Goal: Task Accomplishment & Management: Use online tool/utility

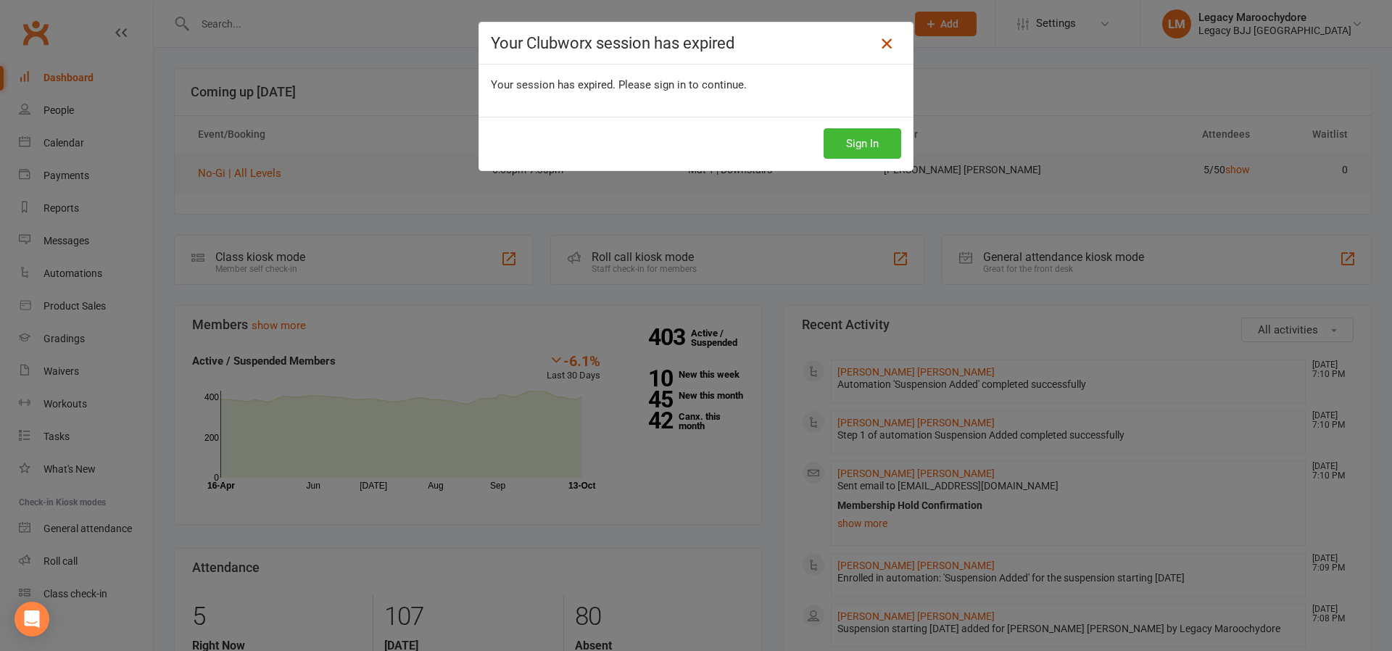
click at [878, 43] on icon at bounding box center [886, 43] width 17 height 17
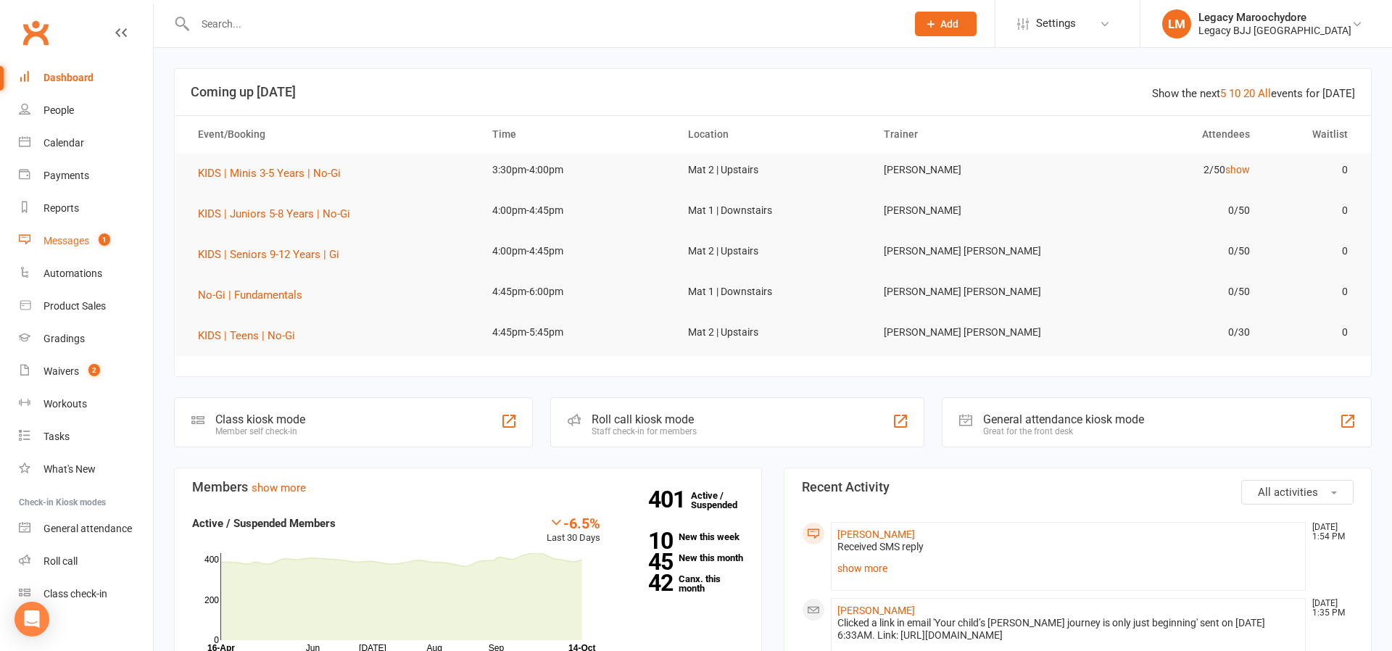
click at [46, 236] on div "Messages" at bounding box center [66, 241] width 46 height 12
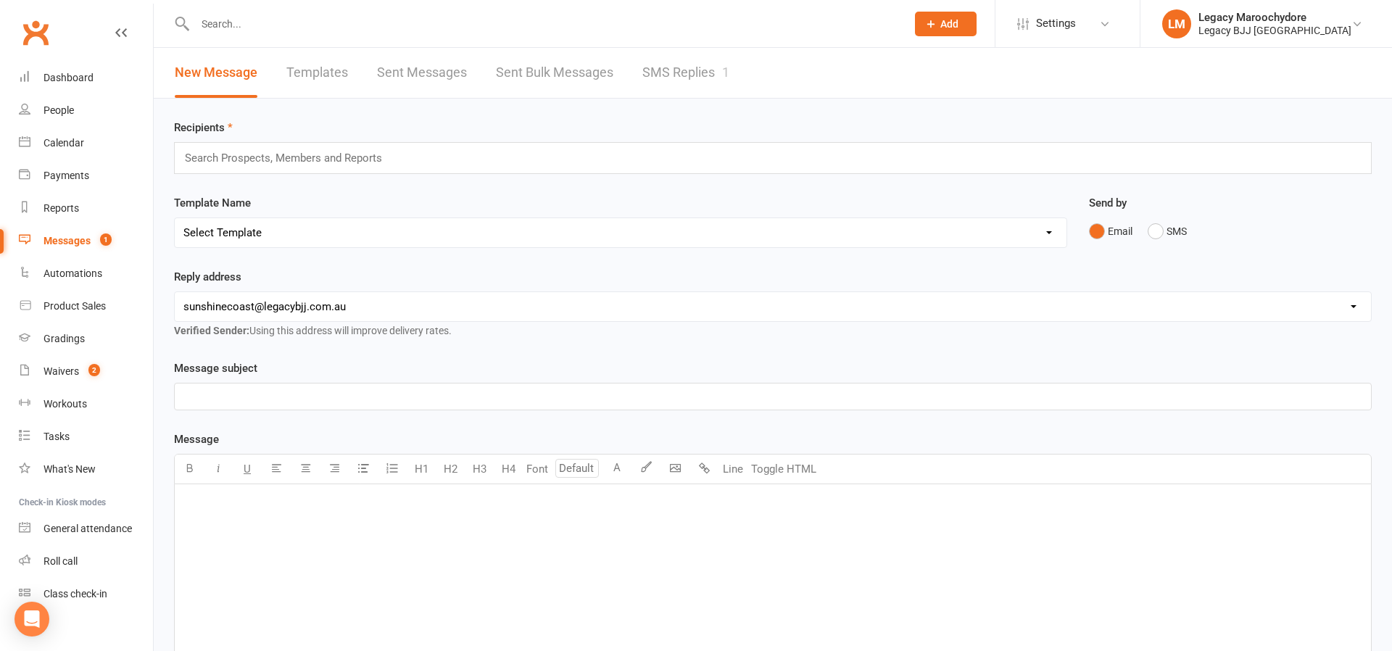
click at [702, 74] on link "SMS Replies 1" at bounding box center [685, 73] width 87 height 50
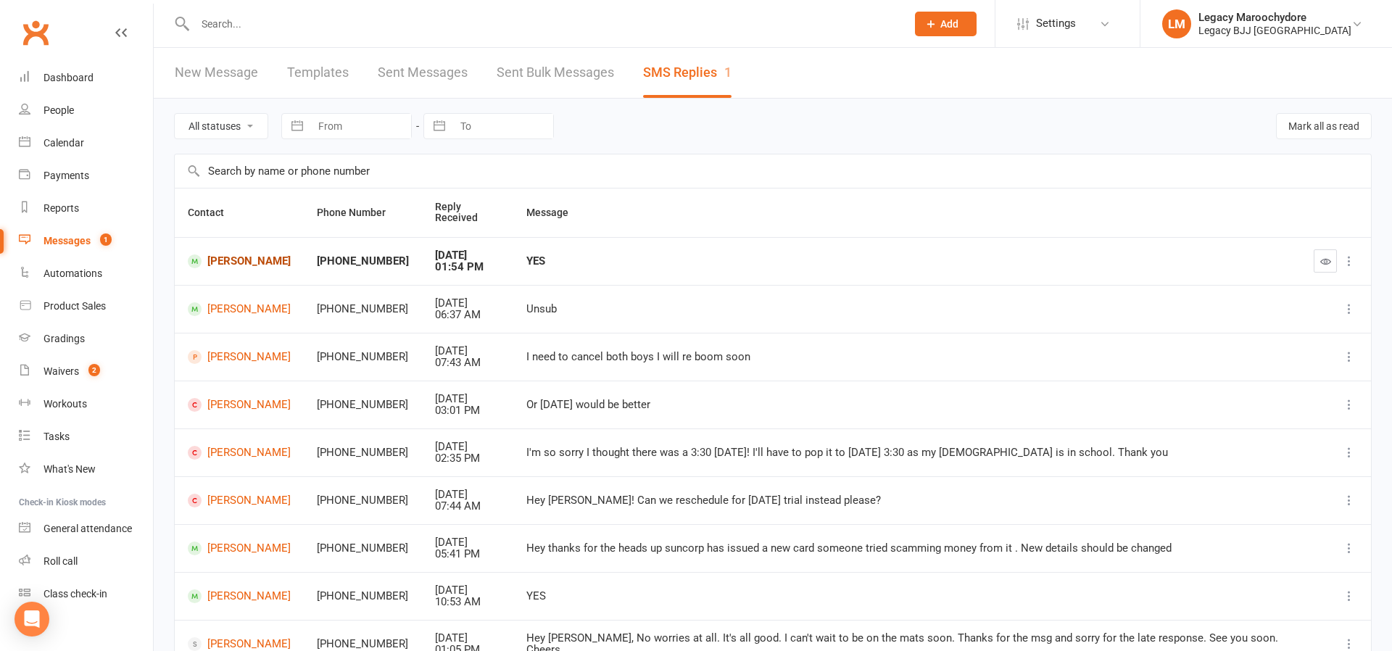
click at [243, 259] on link "Fletcher Pugh" at bounding box center [239, 261] width 103 height 14
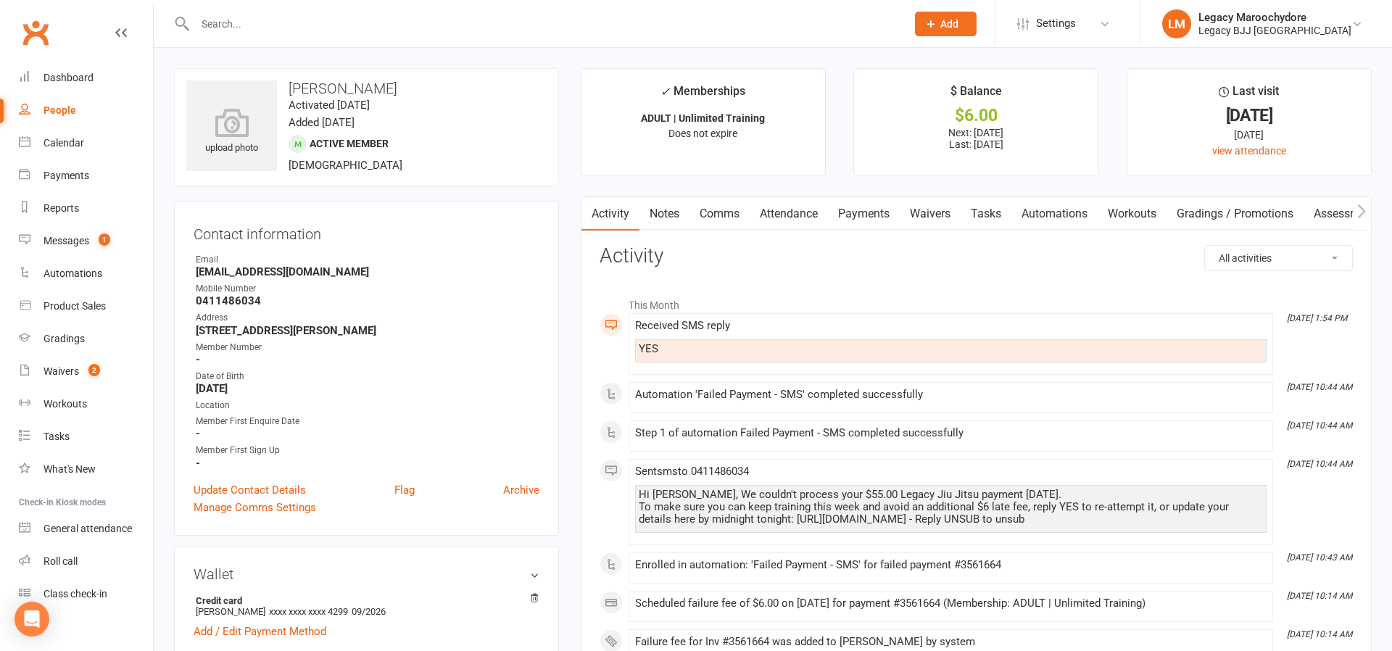
click at [856, 215] on link "Payments" at bounding box center [864, 213] width 72 height 33
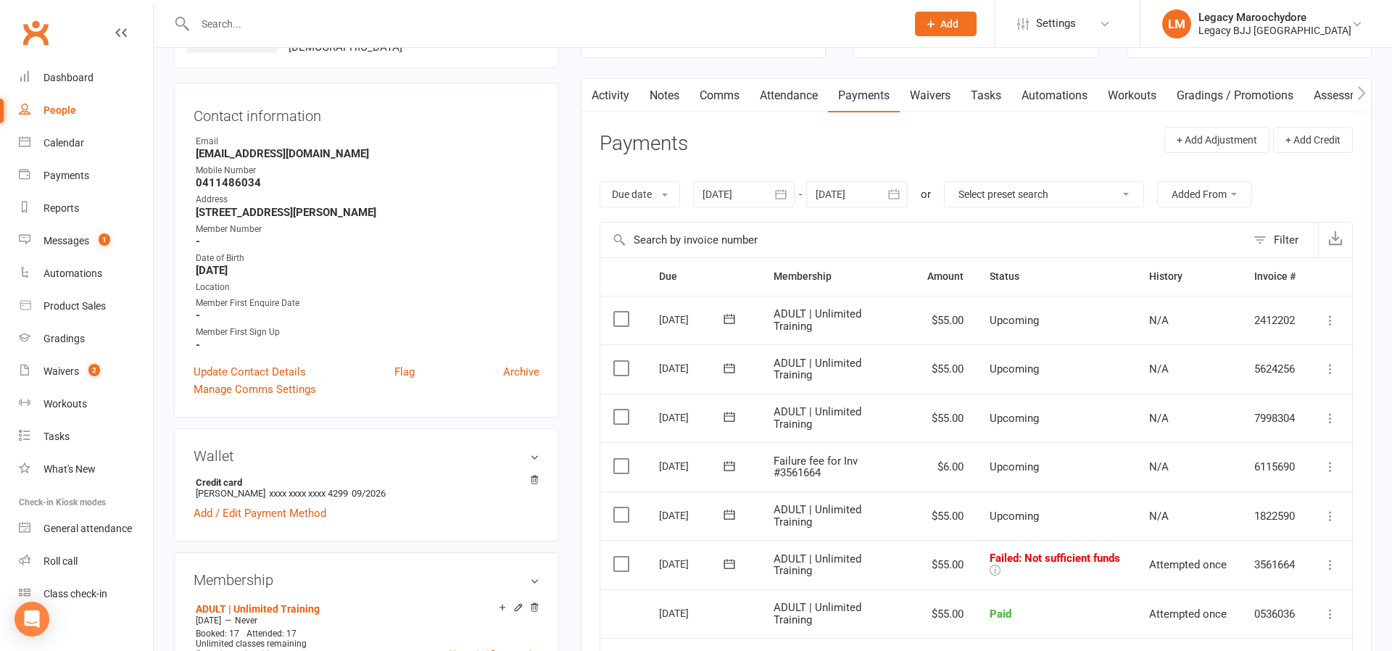
scroll to position [145, 0]
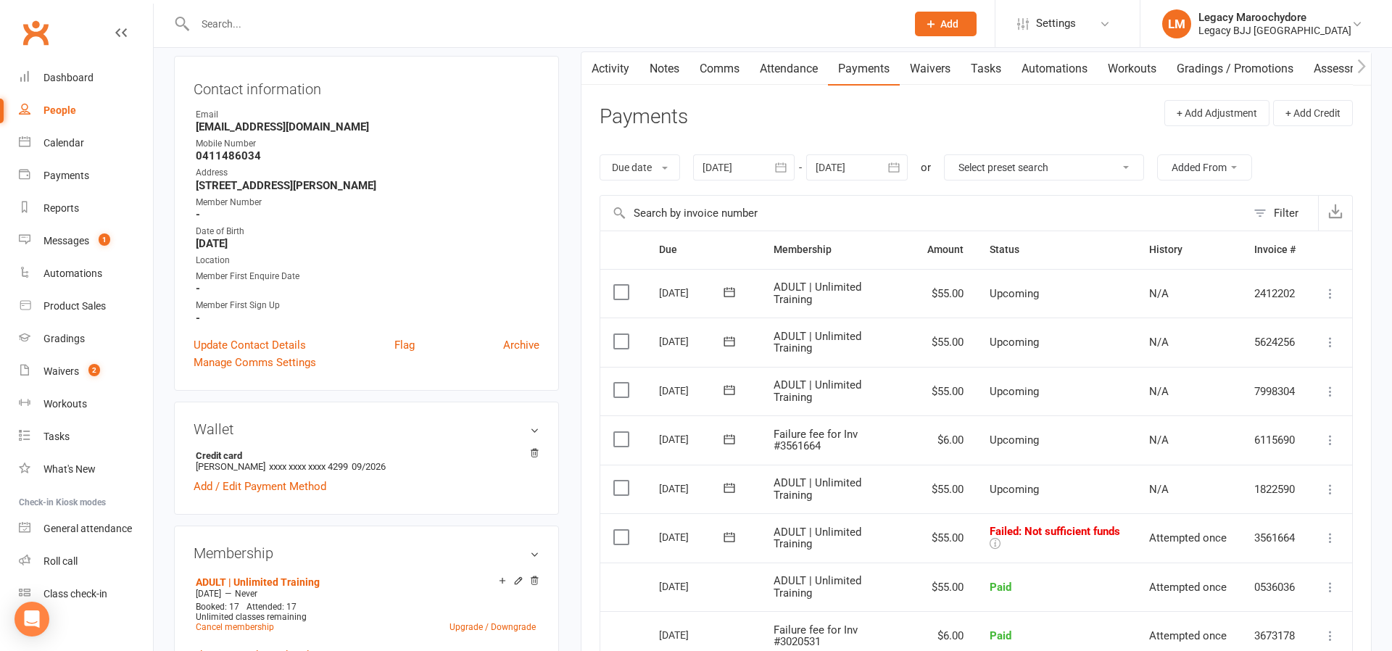
click at [1333, 531] on icon at bounding box center [1330, 538] width 14 height 14
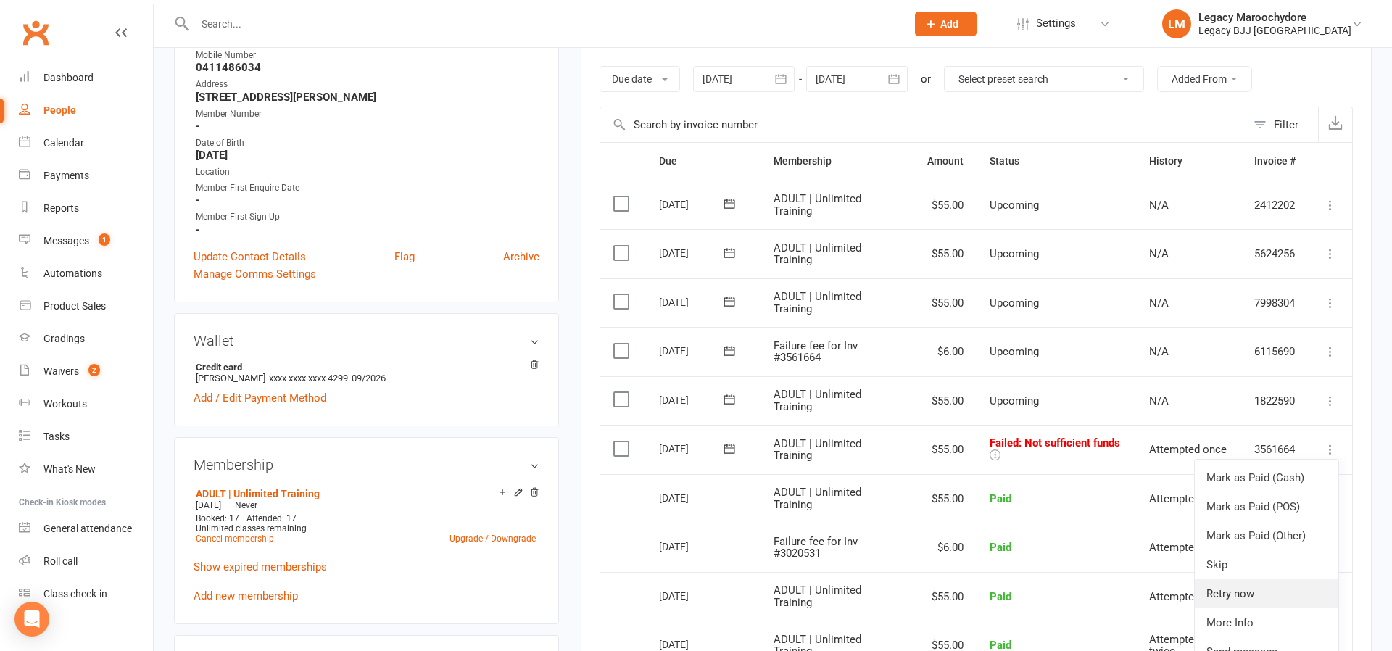
scroll to position [233, 0]
click at [1268, 579] on link "Retry now" at bounding box center [1266, 593] width 144 height 29
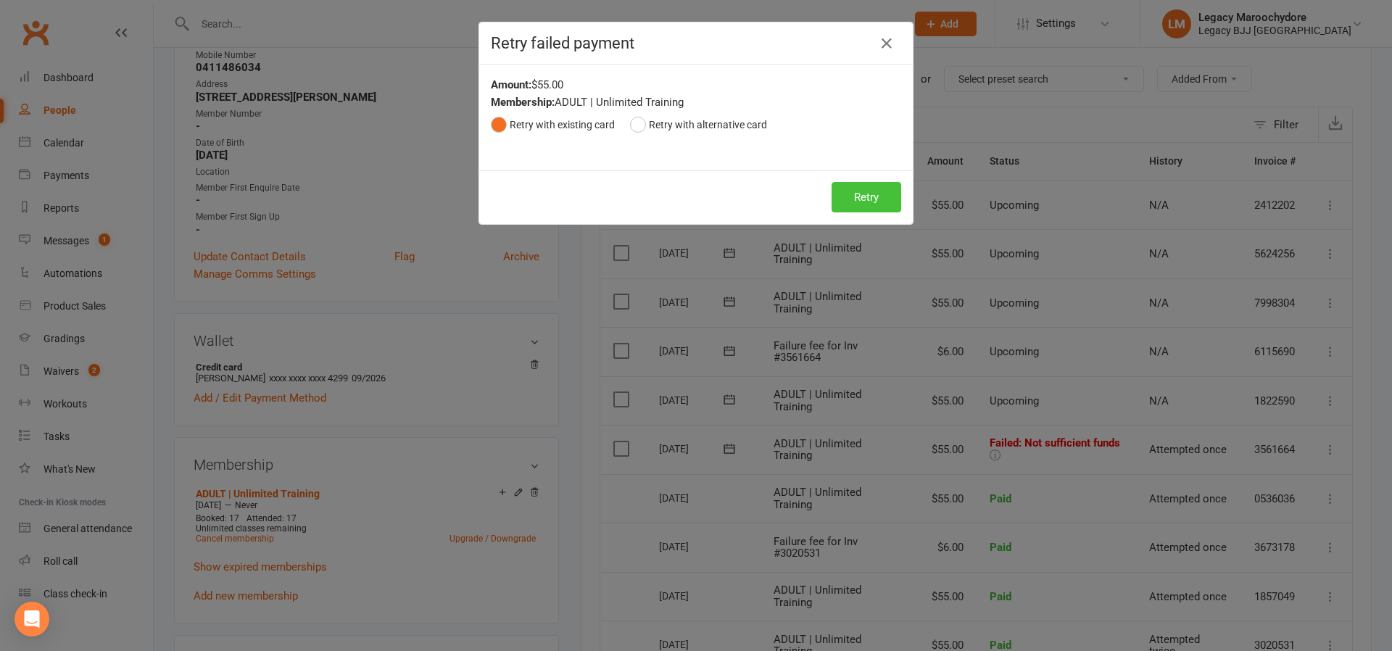
click at [871, 199] on button "Retry" at bounding box center [866, 197] width 70 height 30
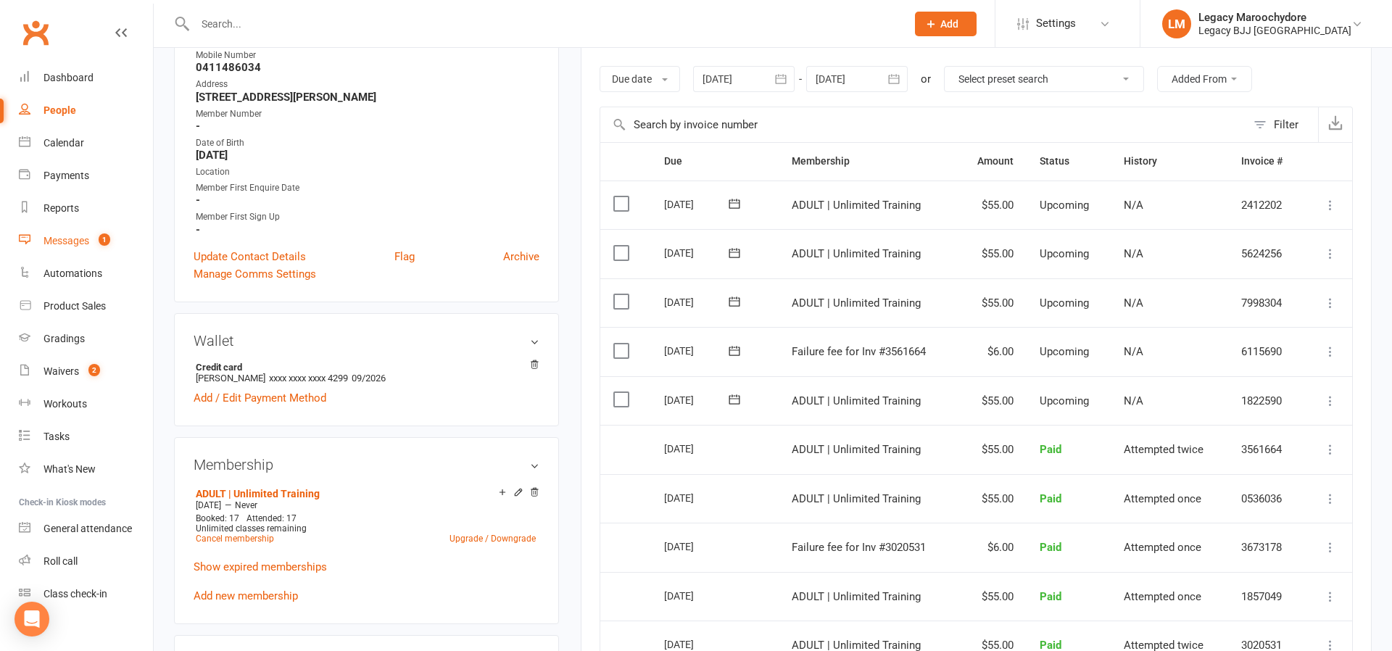
click at [67, 238] on div "Messages" at bounding box center [66, 241] width 46 height 12
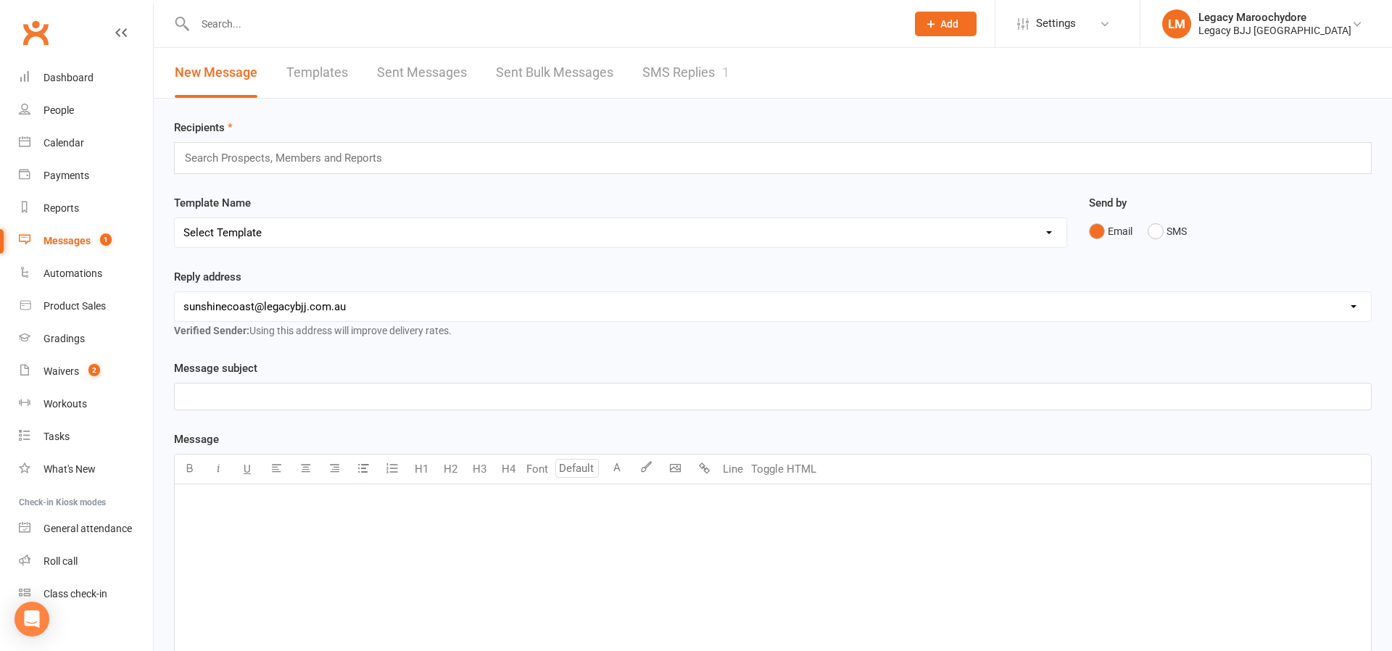
click at [689, 70] on link "SMS Replies 1" at bounding box center [685, 73] width 87 height 50
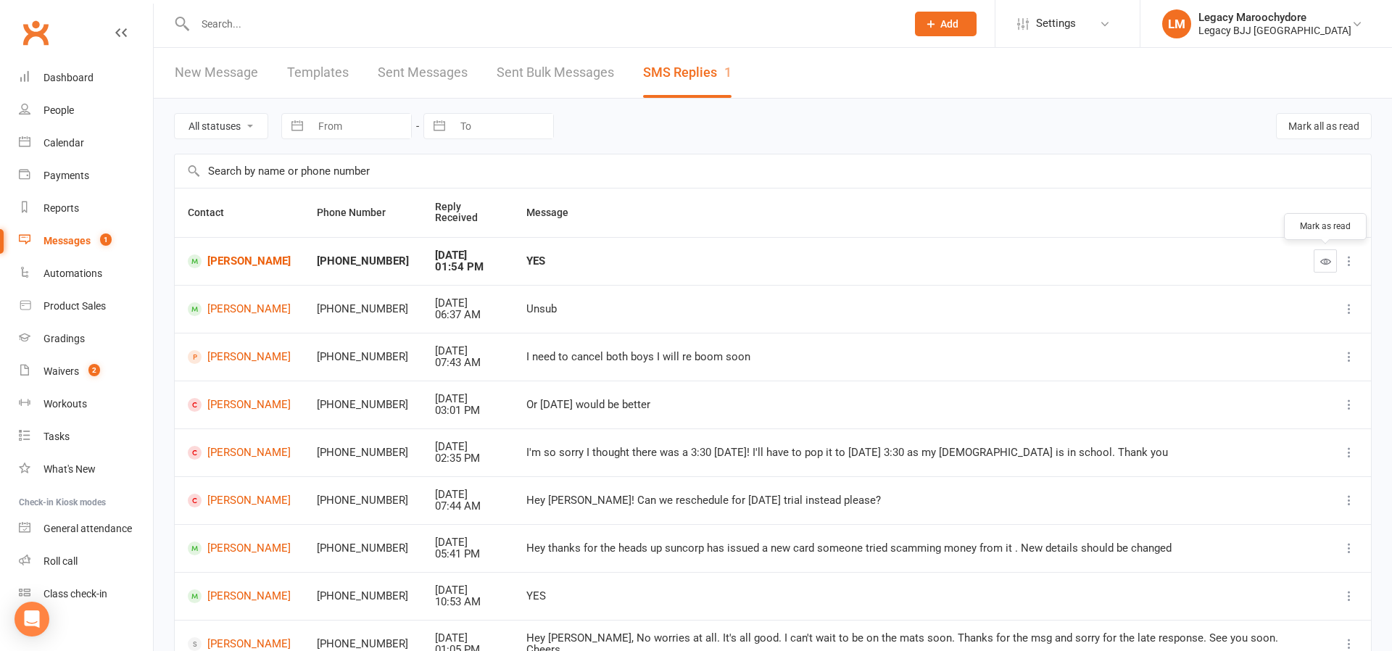
click at [1323, 257] on icon "button" at bounding box center [1325, 261] width 11 height 11
click at [242, 302] on link "Blake Cote" at bounding box center [239, 309] width 103 height 14
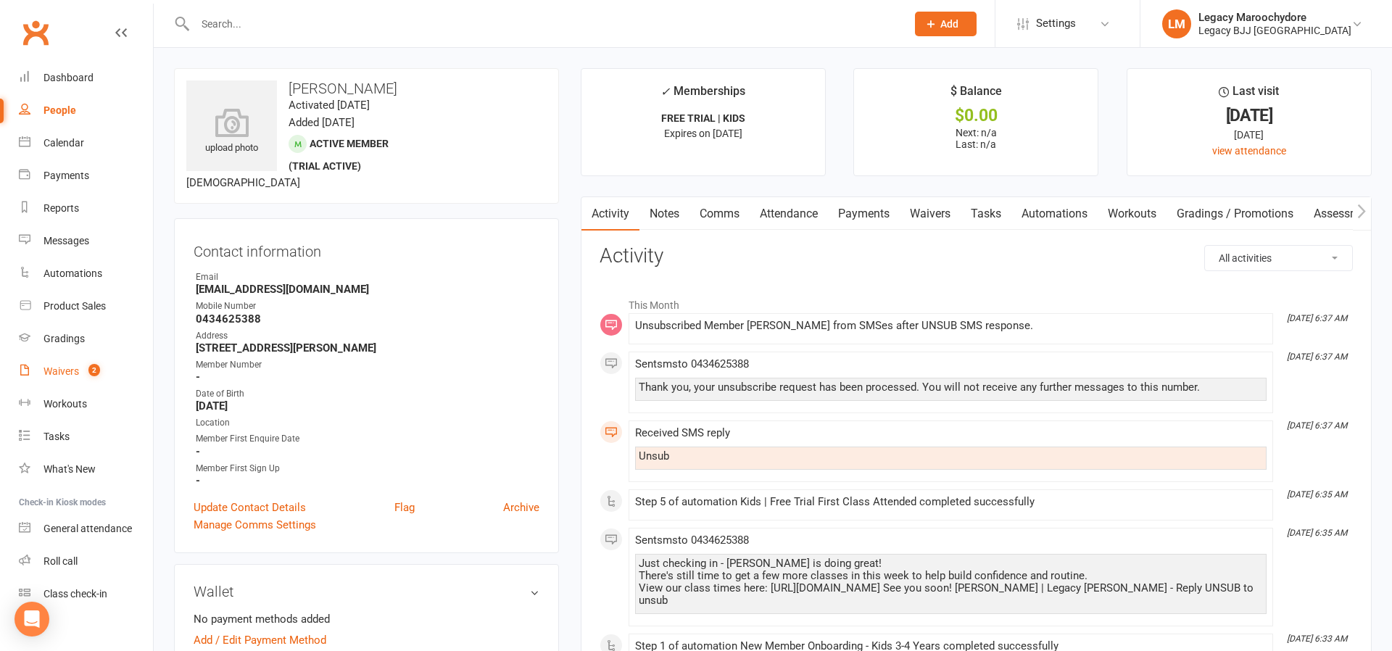
click at [69, 370] on div "Waivers" at bounding box center [61, 371] width 36 height 12
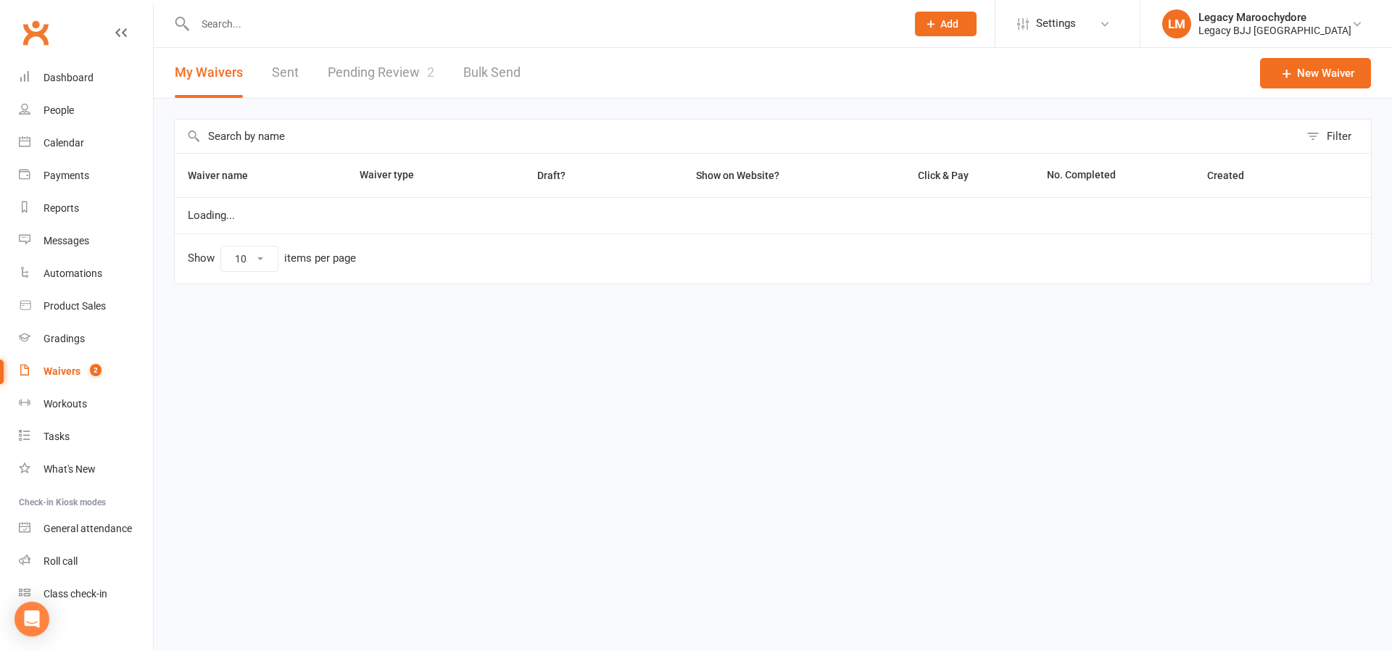
select select "25"
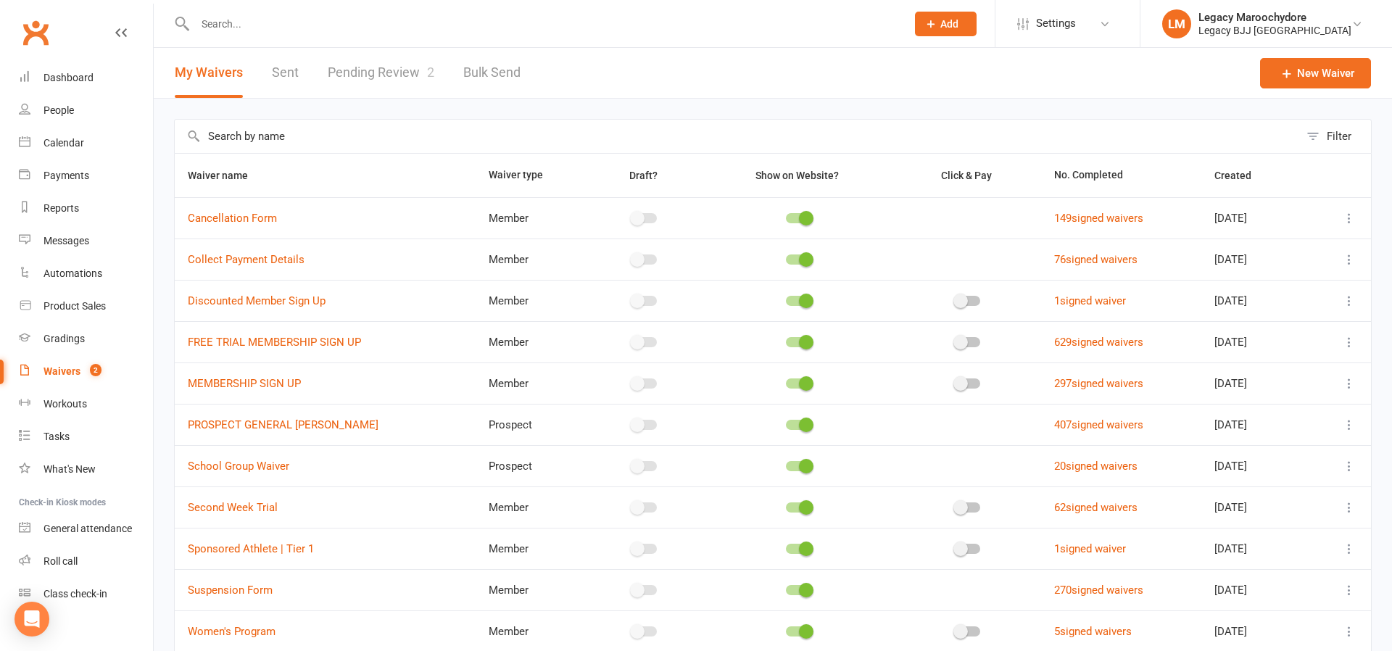
click at [366, 65] on link "Pending Review 2" at bounding box center [381, 73] width 107 height 50
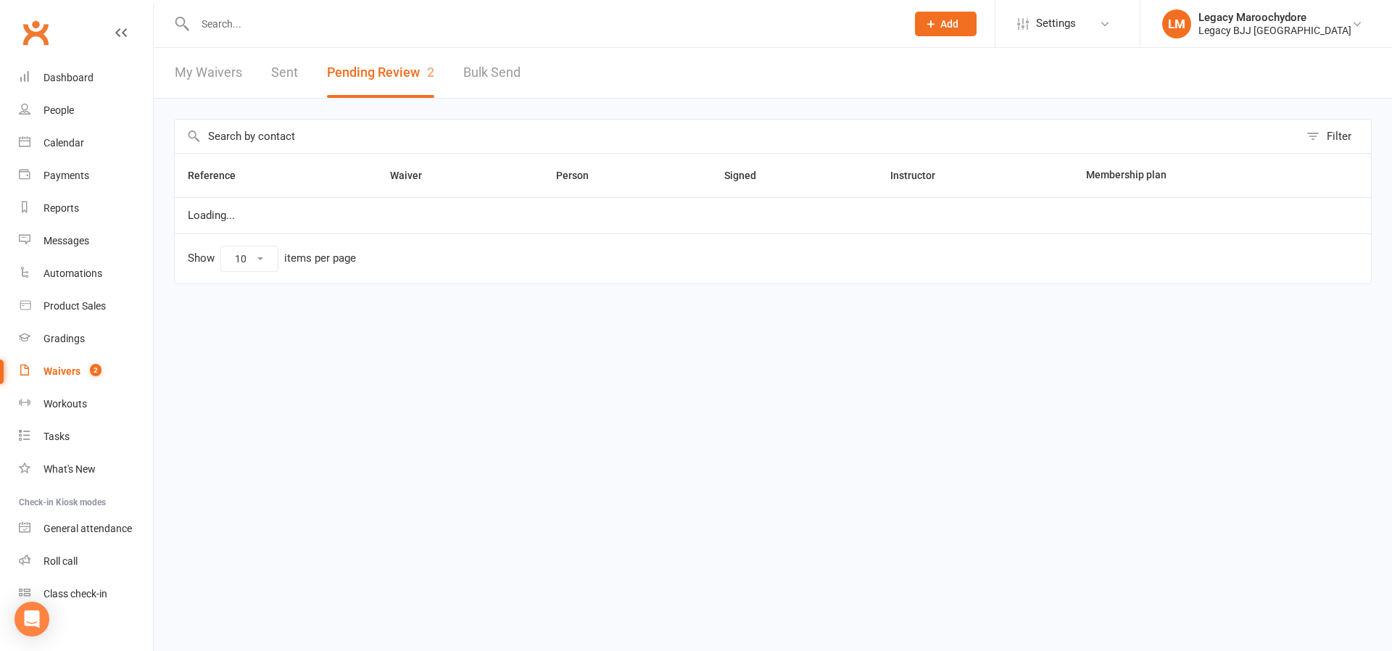
select select "100"
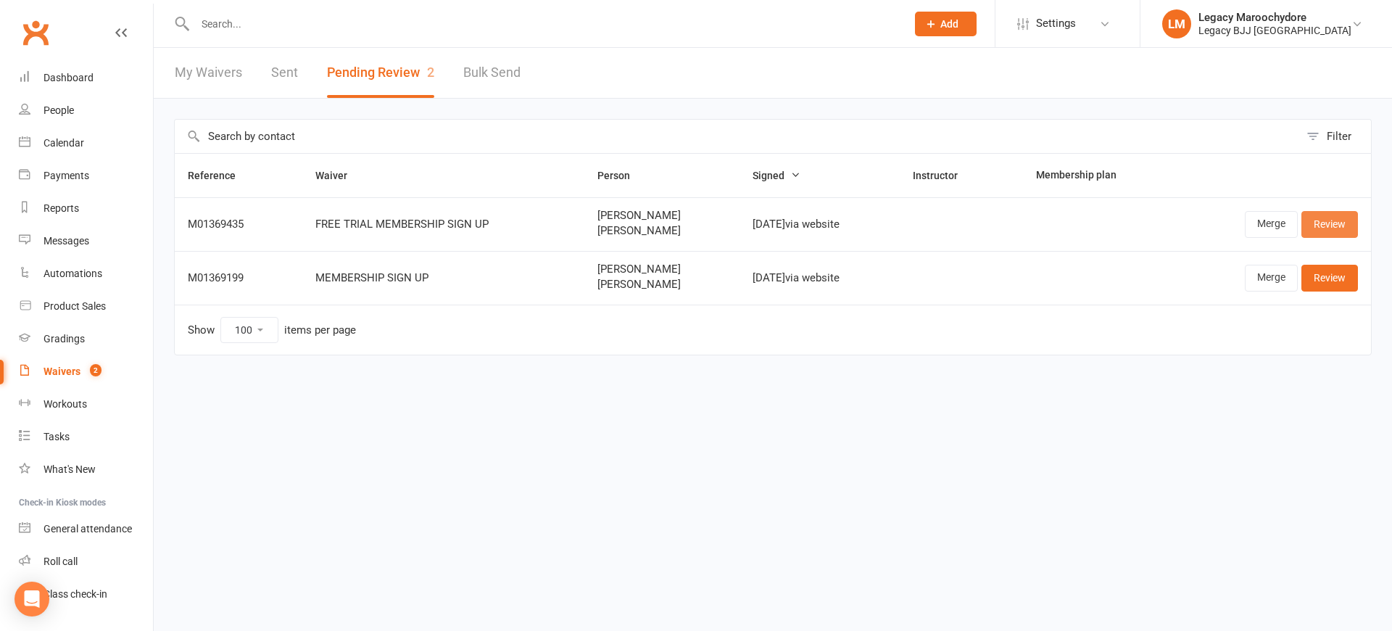
click at [1323, 222] on link "Review" at bounding box center [1329, 224] width 57 height 26
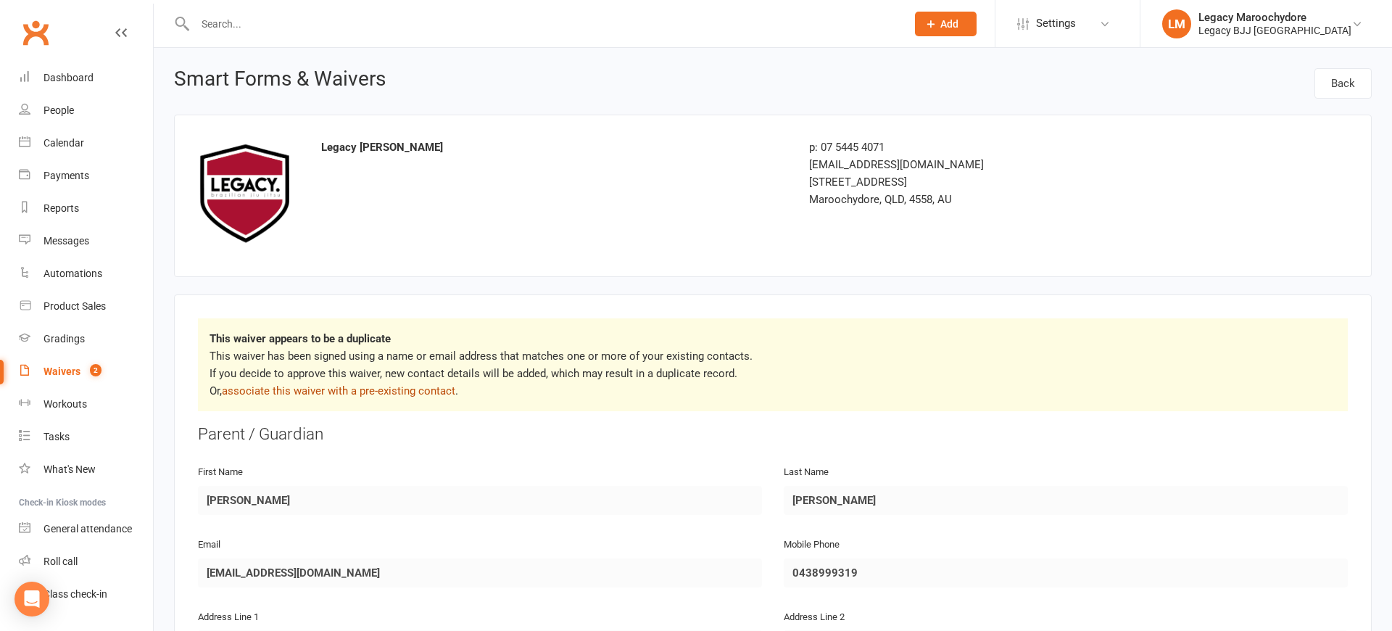
click at [315, 390] on link "associate this waiver with a pre-existing contact" at bounding box center [338, 390] width 233 height 13
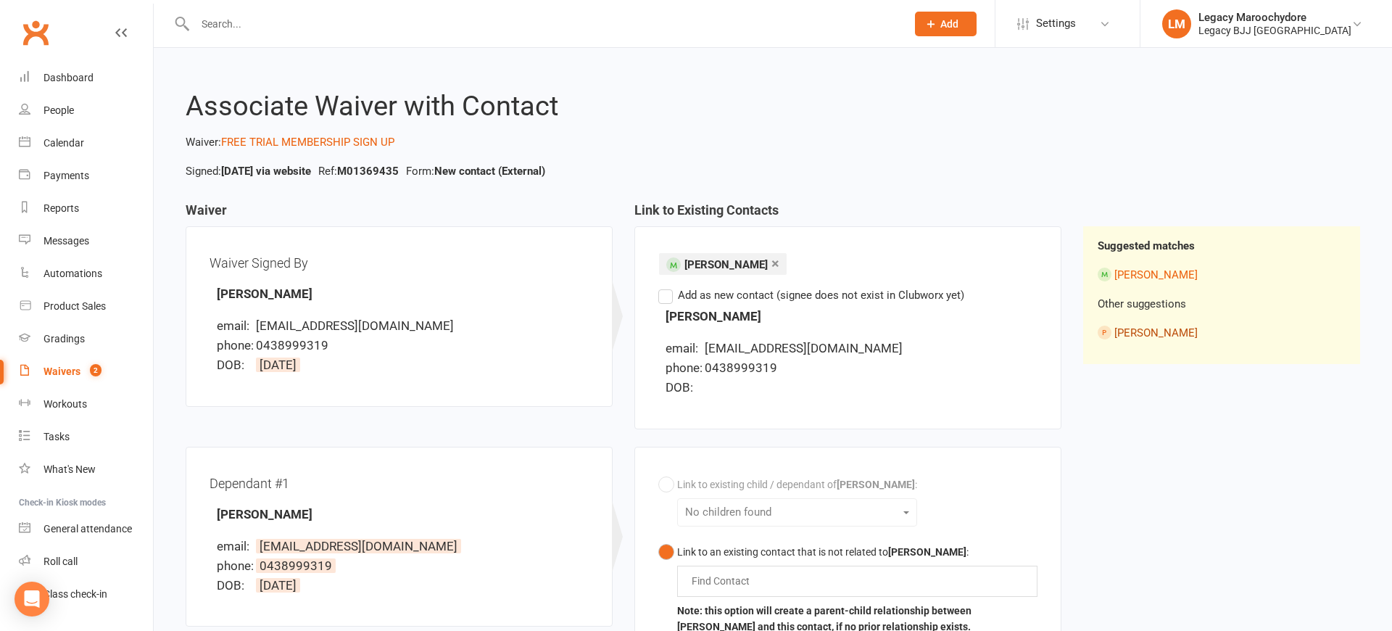
click at [1142, 331] on link "Jason Ward" at bounding box center [1155, 332] width 83 height 13
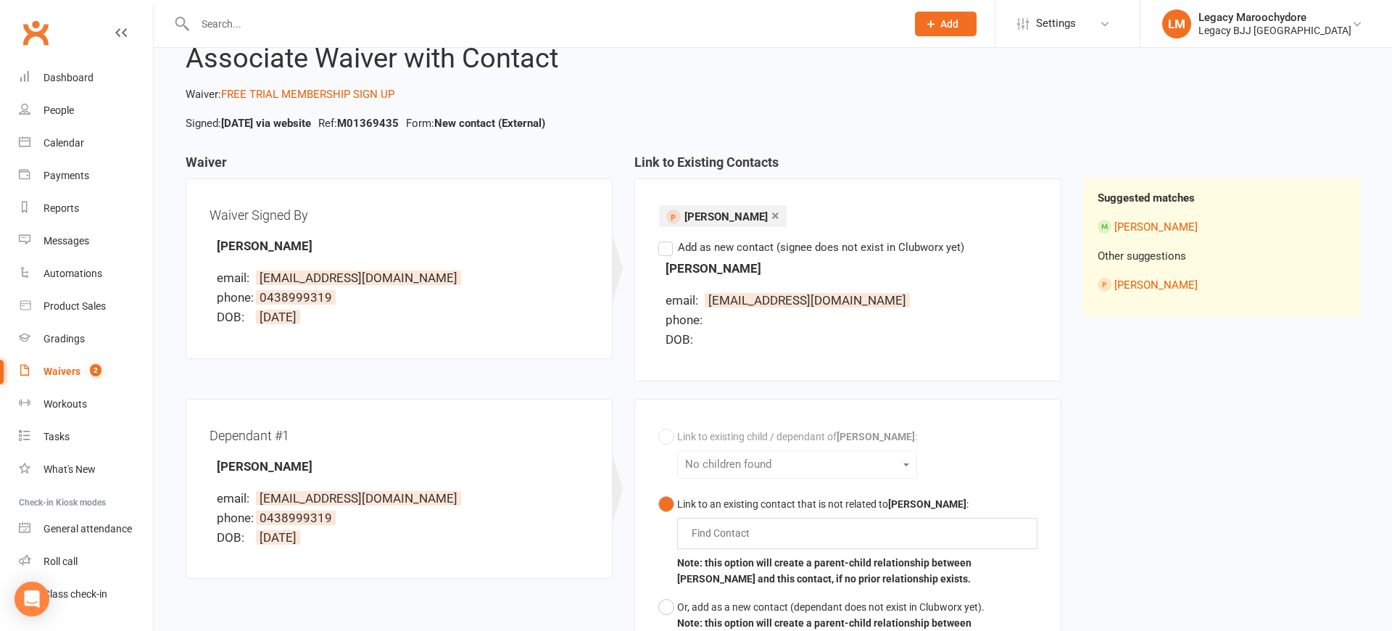
scroll to position [52, 0]
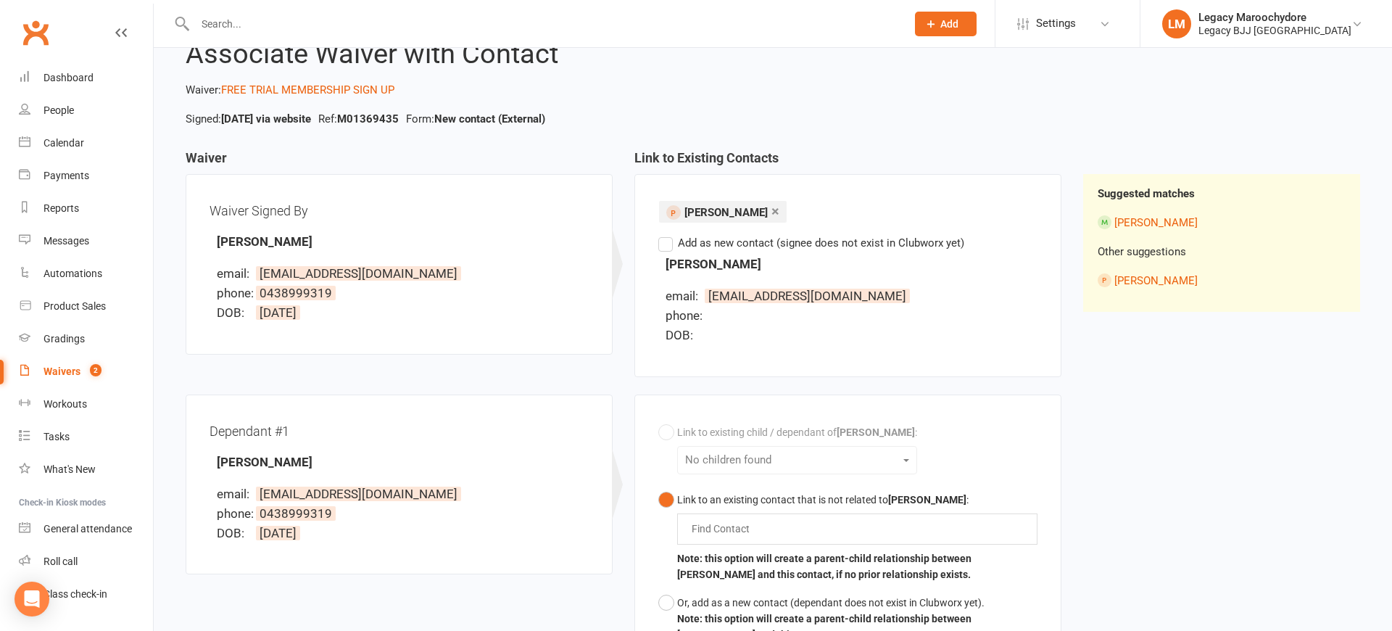
click at [868, 456] on div "Link to existing child / dependant of Jason Ward : No children found Link to an…" at bounding box center [847, 533] width 379 height 230
click at [884, 457] on div "Link to existing child / dependant of Jason Ward : No children found Link to an…" at bounding box center [847, 533] width 379 height 230
click at [886, 457] on div "Link to existing child / dependant of Jason Ward : No children found Link to an…" at bounding box center [847, 533] width 379 height 230
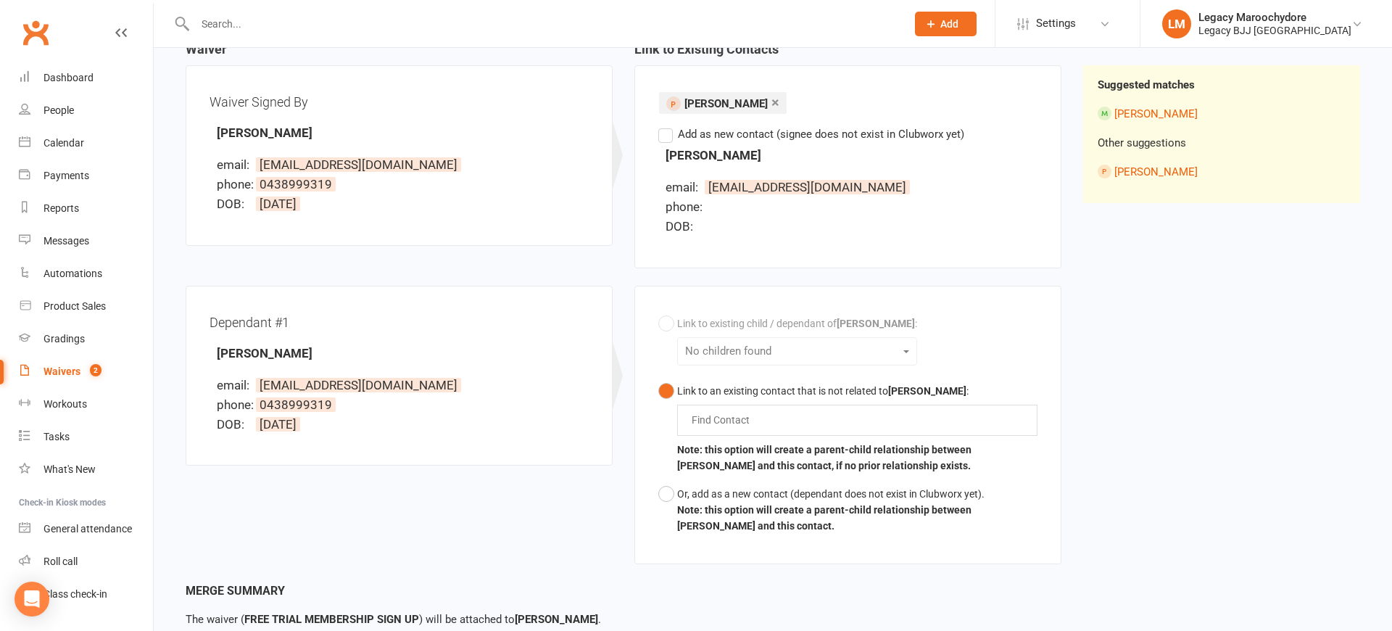
scroll to position [162, 0]
click at [752, 417] on input "text" at bounding box center [724, 418] width 68 height 17
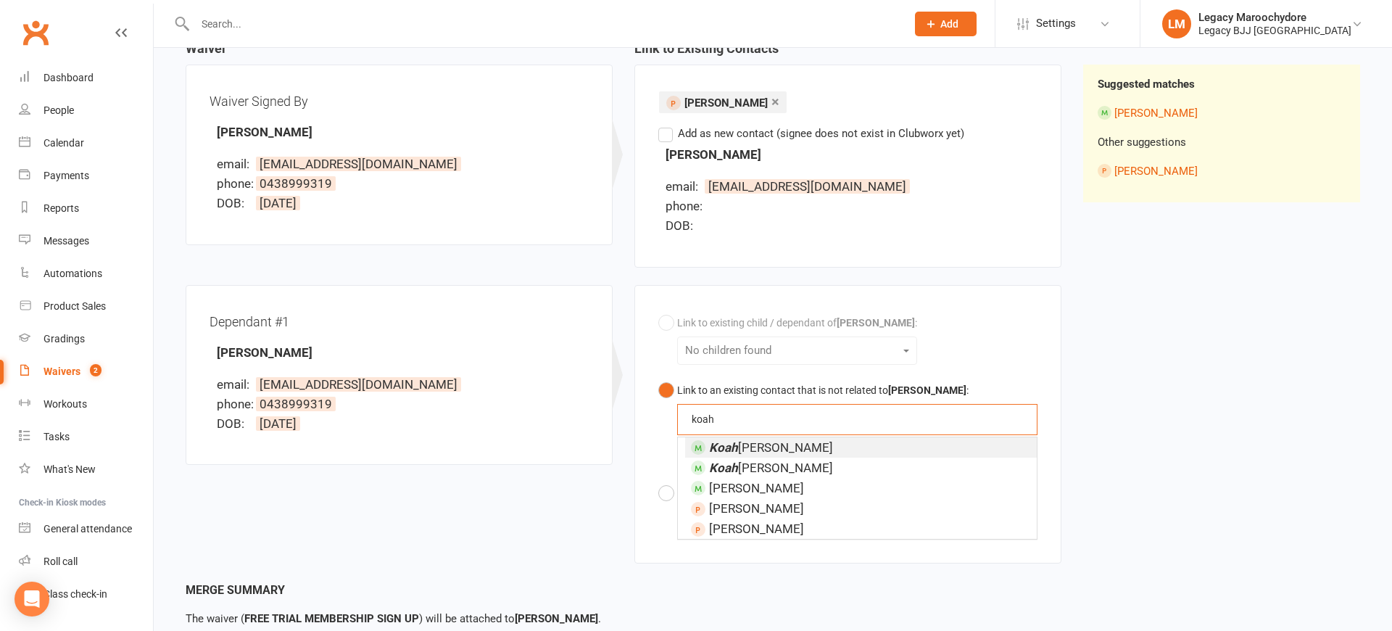
type input "Noah"
drag, startPoint x: 753, startPoint y: 415, endPoint x: 779, endPoint y: 444, distance: 39.0
click at [779, 444] on li "Koah Ward" at bounding box center [861, 447] width 352 height 20
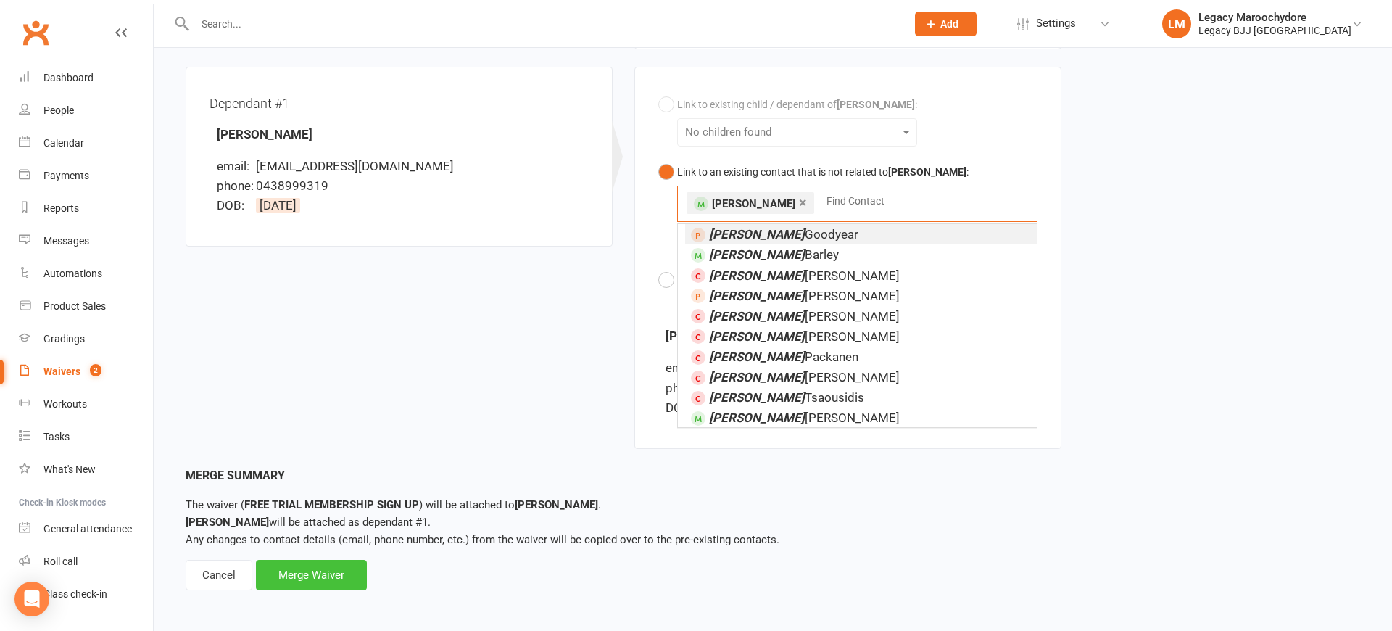
scroll to position [379, 0]
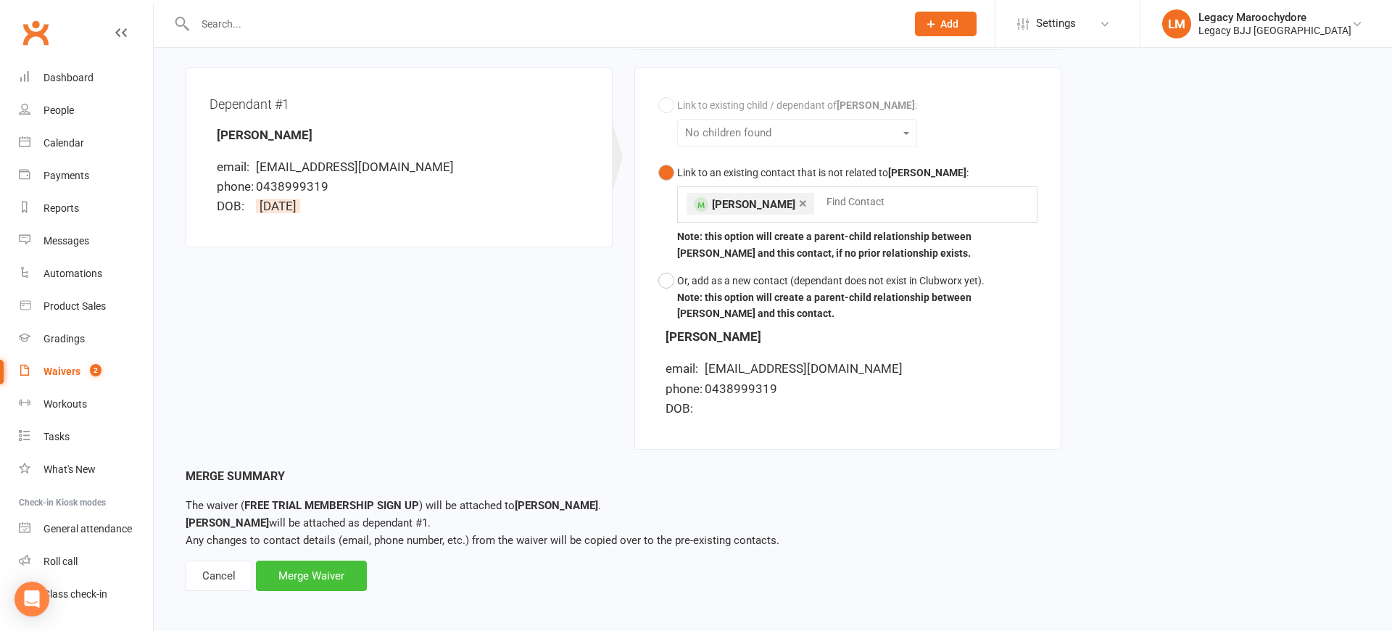
click at [333, 575] on div "Merge Waiver" at bounding box center [311, 575] width 111 height 30
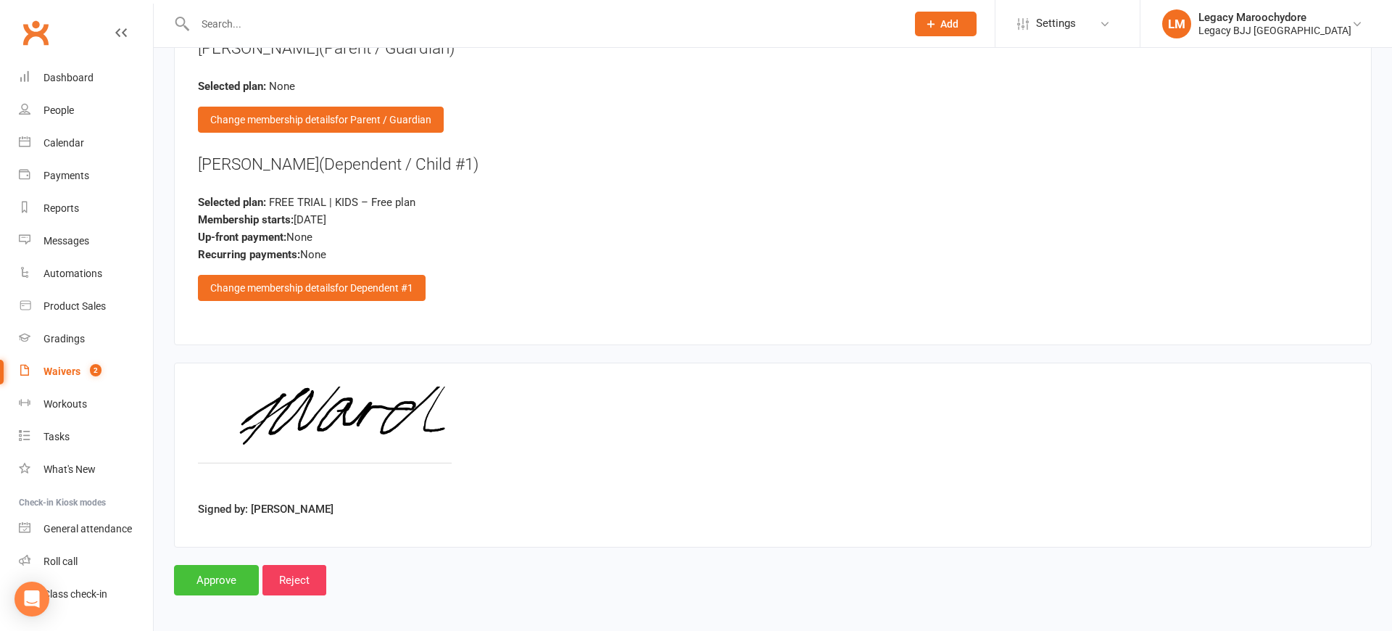
scroll to position [1614, 0]
click at [228, 575] on input "Approve" at bounding box center [216, 580] width 85 height 30
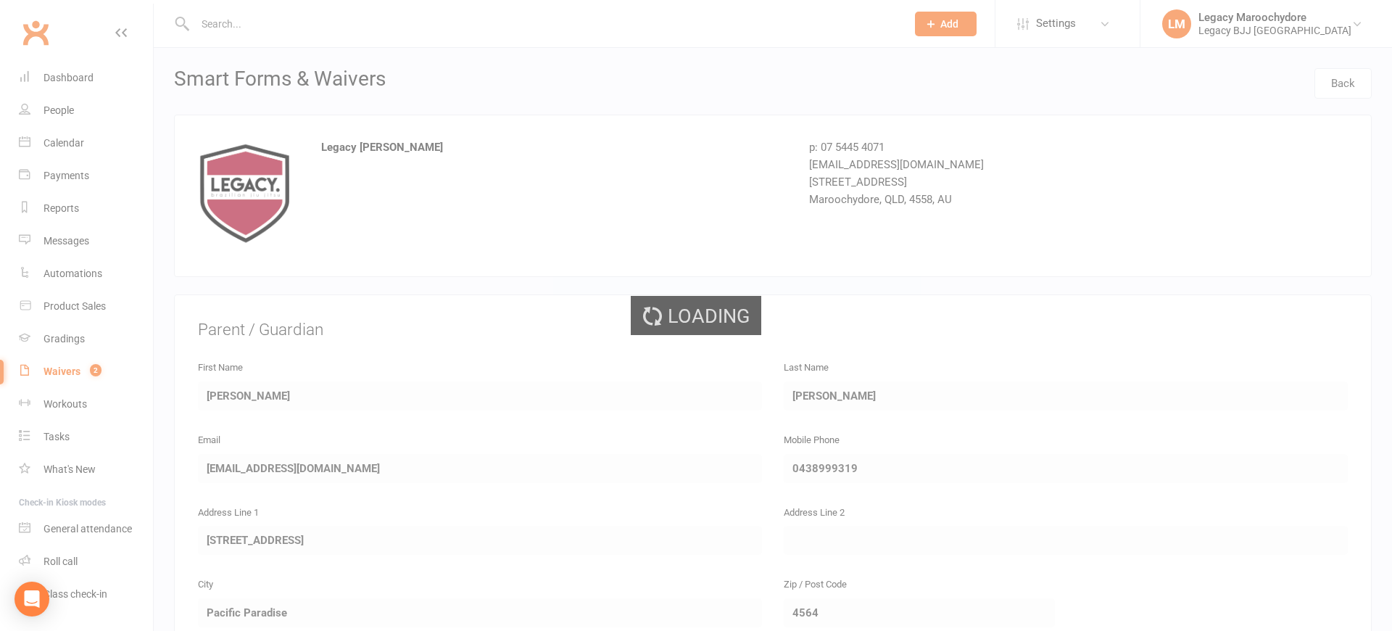
select select "100"
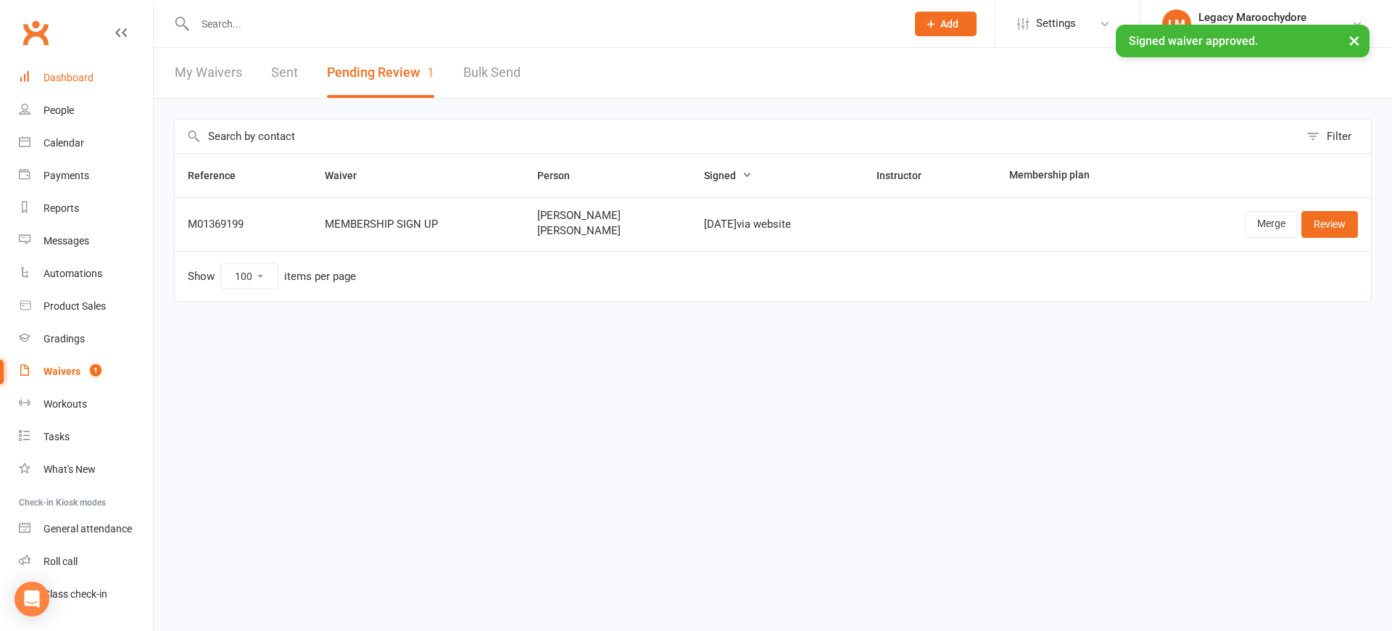
click at [87, 69] on link "Dashboard" at bounding box center [86, 78] width 134 height 33
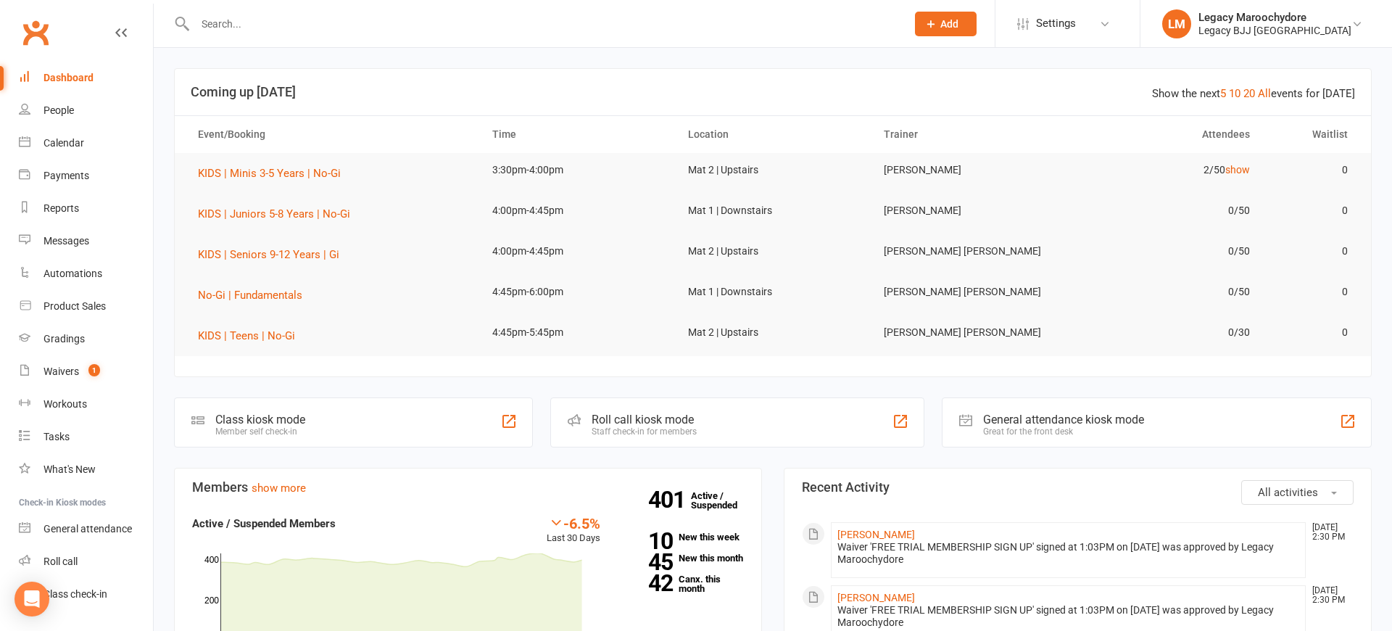
click at [236, 30] on input "text" at bounding box center [543, 24] width 705 height 20
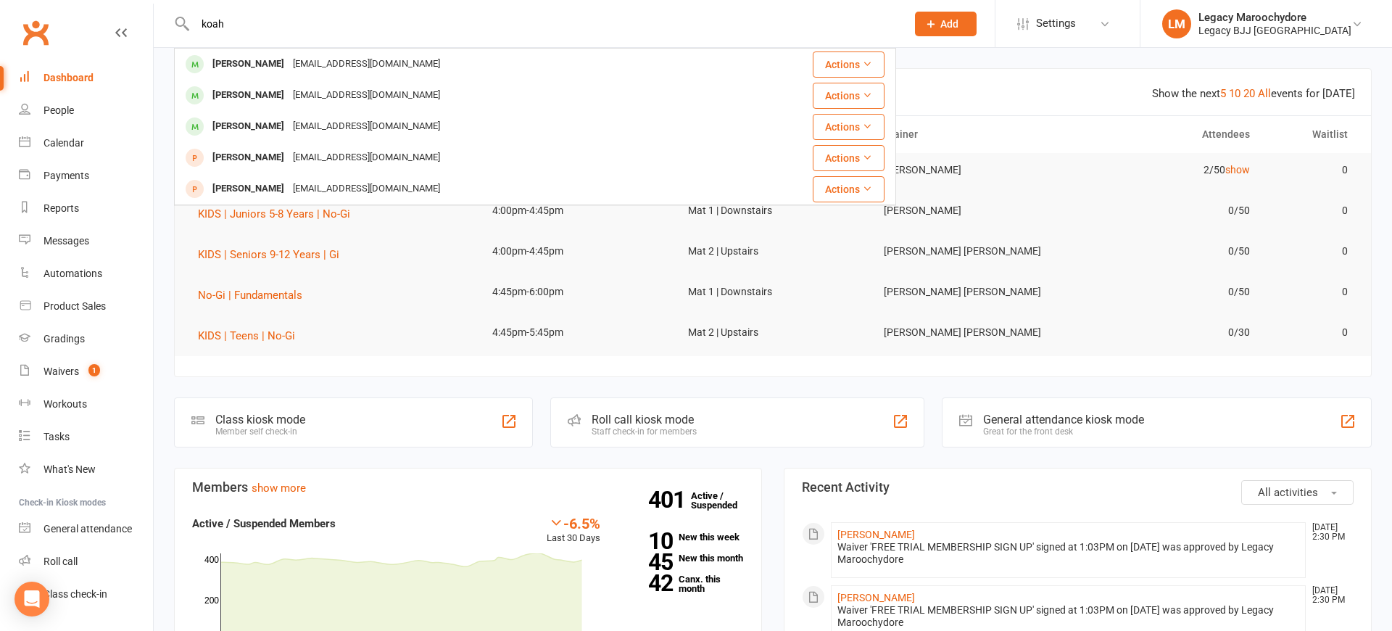
type input "Noah"
drag, startPoint x: 241, startPoint y: 30, endPoint x: 254, endPoint y: 60, distance: 33.1
click at [254, 60] on div "Koah Ward" at bounding box center [248, 64] width 80 height 21
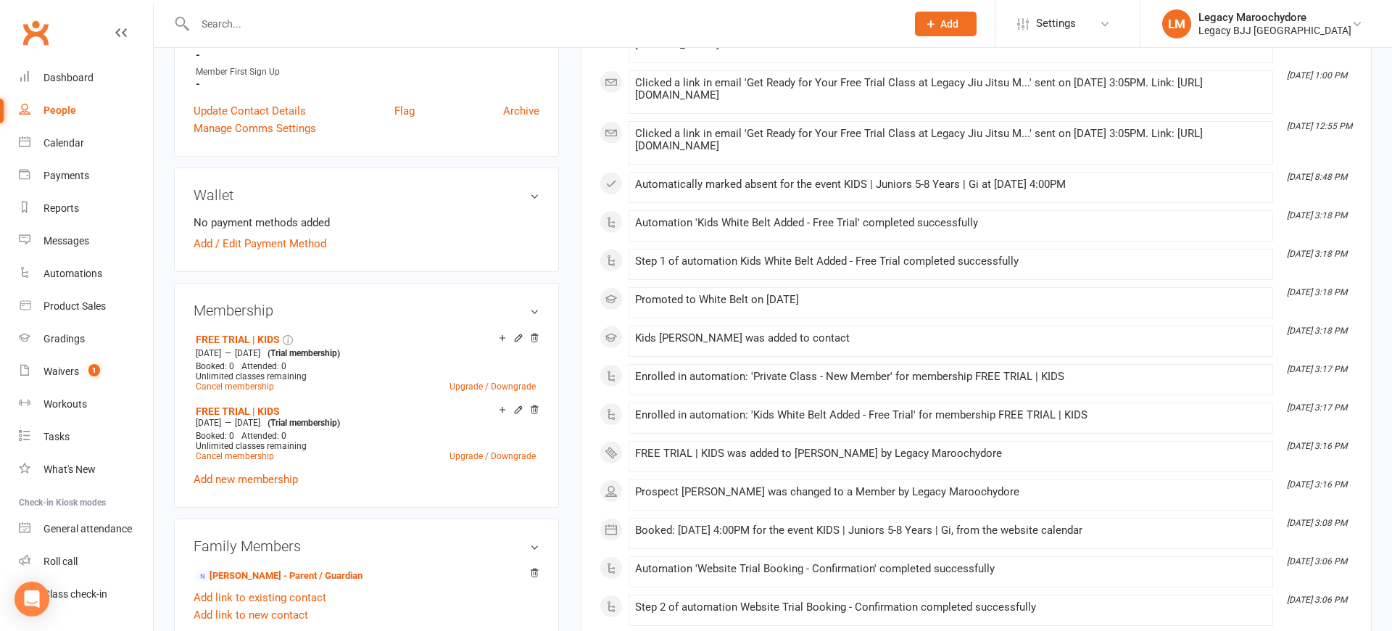
scroll to position [395, 0]
click at [534, 410] on icon at bounding box center [534, 411] width 10 height 10
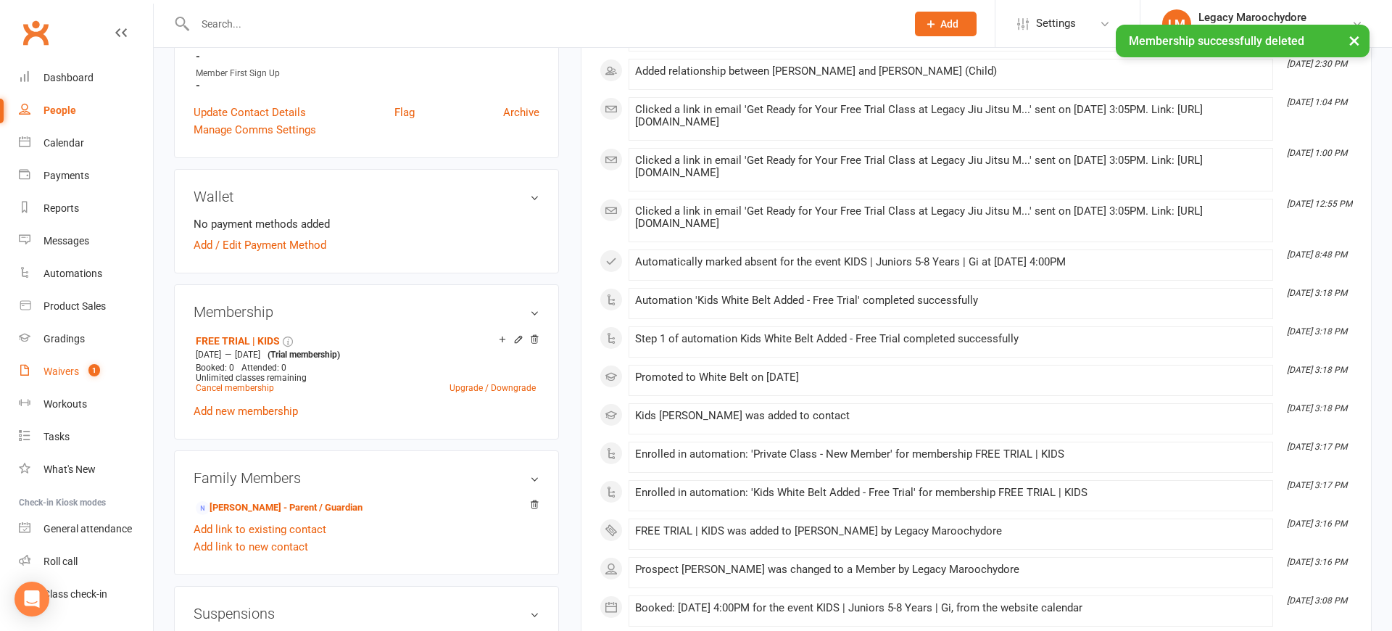
click at [64, 369] on div "Waivers" at bounding box center [61, 371] width 36 height 12
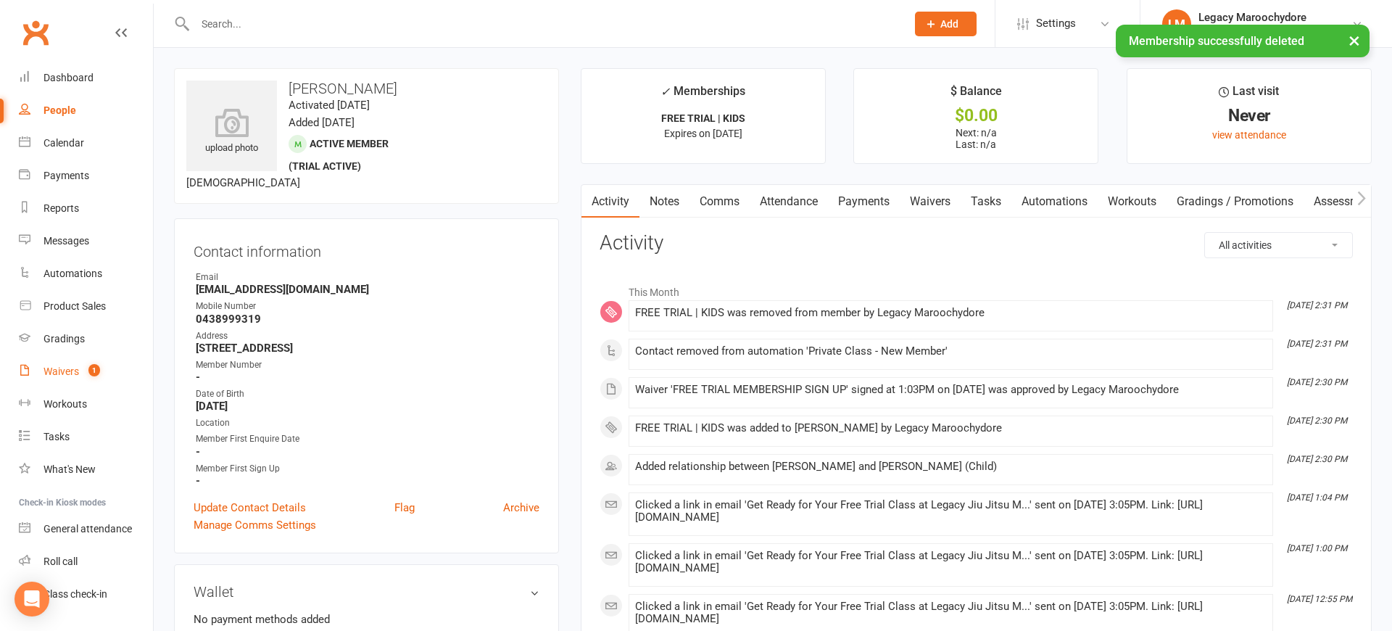
select select "25"
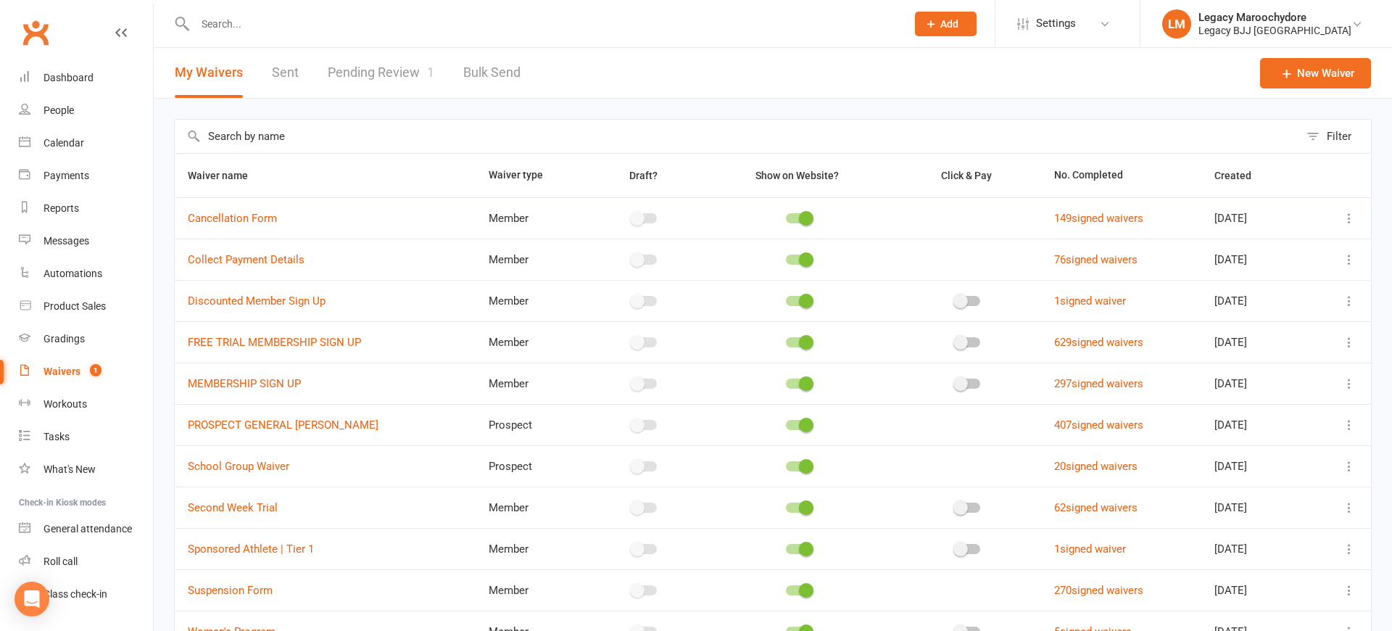
click at [378, 68] on link "Pending Review 1" at bounding box center [381, 73] width 107 height 50
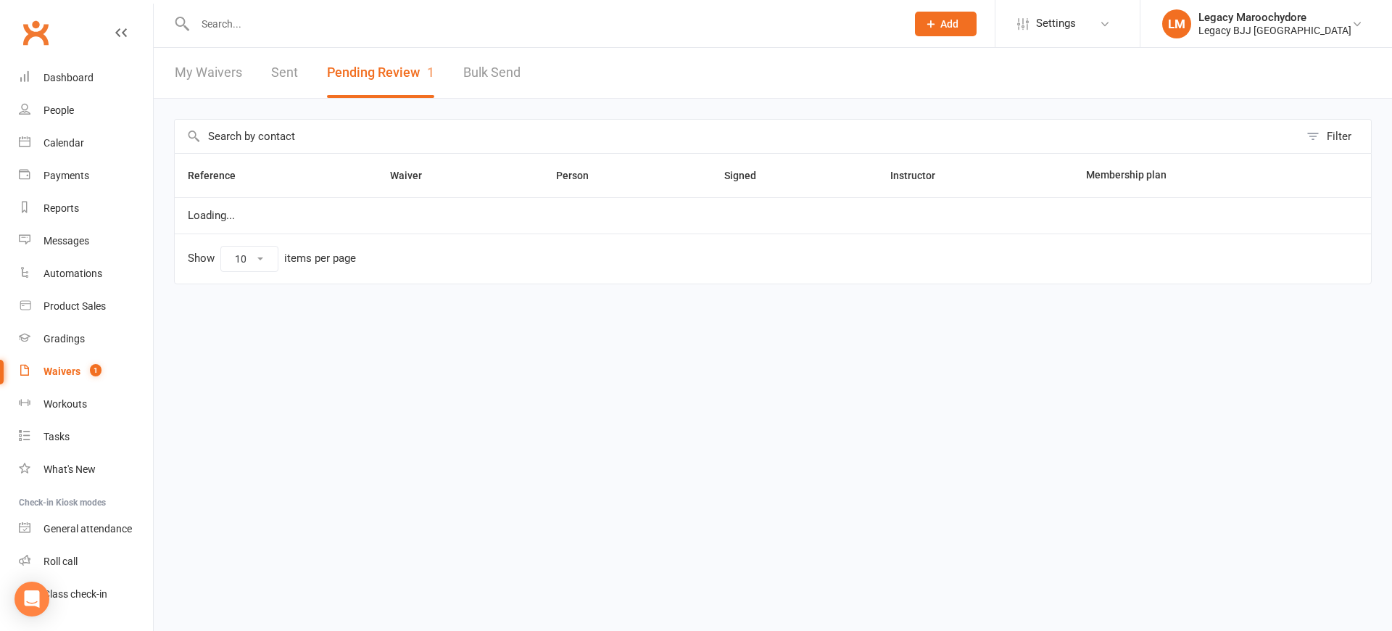
select select "100"
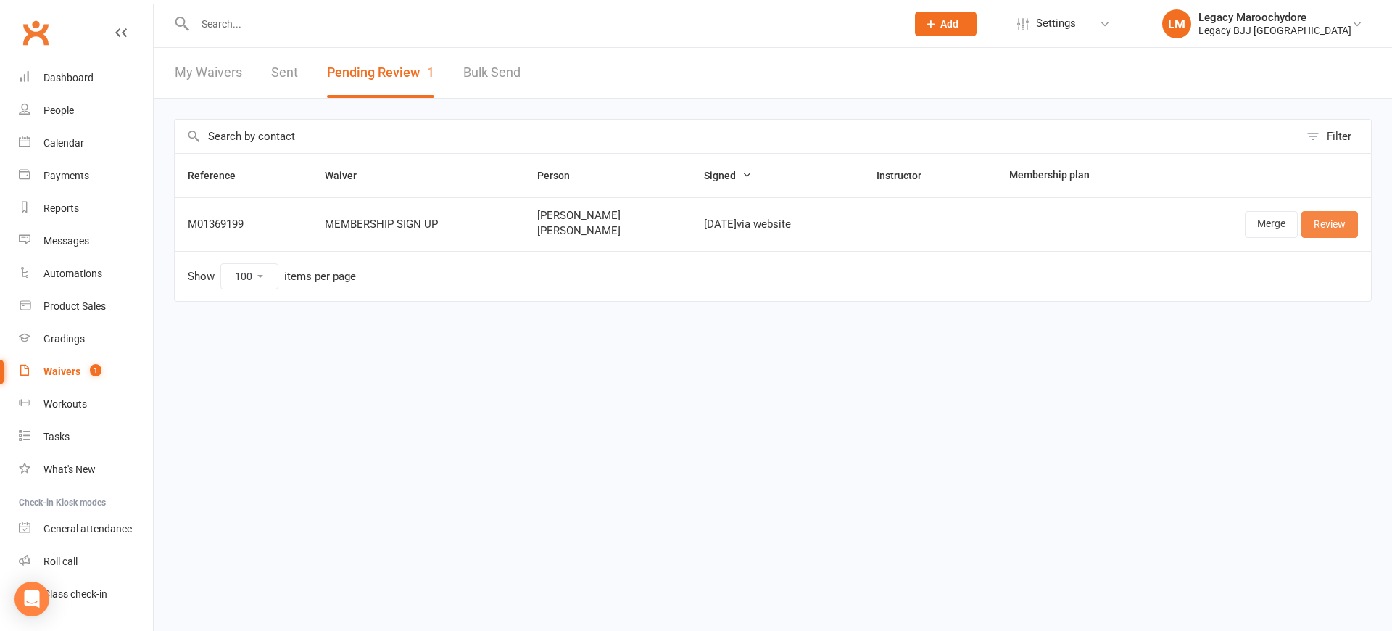
click at [1342, 224] on link "Review" at bounding box center [1329, 224] width 57 height 26
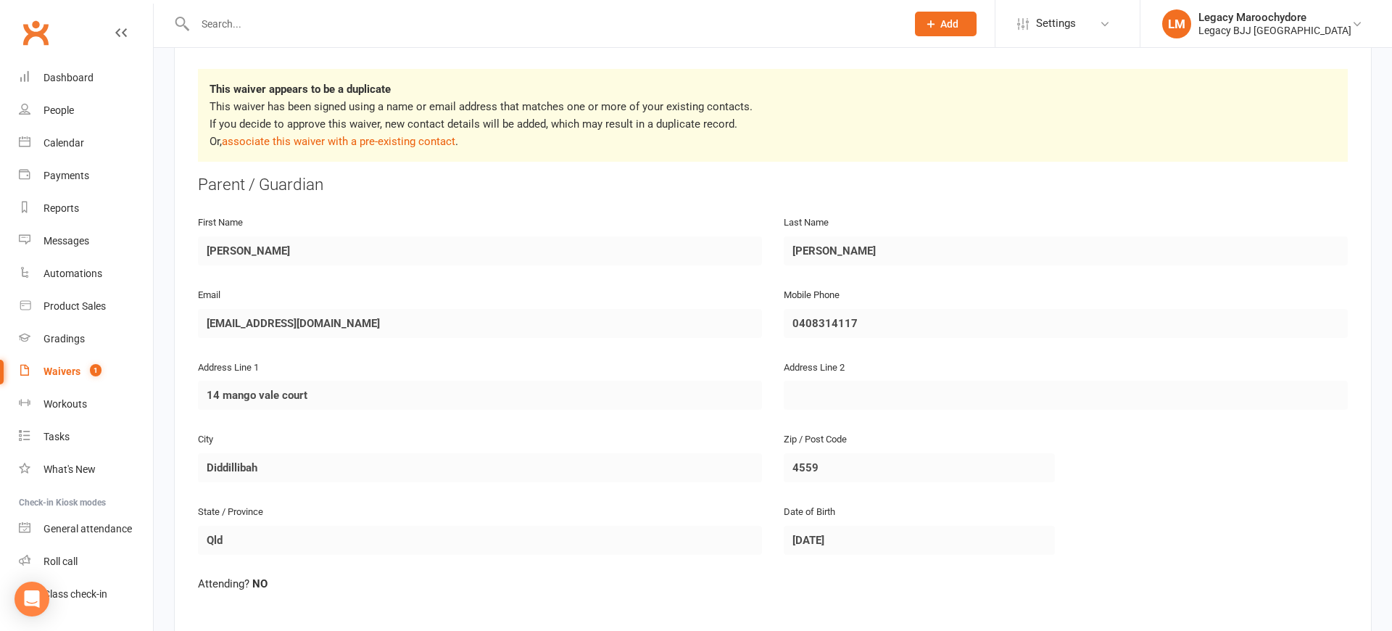
scroll to position [249, 0]
click at [343, 143] on link "associate this waiver with a pre-existing contact" at bounding box center [338, 142] width 233 height 13
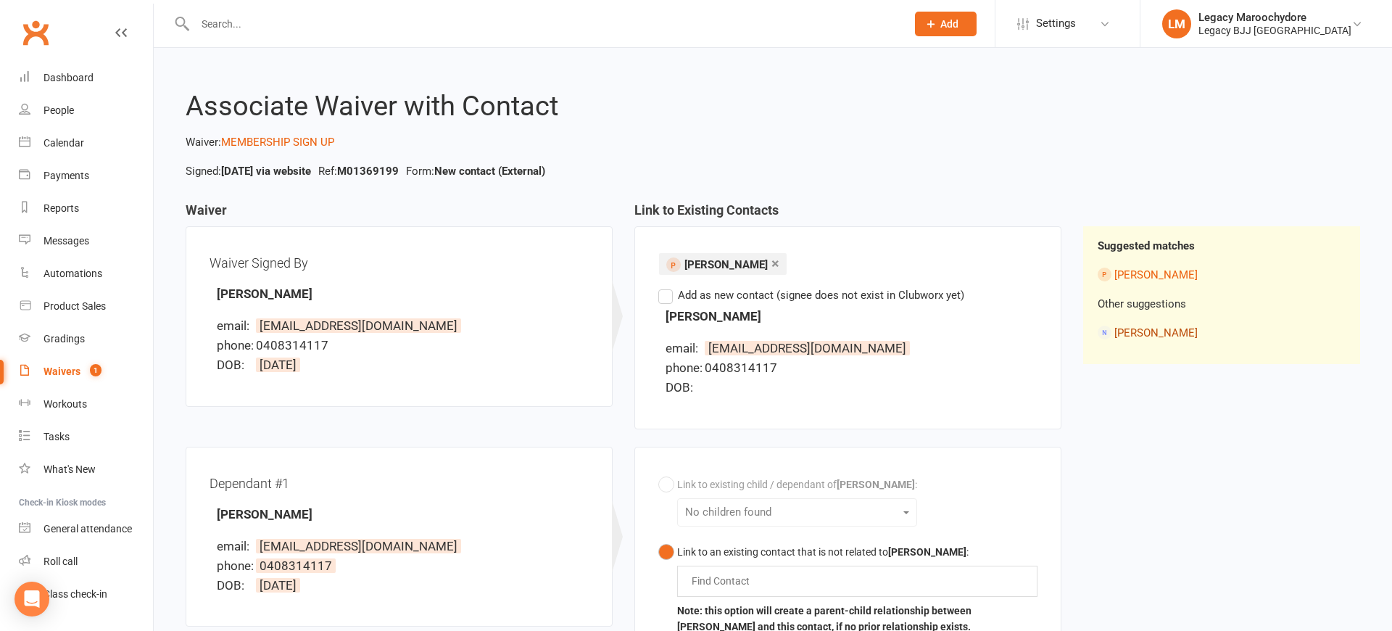
click at [1122, 332] on link "Keisha Robbins" at bounding box center [1155, 332] width 83 height 13
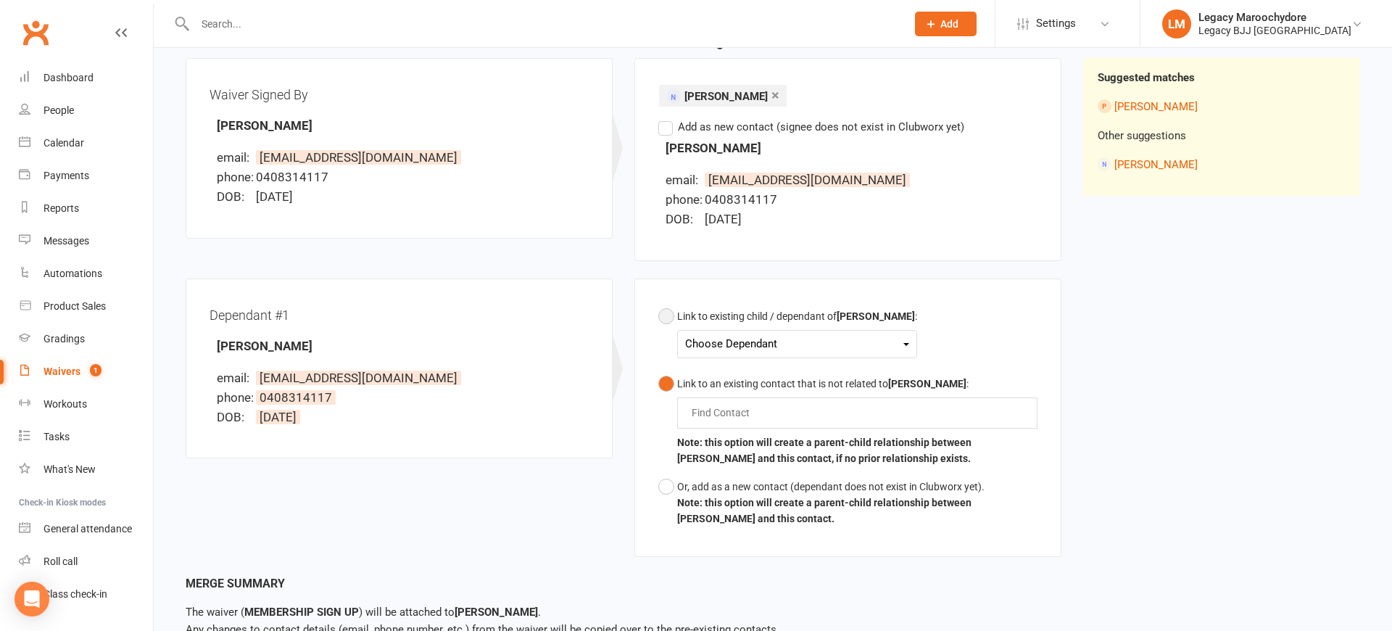
scroll to position [168, 0]
click at [876, 341] on div "Choose Dependant" at bounding box center [797, 344] width 224 height 20
click at [750, 383] on link "Ruben Robbins" at bounding box center [758, 377] width 144 height 31
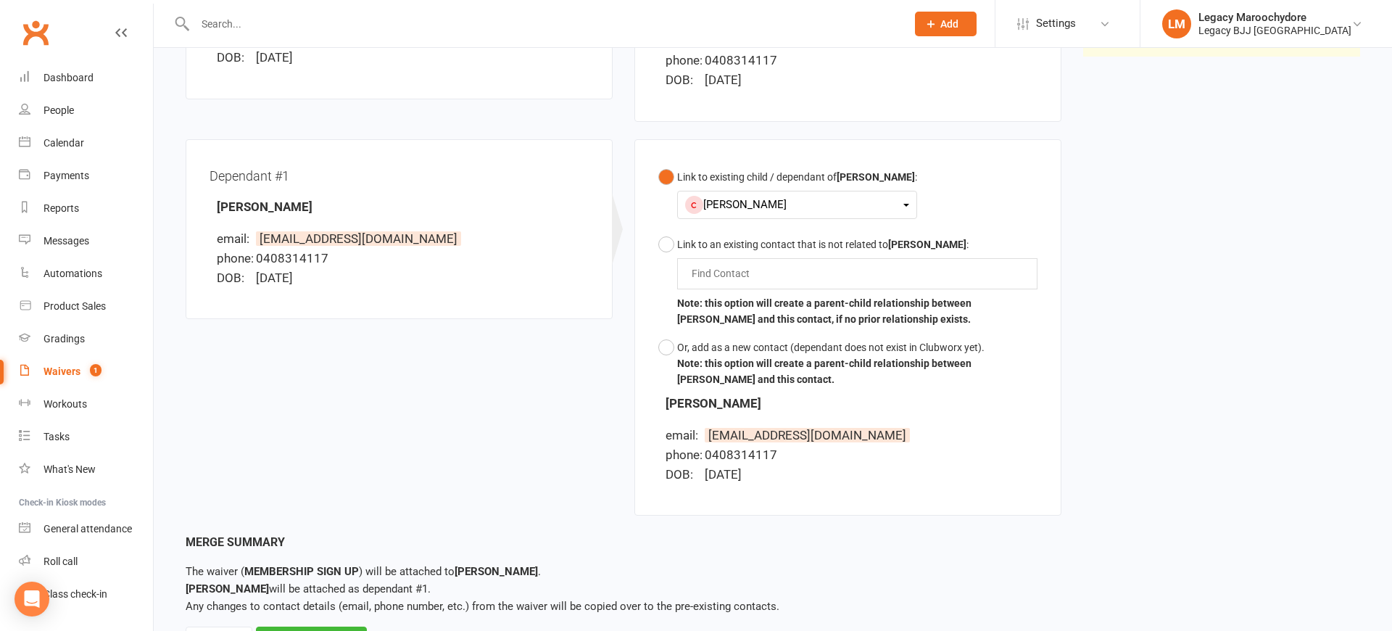
scroll to position [341, 0]
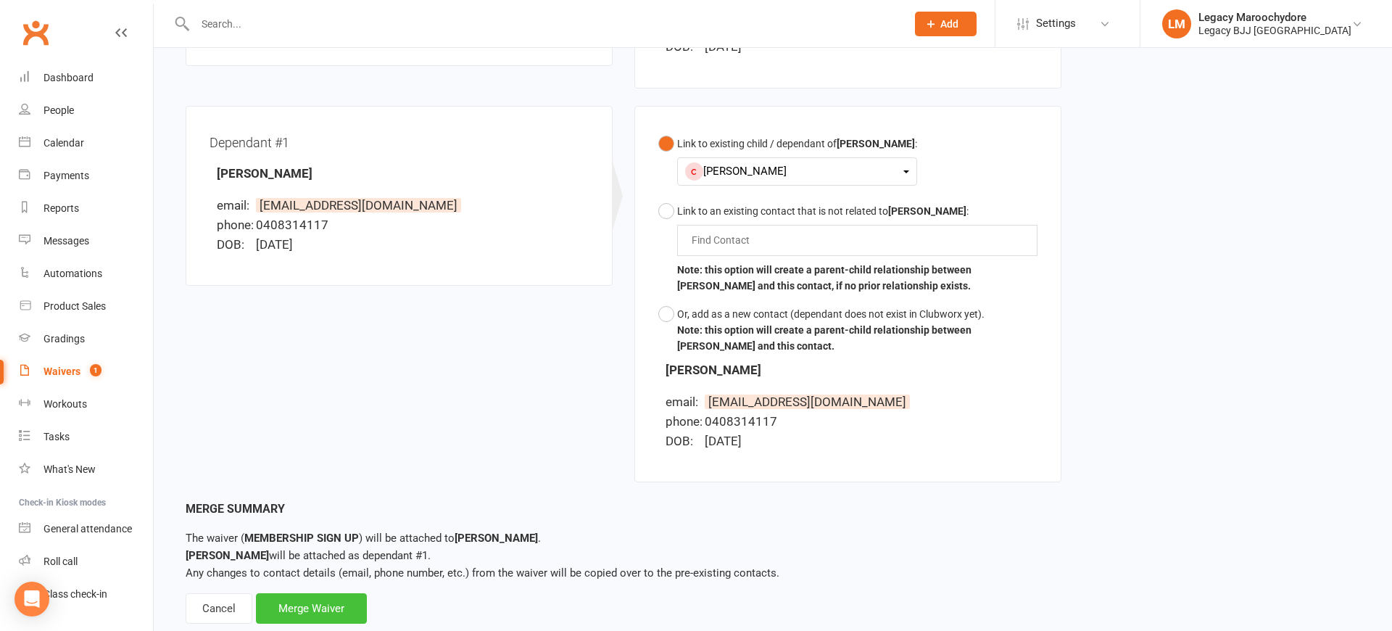
click at [299, 601] on div "Merge Waiver" at bounding box center [311, 608] width 111 height 30
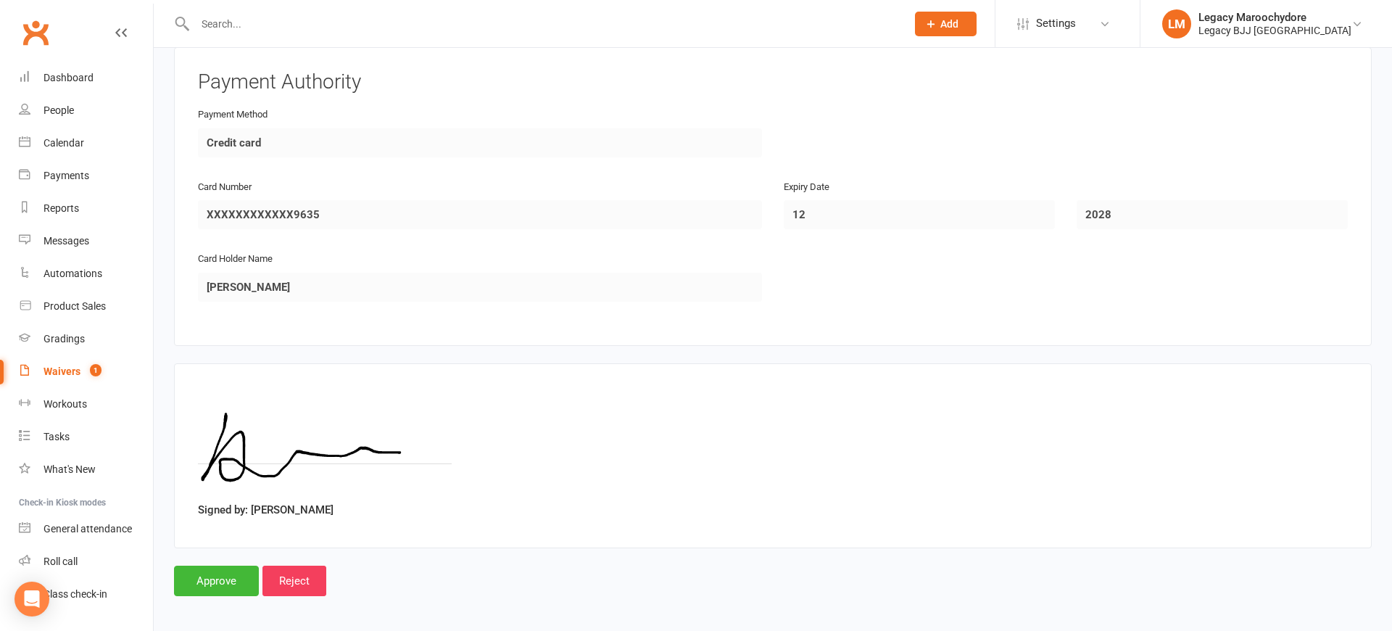
scroll to position [1607, 0]
click at [241, 566] on input "Approve" at bounding box center [216, 581] width 85 height 30
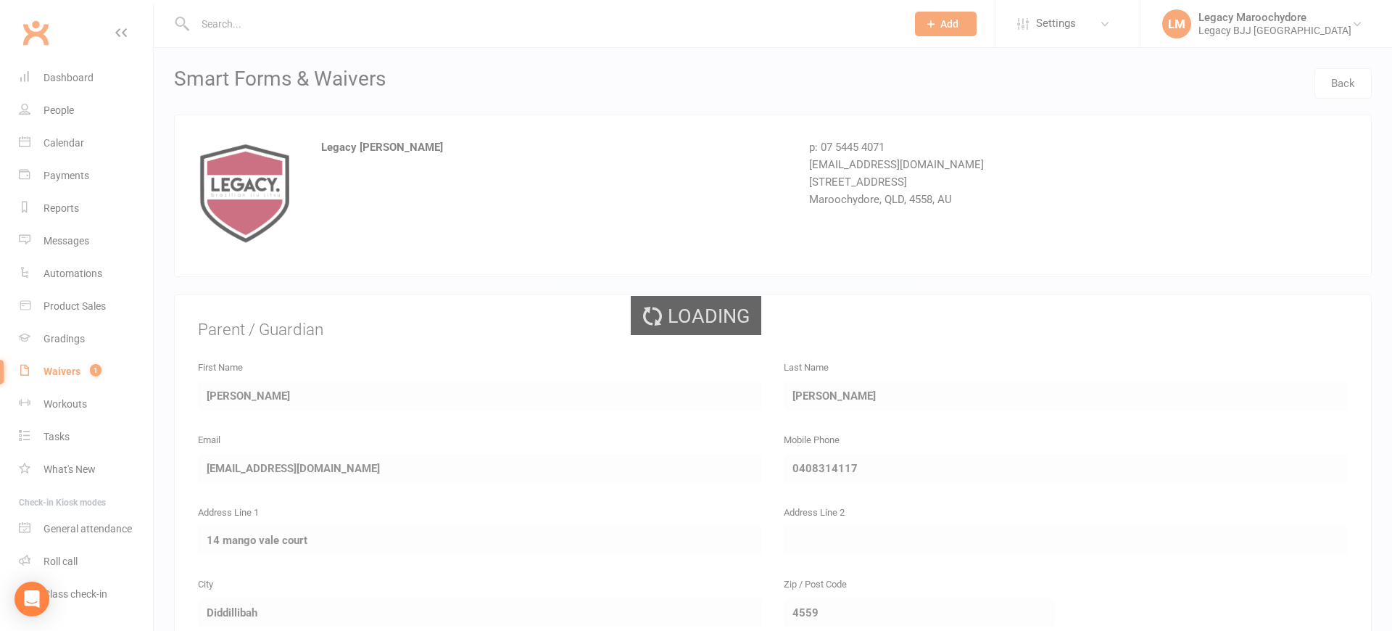
select select "100"
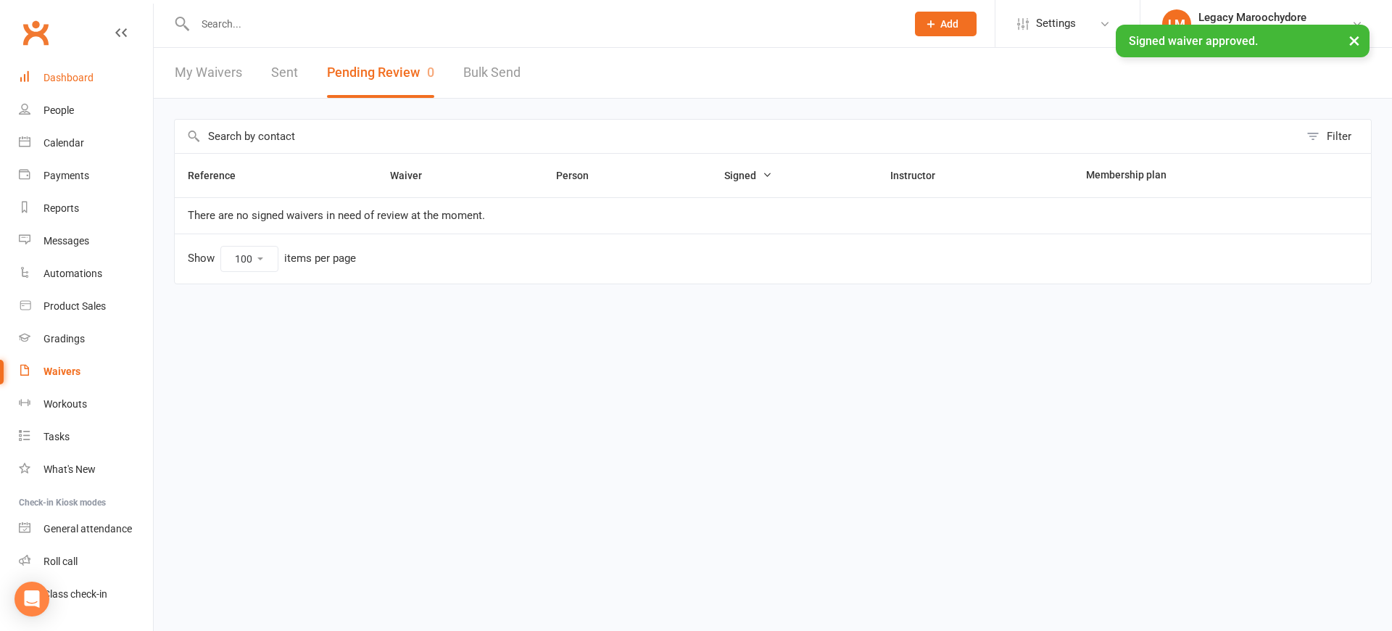
click at [65, 72] on div "Dashboard" at bounding box center [68, 78] width 50 height 12
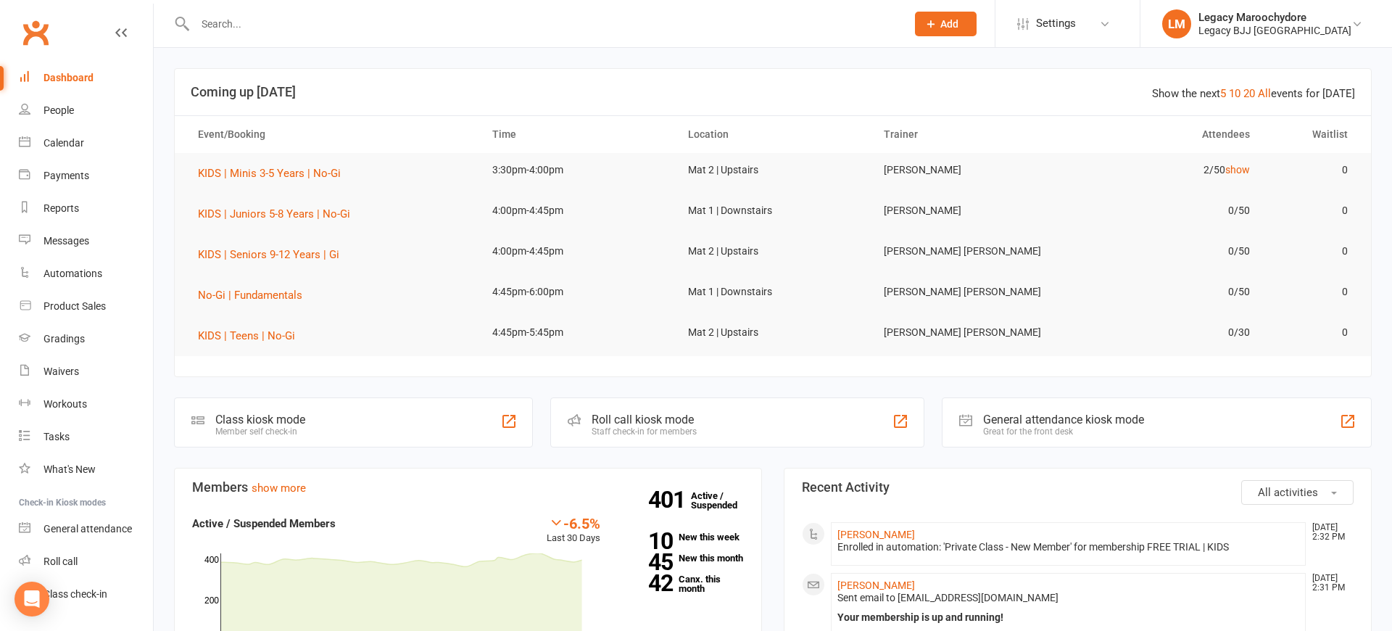
click at [296, 31] on input "text" at bounding box center [543, 24] width 705 height 20
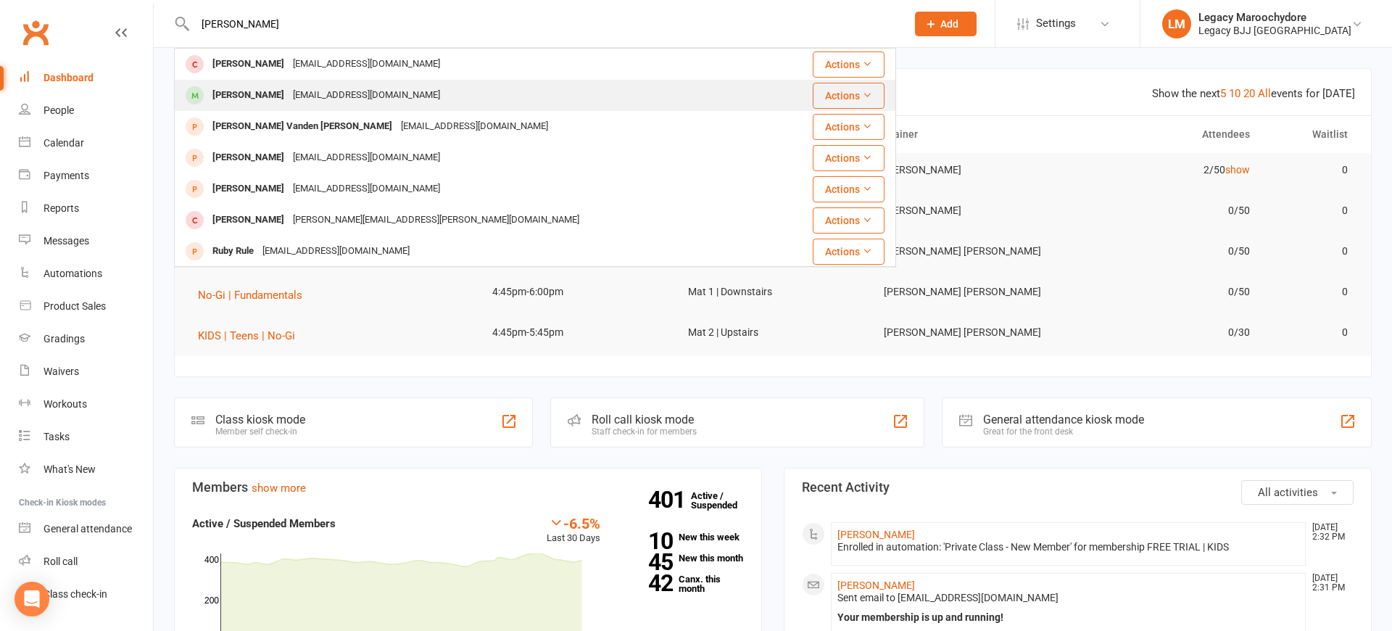
type input "ruben"
click at [253, 87] on div "Ruben Robbins" at bounding box center [248, 95] width 80 height 21
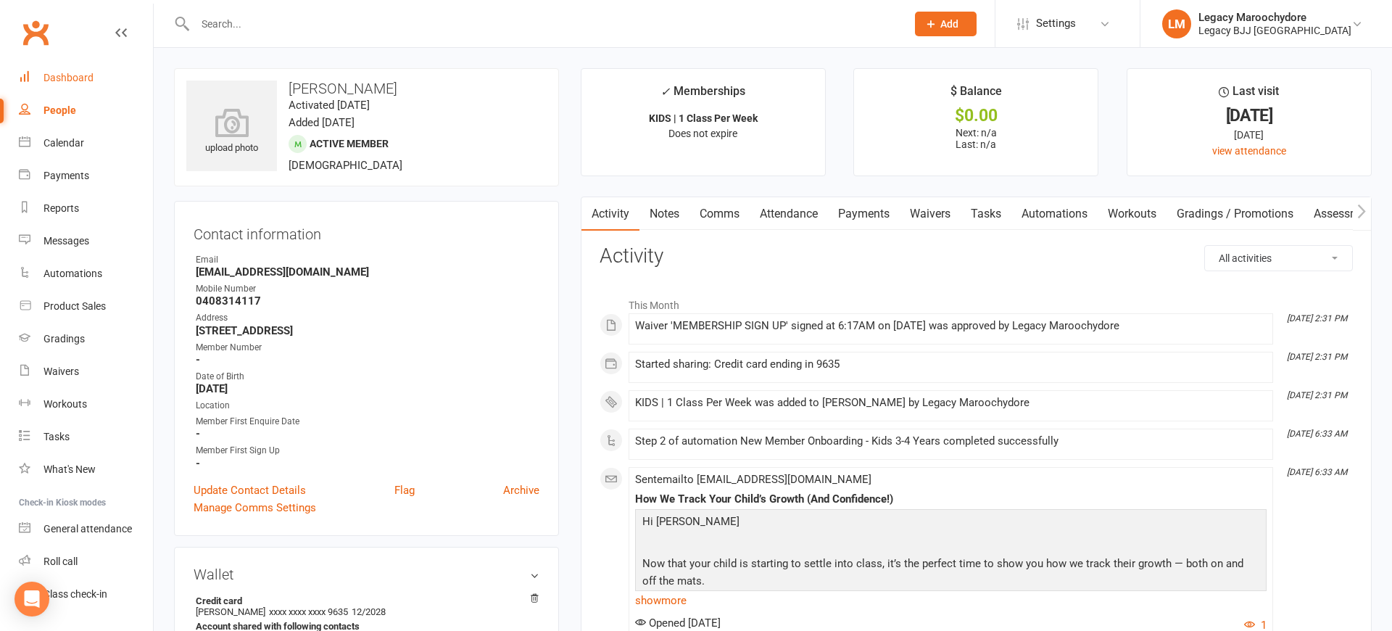
click at [86, 72] on div "Dashboard" at bounding box center [68, 78] width 50 height 12
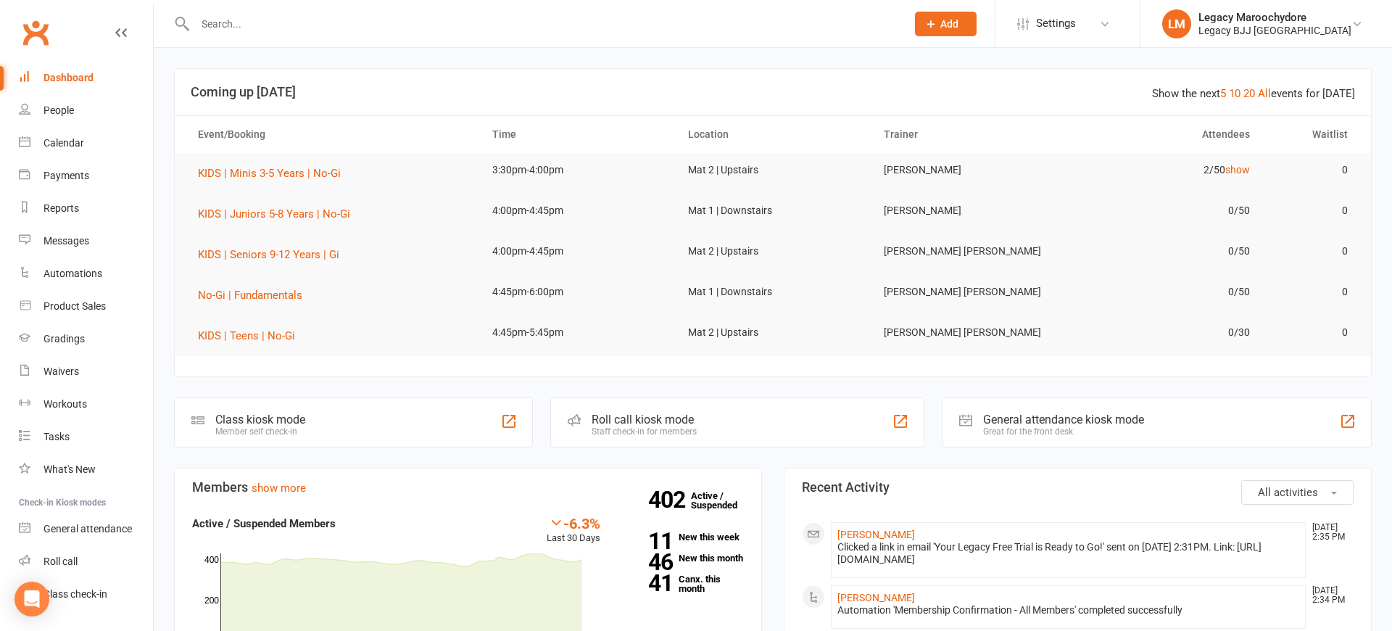
drag, startPoint x: 263, startPoint y: 28, endPoint x: 275, endPoint y: 32, distance: 12.8
click at [268, 30] on input "text" at bounding box center [543, 24] width 705 height 20
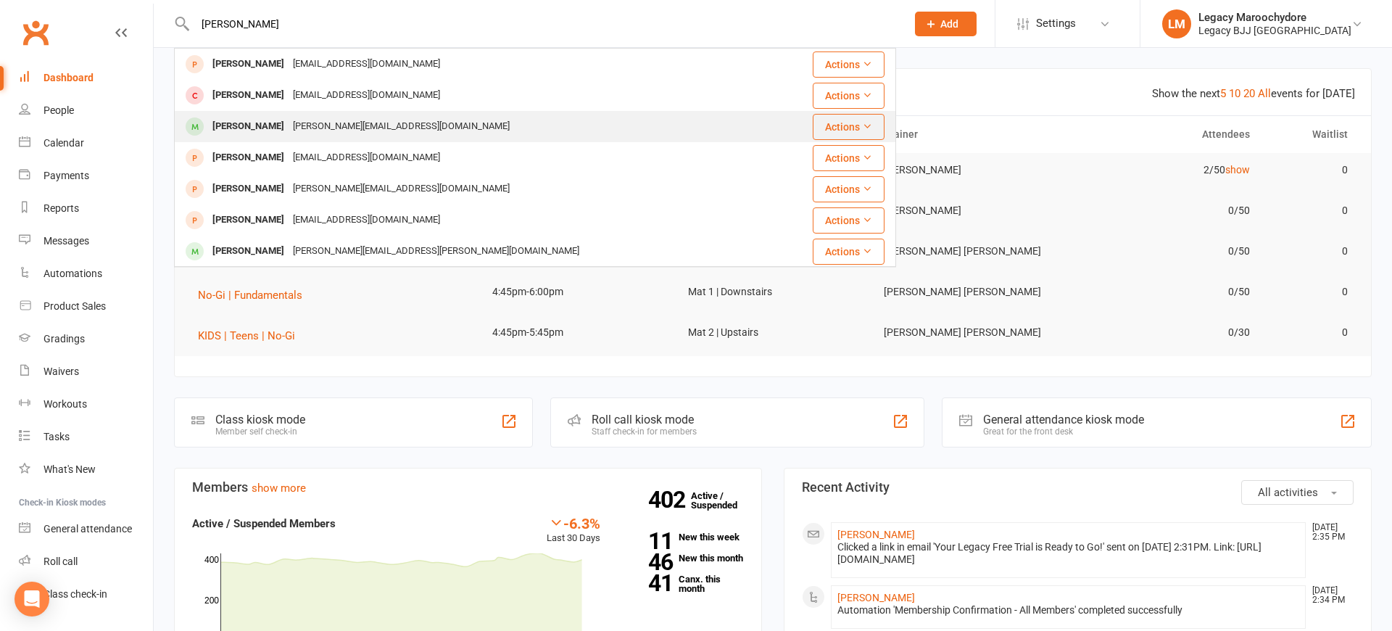
type input "Frankie"
click at [239, 130] on div "Frankie Flanigan" at bounding box center [248, 126] width 80 height 21
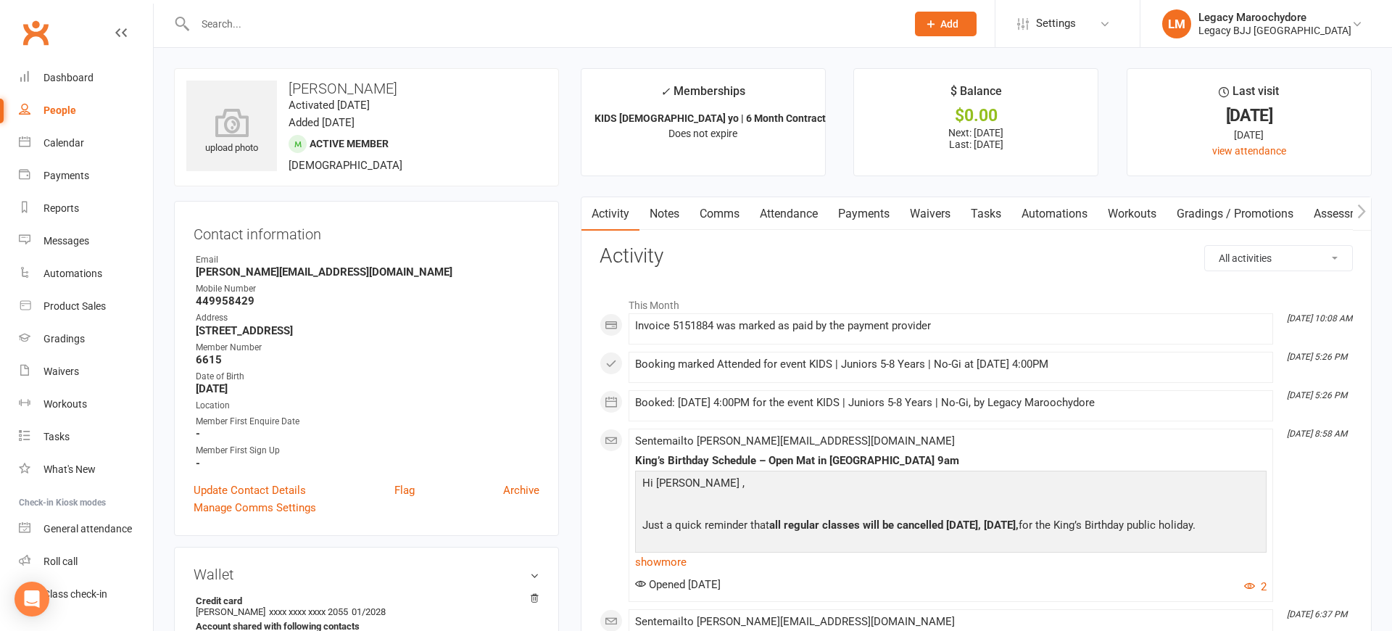
click at [229, 25] on input "text" at bounding box center [543, 24] width 705 height 20
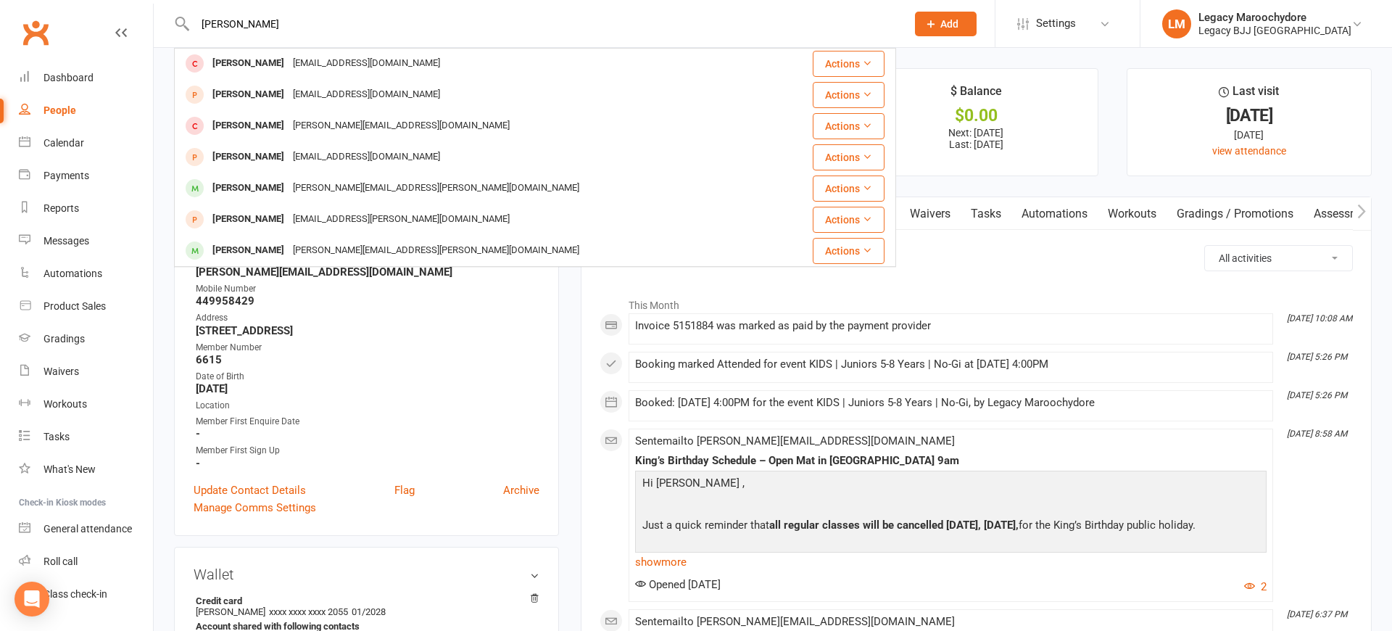
scroll to position [406, 0]
type input "nick"
drag, startPoint x: 451, startPoint y: 335, endPoint x: 457, endPoint y: 338, distance: 7.5
click at [452, 335] on strong "1/63 river esplanade Mooloolaba 4557" at bounding box center [368, 330] width 344 height 13
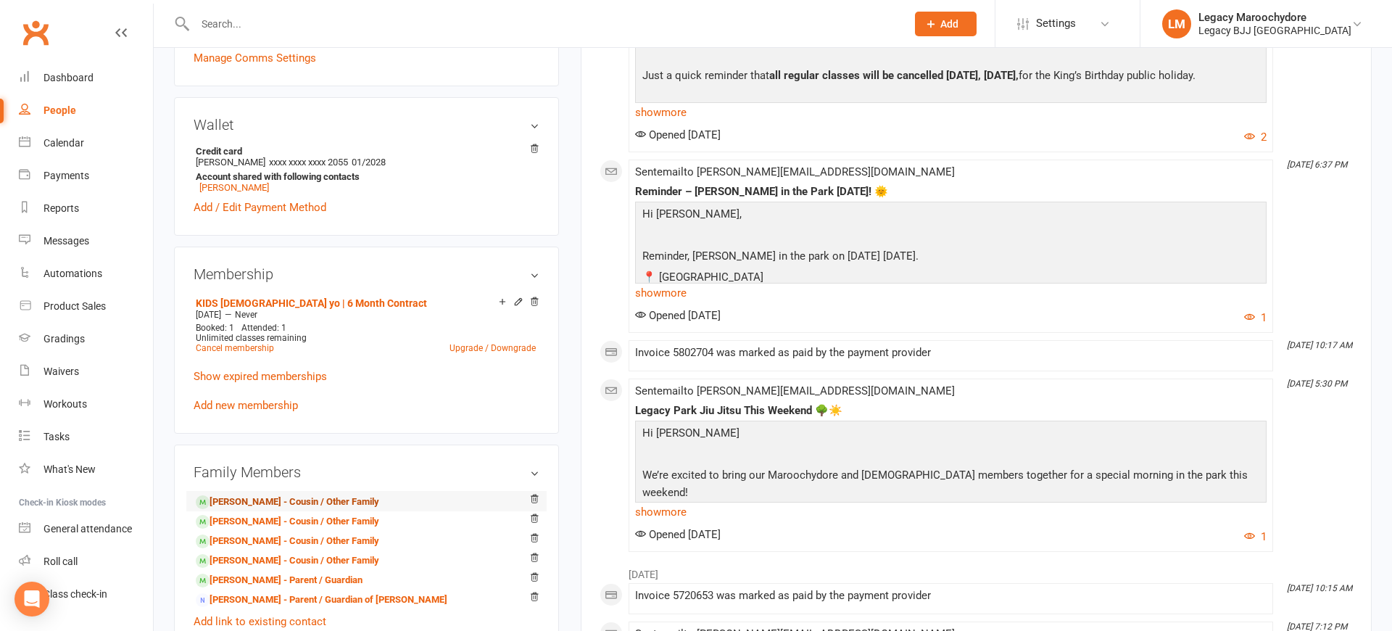
scroll to position [450, 0]
click at [261, 588] on li "JESSICA SUTCLIFFE - Parent / Guardian of Olivia Flanigan" at bounding box center [367, 598] width 346 height 20
click at [256, 580] on link "Nicholas Flanigan - Parent / Guardian" at bounding box center [279, 579] width 167 height 15
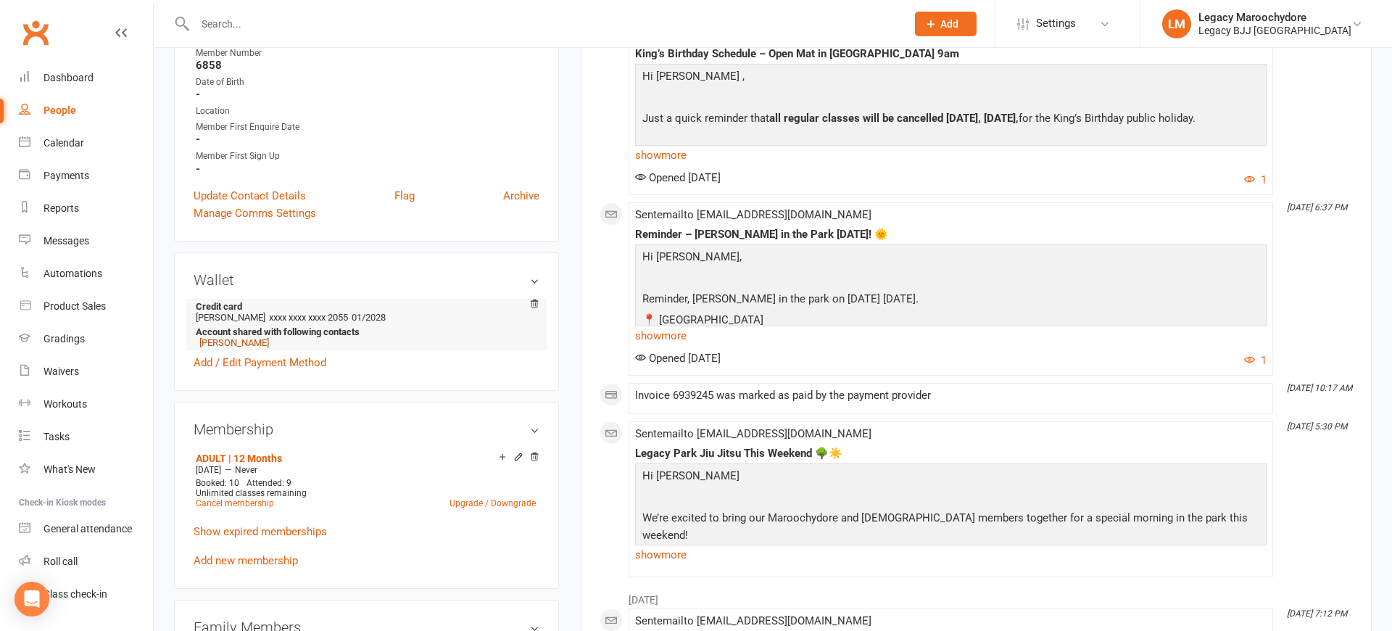
scroll to position [291, 0]
click at [242, 365] on link "Add / Edit Payment Method" at bounding box center [260, 362] width 133 height 17
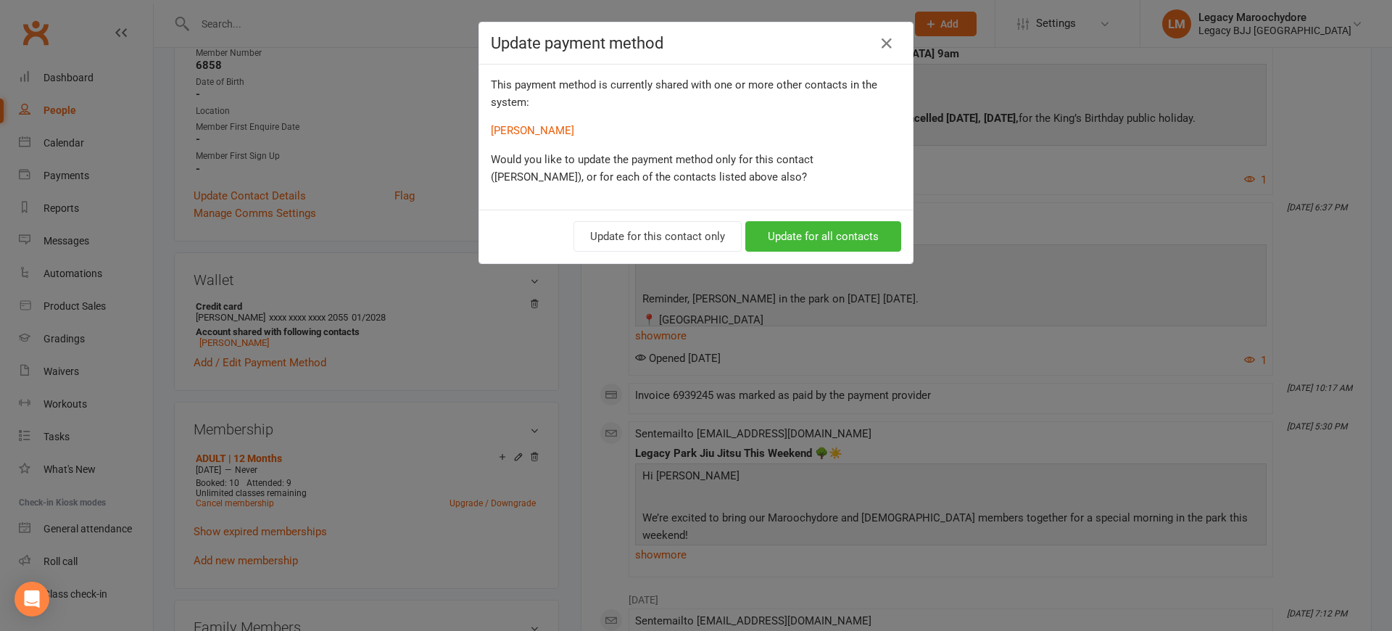
drag, startPoint x: 887, startPoint y: 44, endPoint x: 802, endPoint y: 57, distance: 86.4
click at [888, 44] on icon "button" at bounding box center [886, 43] width 17 height 17
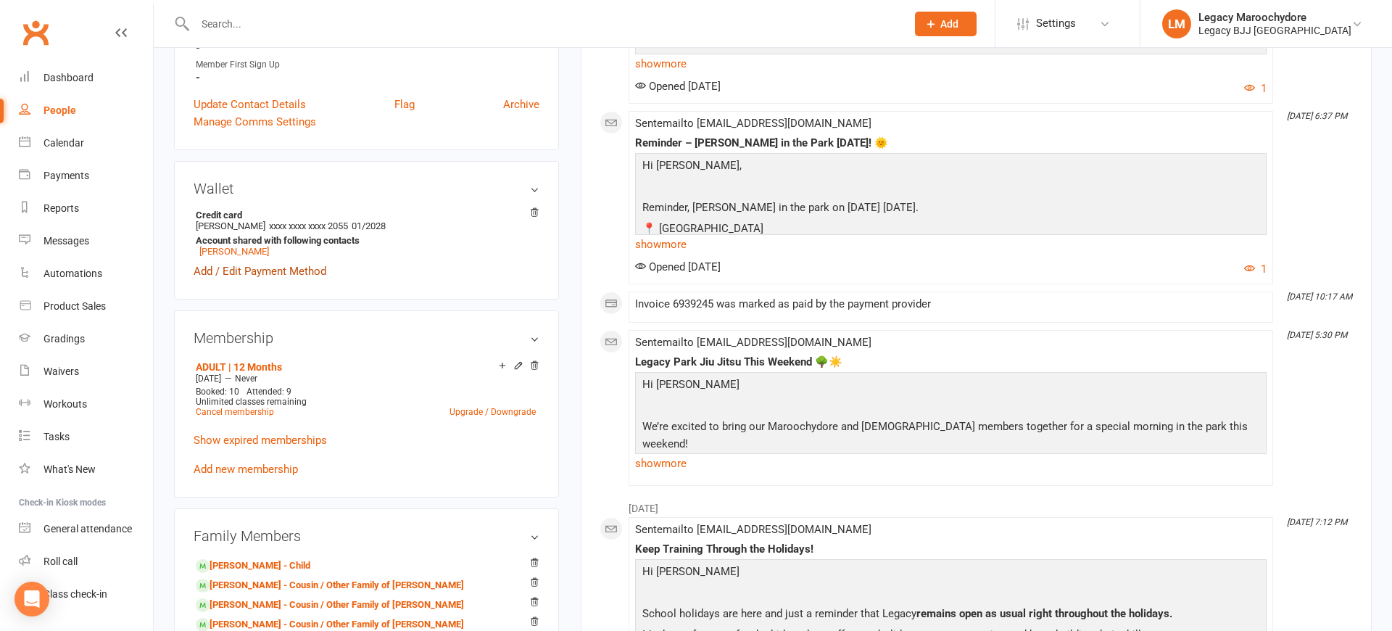
scroll to position [383, 1]
click at [271, 267] on link "Add / Edit Payment Method" at bounding box center [260, 270] width 133 height 17
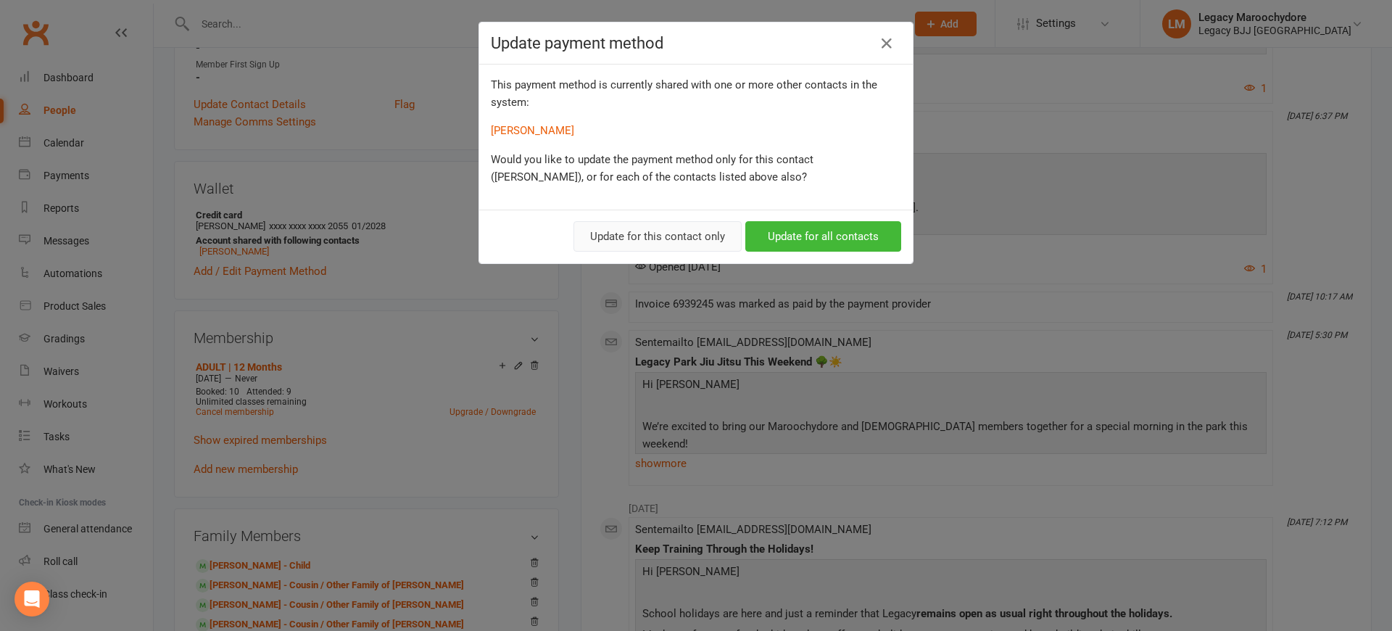
click at [639, 239] on button "Update for this contact only" at bounding box center [657, 236] width 168 height 30
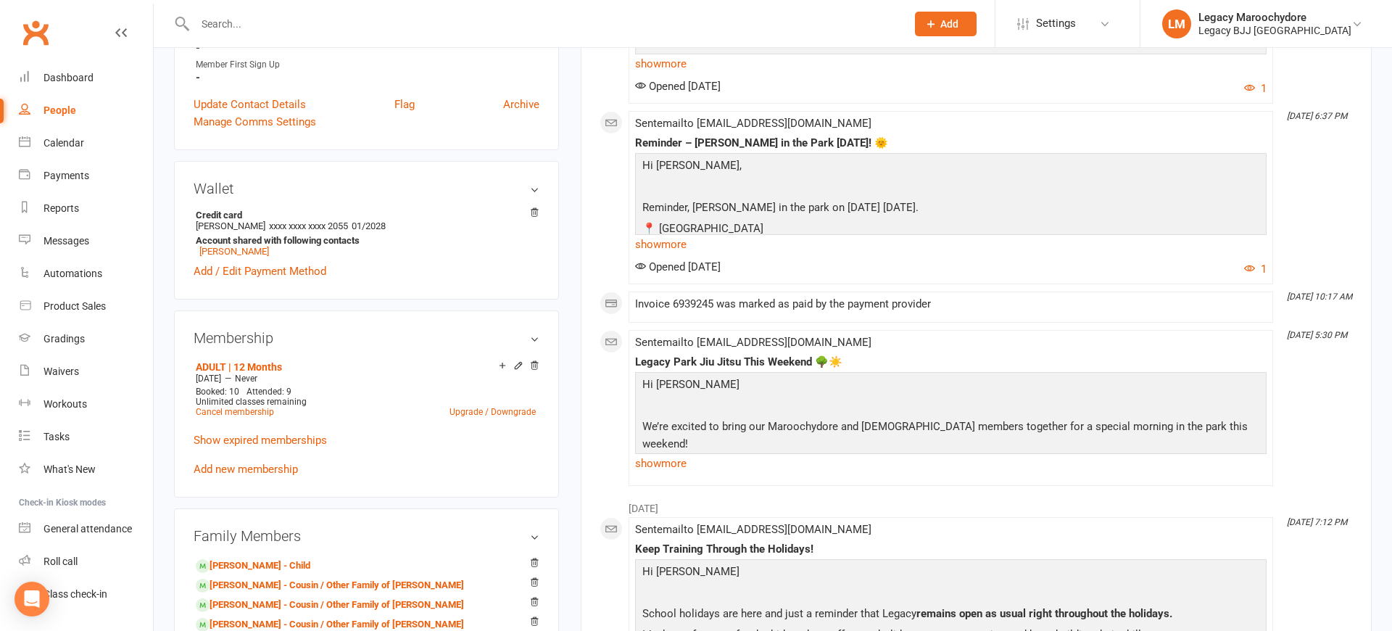
scroll to position [381, 1]
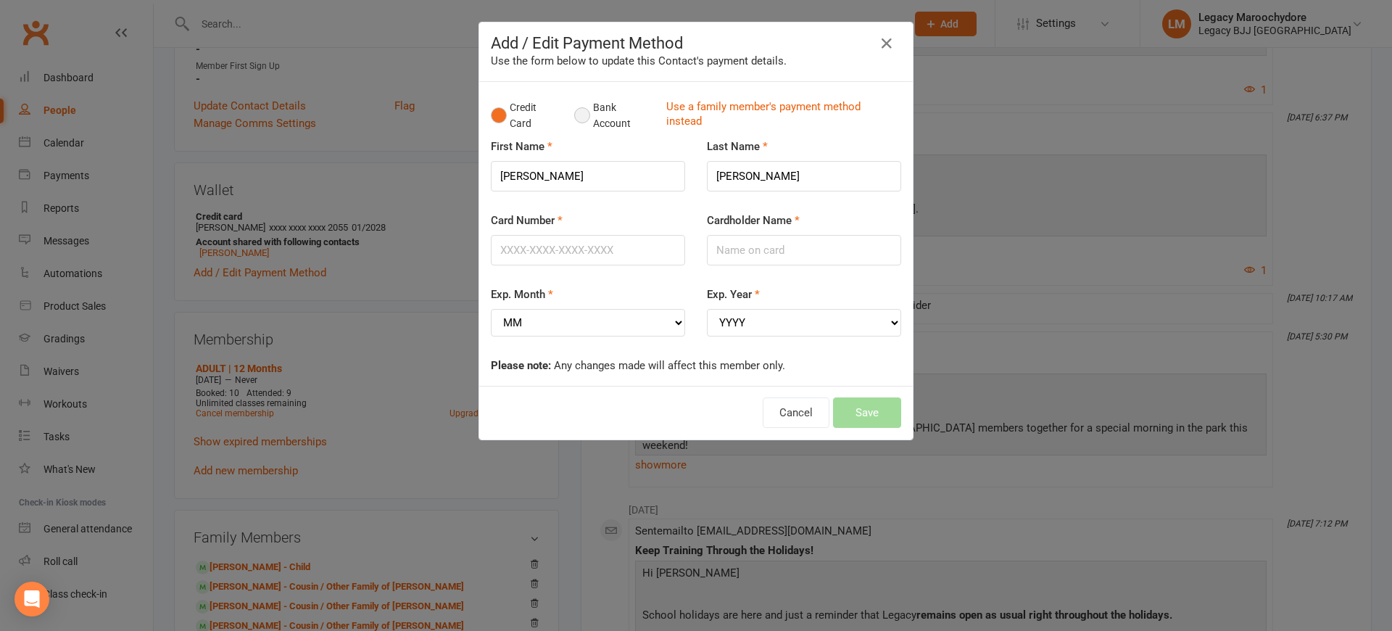
click at [583, 114] on button "Bank Account" at bounding box center [614, 115] width 80 height 44
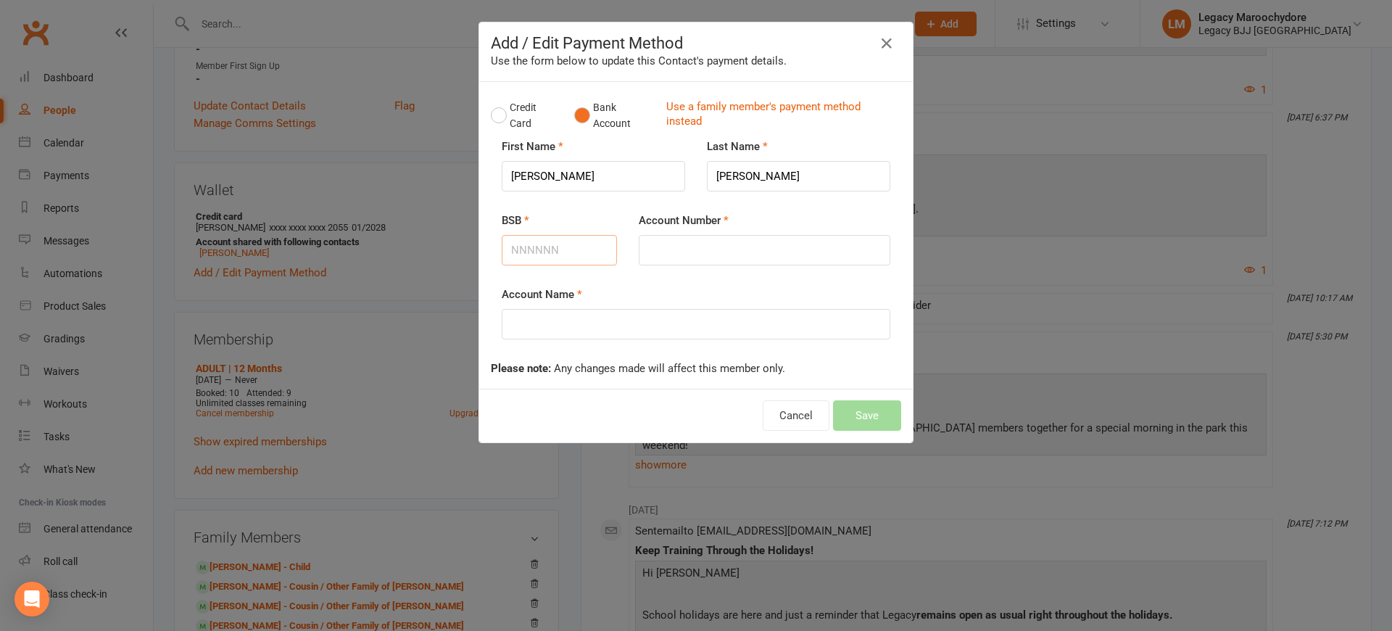
drag, startPoint x: 533, startPoint y: 246, endPoint x: 541, endPoint y: 246, distance: 8.7
click at [534, 246] on input "BSB" at bounding box center [559, 250] width 115 height 30
type input "062264"
click at [741, 259] on input "Account Number" at bounding box center [765, 250] width 252 height 30
type input "10020524"
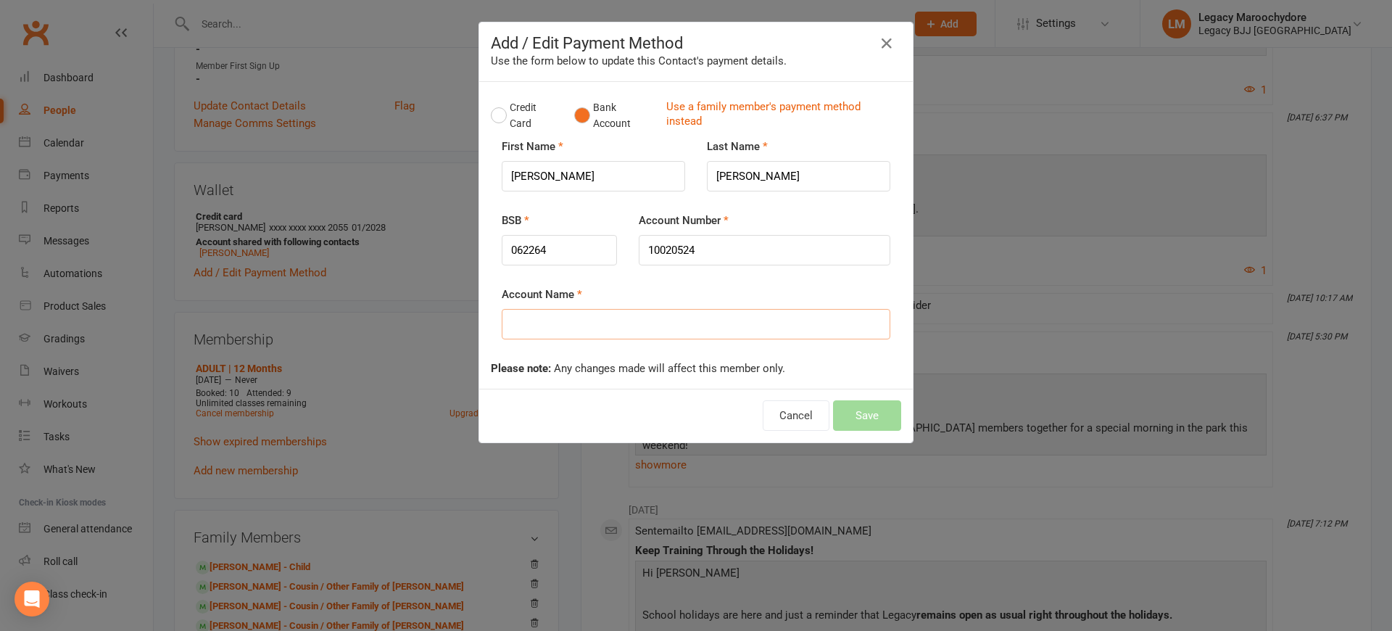
click at [531, 327] on input "Account Name" at bounding box center [696, 324] width 388 height 30
type input "Michel and Nicolas Flanagan"
drag, startPoint x: 568, startPoint y: 364, endPoint x: 879, endPoint y: 414, distance: 314.9
click at [879, 414] on button "Save" at bounding box center [867, 415] width 68 height 30
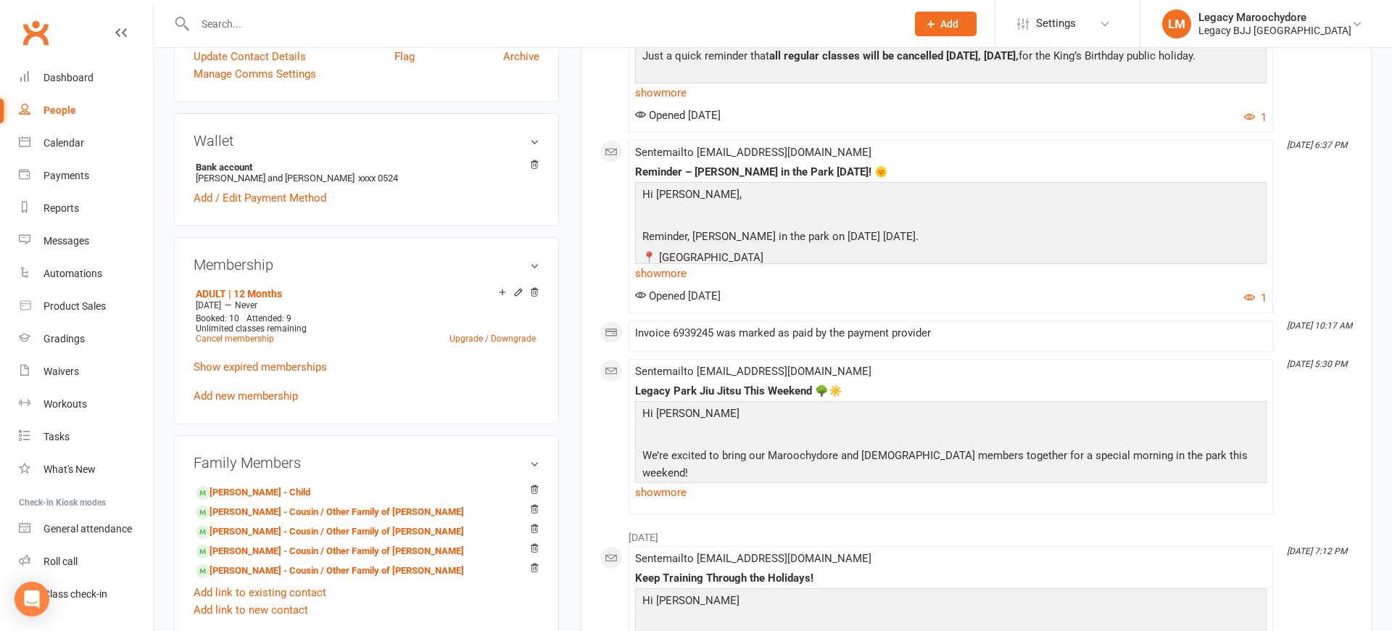
scroll to position [429, 0]
click at [255, 492] on link "Frankie Flanigan - Child" at bounding box center [253, 493] width 115 height 15
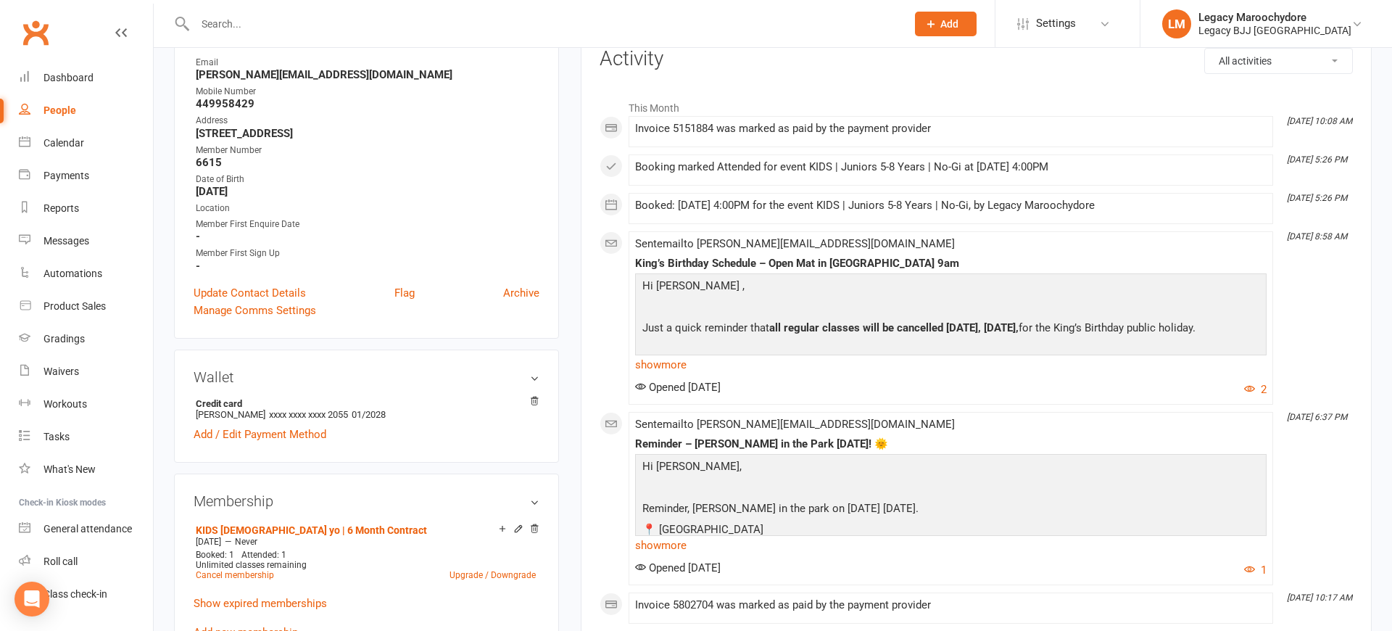
scroll to position [199, 0]
click at [257, 433] on link "Add / Edit Payment Method" at bounding box center [260, 431] width 133 height 17
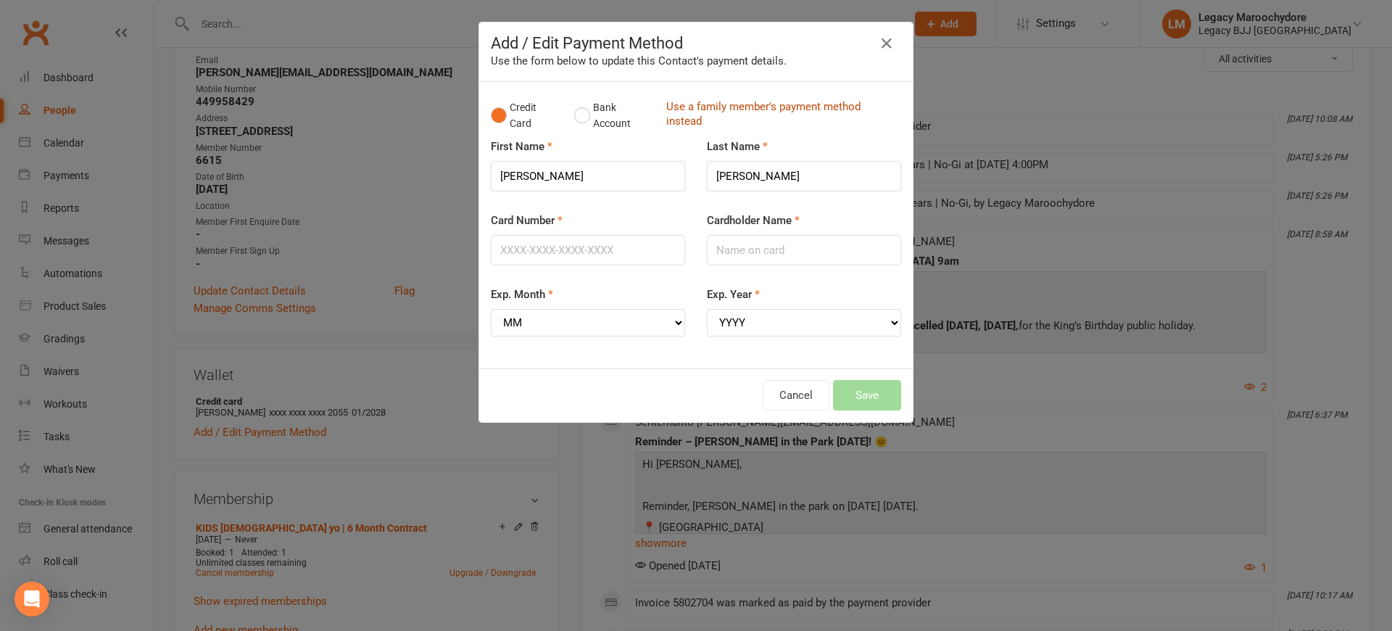
click at [715, 103] on link "Use a family member's payment method instead" at bounding box center [780, 115] width 228 height 33
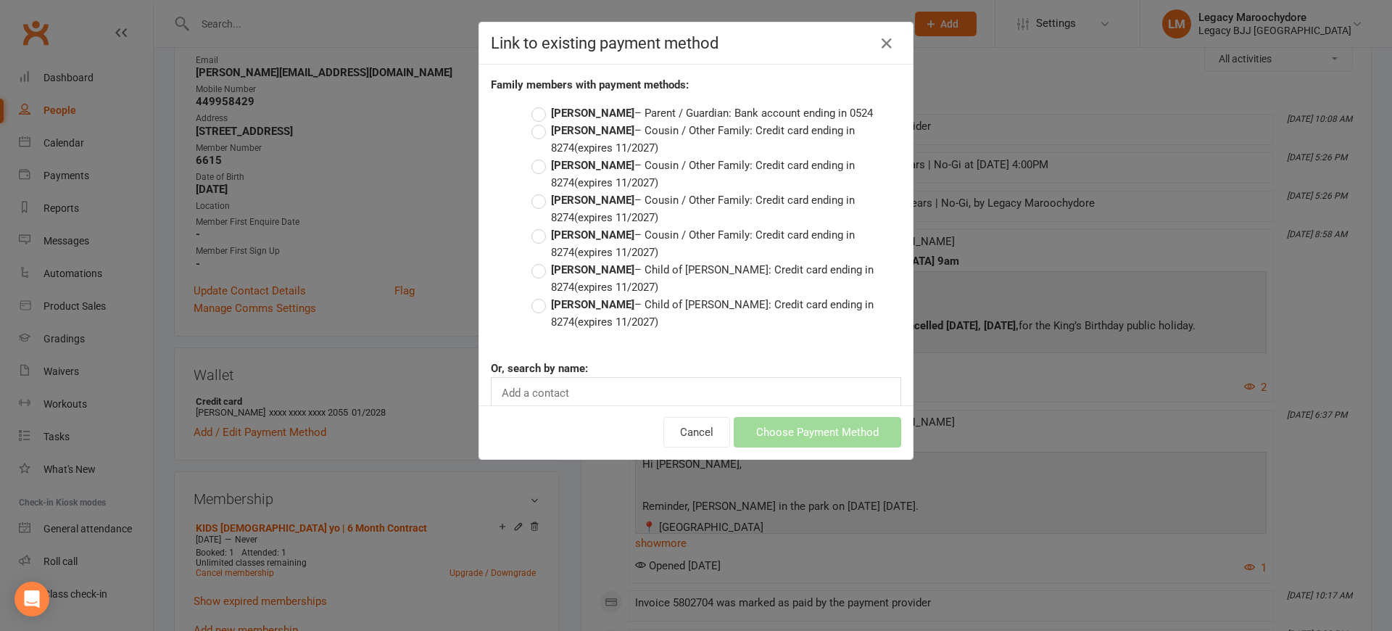
click at [543, 112] on label "Nicholas Flanigan – Parent / Guardian: Bank account ending in 0524" at bounding box center [701, 112] width 341 height 17
click at [541, 104] on input "Nicholas Flanigan – Parent / Guardian: Bank account ending in 0524" at bounding box center [535, 104] width 9 height 0
click at [792, 431] on button "Choose Payment Method" at bounding box center [816, 432] width 167 height 30
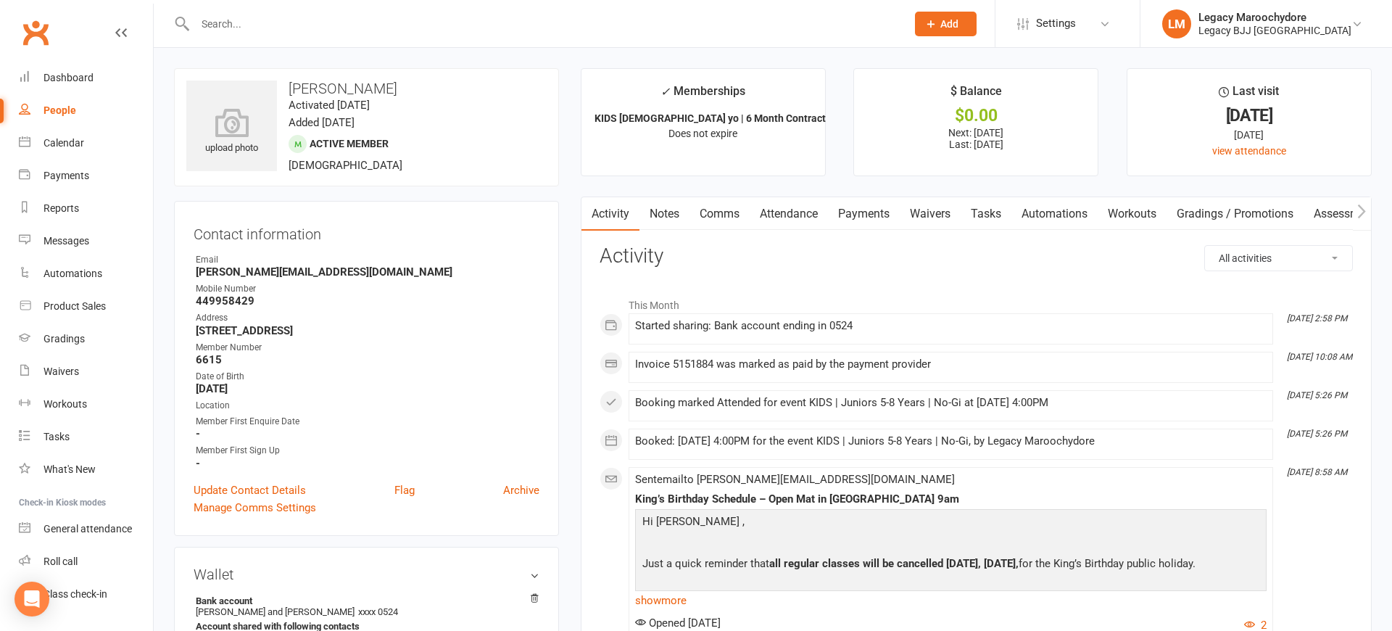
scroll to position [0, 0]
click at [65, 78] on div "Dashboard" at bounding box center [68, 78] width 50 height 12
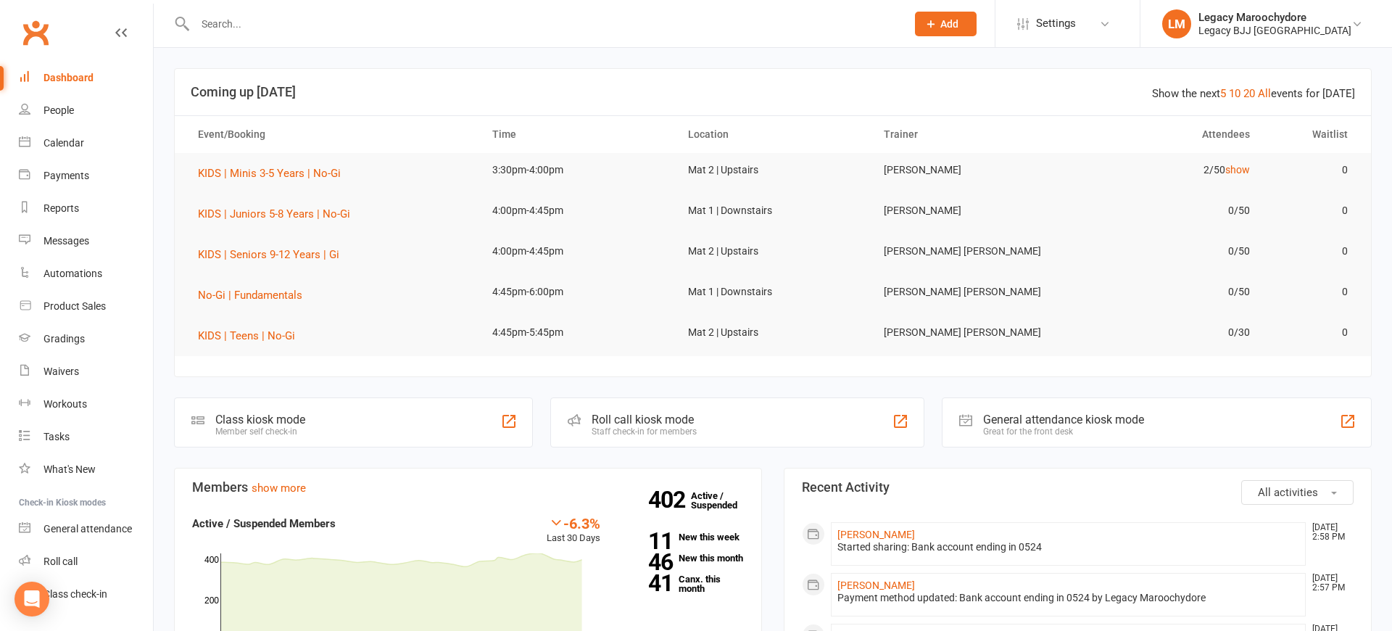
click at [708, 428] on div "Roll call kiosk mode Staff check-in for members" at bounding box center [737, 422] width 374 height 50
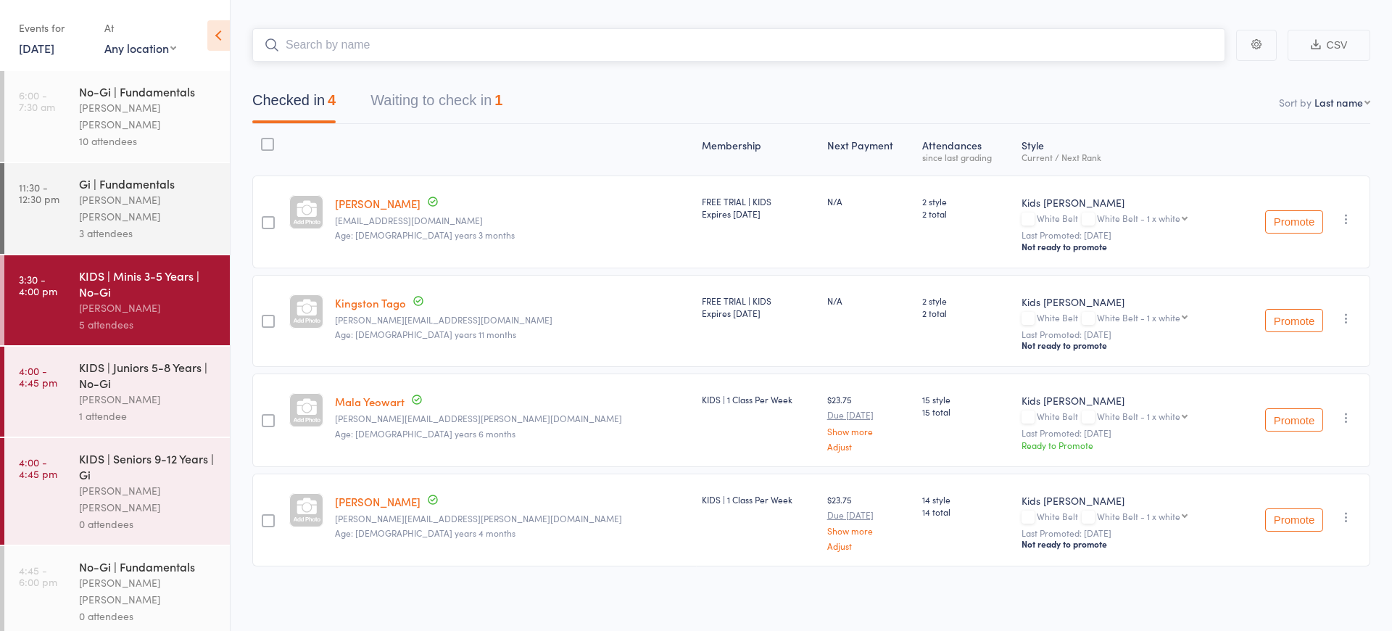
scroll to position [65, 0]
click at [449, 107] on button "Waiting to check in 1" at bounding box center [436, 104] width 132 height 38
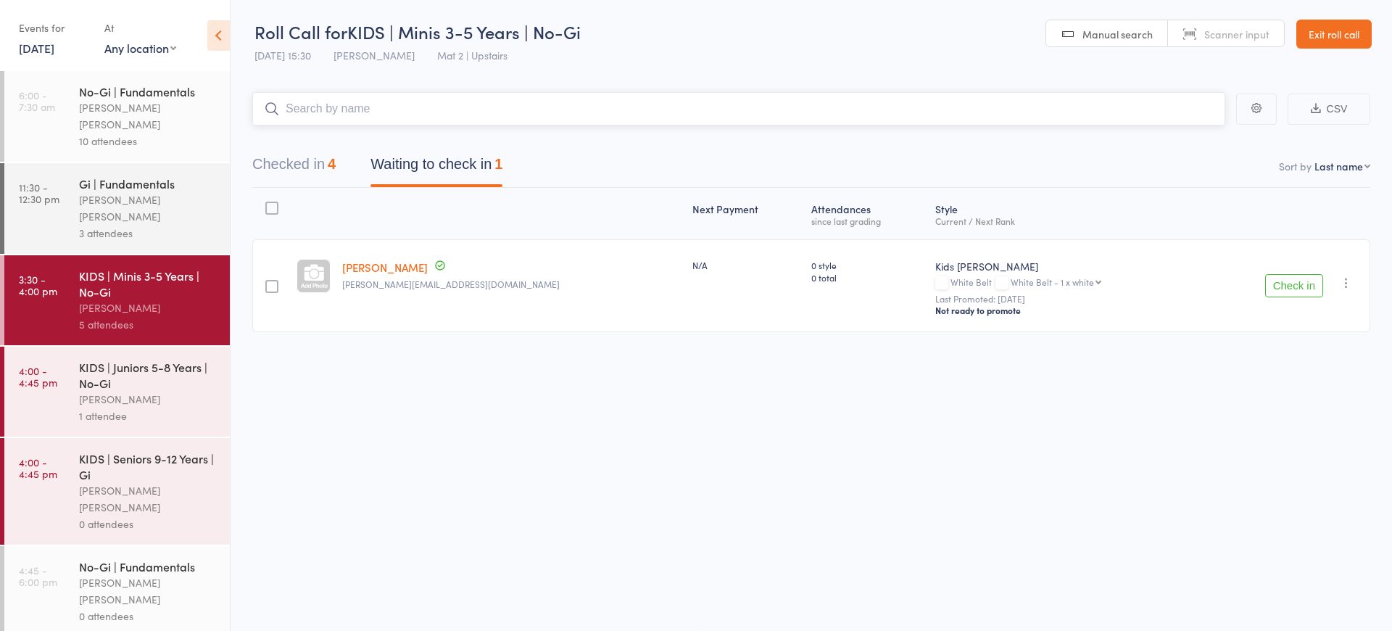
scroll to position [1, 0]
click at [1319, 30] on link "Exit roll call" at bounding box center [1333, 34] width 75 height 29
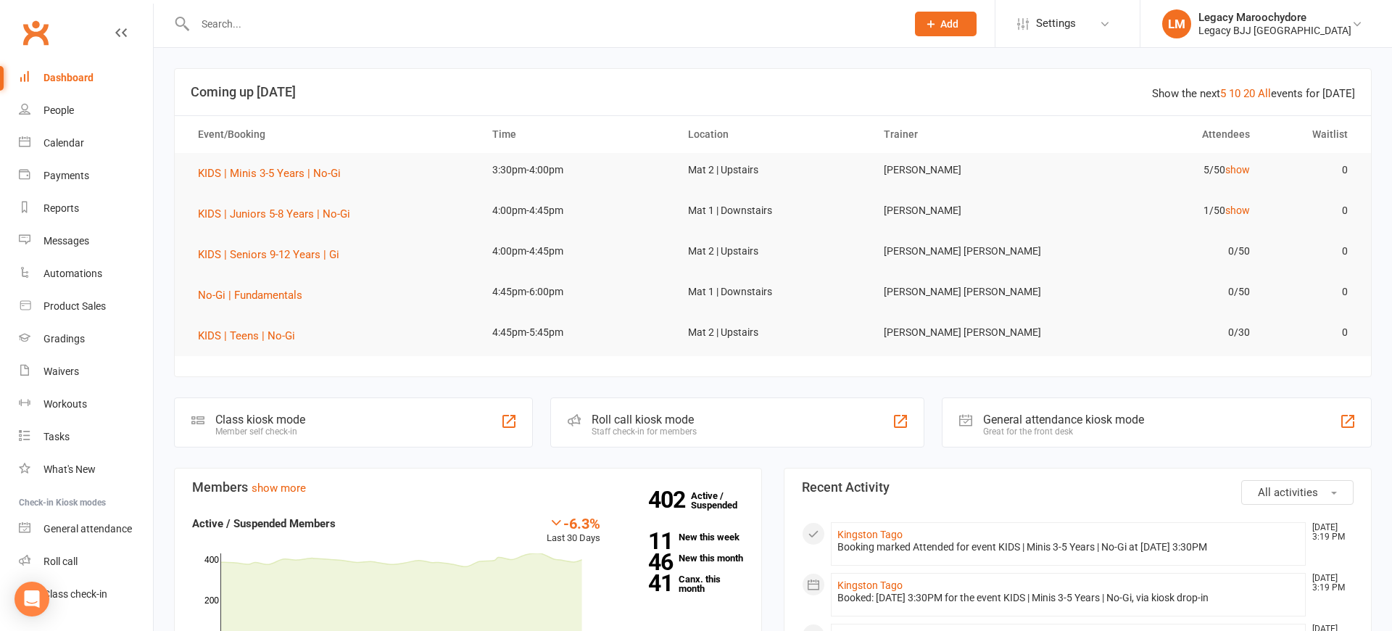
click at [86, 78] on div "Dashboard" at bounding box center [68, 78] width 50 height 12
click at [608, 420] on div "Roll call kiosk mode" at bounding box center [643, 419] width 105 height 14
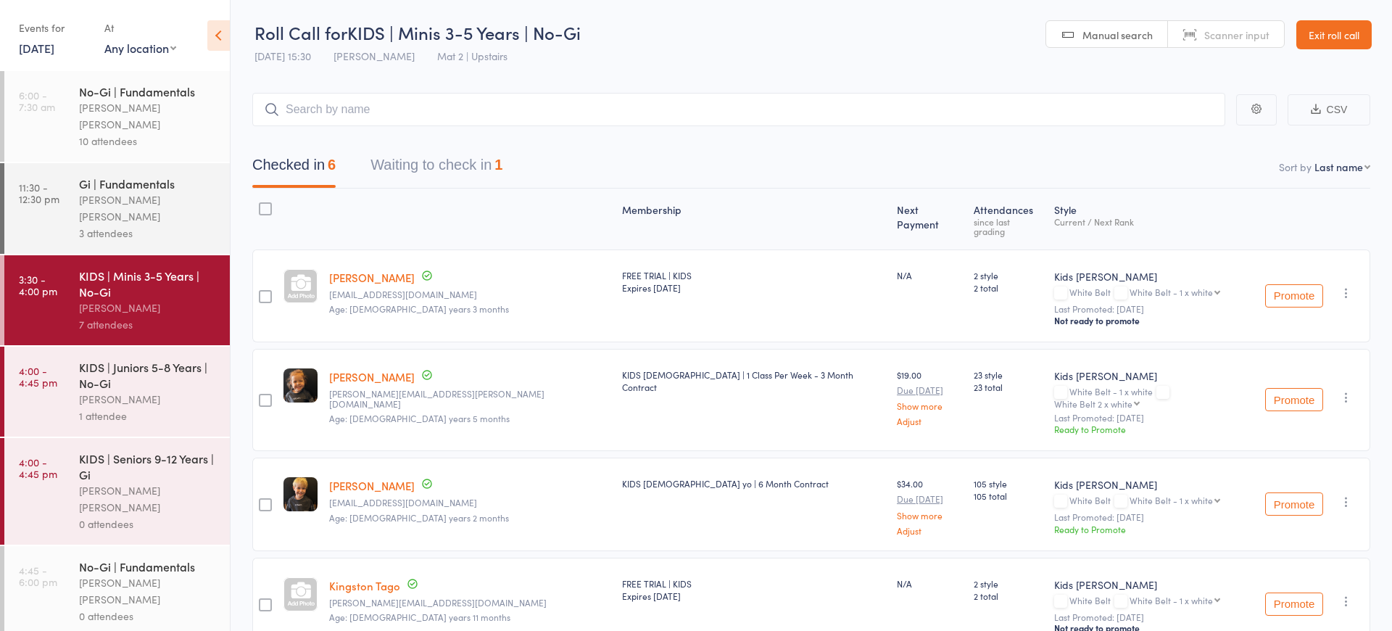
scroll to position [0, 1]
click at [408, 164] on button "Waiting to check in 1" at bounding box center [436, 168] width 132 height 38
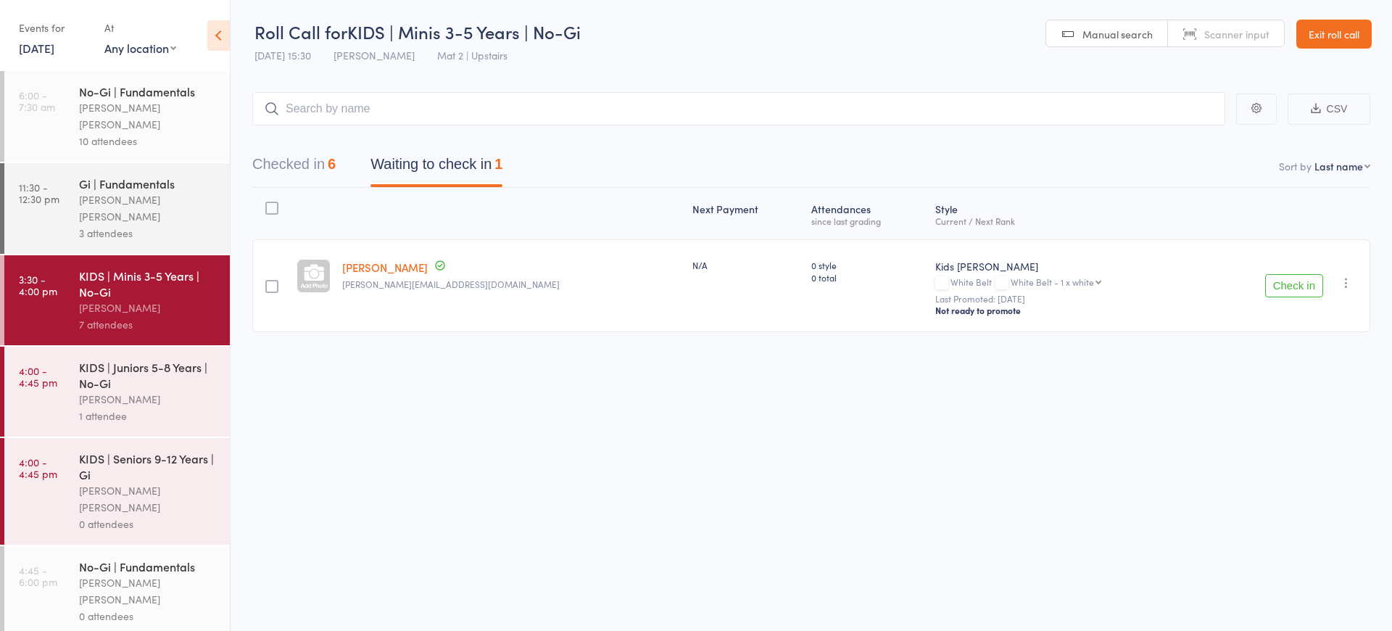
click at [386, 267] on link "Temiqa Smith" at bounding box center [385, 266] width 86 height 15
click at [1331, 30] on link "Exit roll call" at bounding box center [1333, 34] width 75 height 29
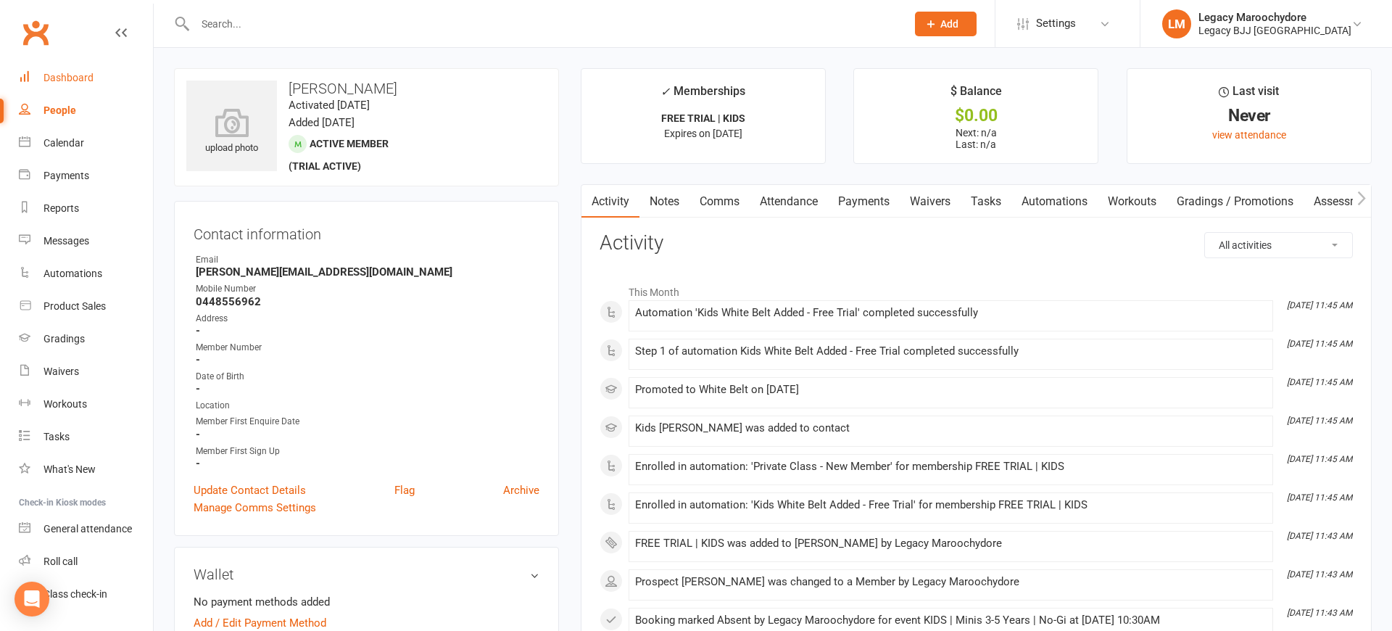
drag, startPoint x: 46, startPoint y: 73, endPoint x: 70, endPoint y: 67, distance: 25.5
click at [47, 74] on div "Dashboard" at bounding box center [68, 78] width 50 height 12
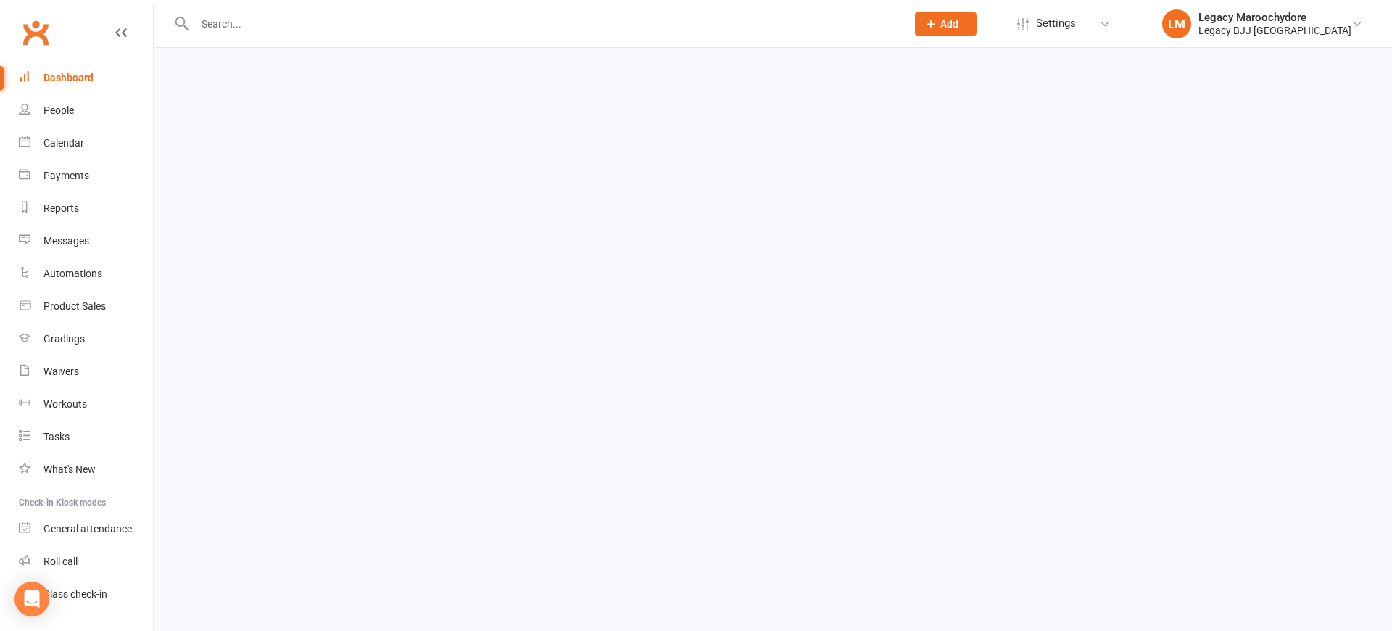
drag, startPoint x: 211, startPoint y: 18, endPoint x: 219, endPoint y: 20, distance: 8.1
click at [213, 19] on input "text" at bounding box center [543, 24] width 705 height 20
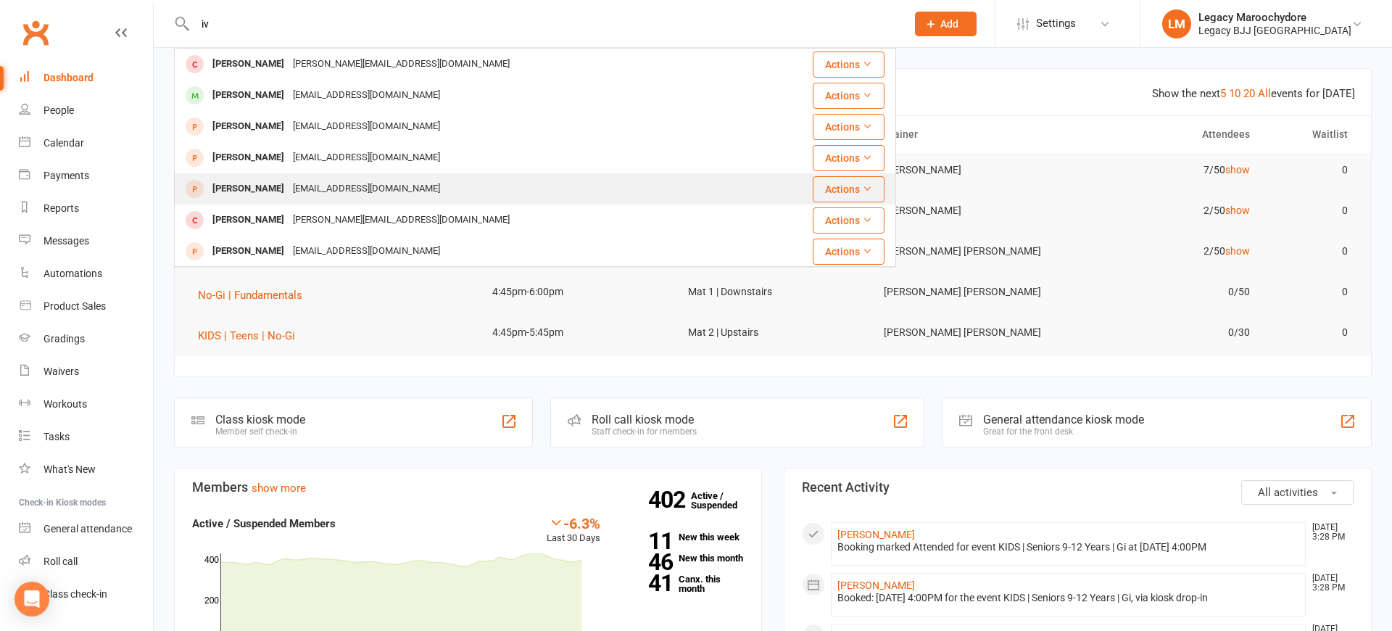
type input "i"
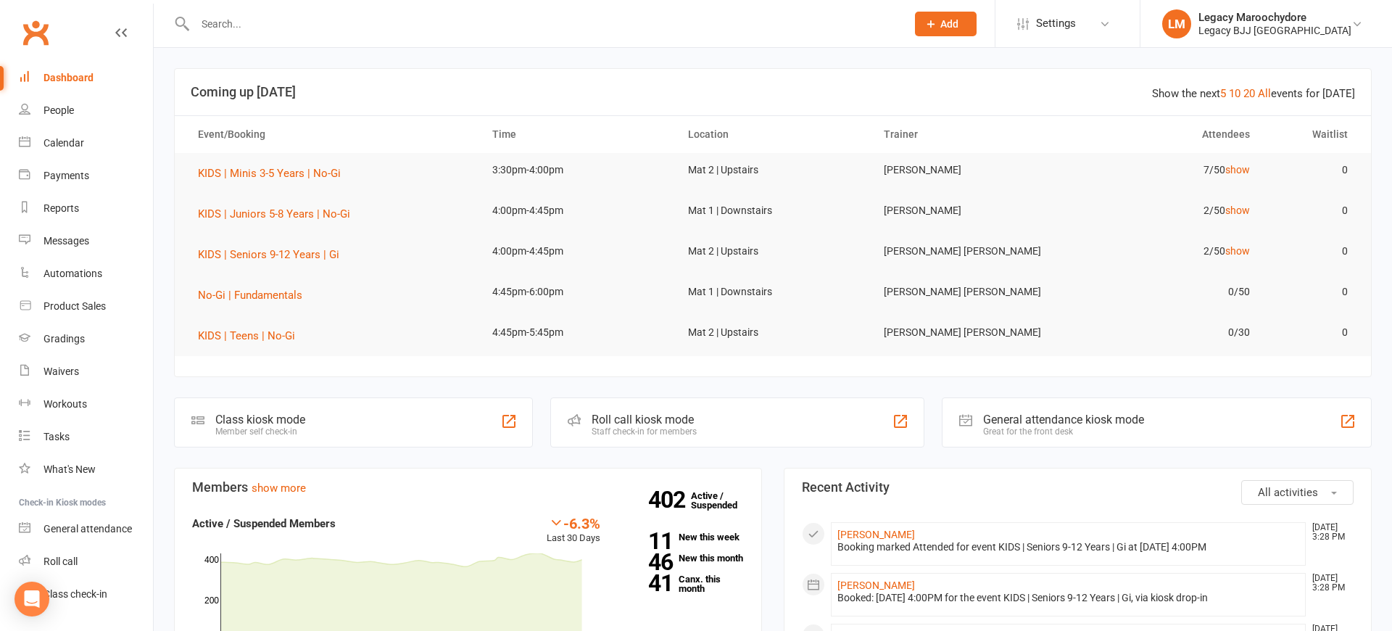
click at [75, 73] on div "Dashboard" at bounding box center [68, 78] width 50 height 12
click at [228, 25] on input "text" at bounding box center [543, 24] width 705 height 20
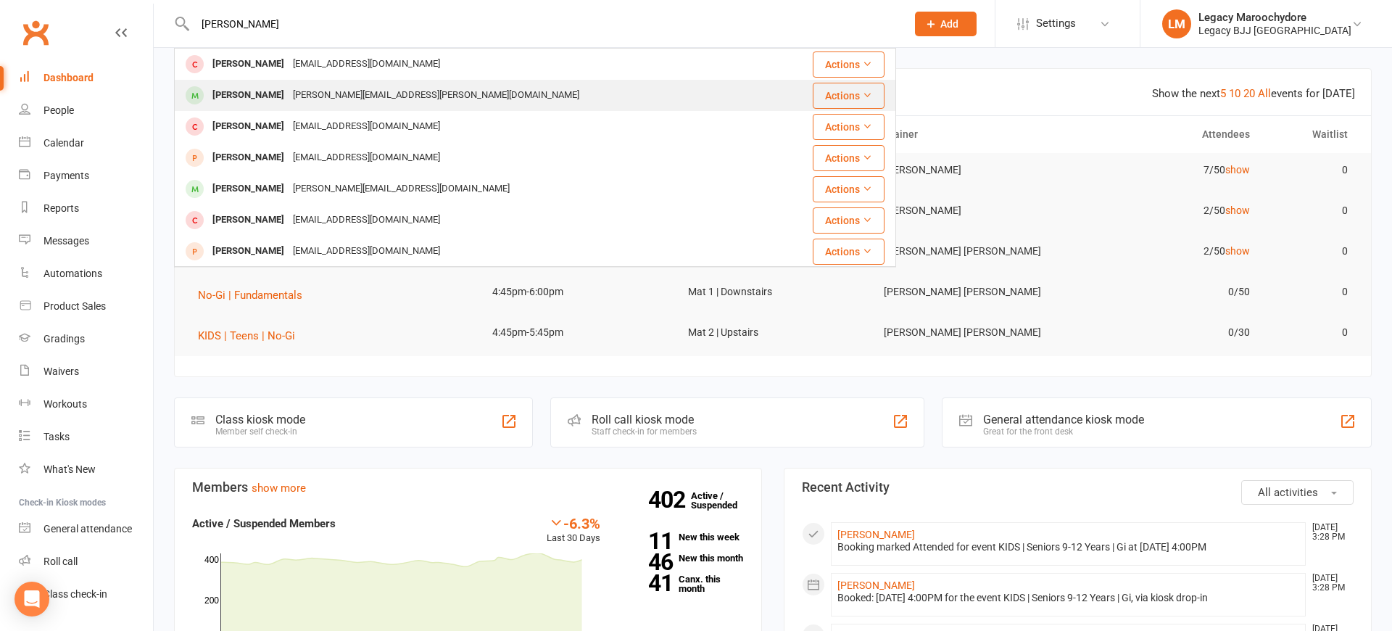
type input "Harvey cam"
click at [283, 93] on div "[PERSON_NAME]" at bounding box center [248, 95] width 80 height 21
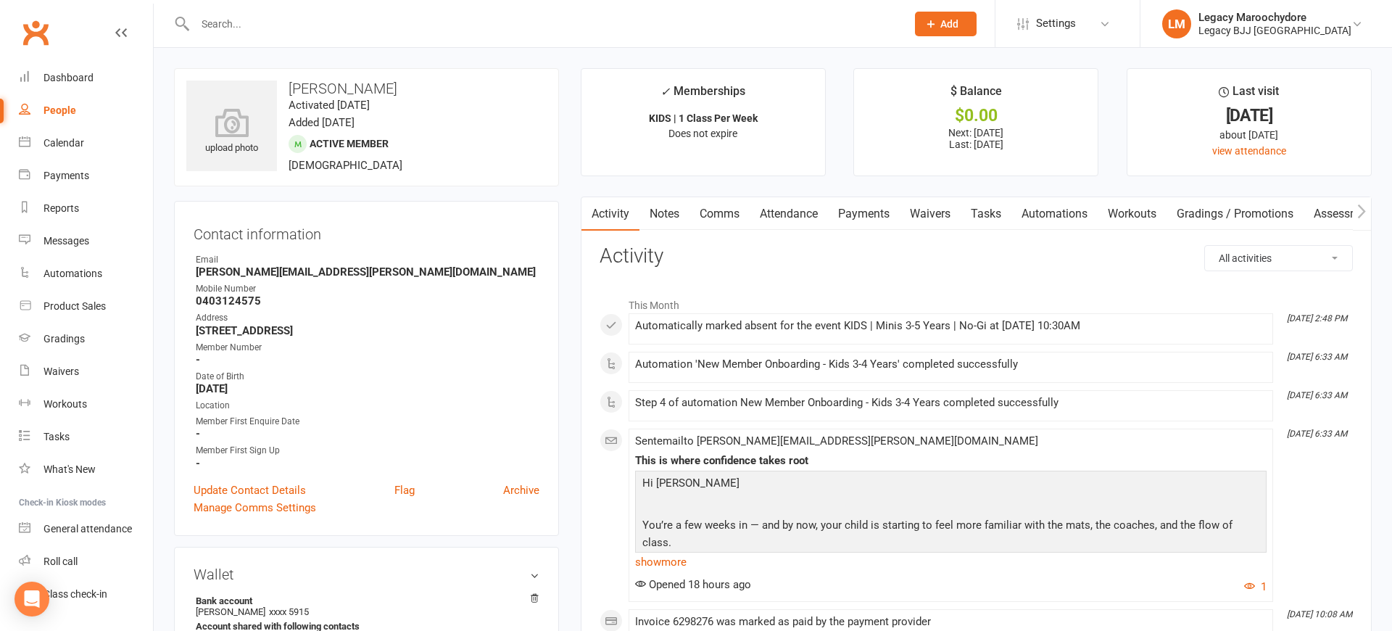
click at [868, 215] on link "Payments" at bounding box center [864, 213] width 72 height 33
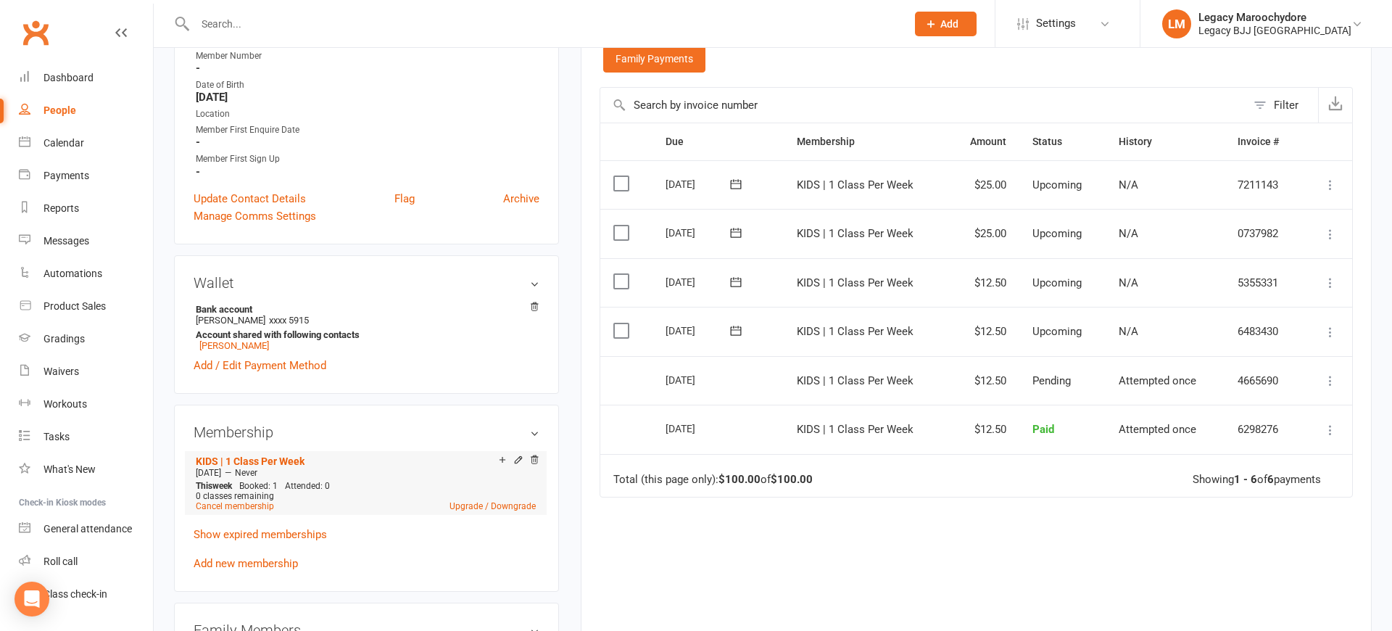
scroll to position [299, 0]
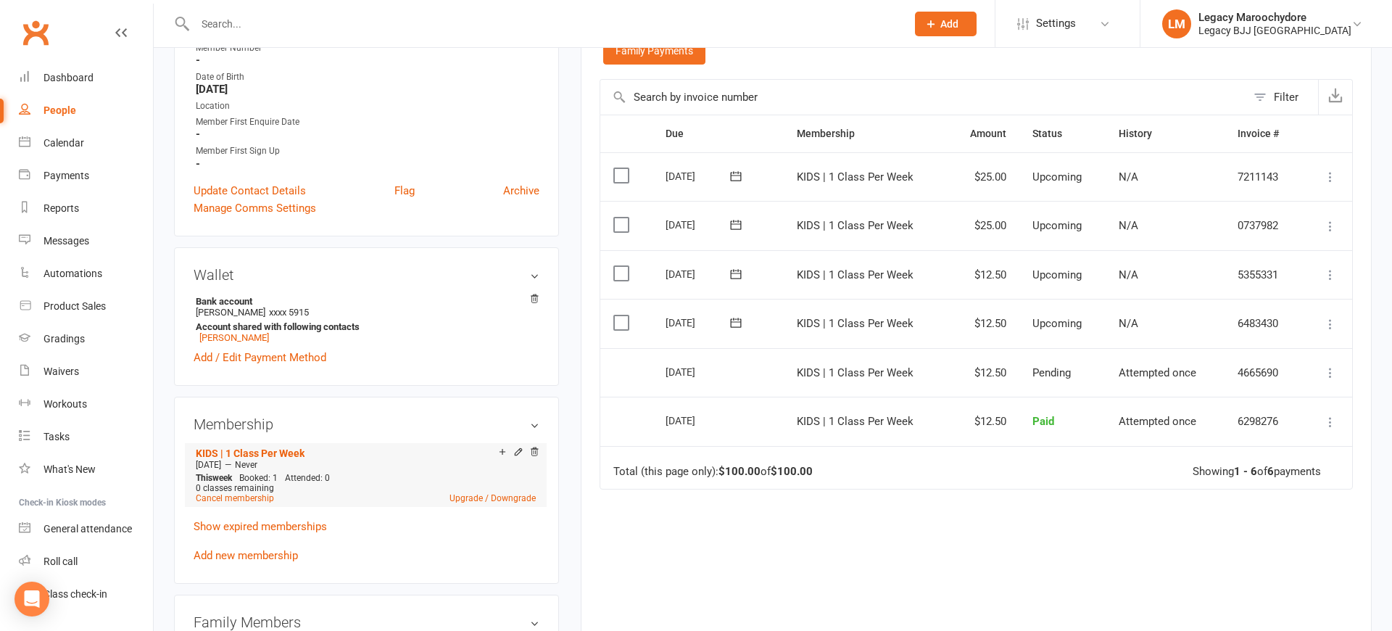
click at [507, 449] on div at bounding box center [517, 452] width 46 height 12
click at [502, 451] on icon at bounding box center [502, 451] width 10 height 10
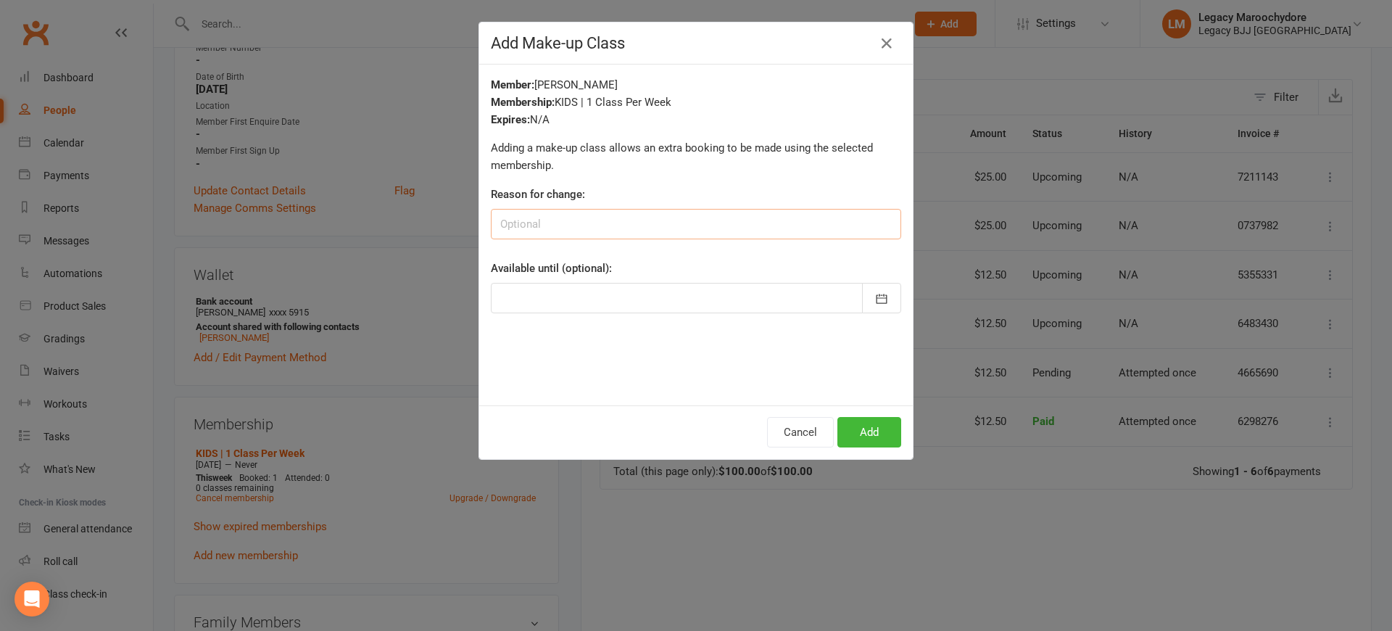
click at [617, 225] on input at bounding box center [696, 224] width 410 height 30
click at [865, 433] on button "Add" at bounding box center [869, 432] width 64 height 30
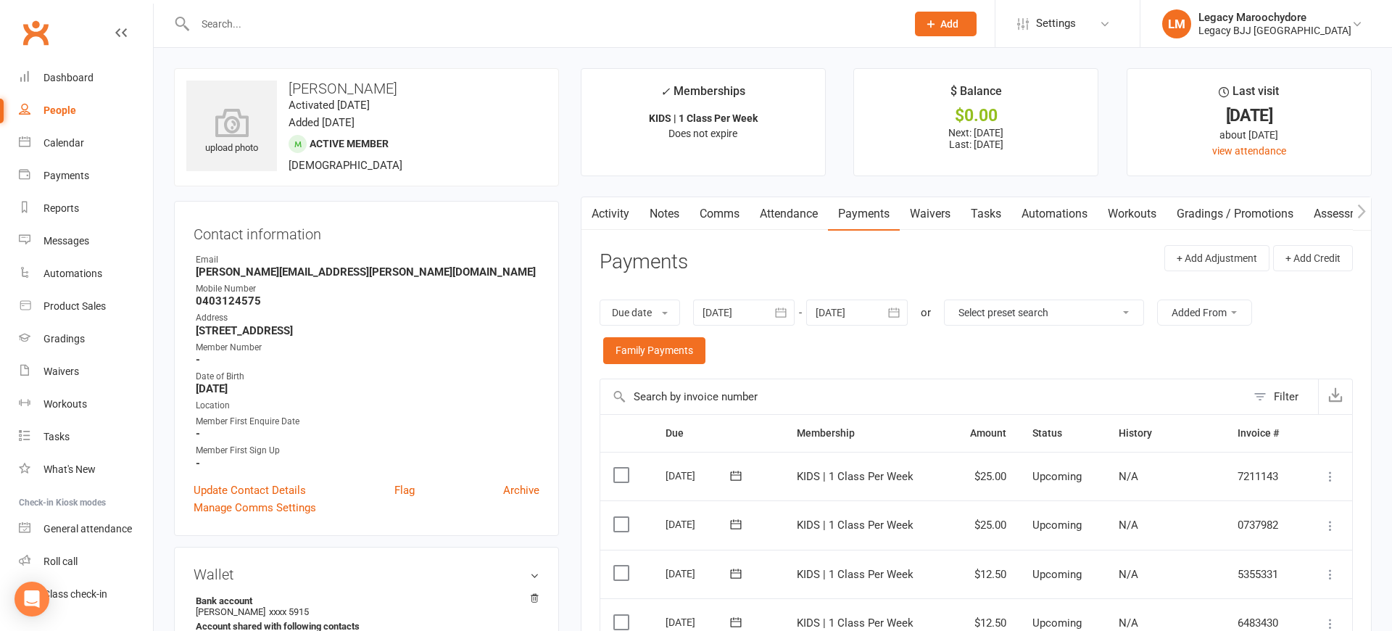
scroll to position [0, 0]
click at [75, 75] on div "Dashboard" at bounding box center [68, 78] width 50 height 12
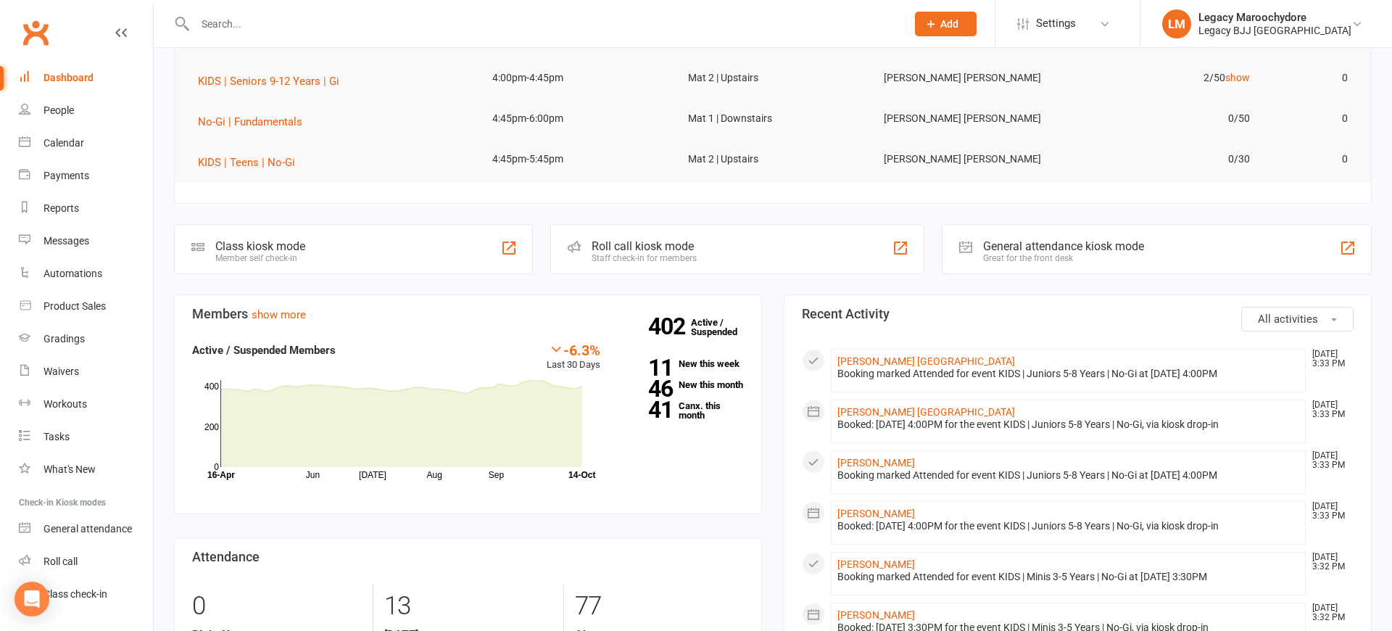
scroll to position [175, 0]
click at [633, 238] on div "Roll call kiosk mode" at bounding box center [643, 245] width 105 height 14
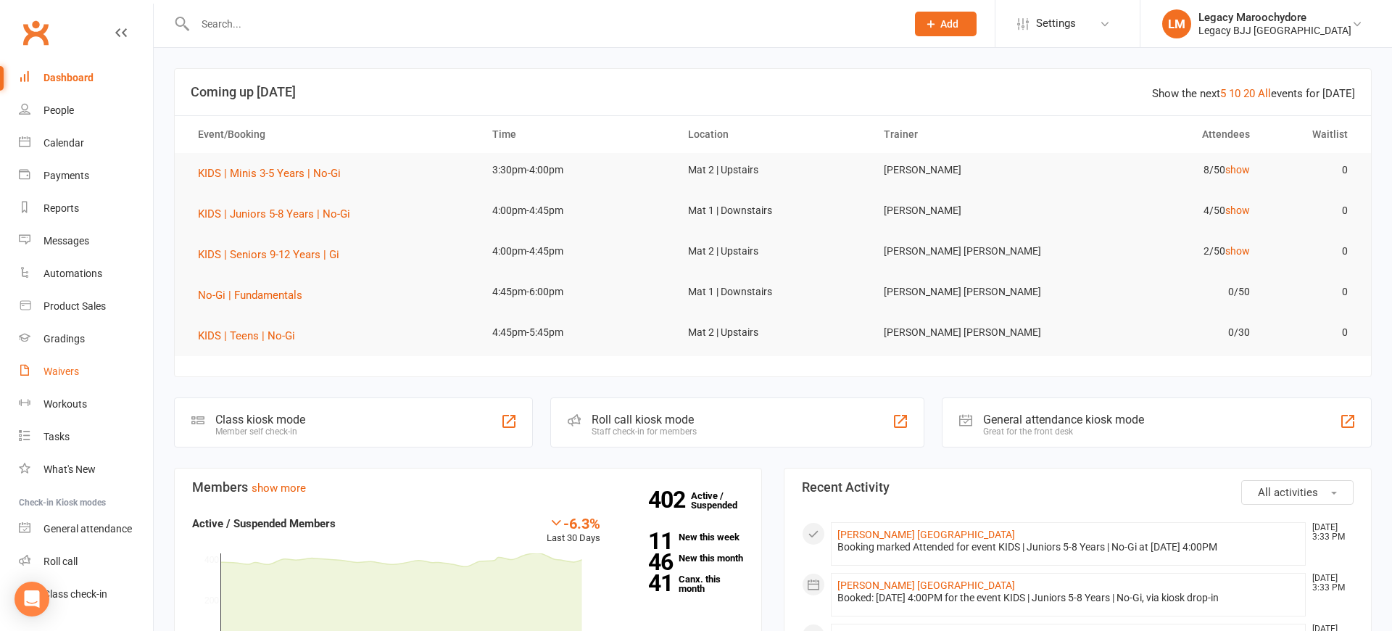
scroll to position [1, 0]
click at [62, 369] on div "Waivers" at bounding box center [61, 371] width 36 height 12
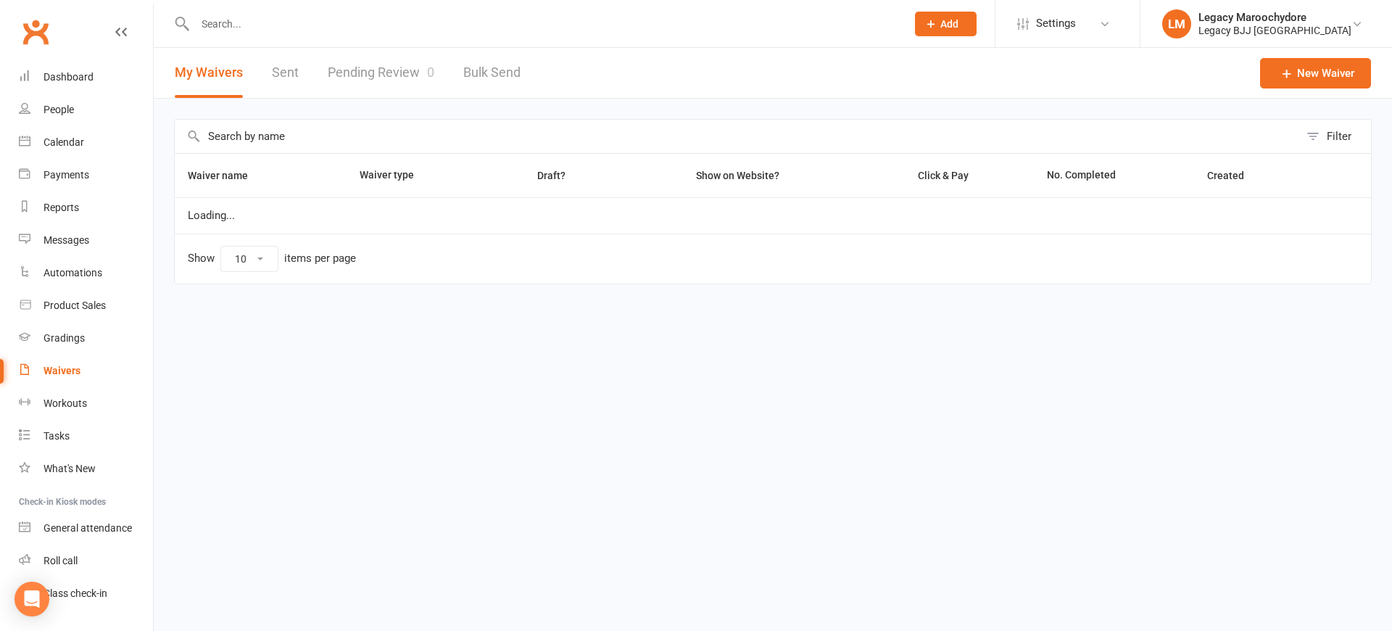
select select "25"
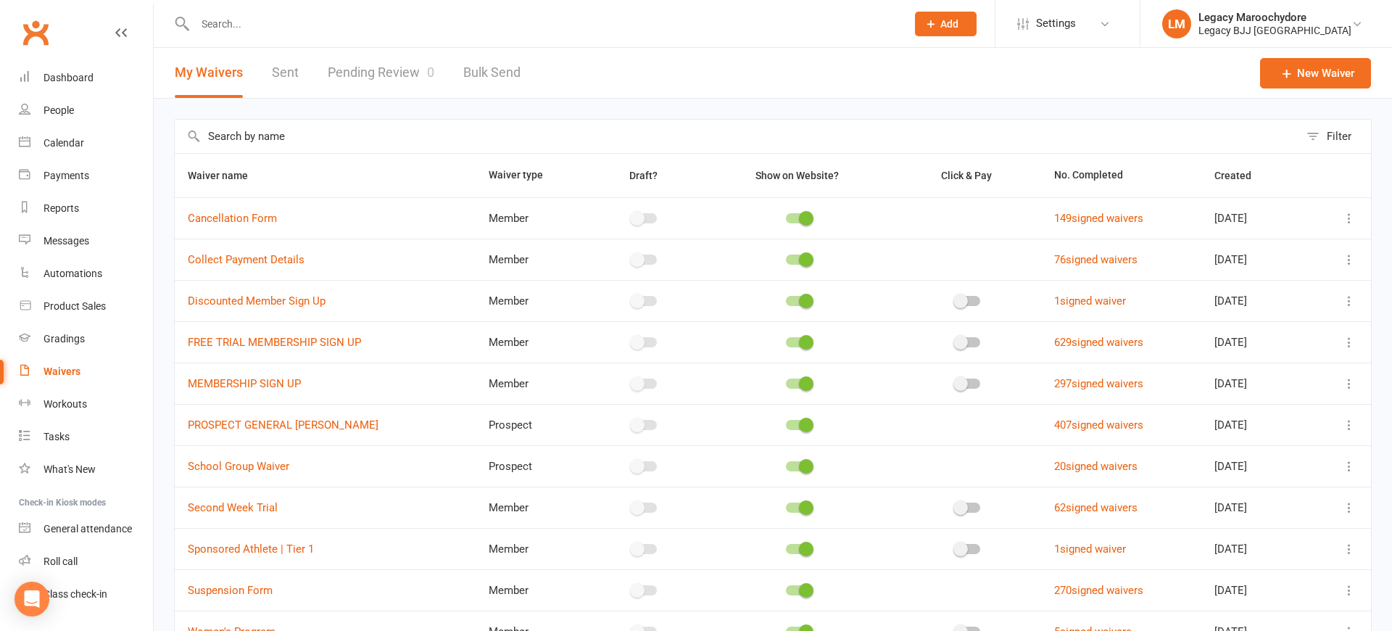
click at [65, 373] on div "Waivers" at bounding box center [61, 371] width 37 height 12
click at [376, 67] on link "Pending Review 0" at bounding box center [381, 73] width 107 height 50
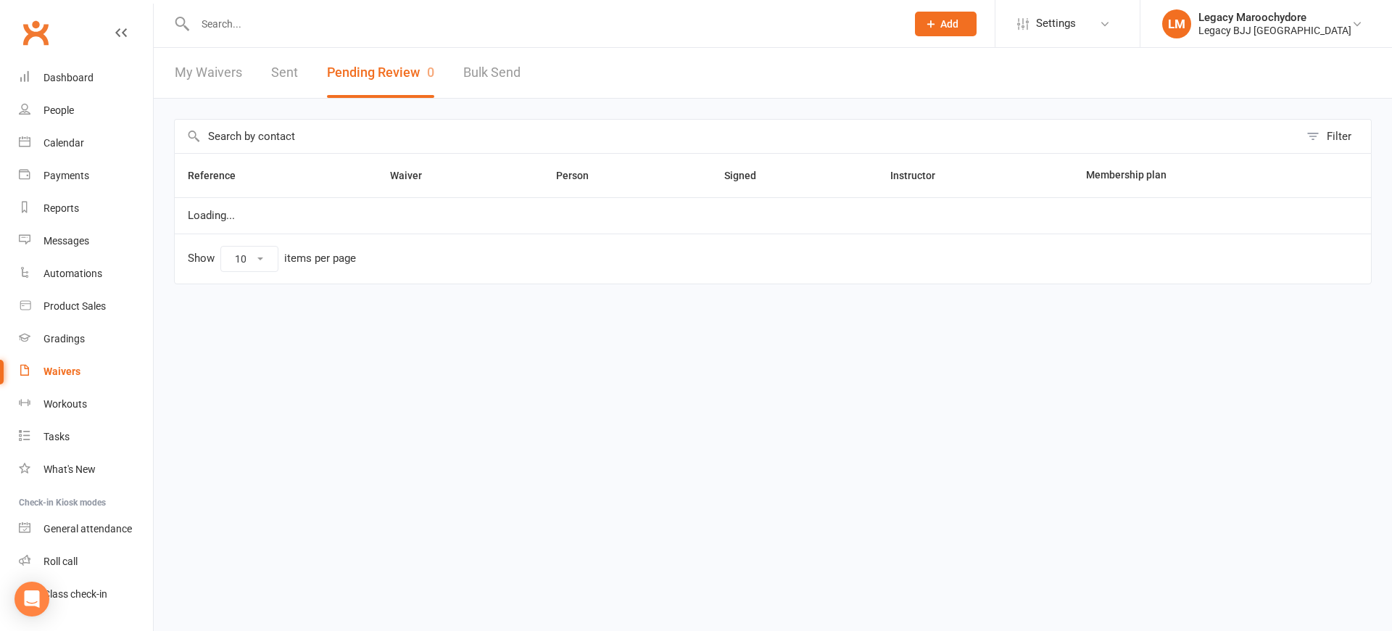
select select "100"
click at [188, 72] on link "My Waivers" at bounding box center [208, 73] width 67 height 50
select select "25"
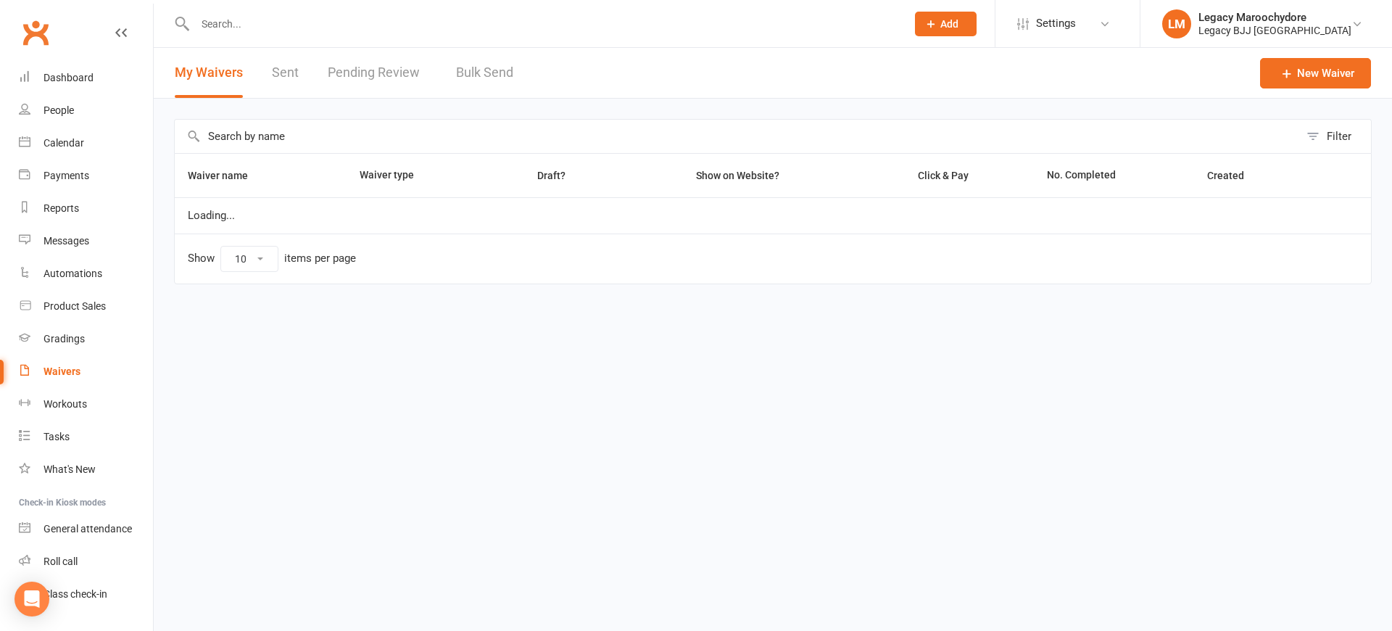
select select "25"
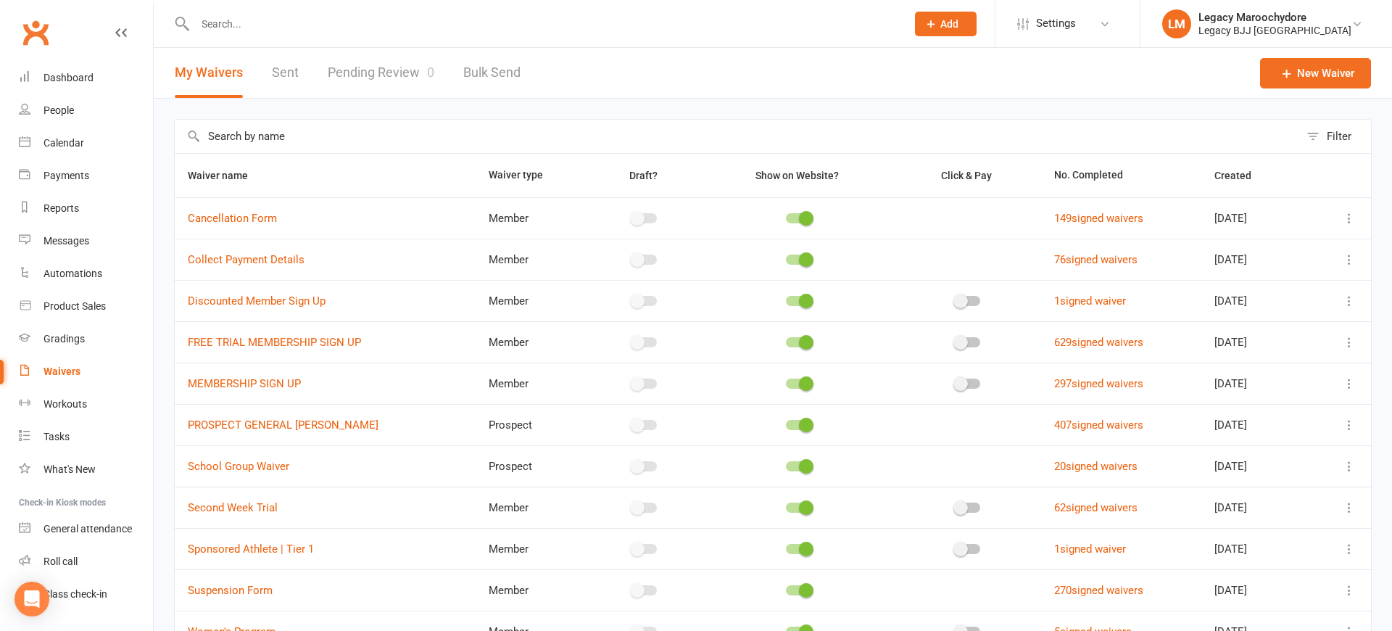
click at [64, 369] on div "Waivers" at bounding box center [61, 371] width 37 height 12
click at [244, 21] on input "text" at bounding box center [543, 24] width 705 height 20
click at [80, 72] on div "Dashboard" at bounding box center [68, 78] width 50 height 12
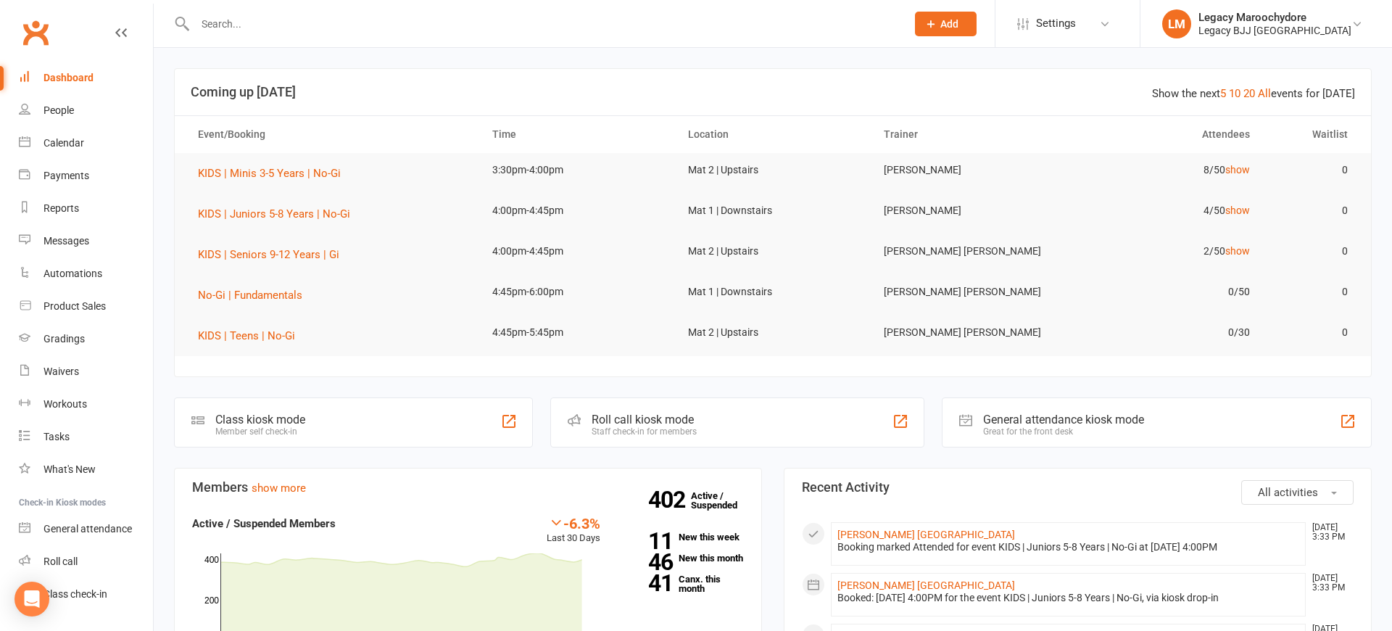
click at [237, 25] on input "text" at bounding box center [543, 24] width 705 height 20
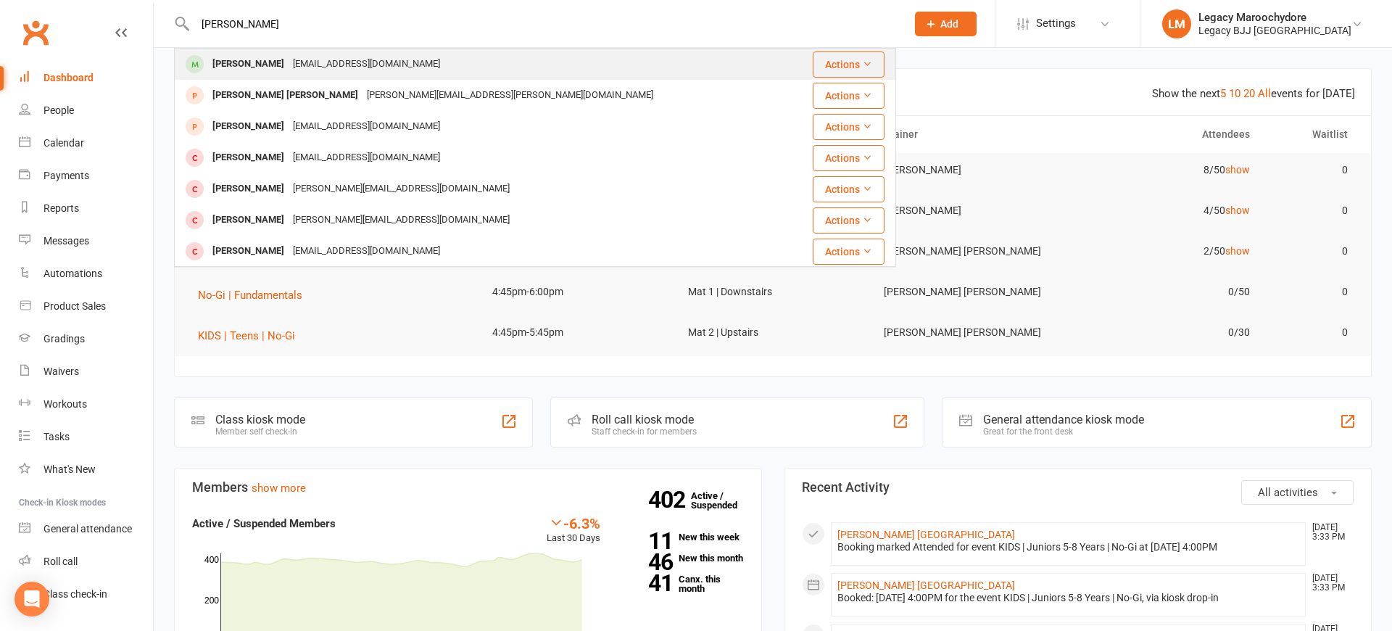
type input "Joe nor"
click at [233, 72] on div "Joey Norfolk" at bounding box center [248, 64] width 80 height 21
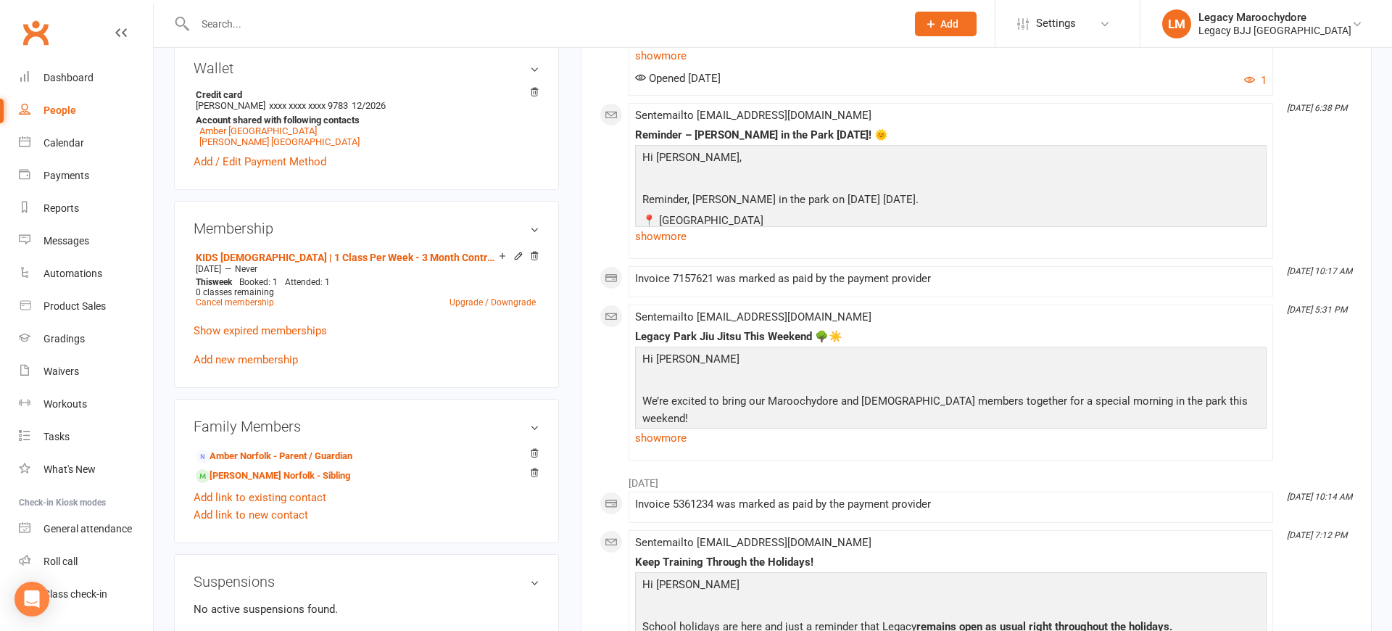
scroll to position [509, 0]
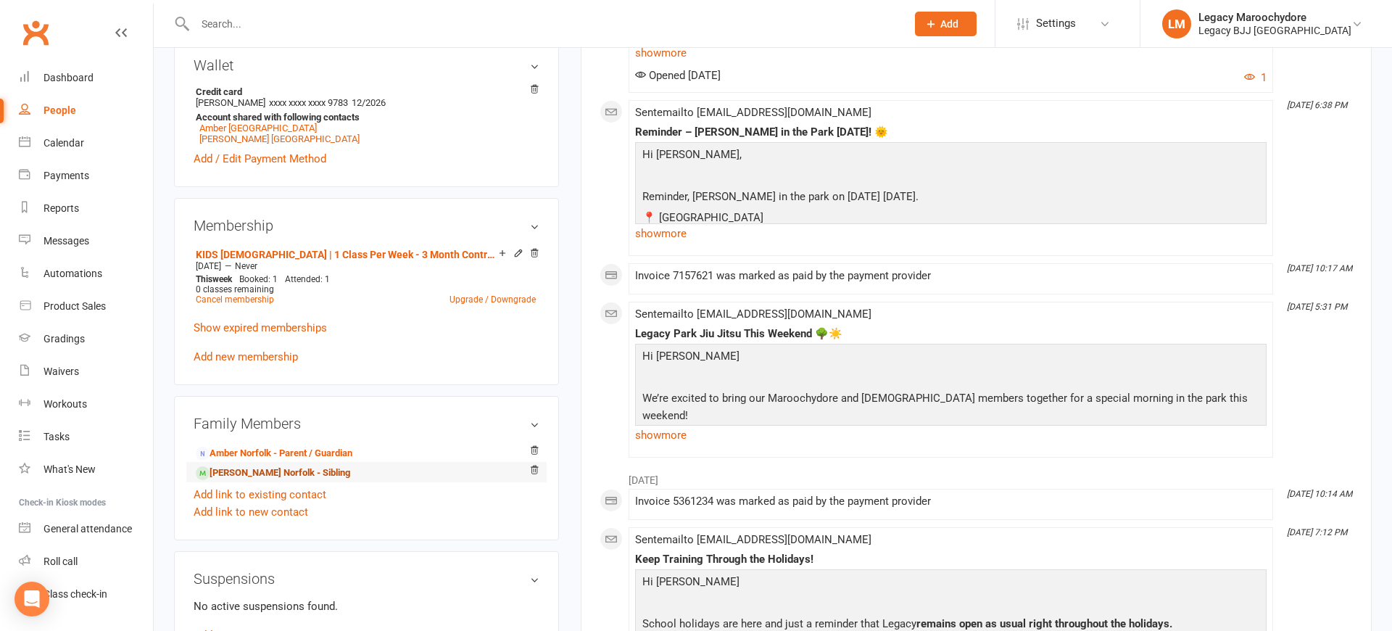
click at [255, 475] on link "Watson Norfolk - Sibling" at bounding box center [273, 472] width 154 height 15
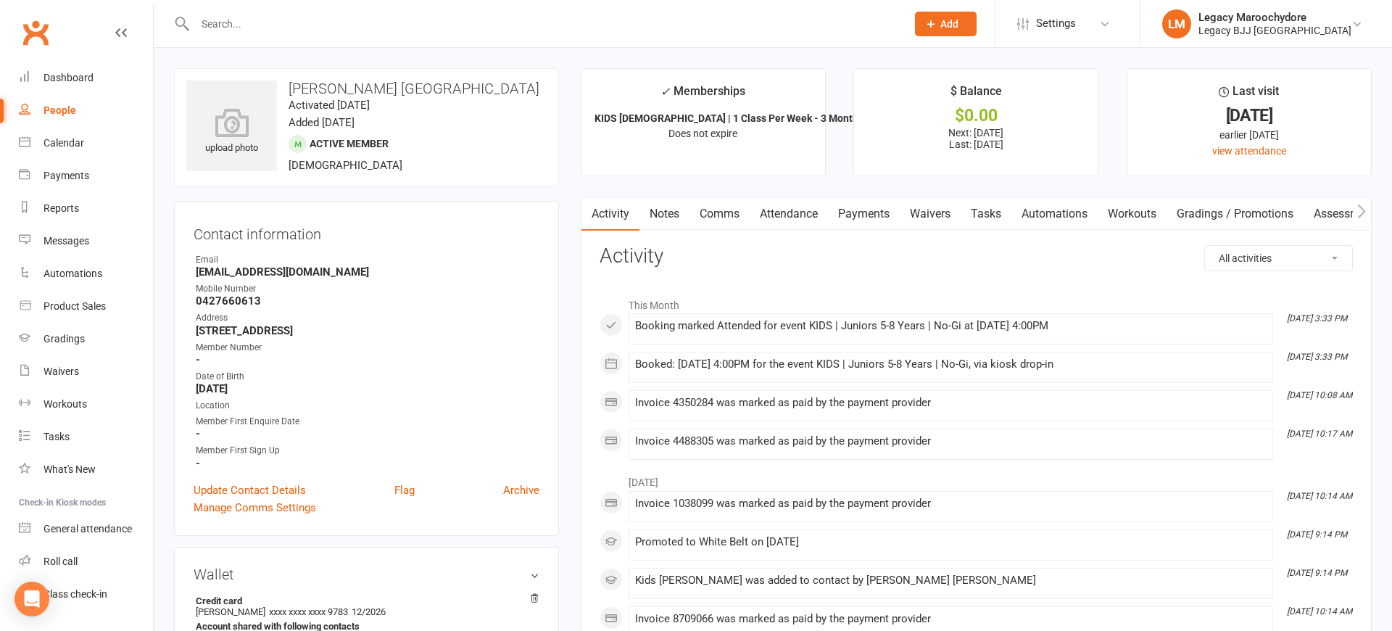
click at [778, 209] on link "Attendance" at bounding box center [788, 213] width 78 height 33
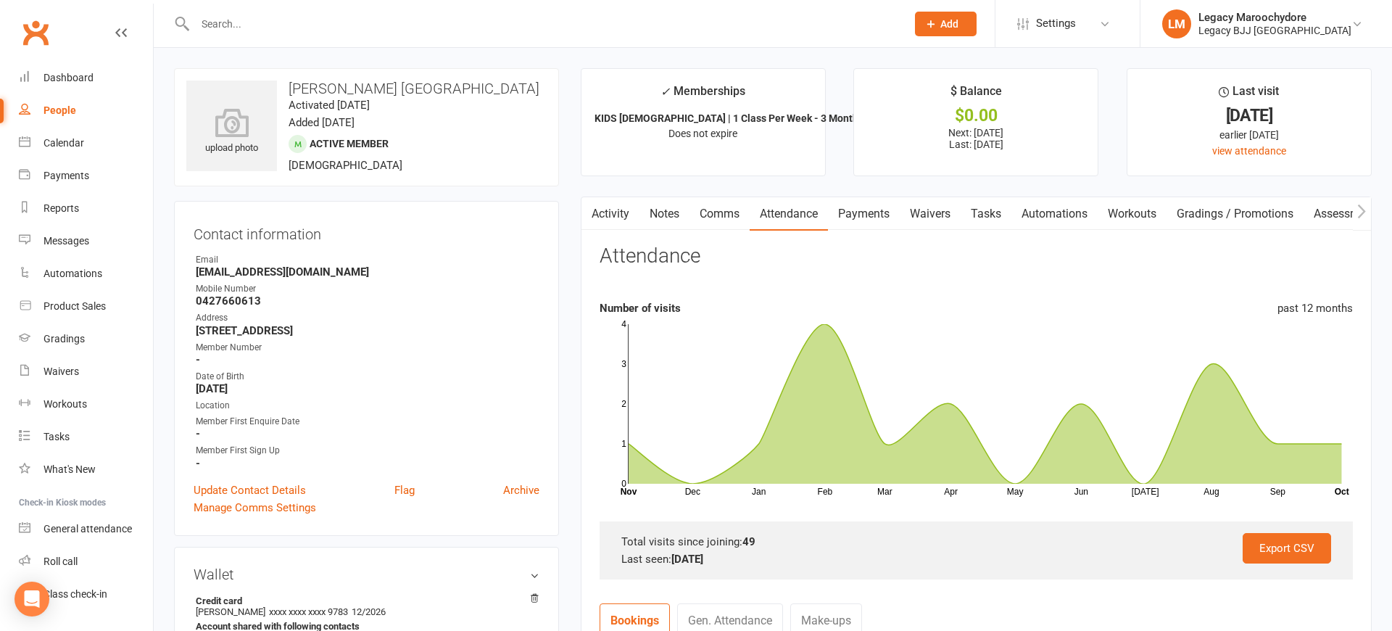
drag, startPoint x: 222, startPoint y: 31, endPoint x: 230, endPoint y: 25, distance: 10.5
click at [223, 31] on input "text" at bounding box center [543, 24] width 705 height 20
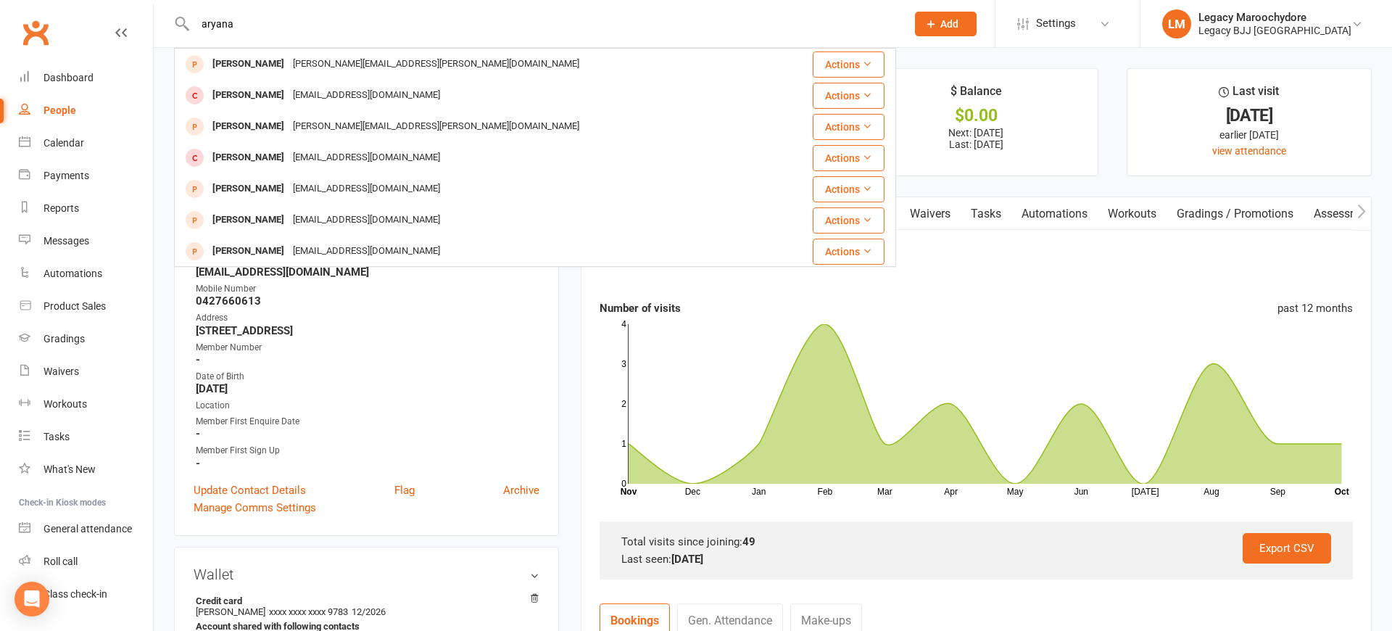
type input "aryana"
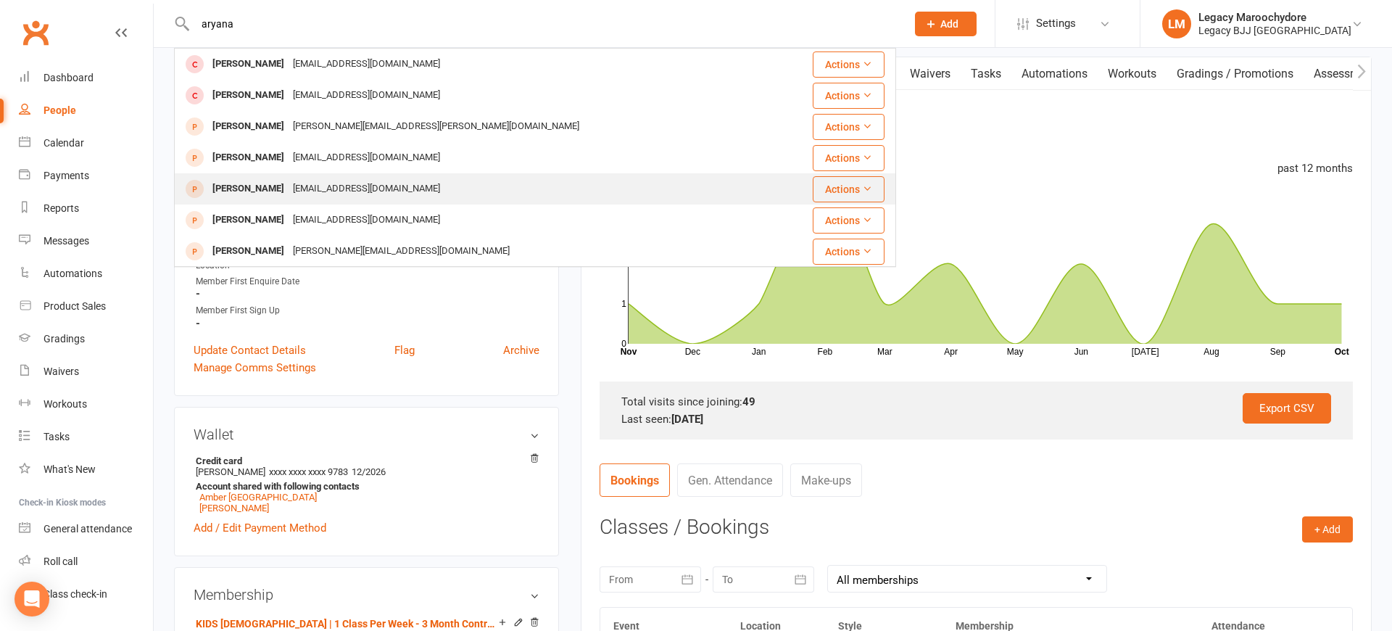
scroll to position [138, 0]
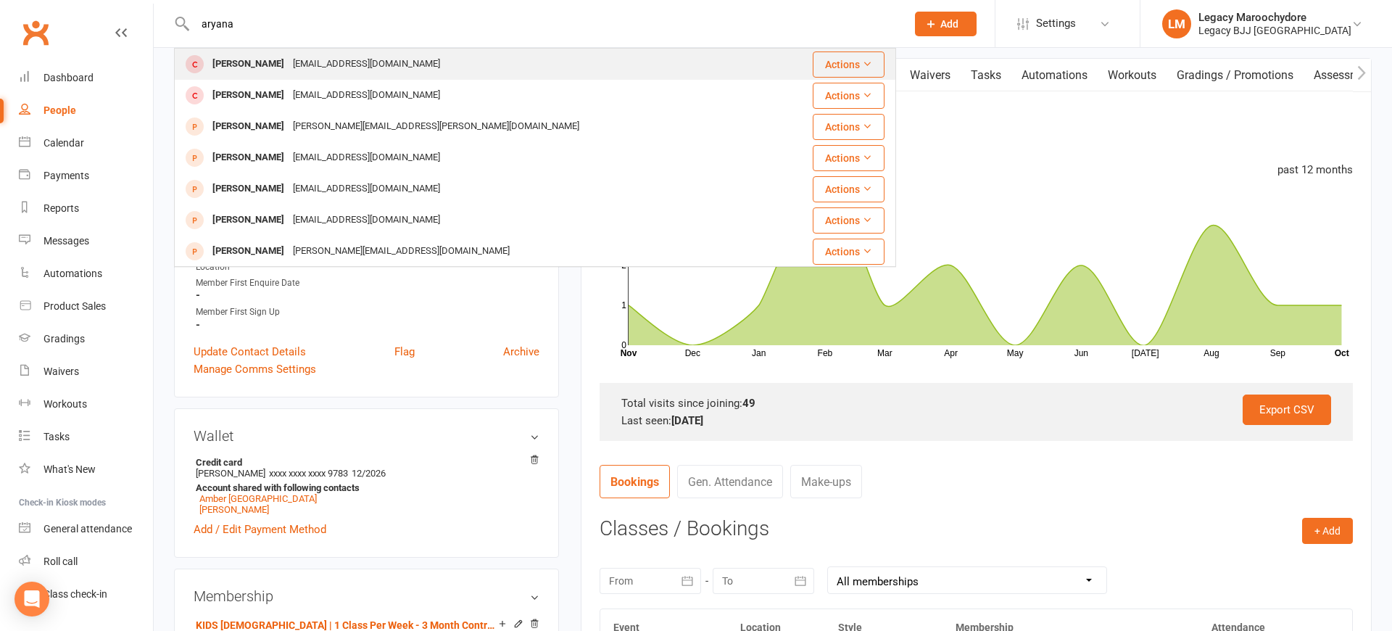
click at [257, 67] on div "Aryanna Dubbels" at bounding box center [248, 64] width 80 height 21
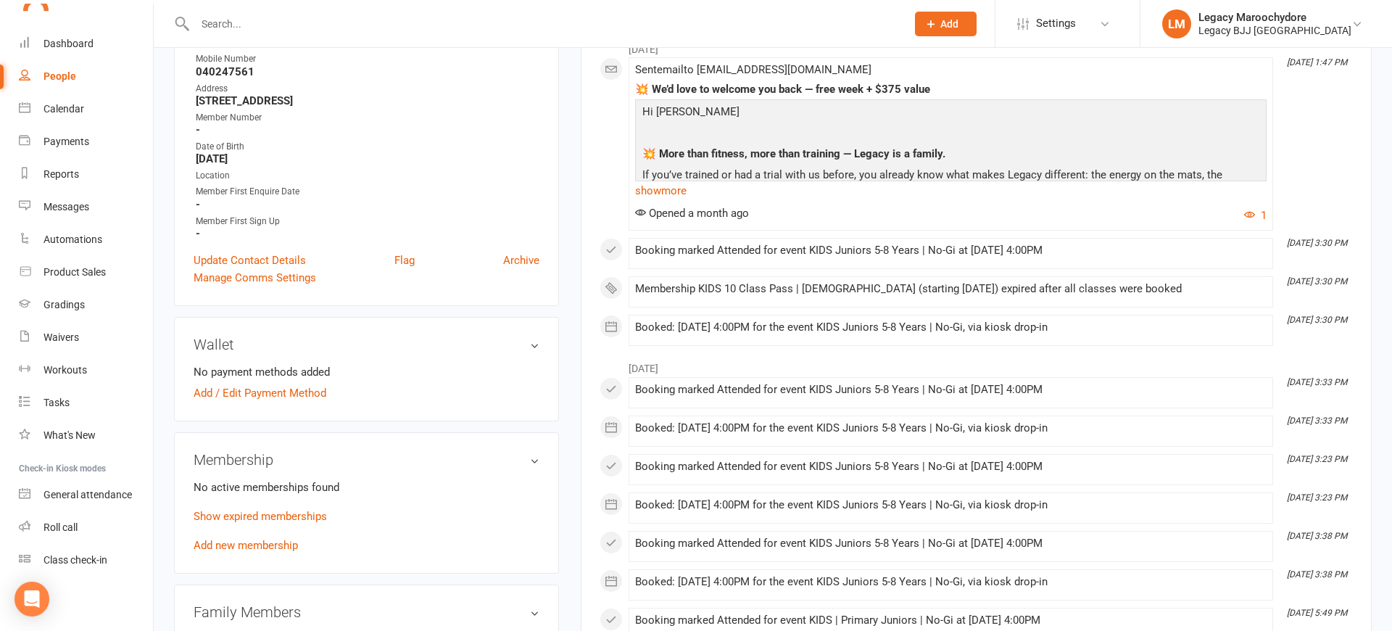
scroll to position [258, 0]
click at [229, 541] on link "Add new membership" at bounding box center [246, 542] width 104 height 13
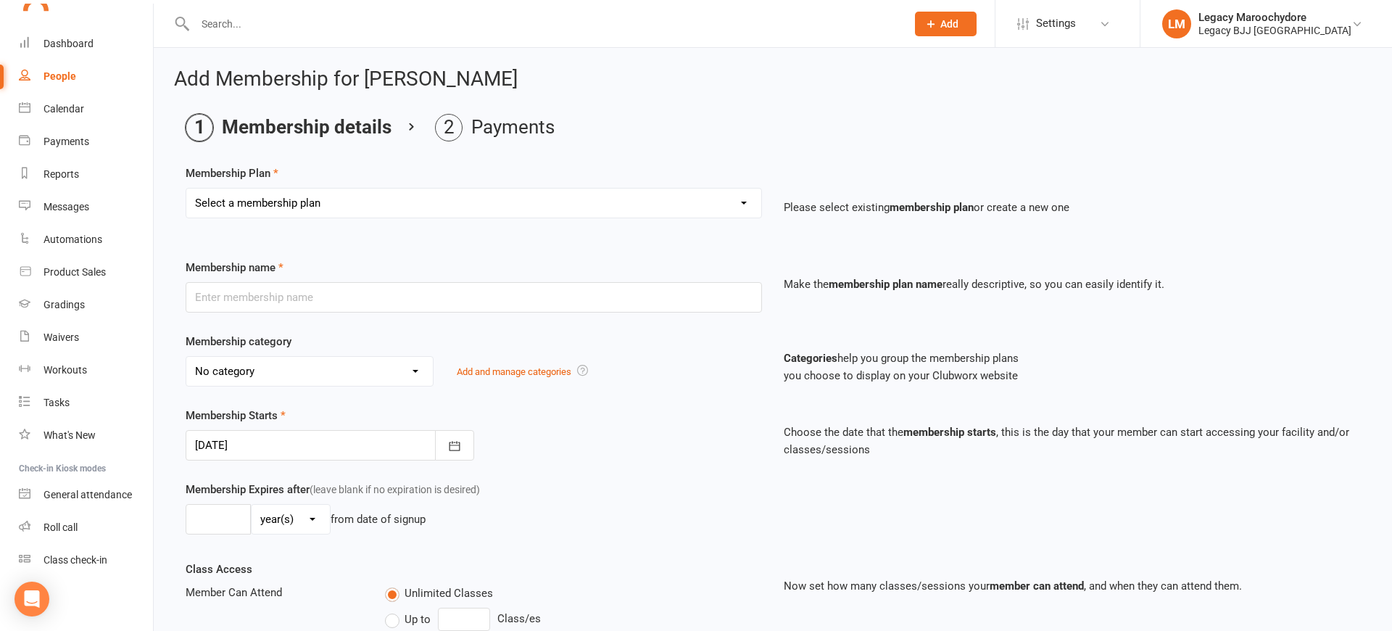
select select "15"
type input "KIDS | 1 Class Per Week"
select select "12"
type input "0"
type input "1"
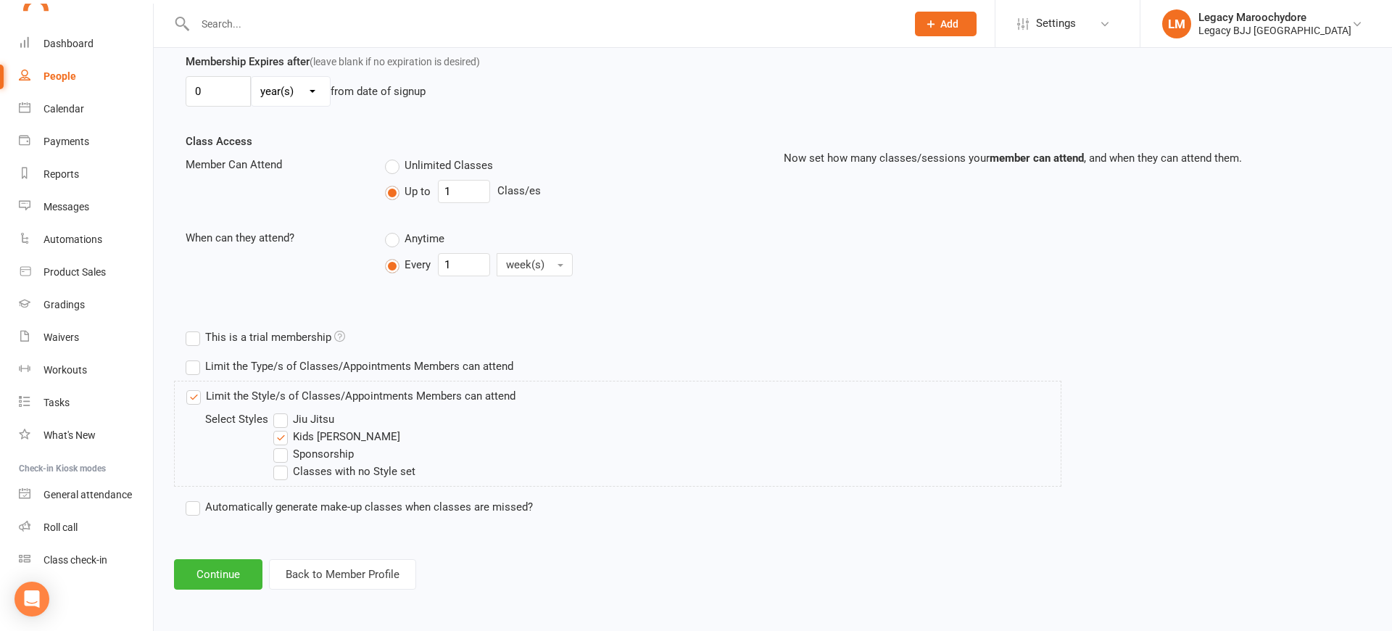
scroll to position [427, 0]
click at [234, 586] on button "Continue" at bounding box center [218, 575] width 88 height 30
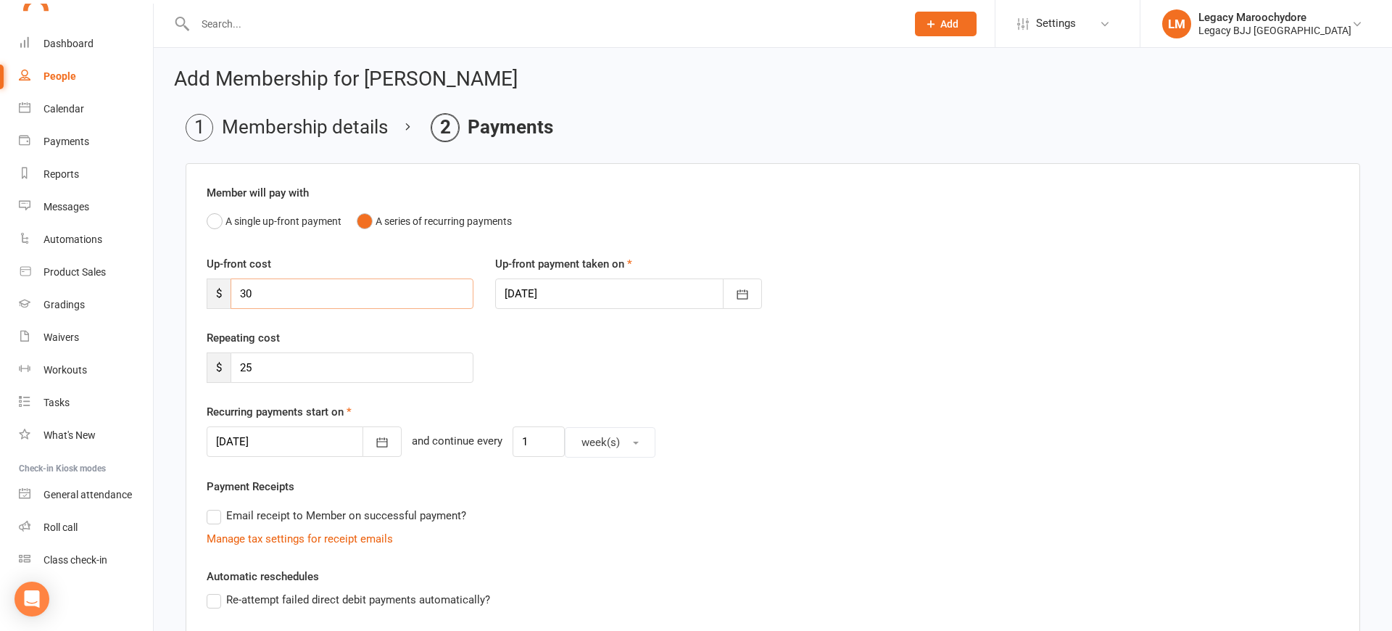
drag, startPoint x: 248, startPoint y: 291, endPoint x: 238, endPoint y: 293, distance: 10.4
click at [233, 295] on input "30" at bounding box center [351, 293] width 243 height 30
click at [265, 371] on input "25" at bounding box center [351, 367] width 243 height 30
type input "2"
type input "22"
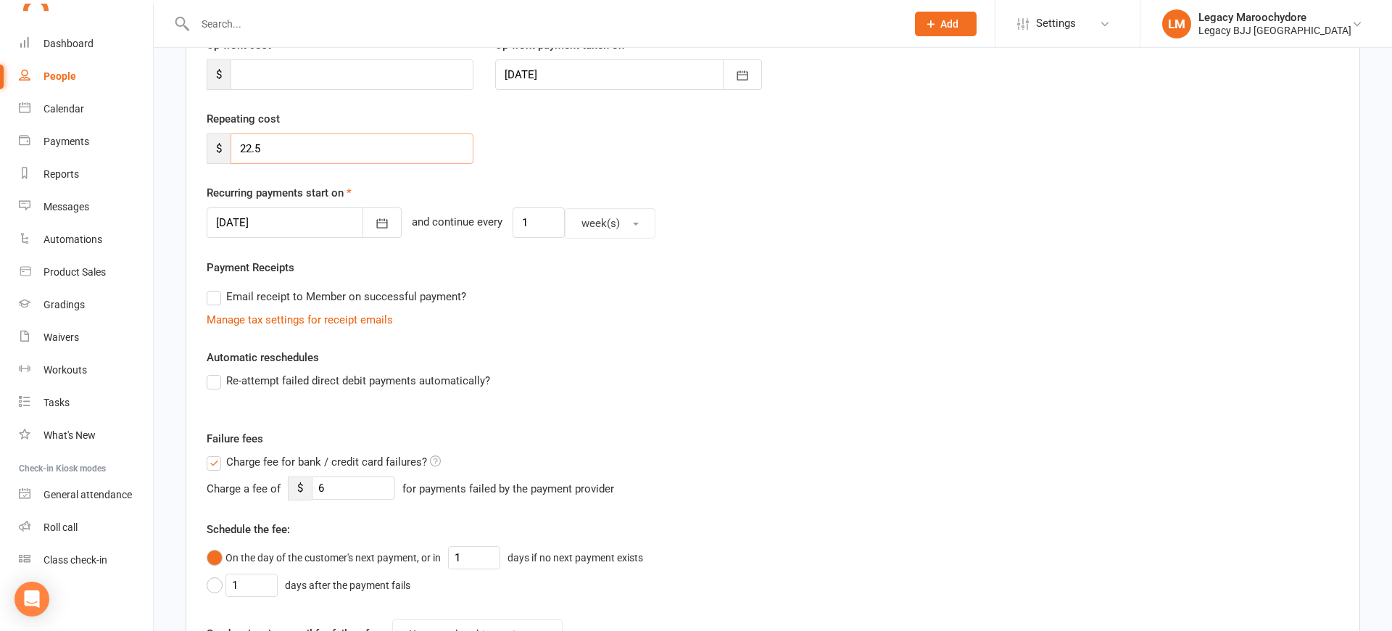
scroll to position [212, 0]
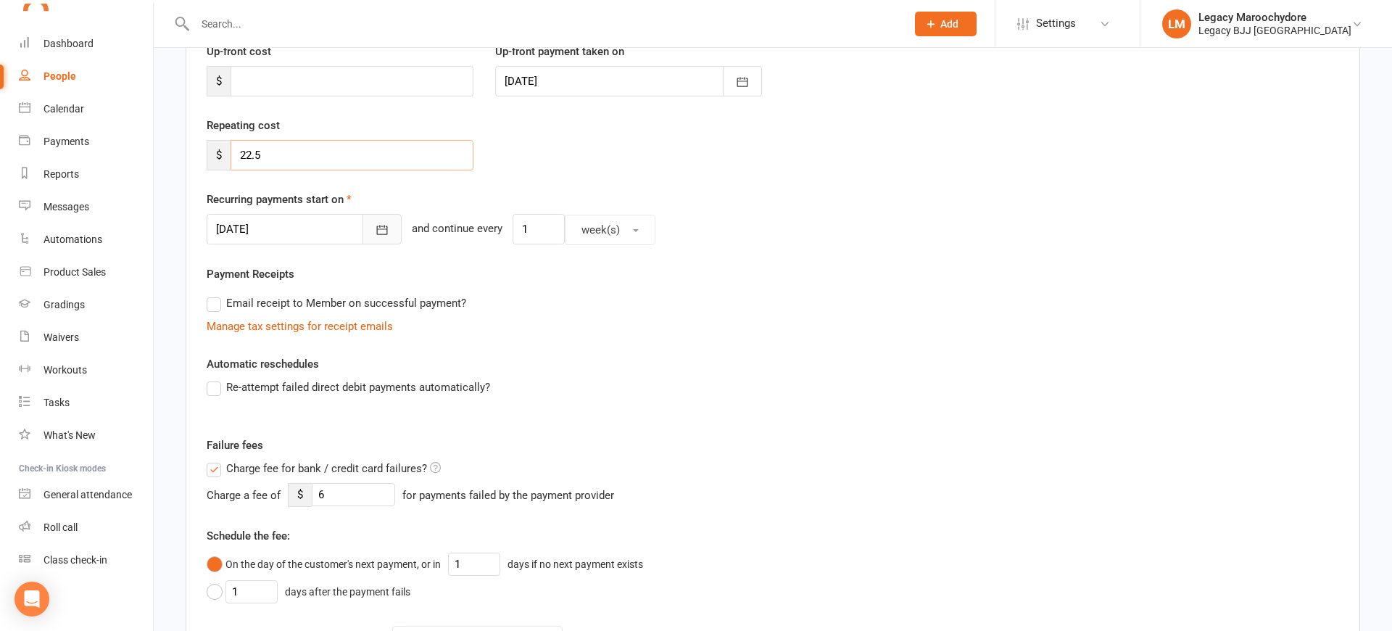
type input "22.5"
click at [375, 227] on icon "button" at bounding box center [382, 230] width 14 height 14
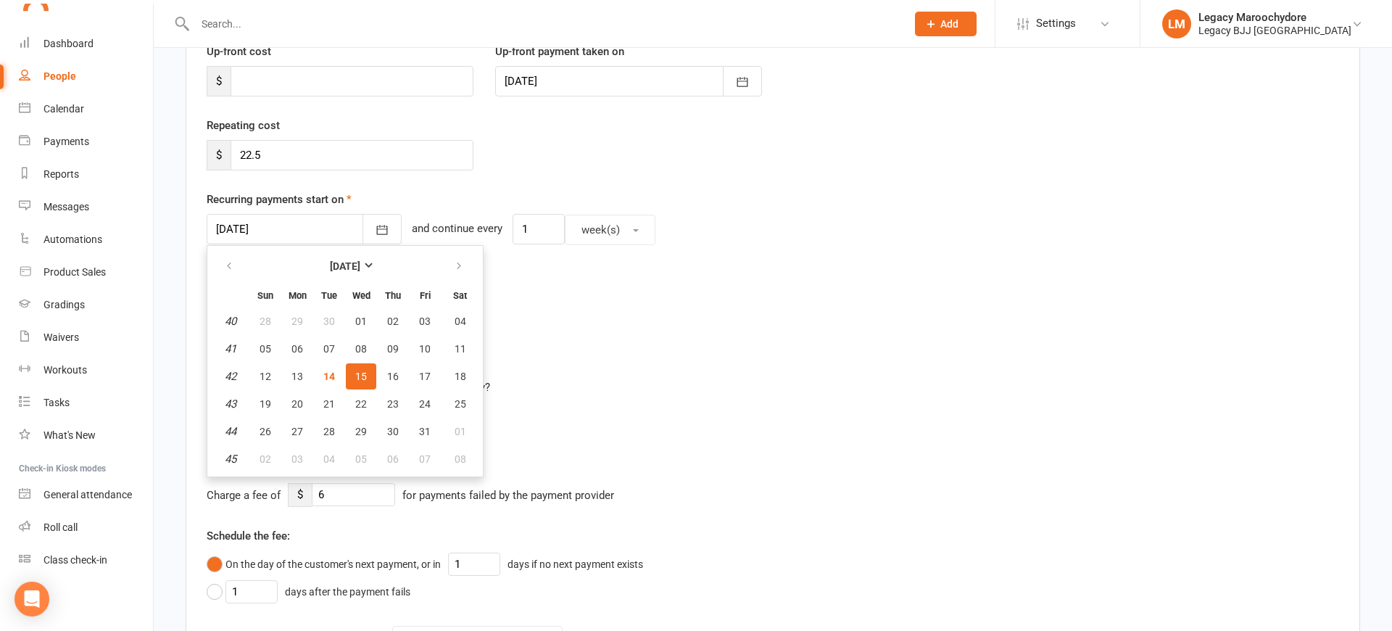
click at [364, 376] on span "15" at bounding box center [361, 376] width 12 height 12
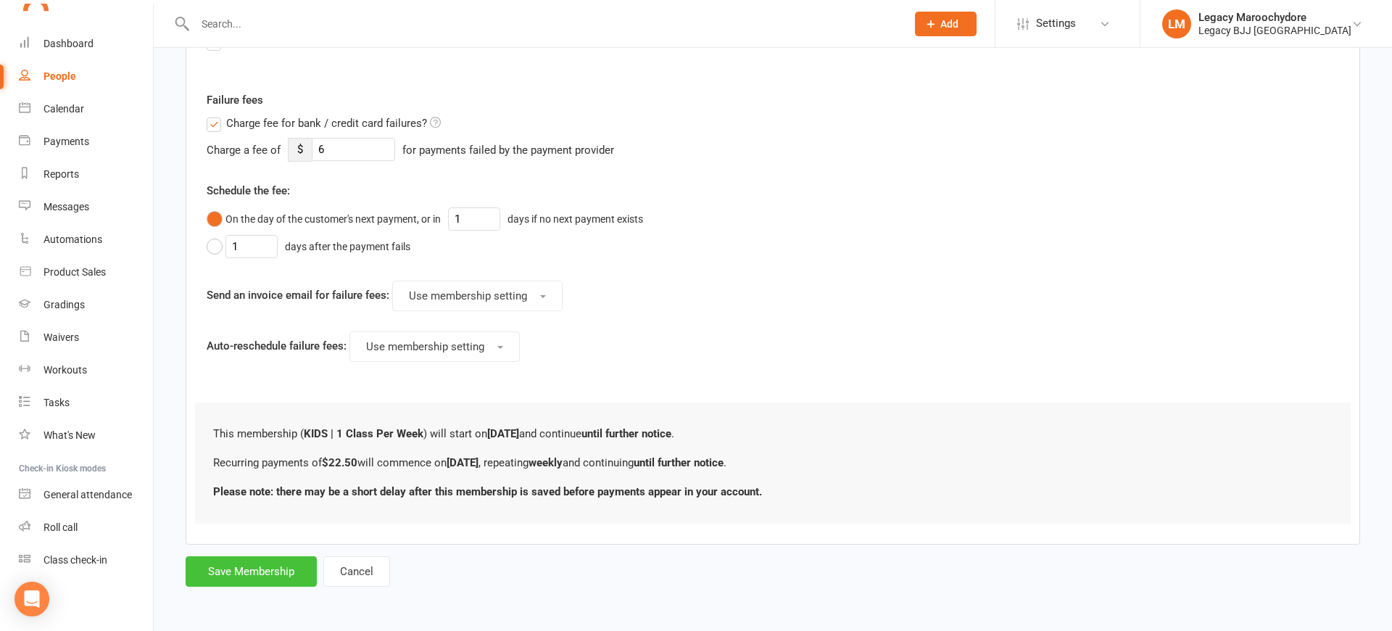
scroll to position [557, 0]
click at [229, 571] on button "Save Membership" at bounding box center [251, 572] width 131 height 30
type input "0"
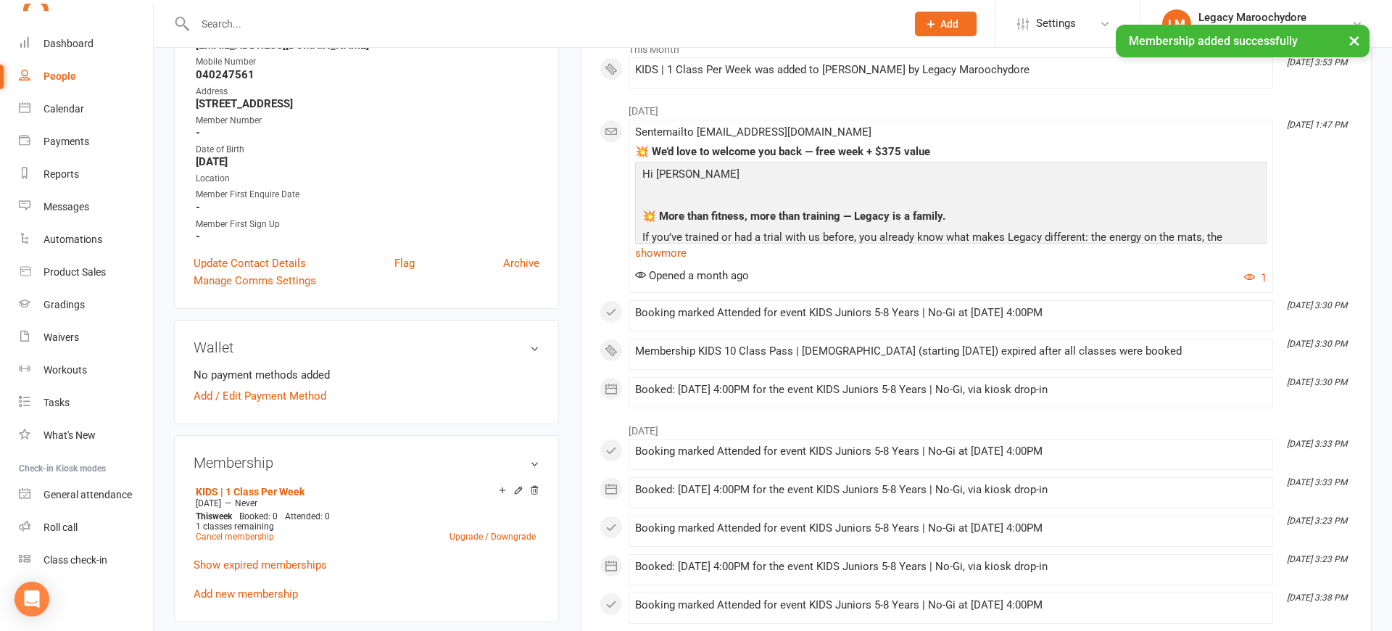
scroll to position [259, 0]
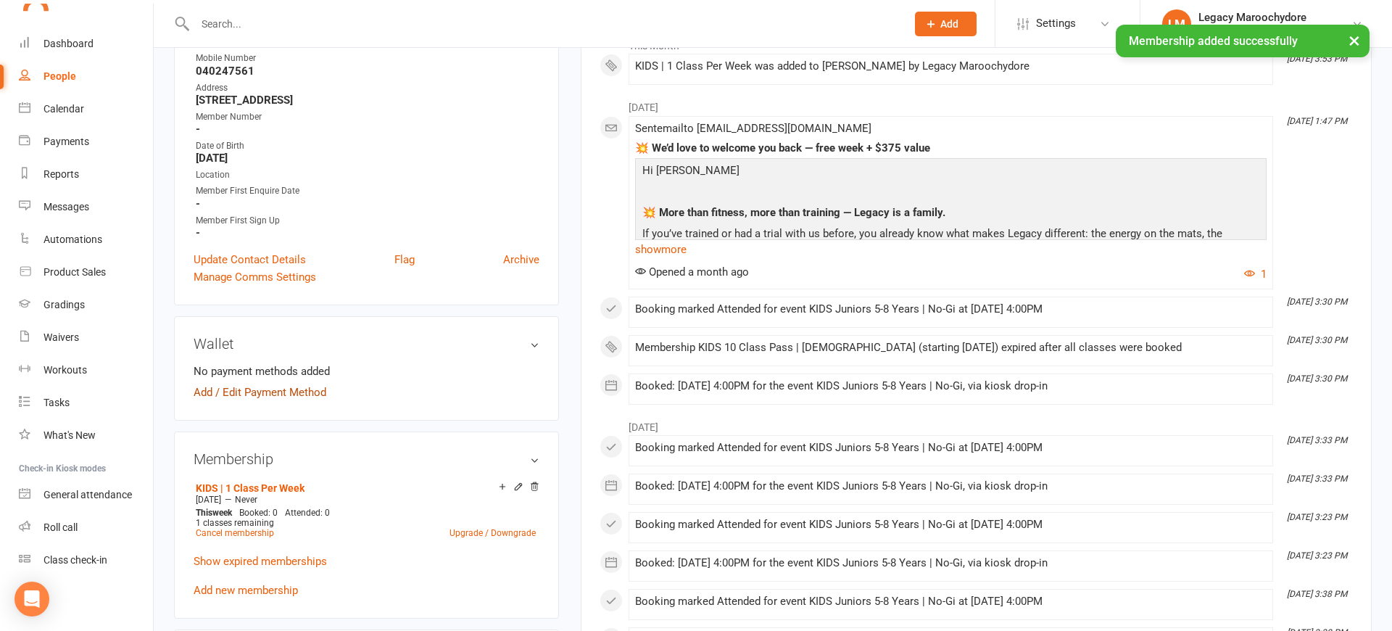
click at [254, 391] on link "Add / Edit Payment Method" at bounding box center [260, 391] width 133 height 17
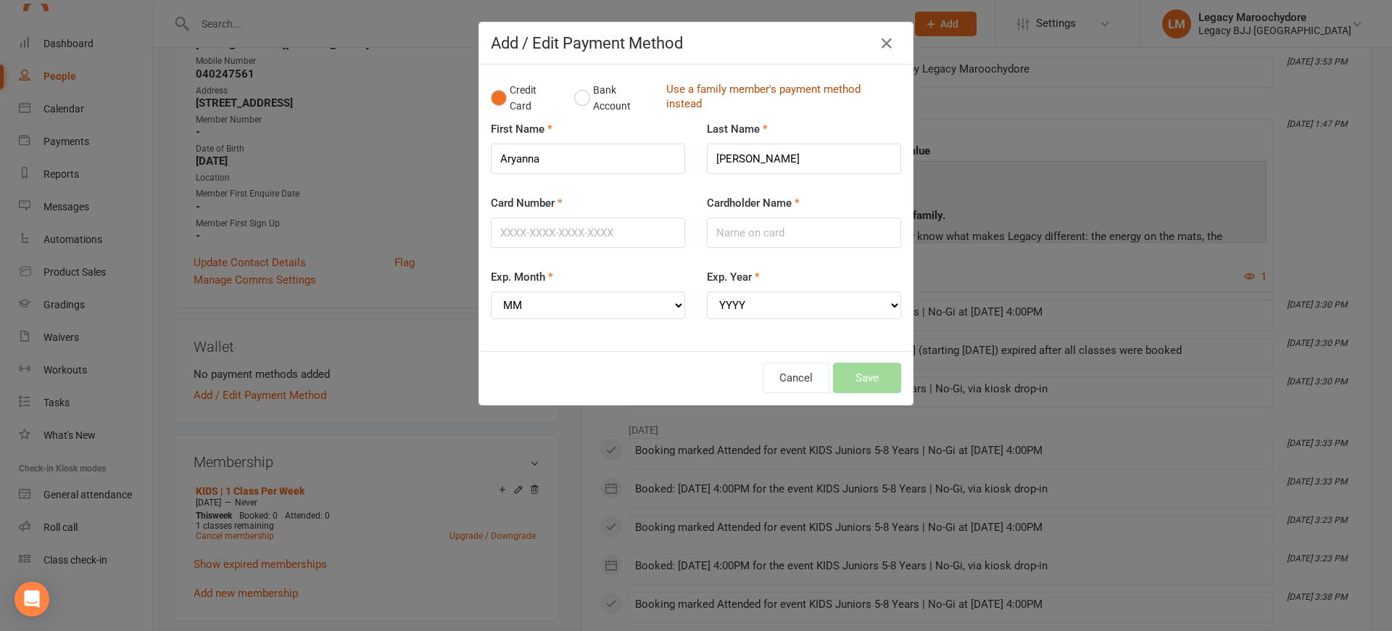
click at [692, 91] on link "Use a family member's payment method instead" at bounding box center [780, 98] width 228 height 33
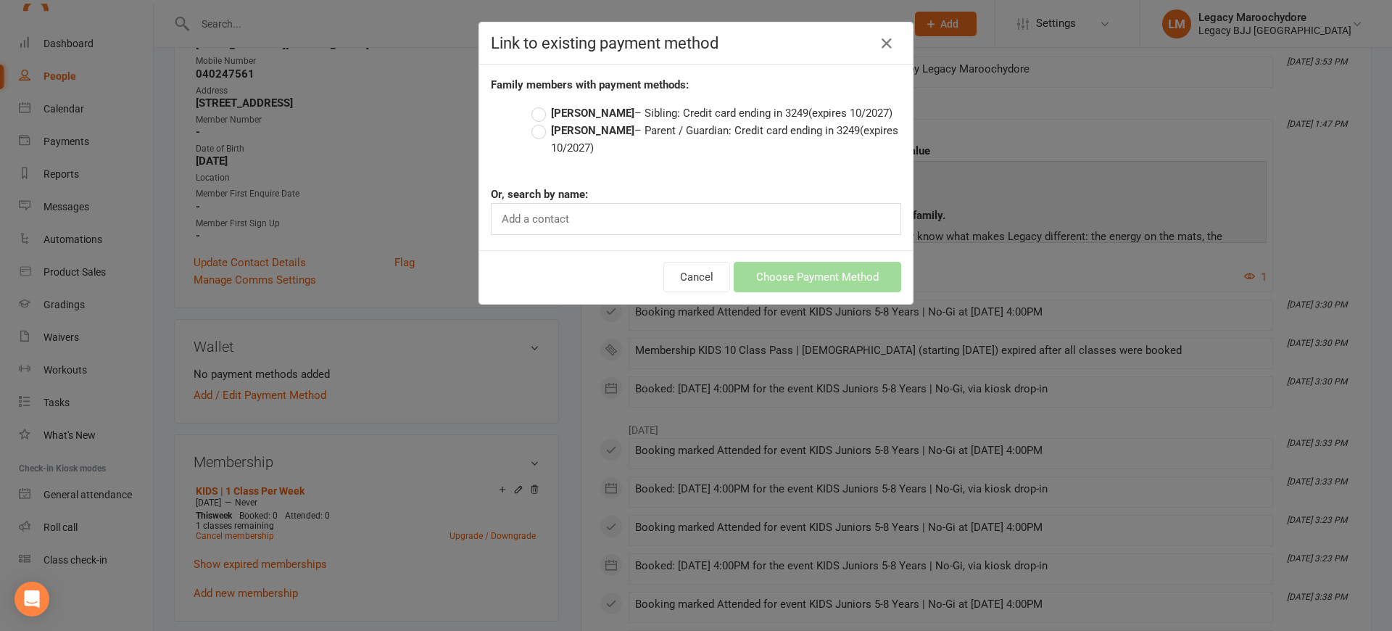
click at [534, 112] on label "Sienna Dubbels – Sibling: Credit card ending in 3249 (expires 10/2027)" at bounding box center [711, 112] width 361 height 17
click at [534, 104] on input "Sienna Dubbels – Sibling: Credit card ending in 3249 (expires 10/2027)" at bounding box center [535, 104] width 9 height 0
click at [770, 273] on button "Choose Payment Method" at bounding box center [816, 277] width 167 height 30
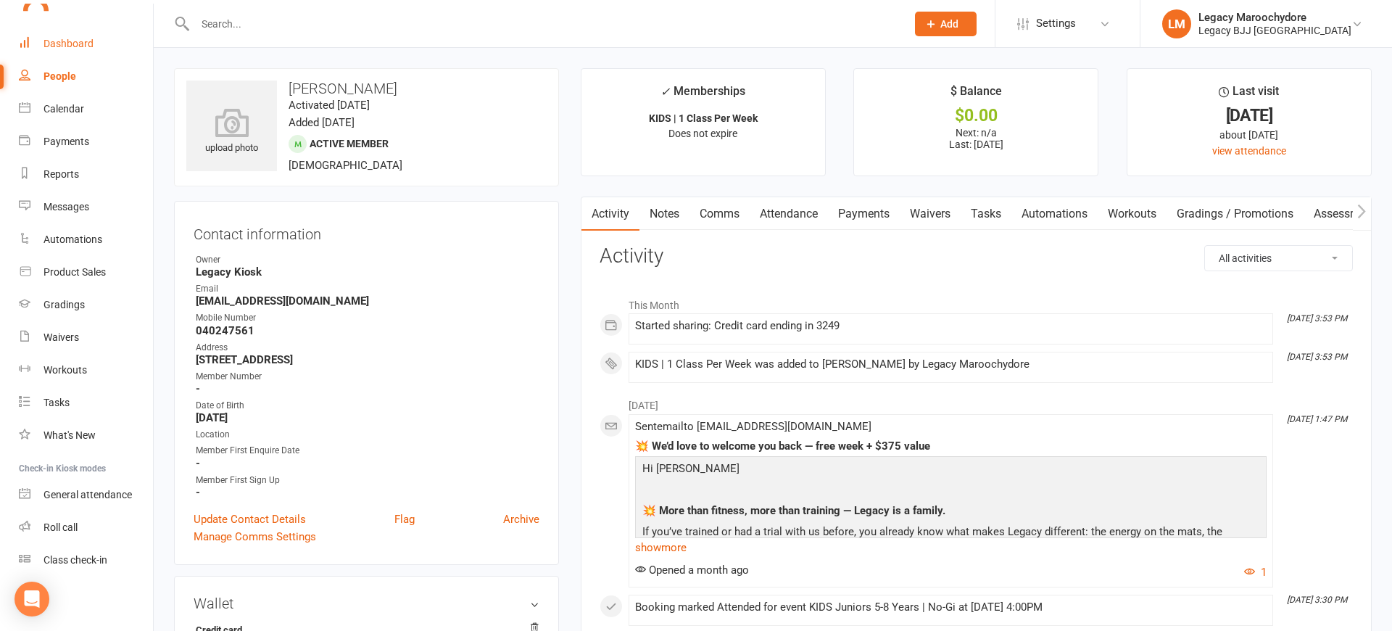
scroll to position [1, 0]
click at [66, 43] on div "Dashboard" at bounding box center [68, 44] width 50 height 12
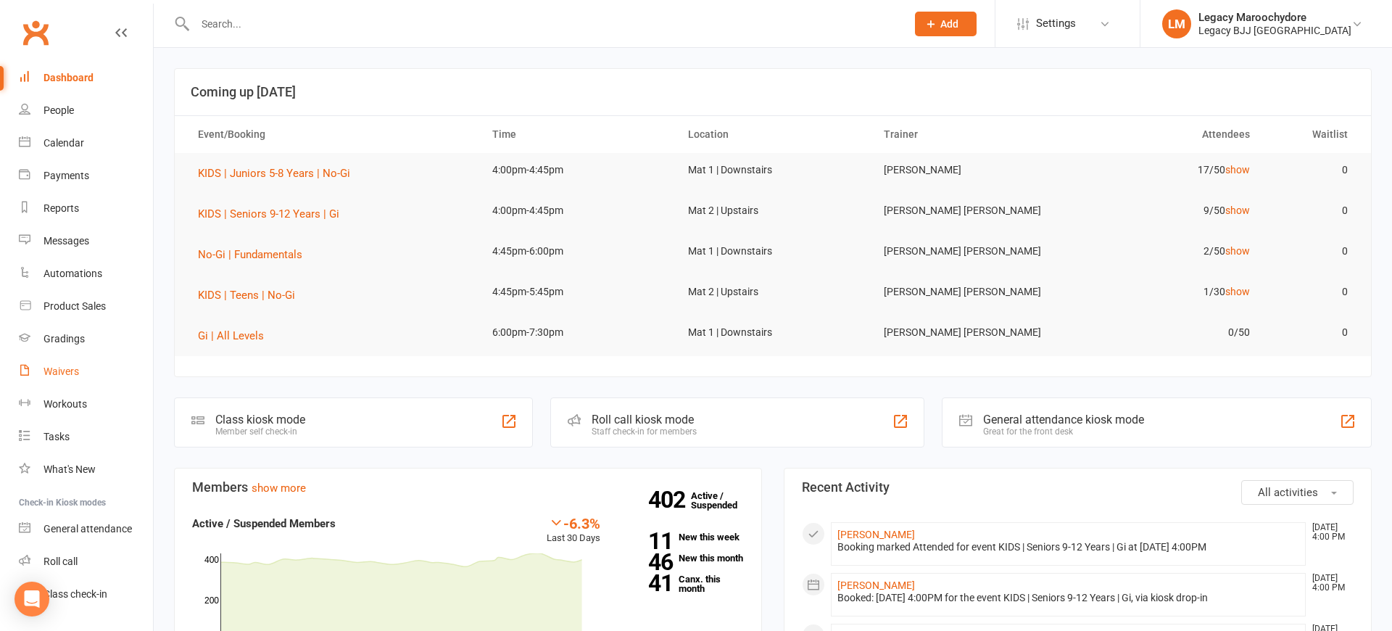
click at [66, 368] on div "Waivers" at bounding box center [61, 371] width 36 height 12
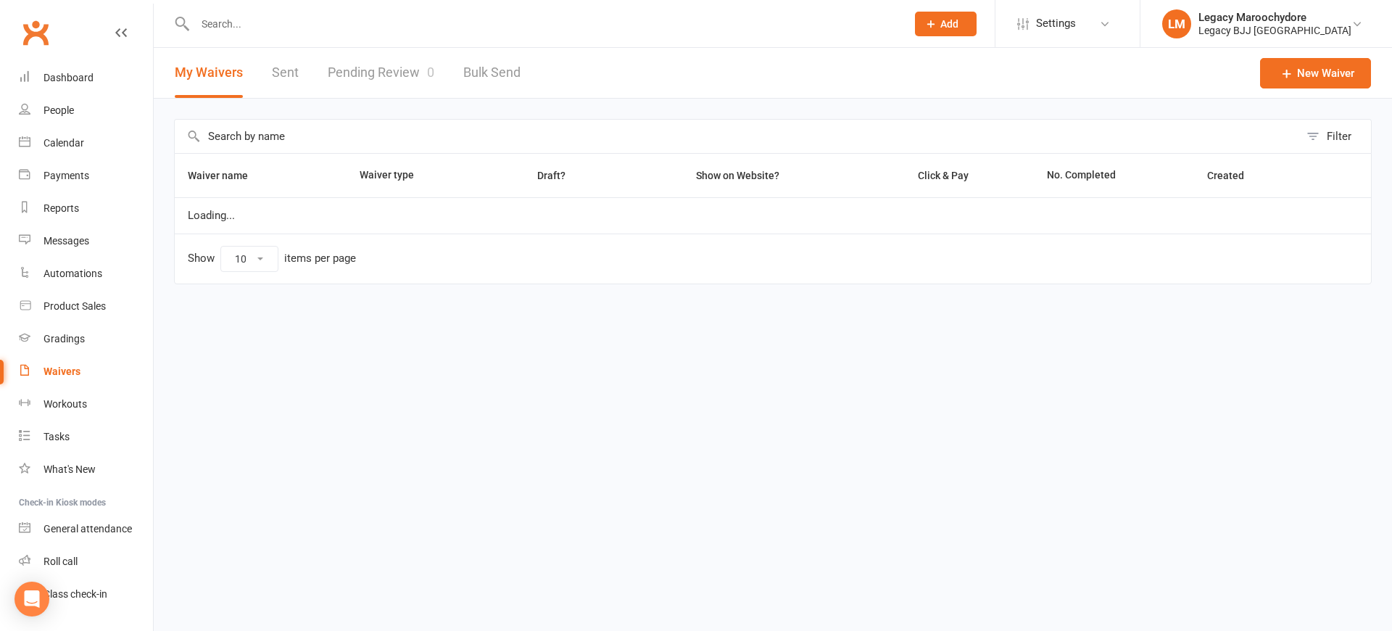
select select "25"
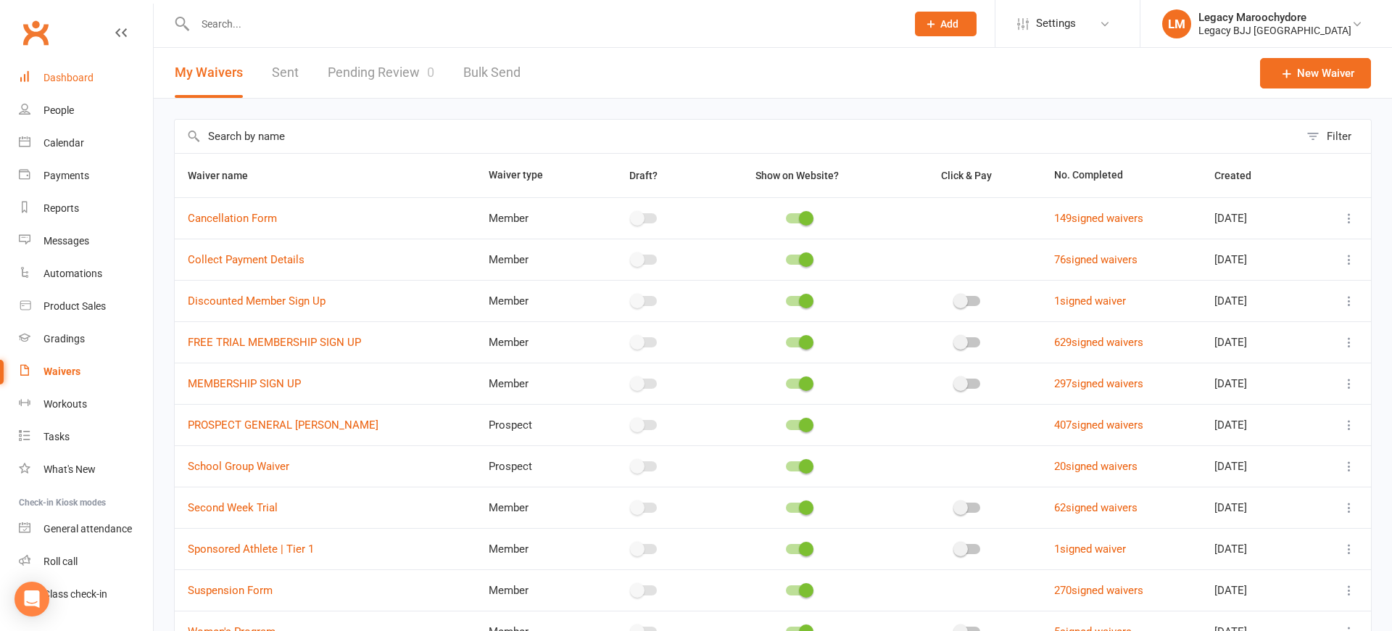
click at [60, 78] on div "Dashboard" at bounding box center [68, 78] width 50 height 12
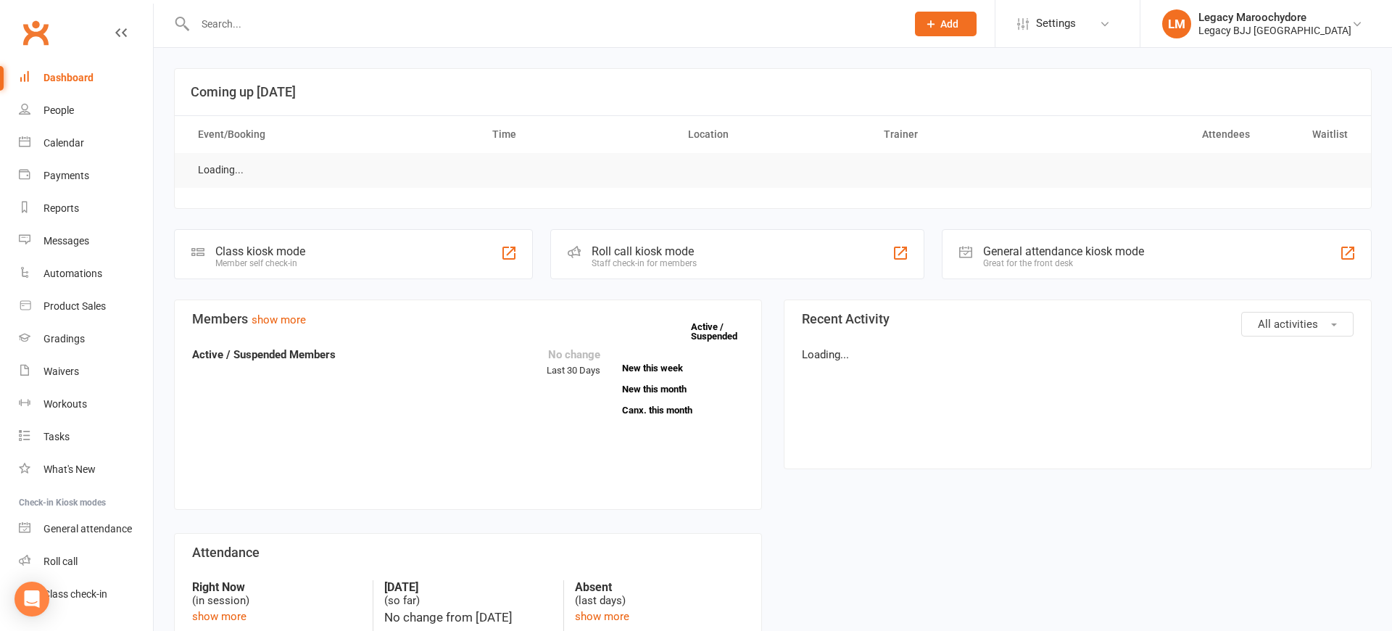
drag, startPoint x: 214, startPoint y: 25, endPoint x: 224, endPoint y: 24, distance: 10.2
click at [214, 25] on input "text" at bounding box center [543, 24] width 705 height 20
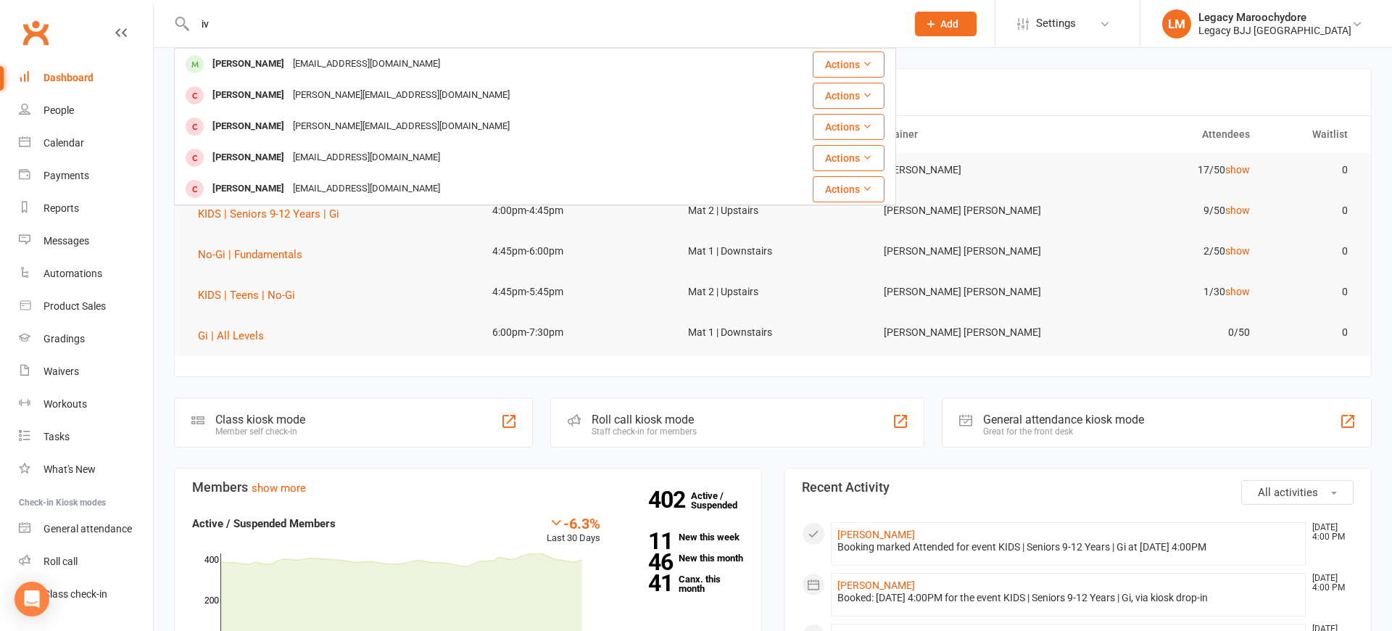
type input "i"
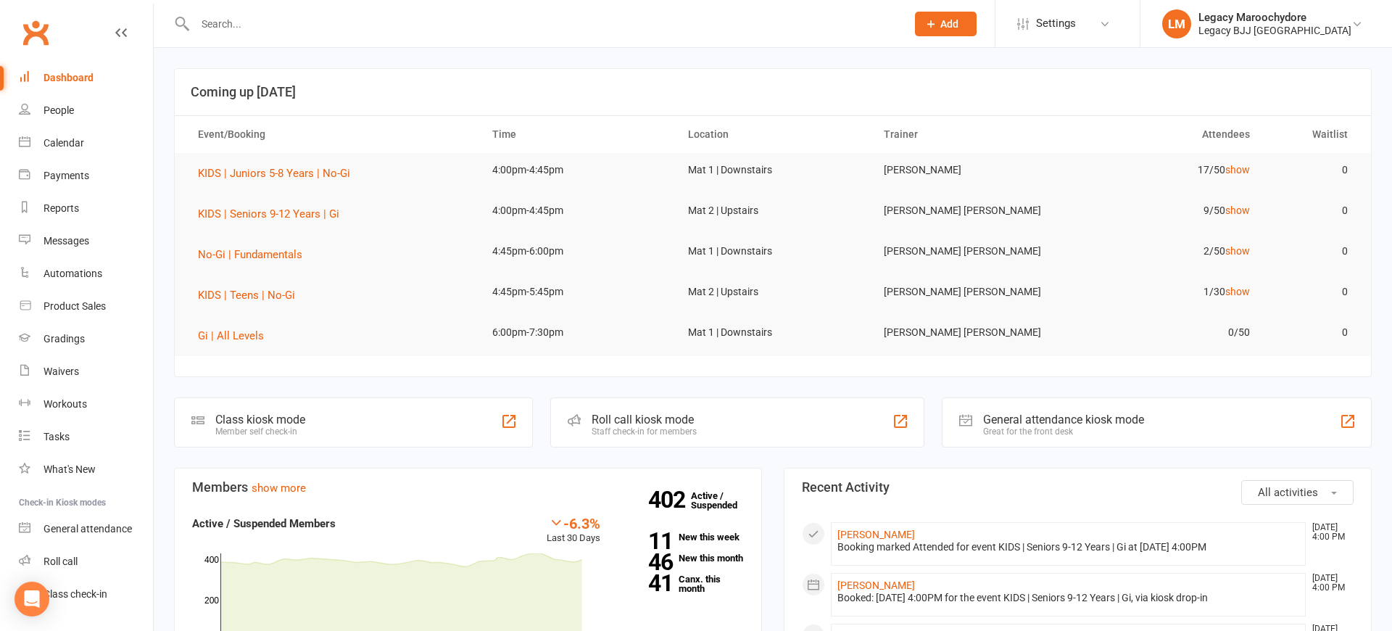
drag, startPoint x: 49, startPoint y: 72, endPoint x: 142, endPoint y: 68, distance: 93.6
click at [49, 72] on div "Dashboard" at bounding box center [68, 78] width 50 height 12
click at [259, 26] on input "text" at bounding box center [543, 24] width 705 height 20
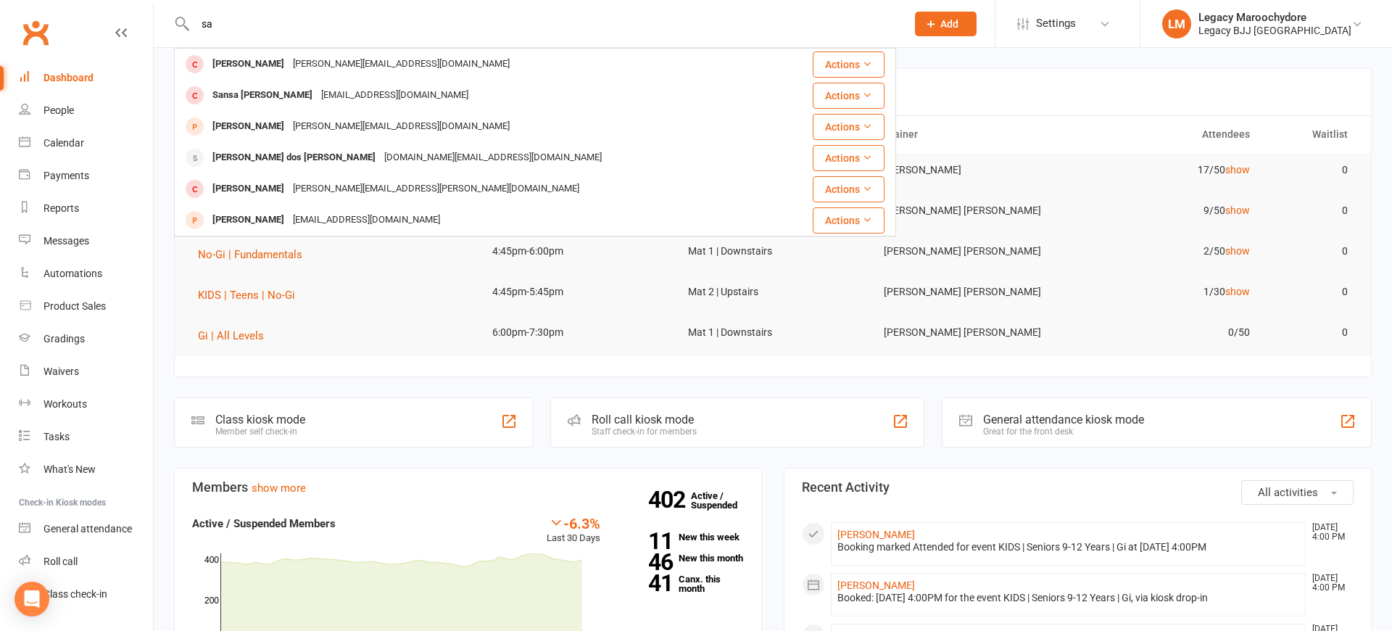
type input "s"
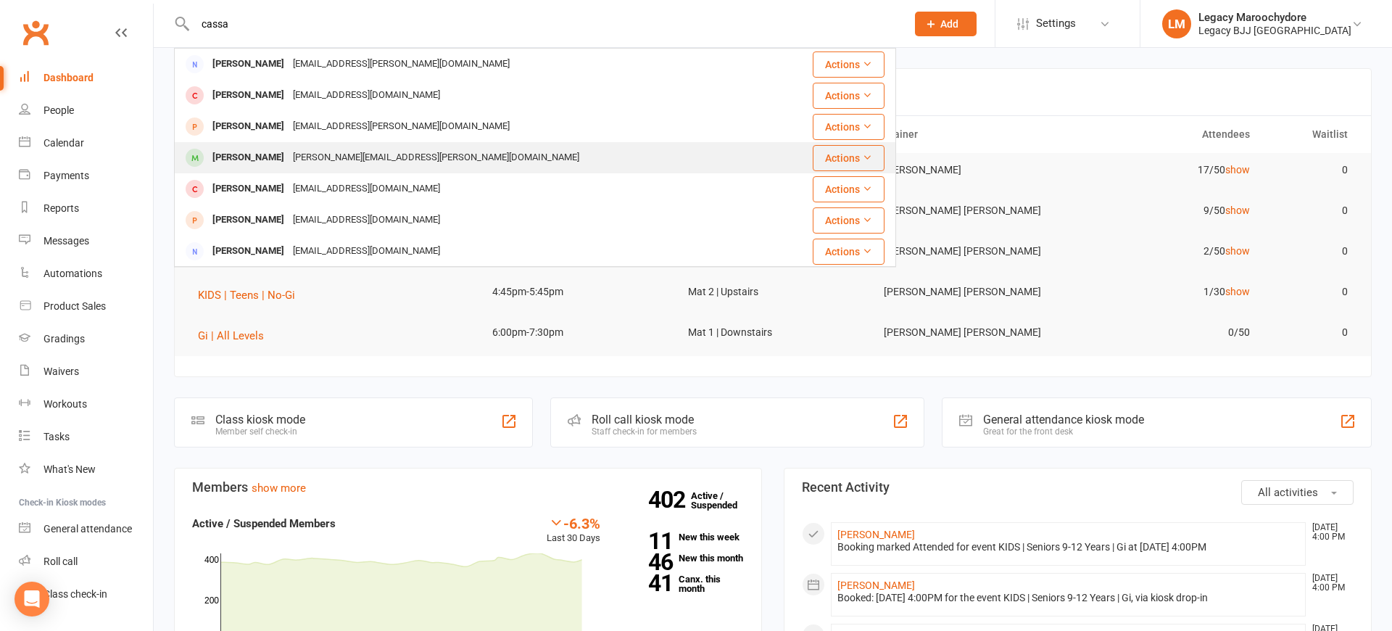
type input "cassa"
click at [238, 159] on div "[PERSON_NAME]" at bounding box center [248, 157] width 80 height 21
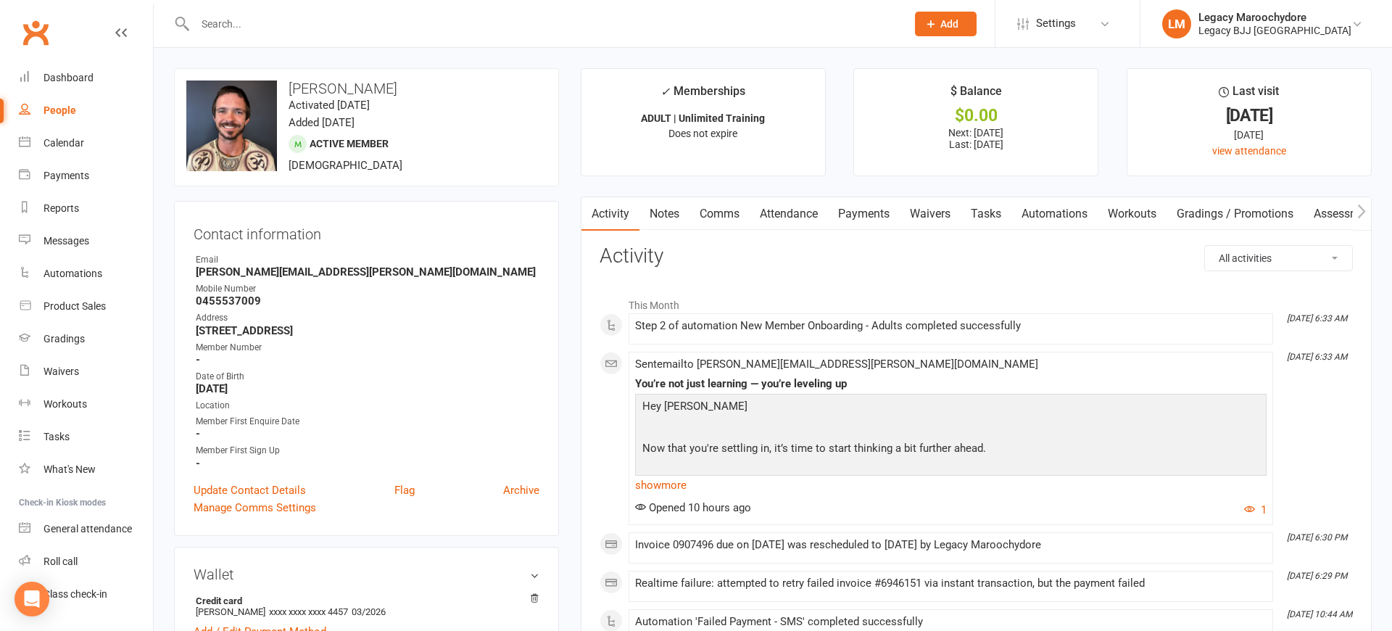
click at [875, 209] on link "Payments" at bounding box center [864, 213] width 72 height 33
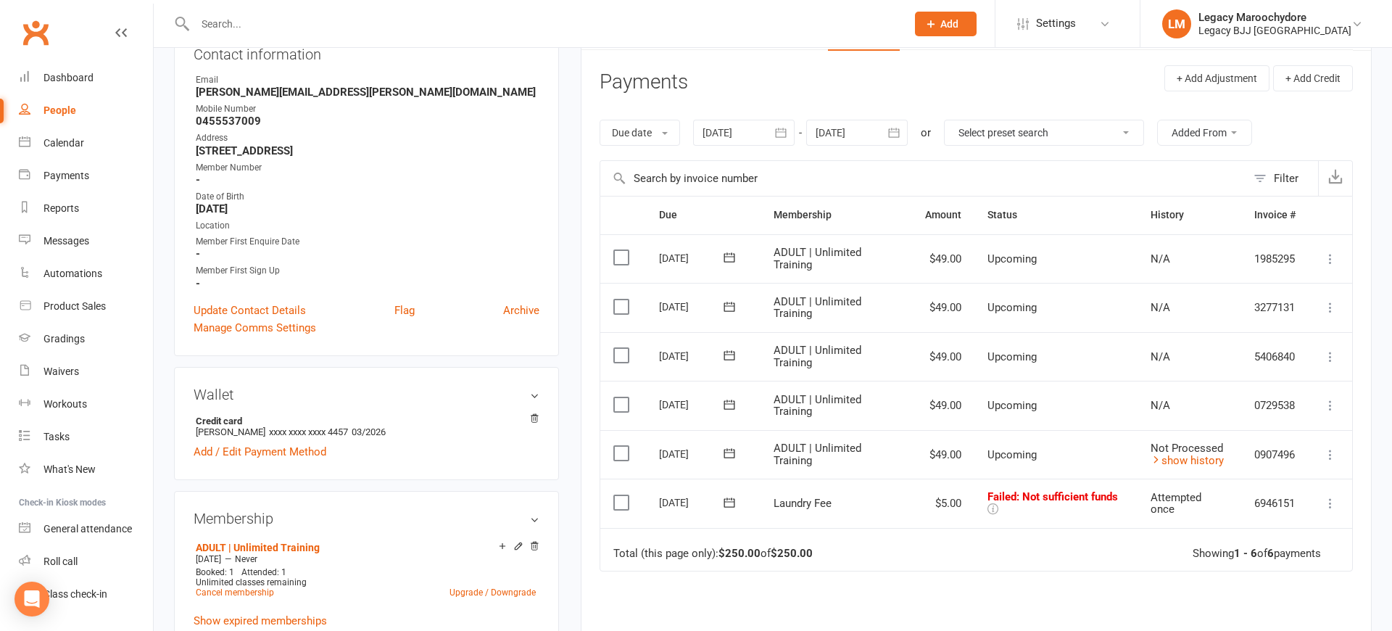
scroll to position [193, 0]
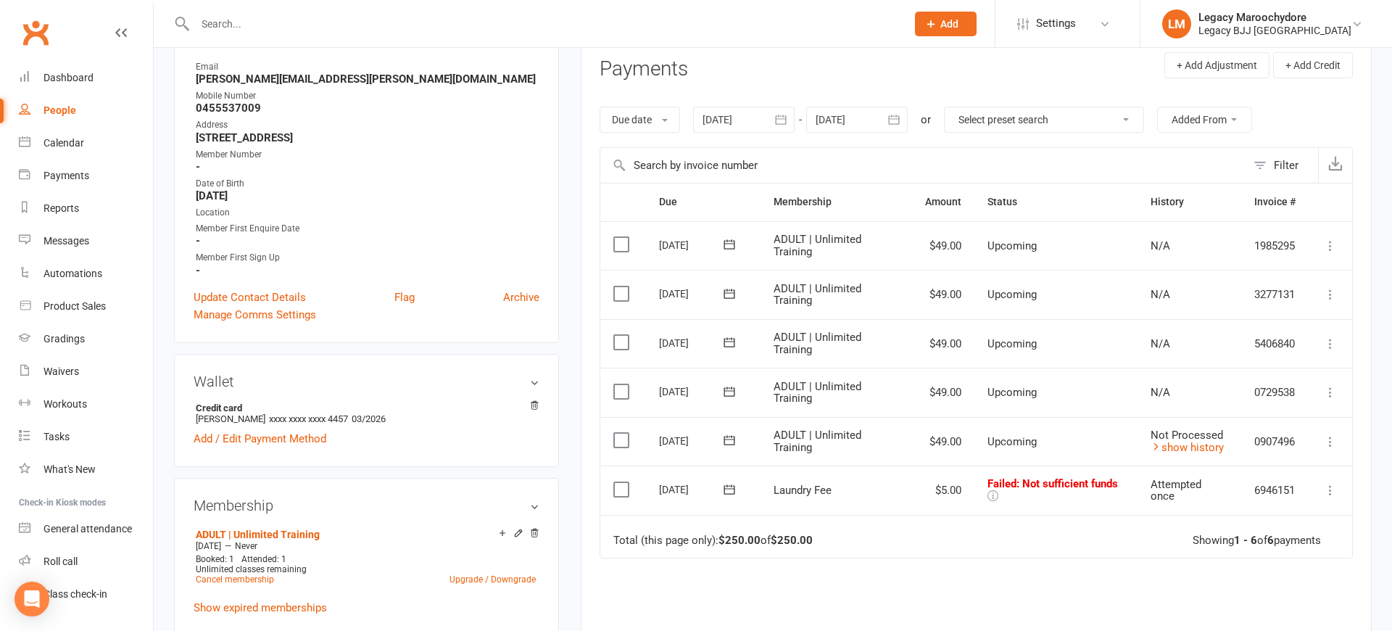
click at [1329, 434] on icon at bounding box center [1330, 441] width 14 height 14
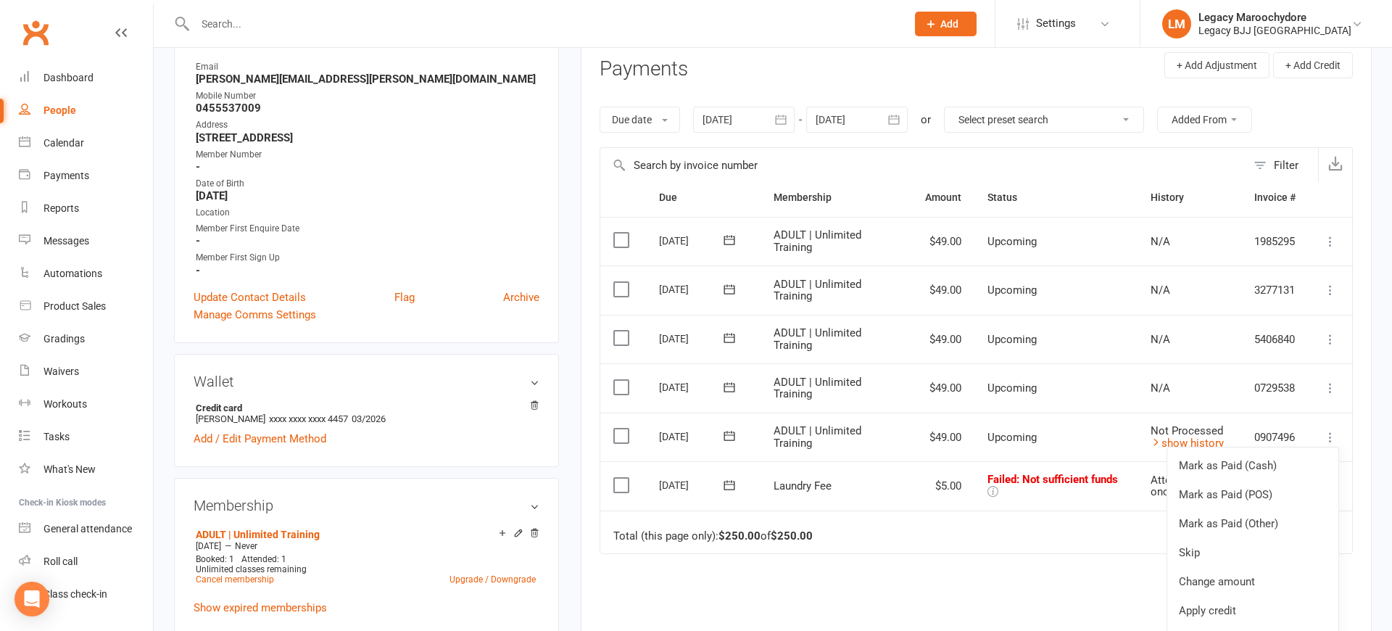
scroll to position [7, 0]
drag, startPoint x: 961, startPoint y: 482, endPoint x: 984, endPoint y: 492, distance: 25.3
click at [961, 482] on td "$5.00" at bounding box center [943, 485] width 62 height 49
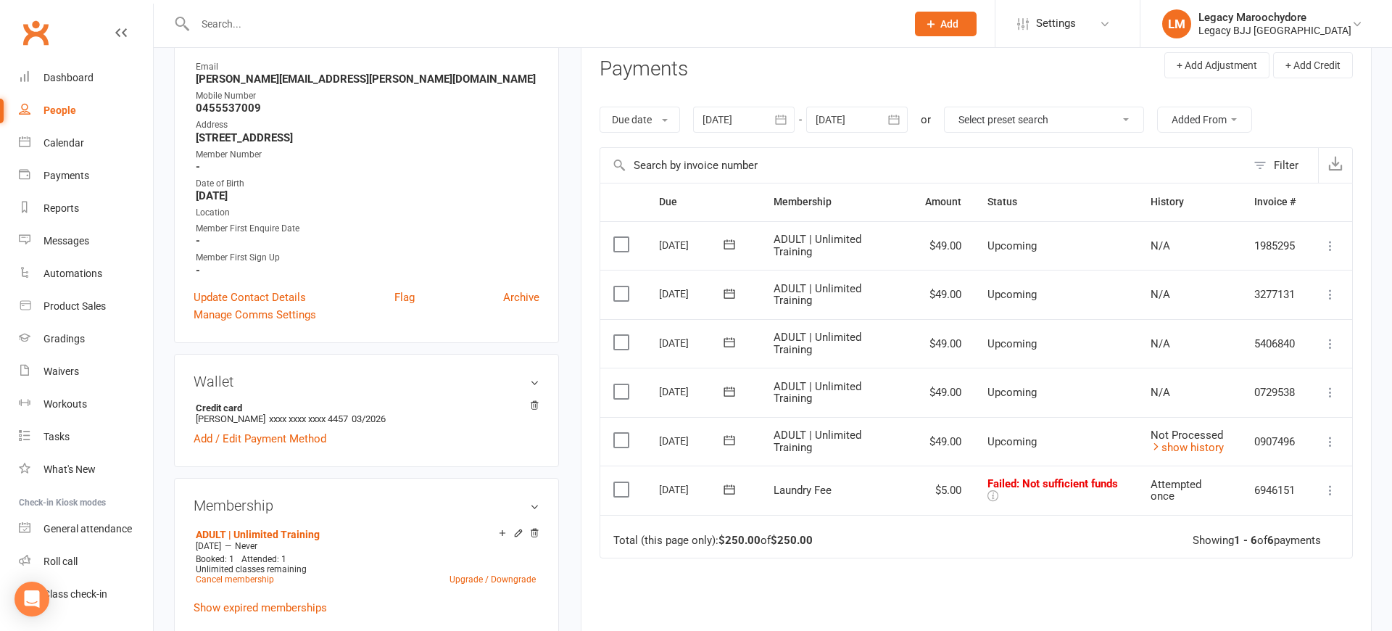
click at [1333, 483] on icon at bounding box center [1330, 490] width 14 height 14
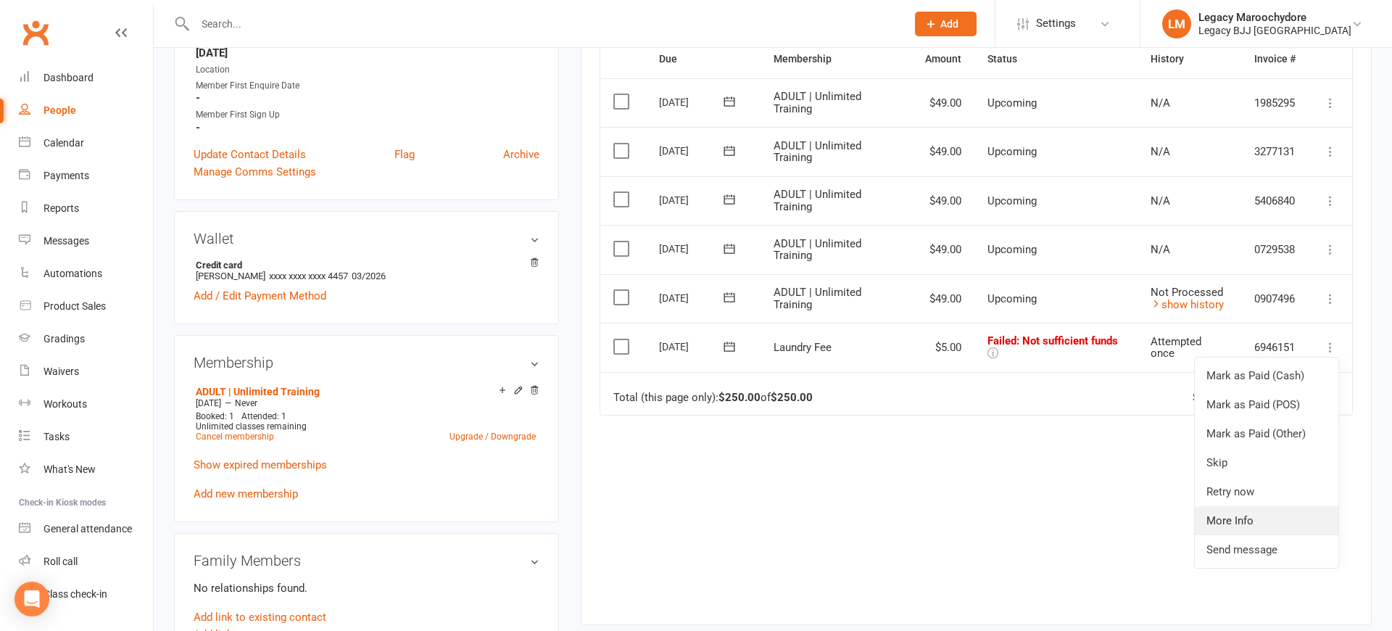
scroll to position [336, 0]
drag, startPoint x: 1279, startPoint y: 481, endPoint x: 1244, endPoint y: 463, distance: 39.2
click at [1281, 482] on link "Retry now" at bounding box center [1266, 490] width 144 height 29
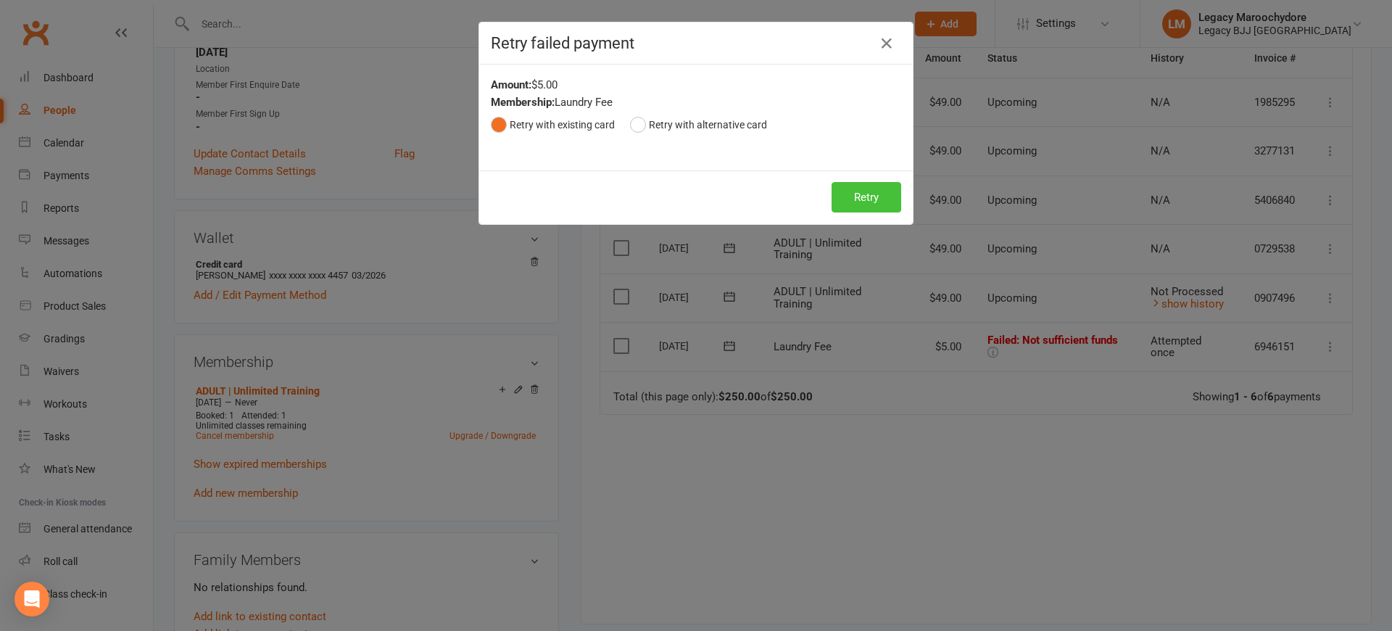
click at [847, 201] on button "Retry" at bounding box center [866, 197] width 70 height 30
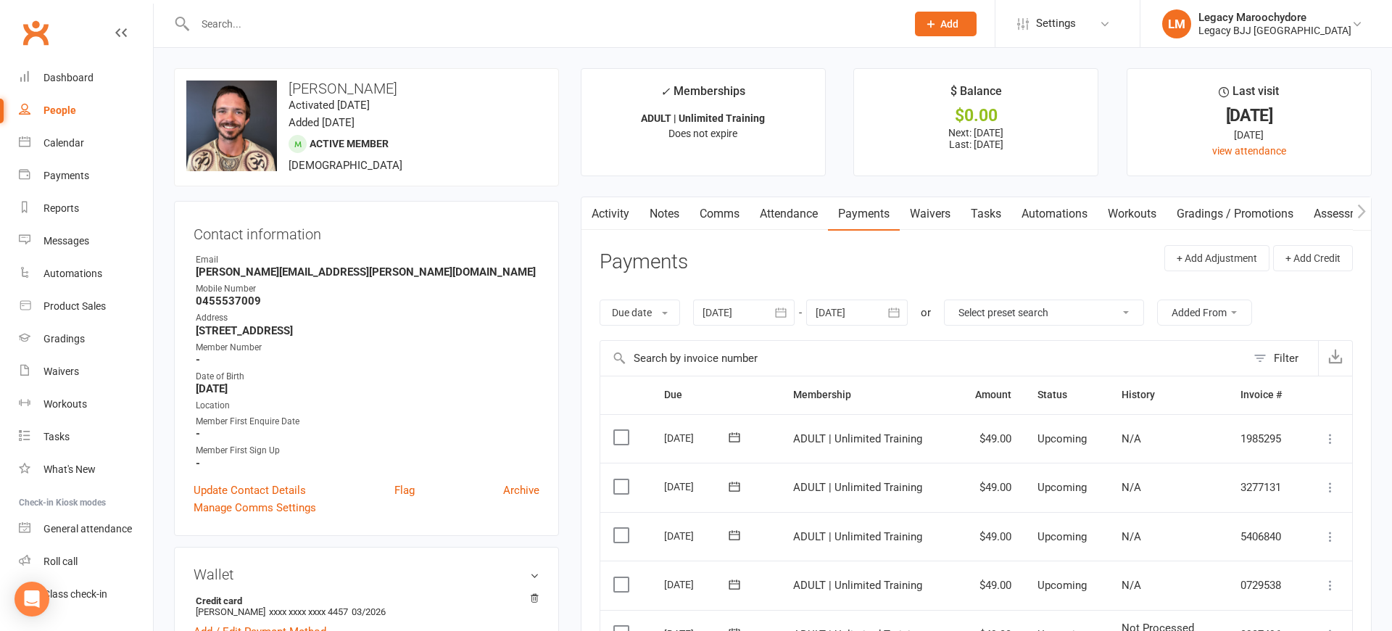
scroll to position [0, 0]
click at [62, 368] on div "Waivers" at bounding box center [61, 371] width 36 height 12
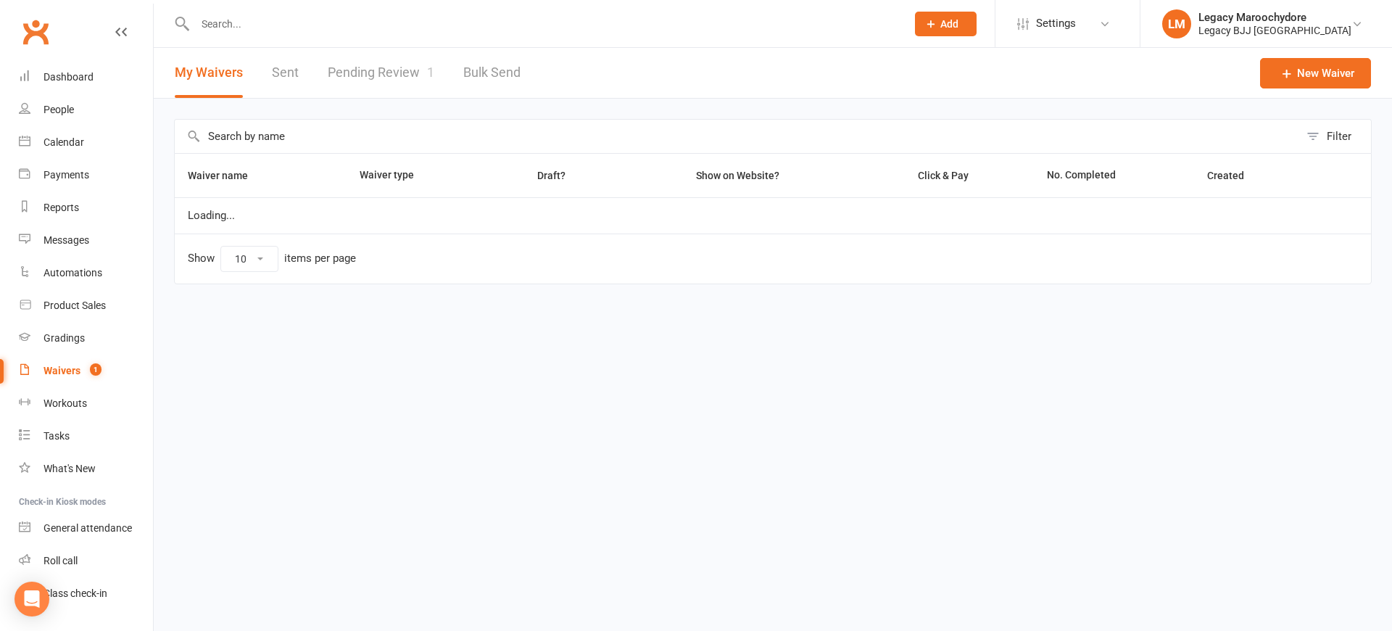
select select "25"
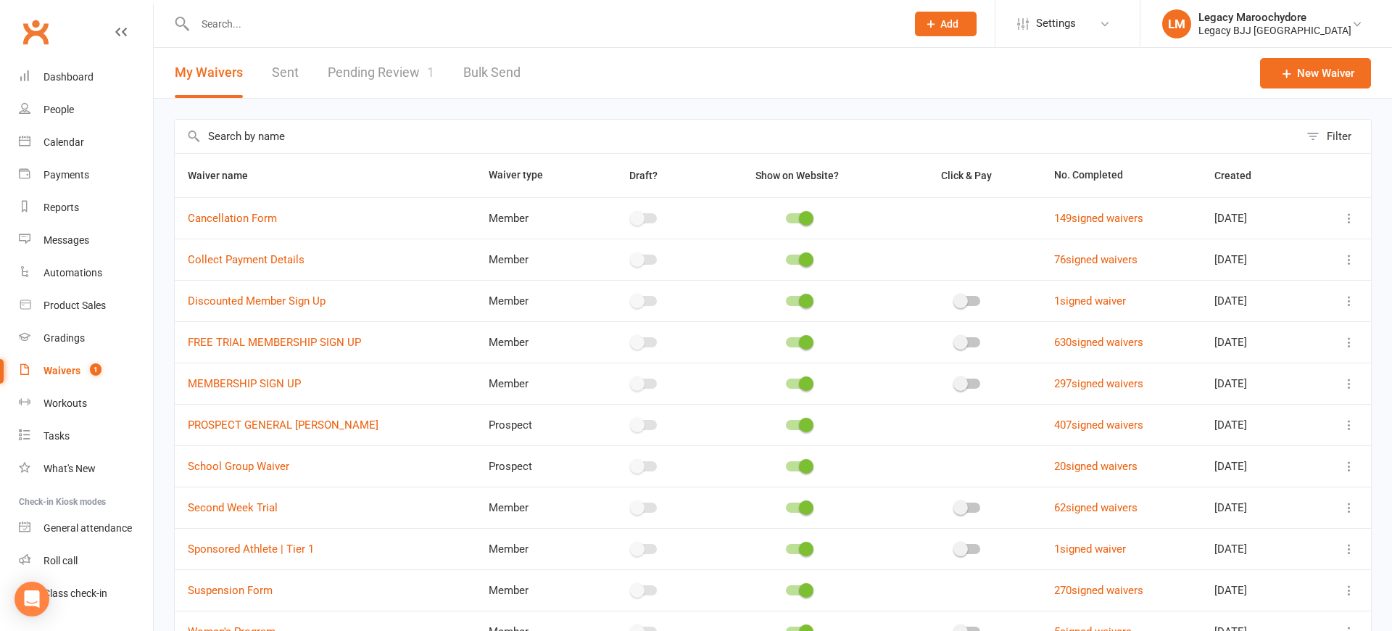
click at [354, 72] on link "Pending Review 1" at bounding box center [381, 73] width 107 height 50
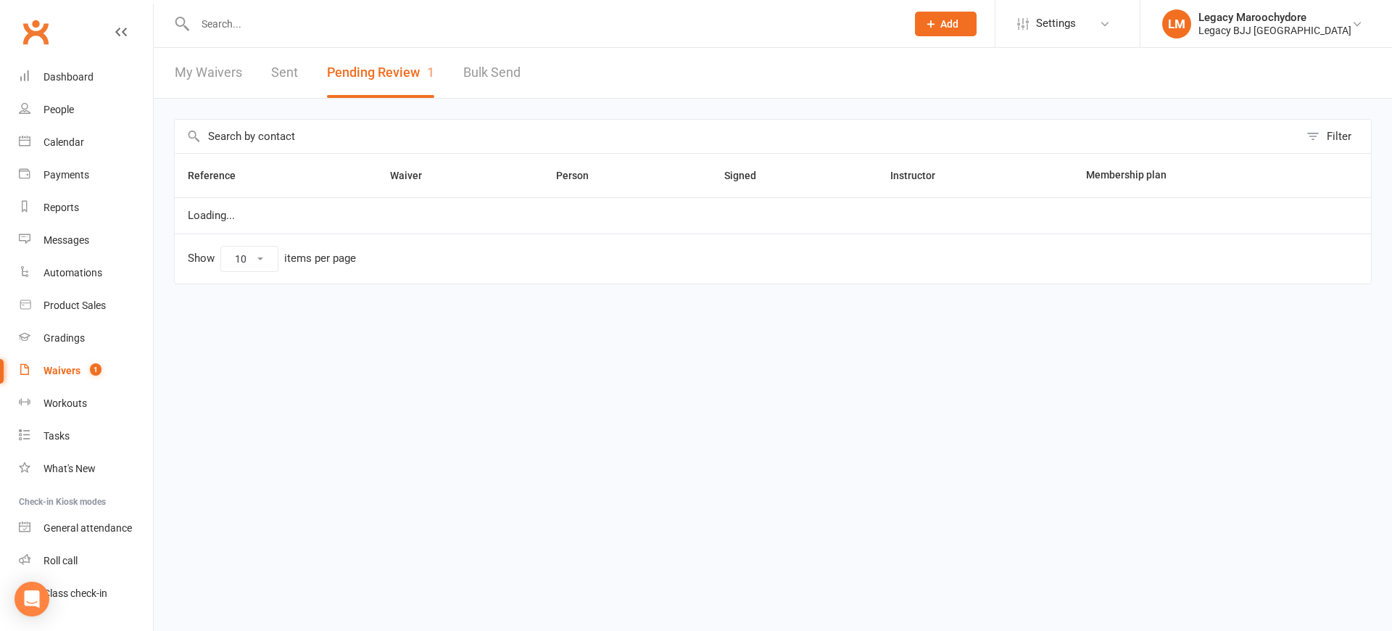
select select "100"
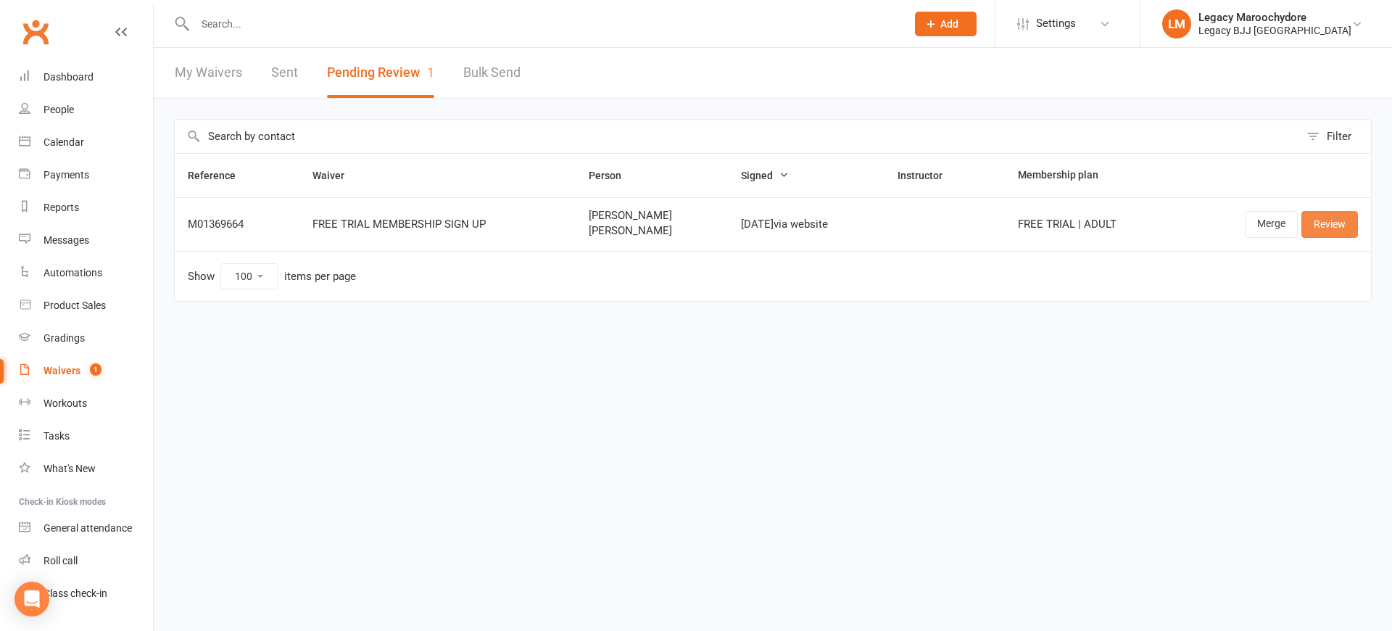
click at [1335, 217] on link "Review" at bounding box center [1329, 224] width 57 height 26
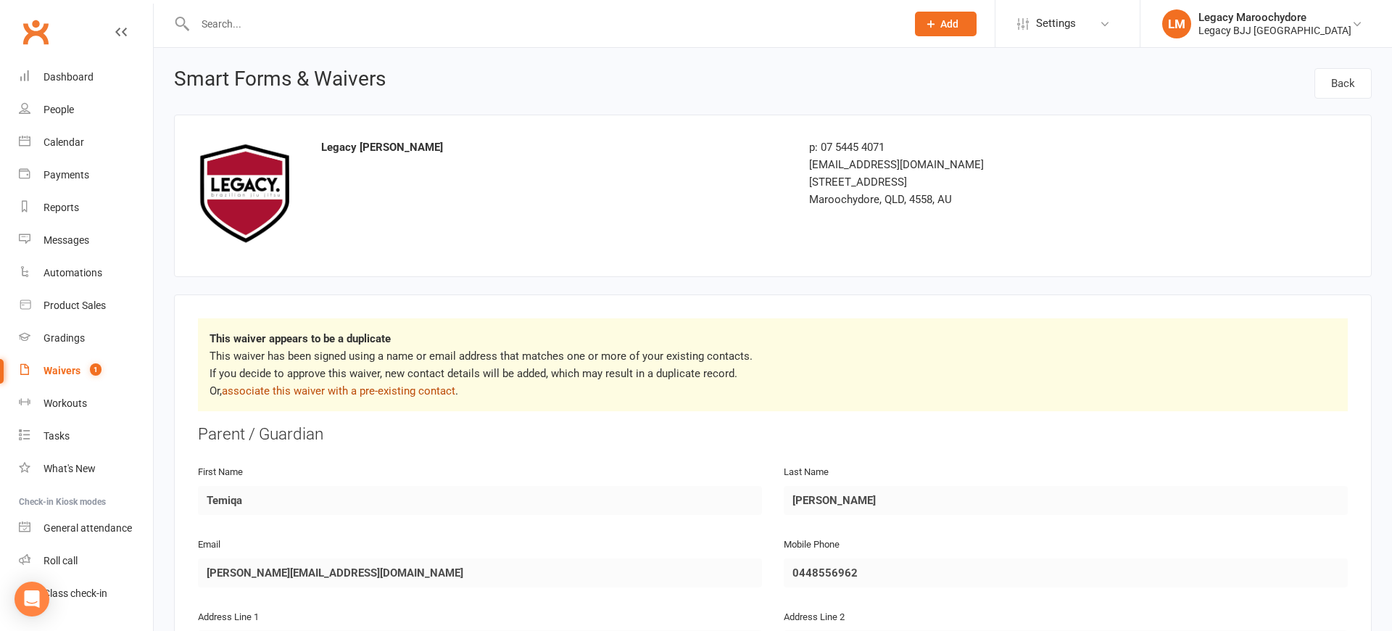
click at [307, 389] on link "associate this waiver with a pre-existing contact" at bounding box center [338, 390] width 233 height 13
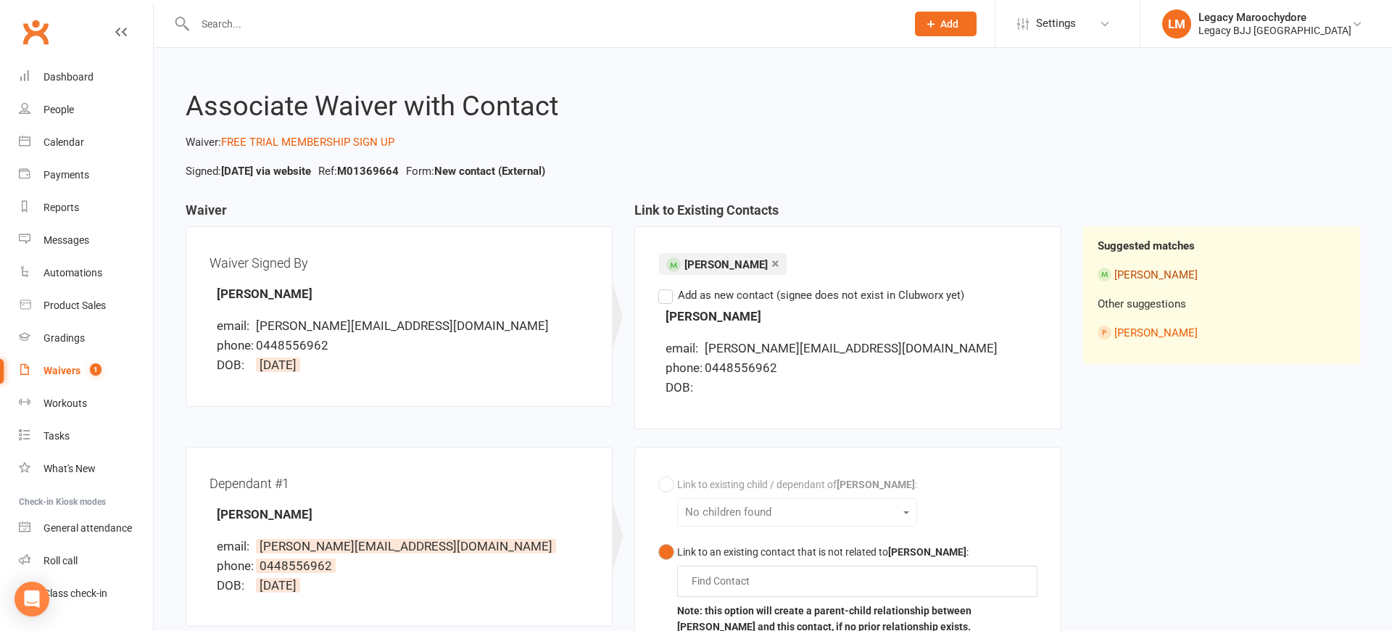
click at [1138, 270] on link "[PERSON_NAME]" at bounding box center [1155, 274] width 83 height 13
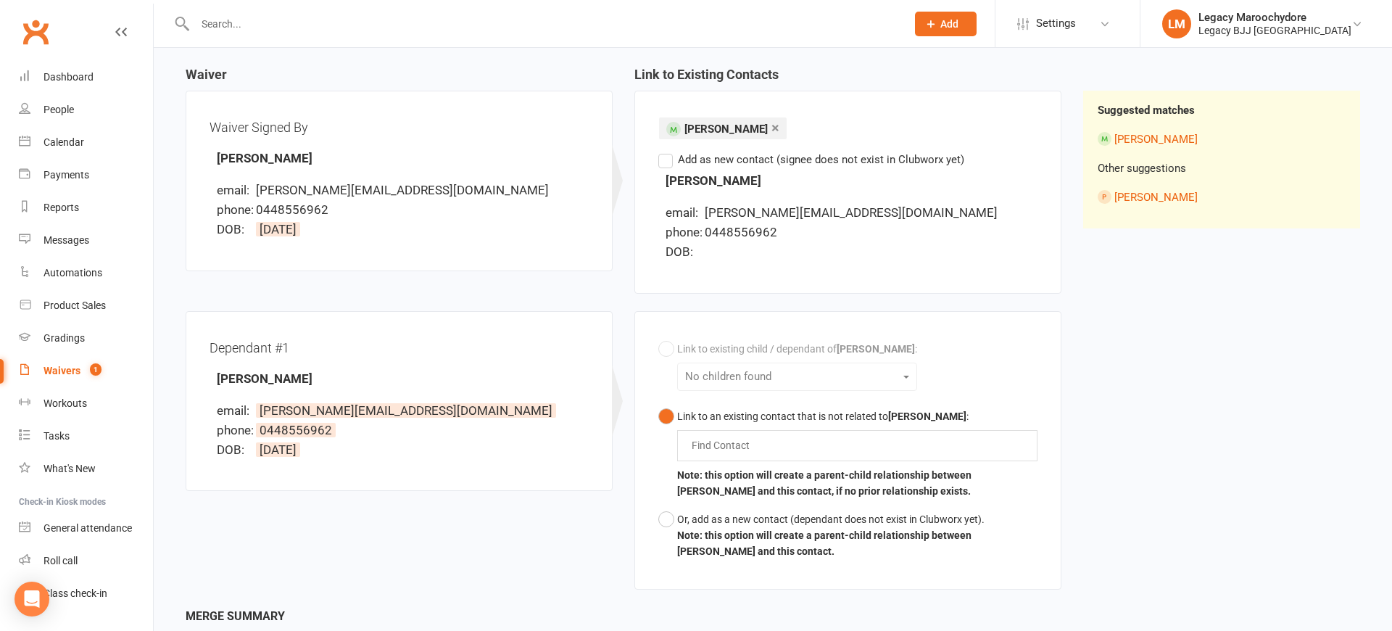
scroll to position [152, 0]
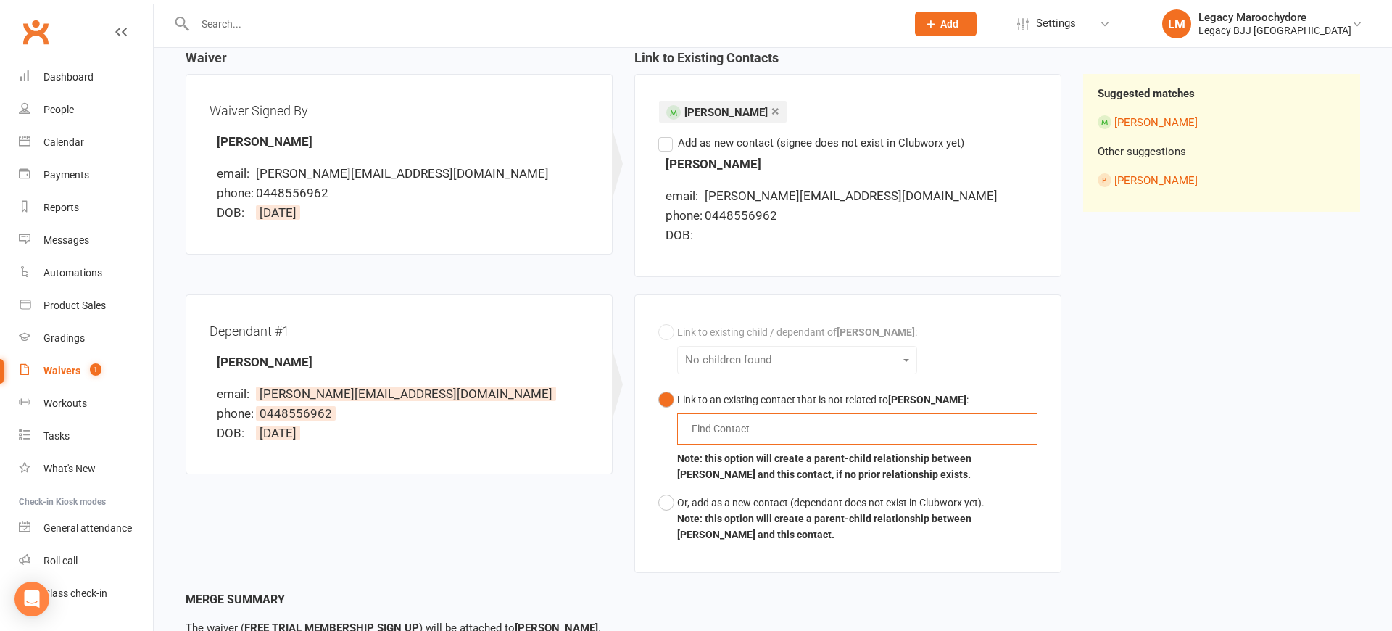
click at [694, 428] on input "text" at bounding box center [724, 428] width 68 height 17
click at [670, 499] on button "Or, add as a new contact (dependant does not exist in Clubworx yet). Note: this…" at bounding box center [847, 516] width 379 height 60
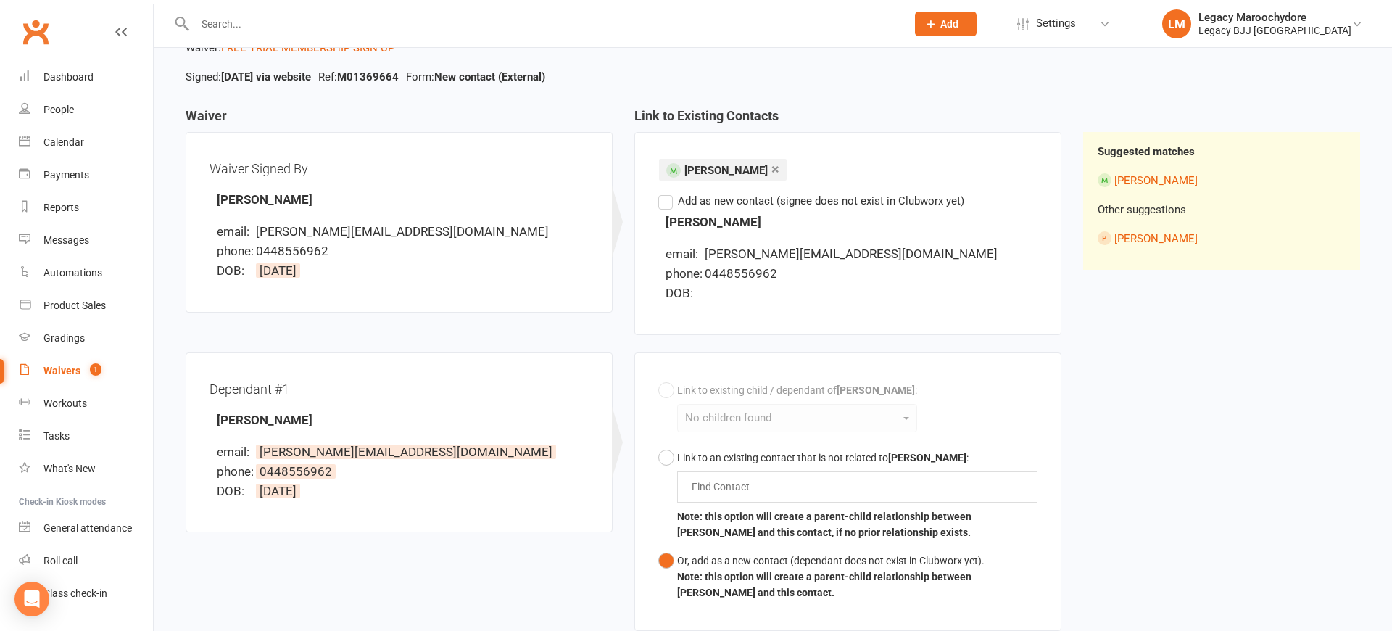
scroll to position [62, 0]
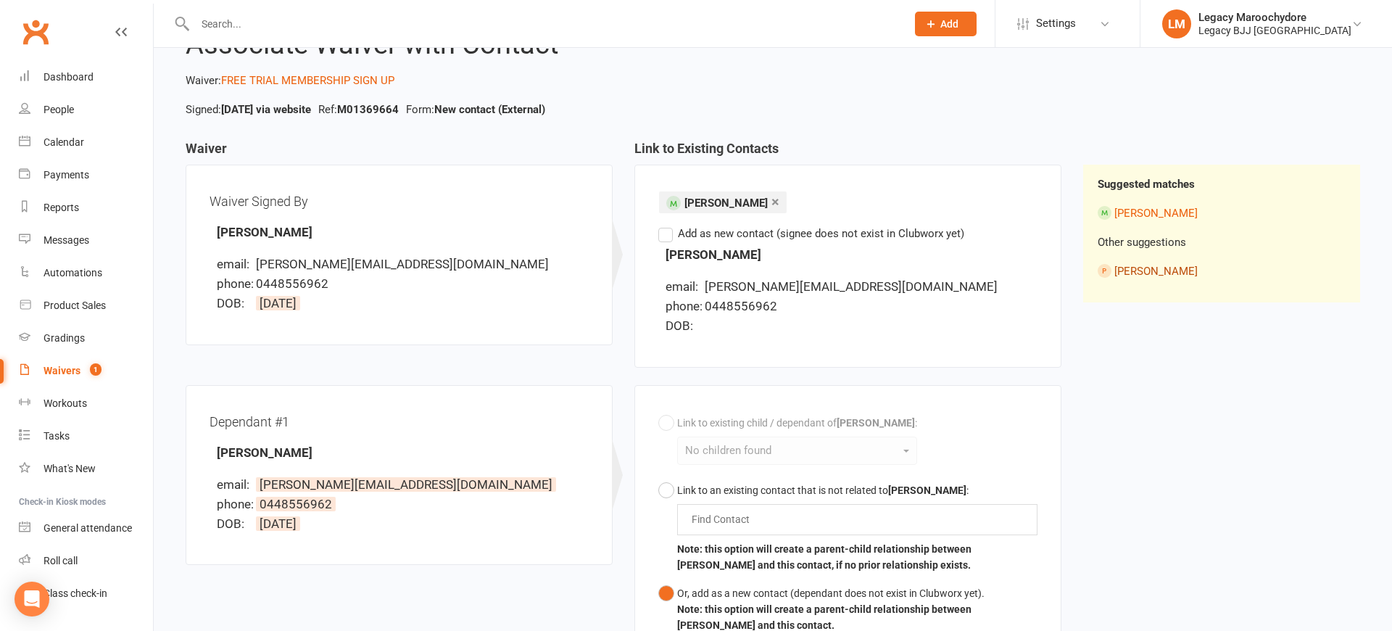
click at [1139, 266] on link "[PERSON_NAME]" at bounding box center [1155, 271] width 83 height 13
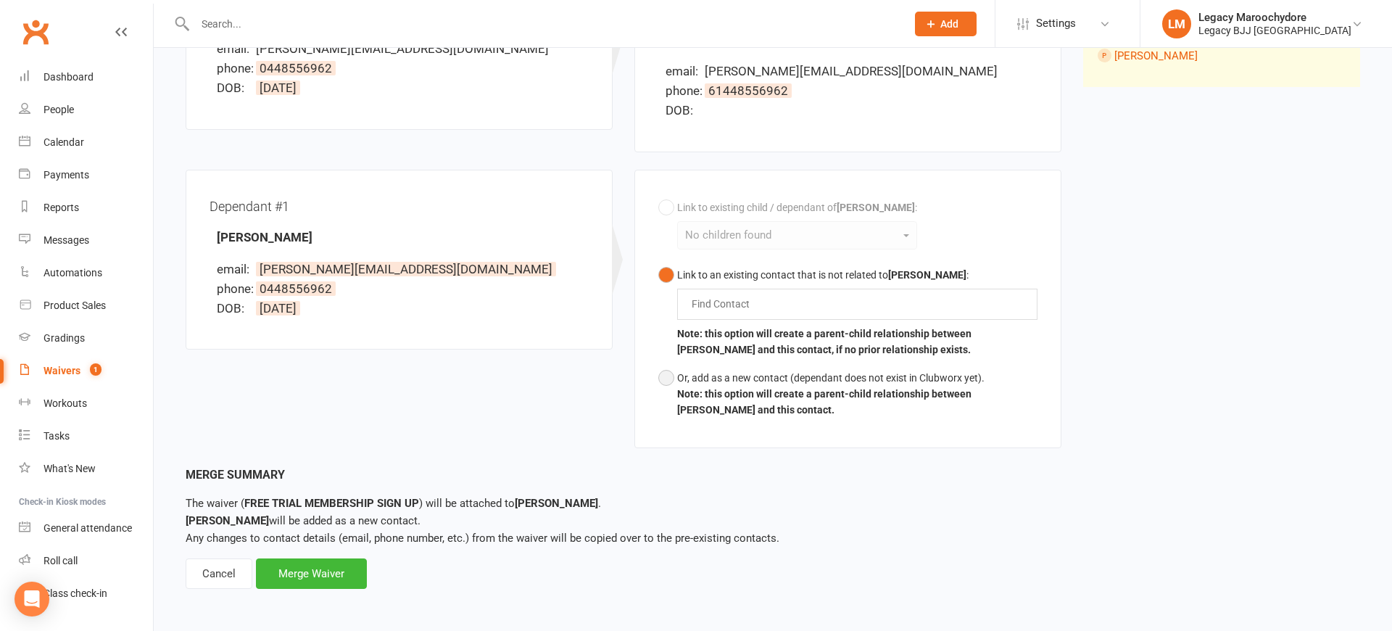
scroll to position [275, 0]
click at [662, 375] on button "Or, add as a new contact (dependant does not exist in Clubworx yet). Note: this…" at bounding box center [847, 395] width 379 height 60
click at [296, 571] on div "Merge Waiver" at bounding box center [311, 575] width 111 height 30
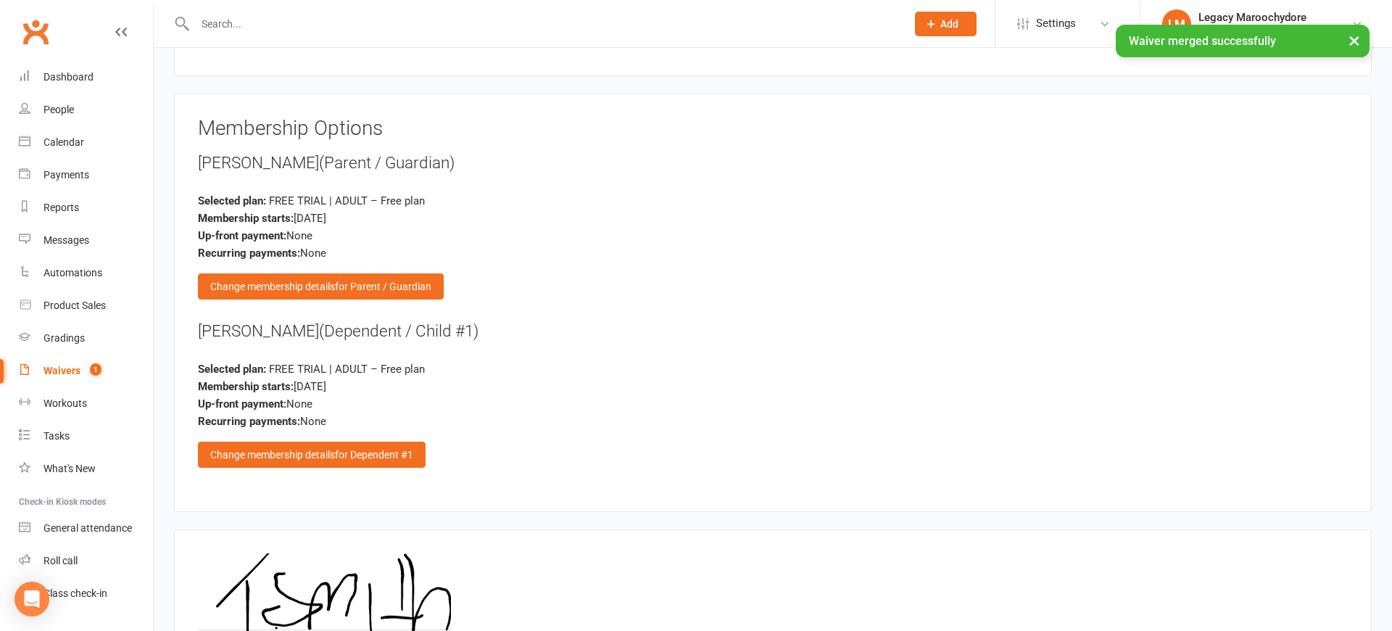
scroll to position [1503, 0]
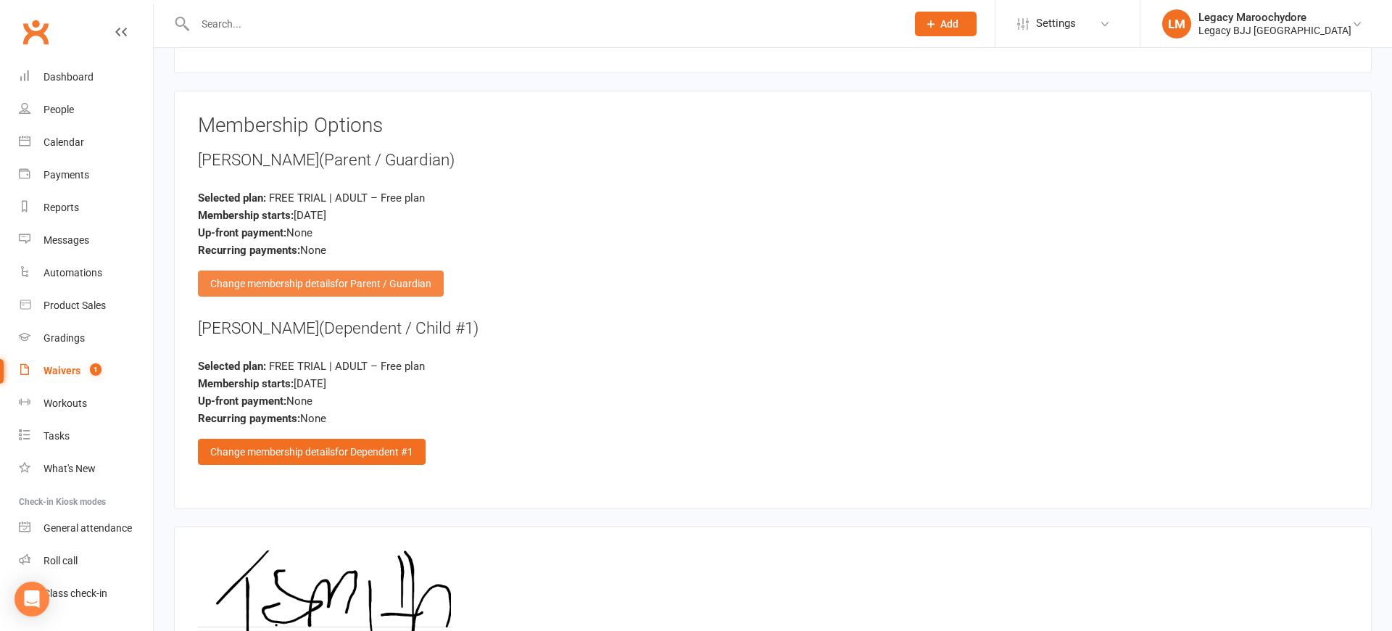
click at [338, 280] on span "for Parent / Guardian" at bounding box center [383, 284] width 96 height 12
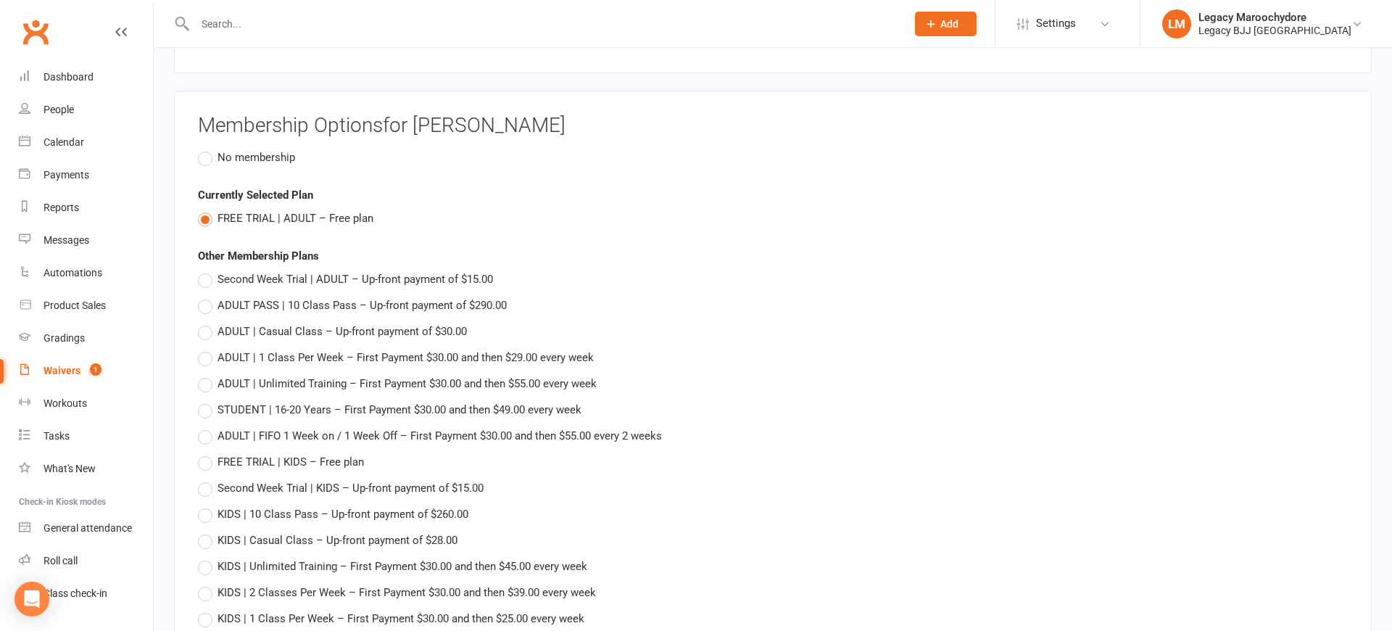
click at [210, 154] on label "No membership" at bounding box center [246, 157] width 97 height 17
click at [207, 149] on input "No membership" at bounding box center [202, 149] width 9 height 0
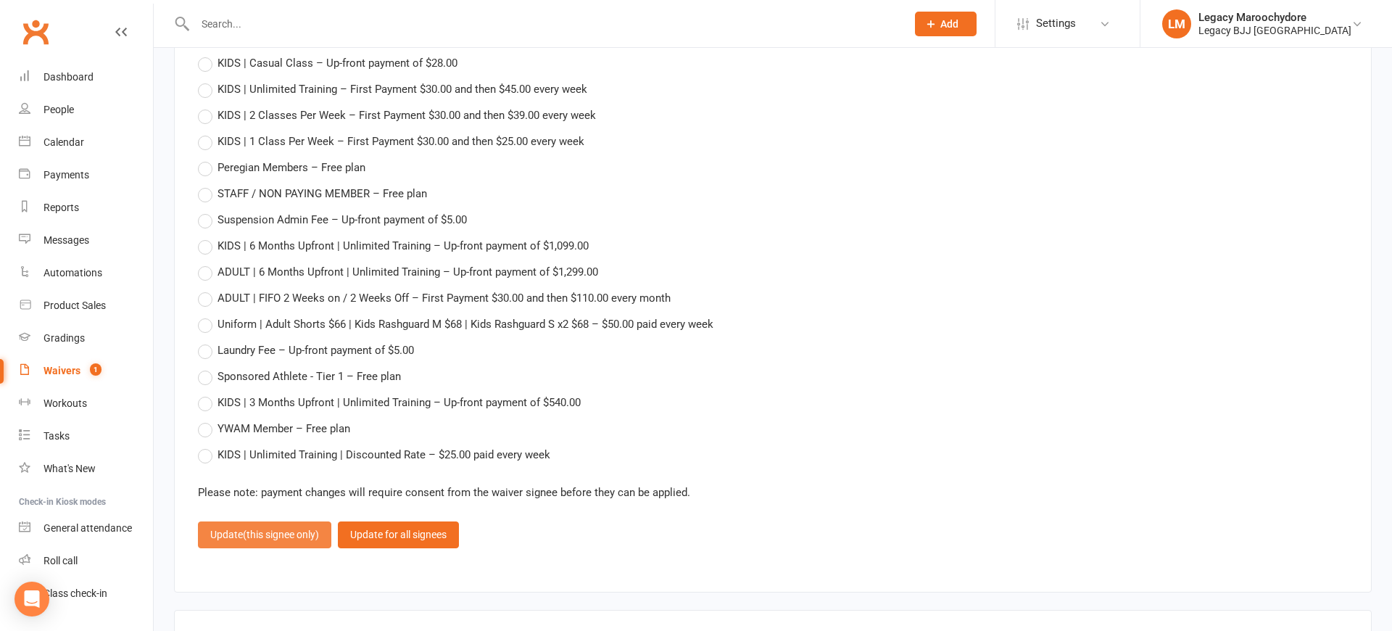
click at [278, 532] on span "(this signee only)" at bounding box center [281, 534] width 76 height 12
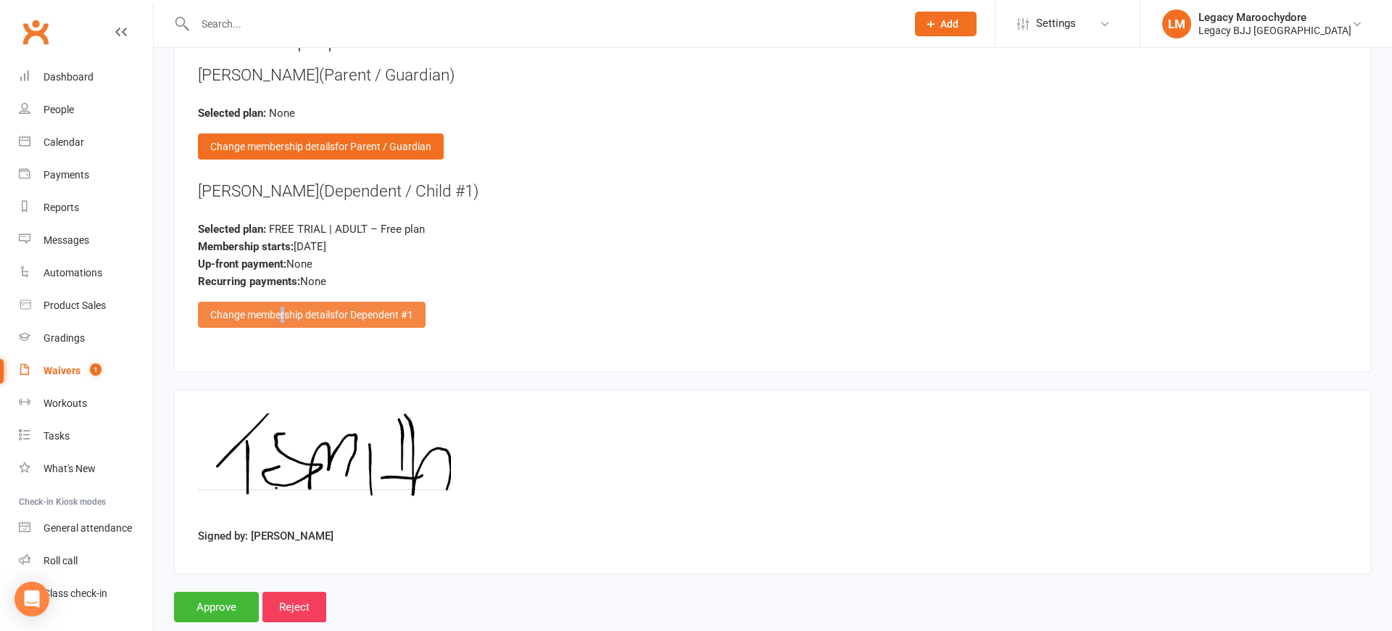
scroll to position [1592, 1]
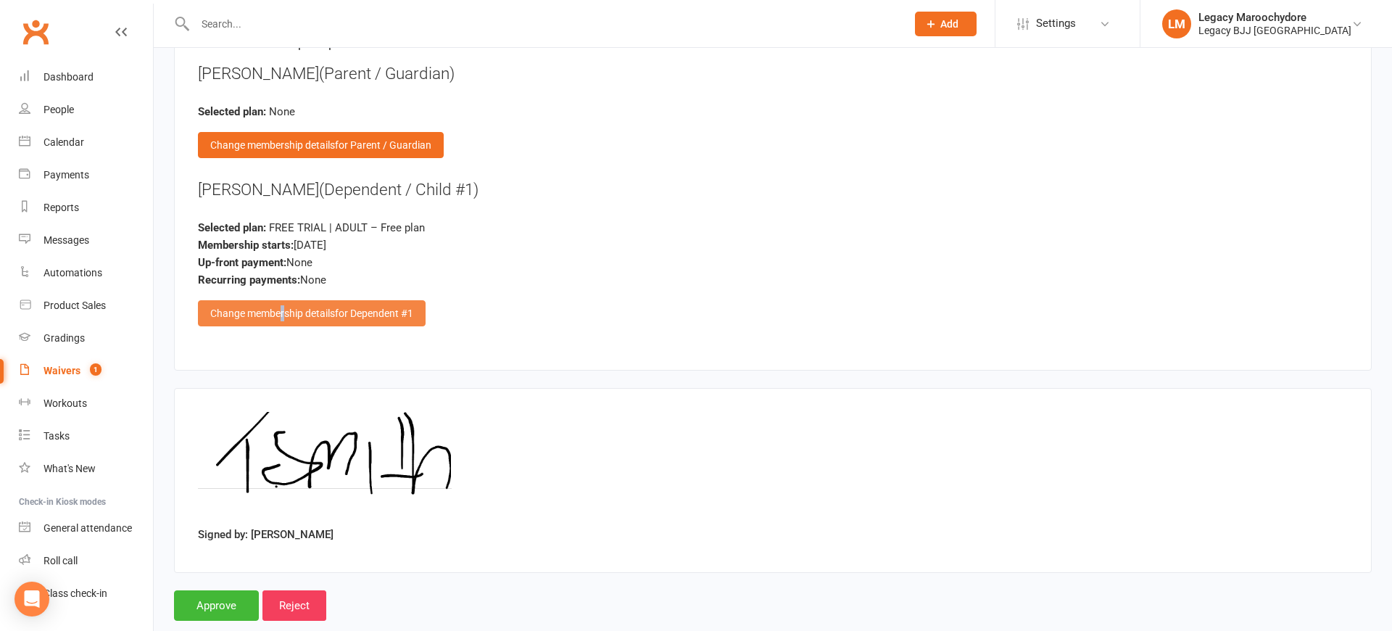
click at [283, 302] on div "Change membership details for Dependent #1" at bounding box center [312, 313] width 228 height 26
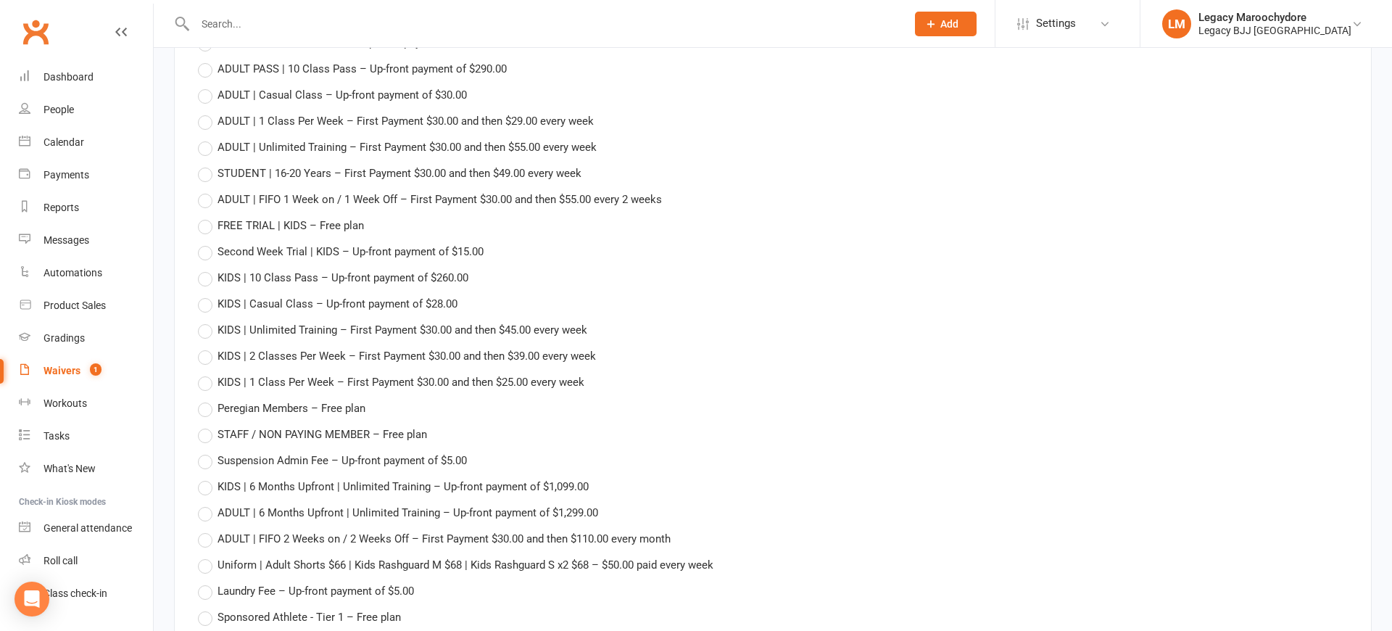
scroll to position [1742, 0]
click at [201, 217] on label "FREE TRIAL | KIDS – Free plan" at bounding box center [281, 223] width 166 height 17
click at [201, 215] on input "FREE TRIAL | KIDS – Free plan" at bounding box center [202, 215] width 9 height 0
type input "FREE TRIAL | KIDS"
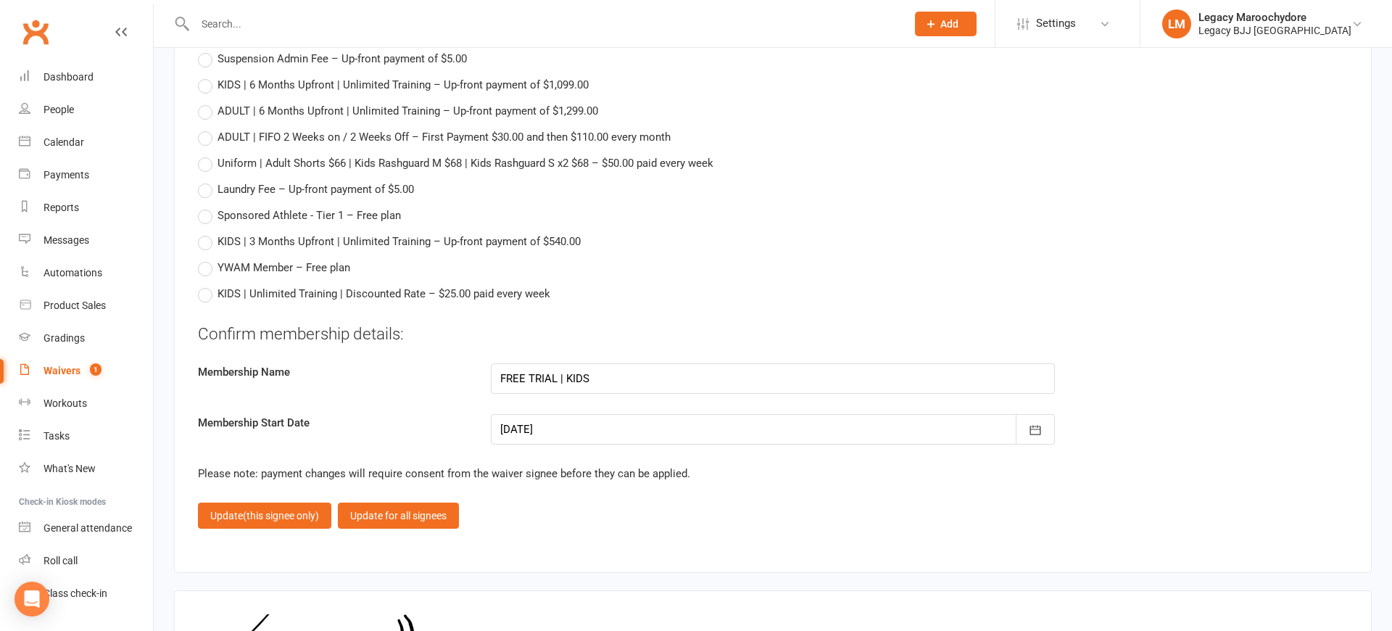
scroll to position [2146, 0]
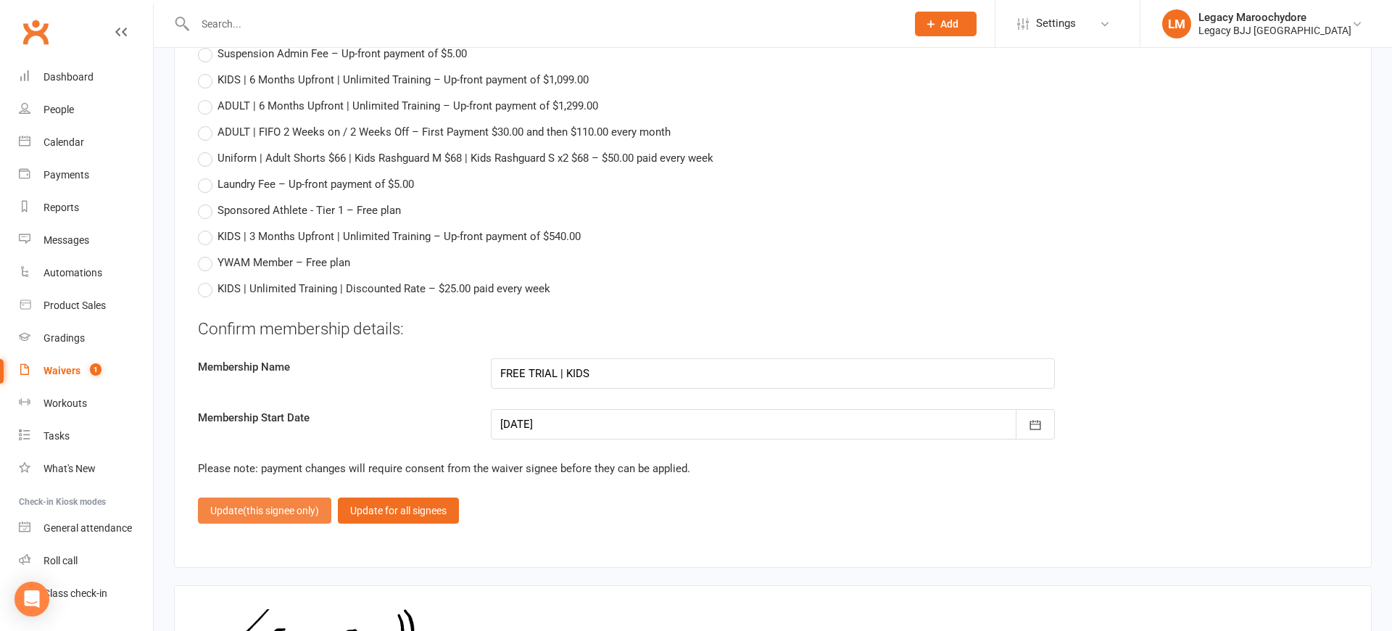
click at [267, 509] on span "(this signee only)" at bounding box center [281, 510] width 76 height 12
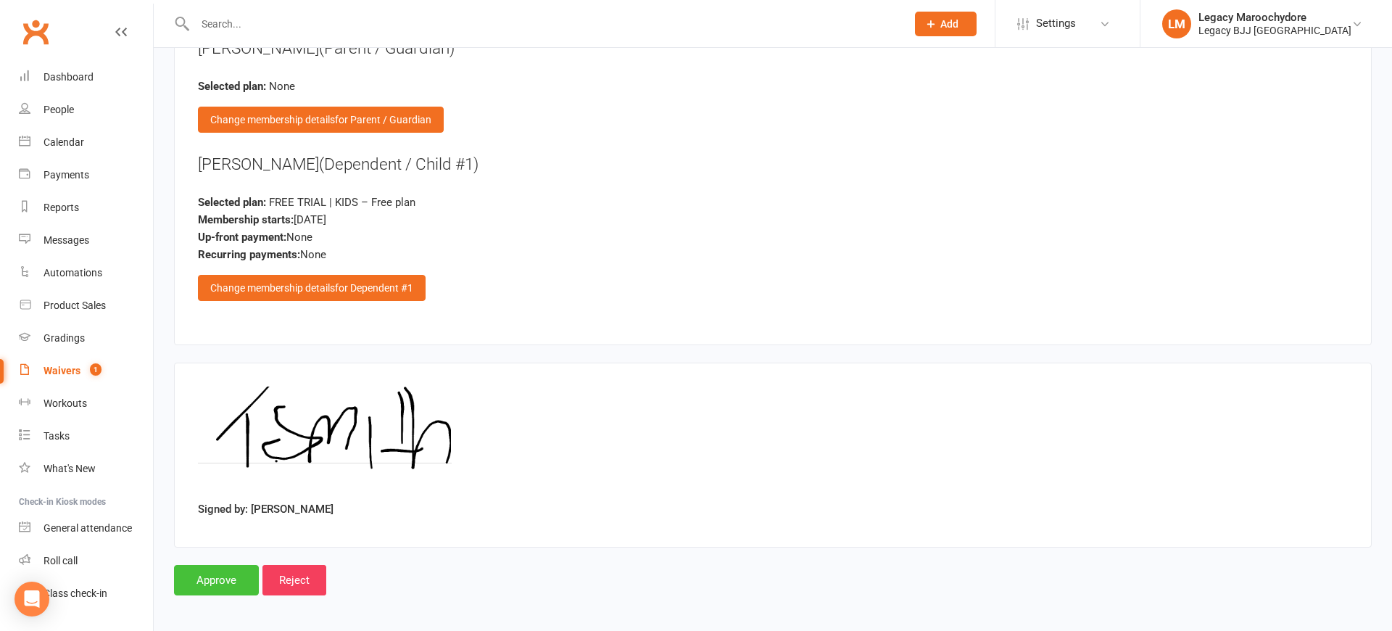
scroll to position [1614, 0]
click at [240, 574] on input "Approve" at bounding box center [216, 580] width 85 height 30
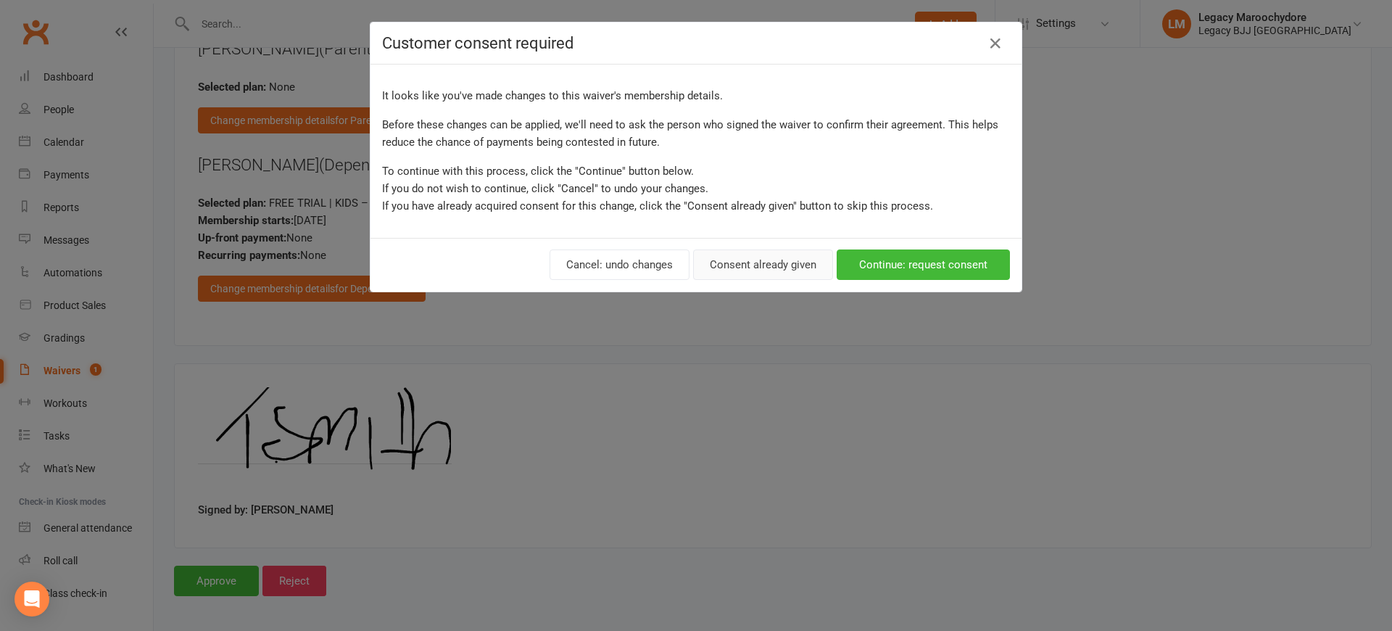
click at [757, 260] on button "Consent already given" at bounding box center [763, 264] width 140 height 30
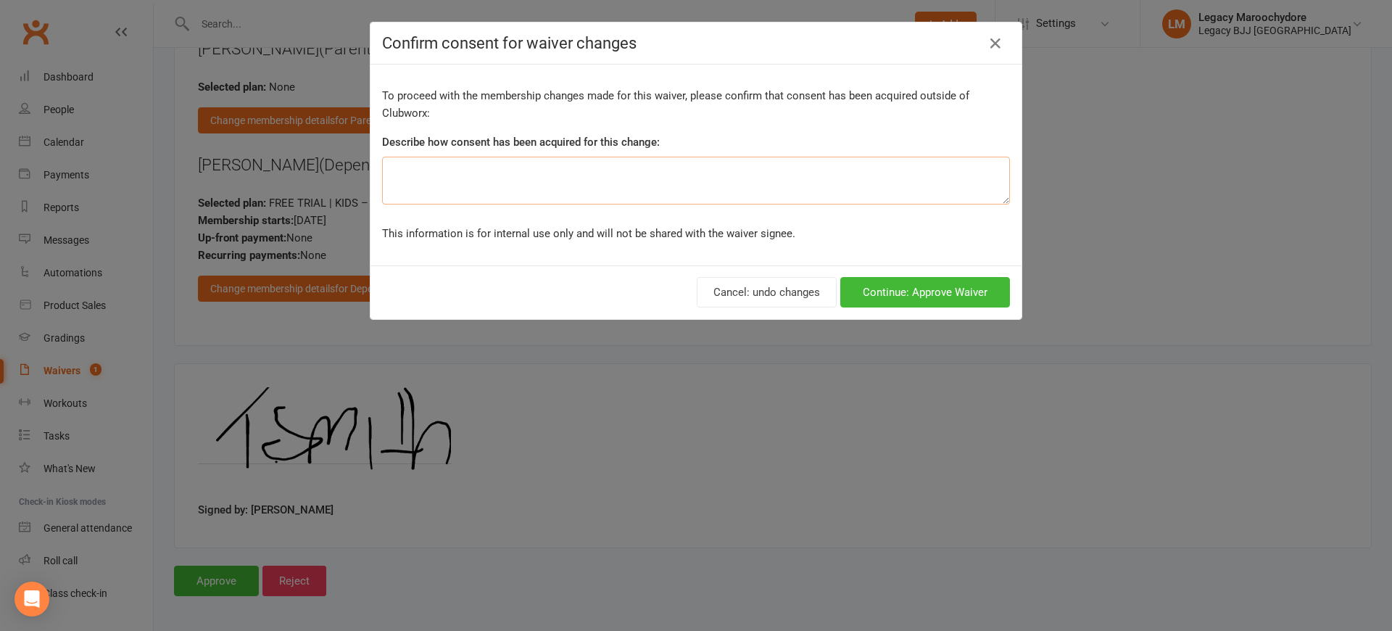
click at [747, 187] on textarea at bounding box center [696, 181] width 628 height 48
type textarea "verbally"
drag, startPoint x: 749, startPoint y: 186, endPoint x: 936, endPoint y: 296, distance: 216.8
click at [936, 296] on button "Continue: Approve Waiver" at bounding box center [925, 292] width 170 height 30
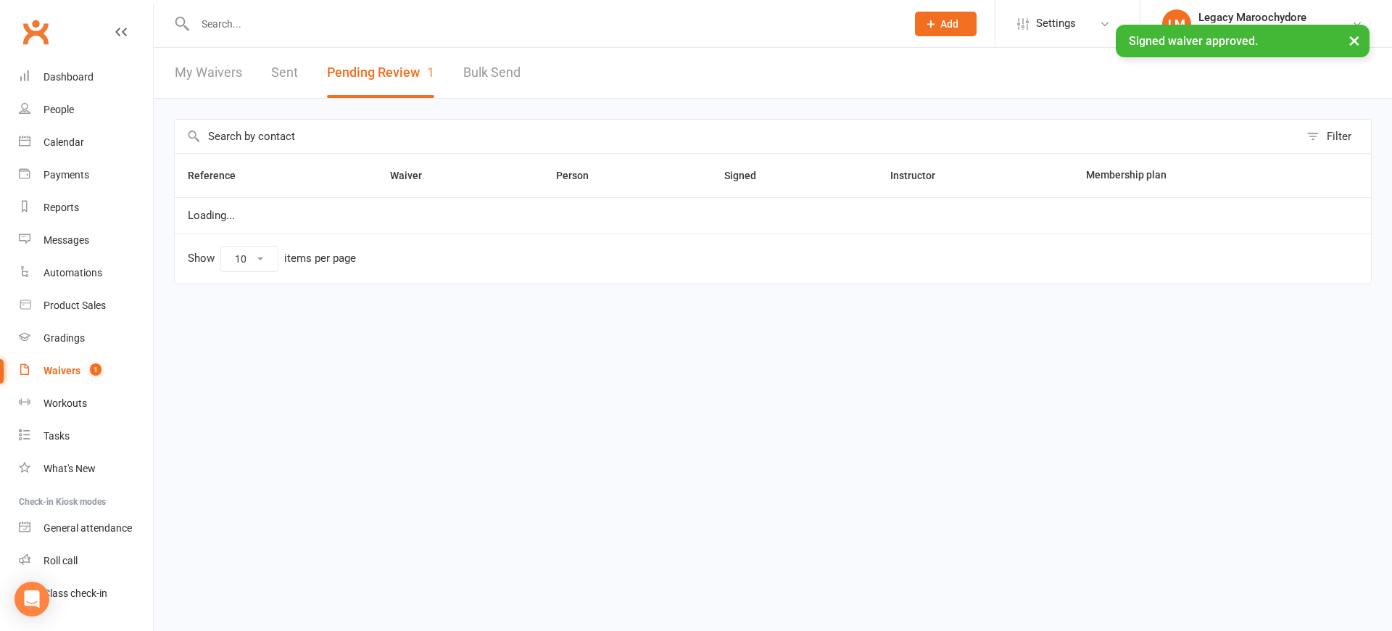
select select "100"
click at [78, 79] on div "Dashboard" at bounding box center [68, 77] width 50 height 12
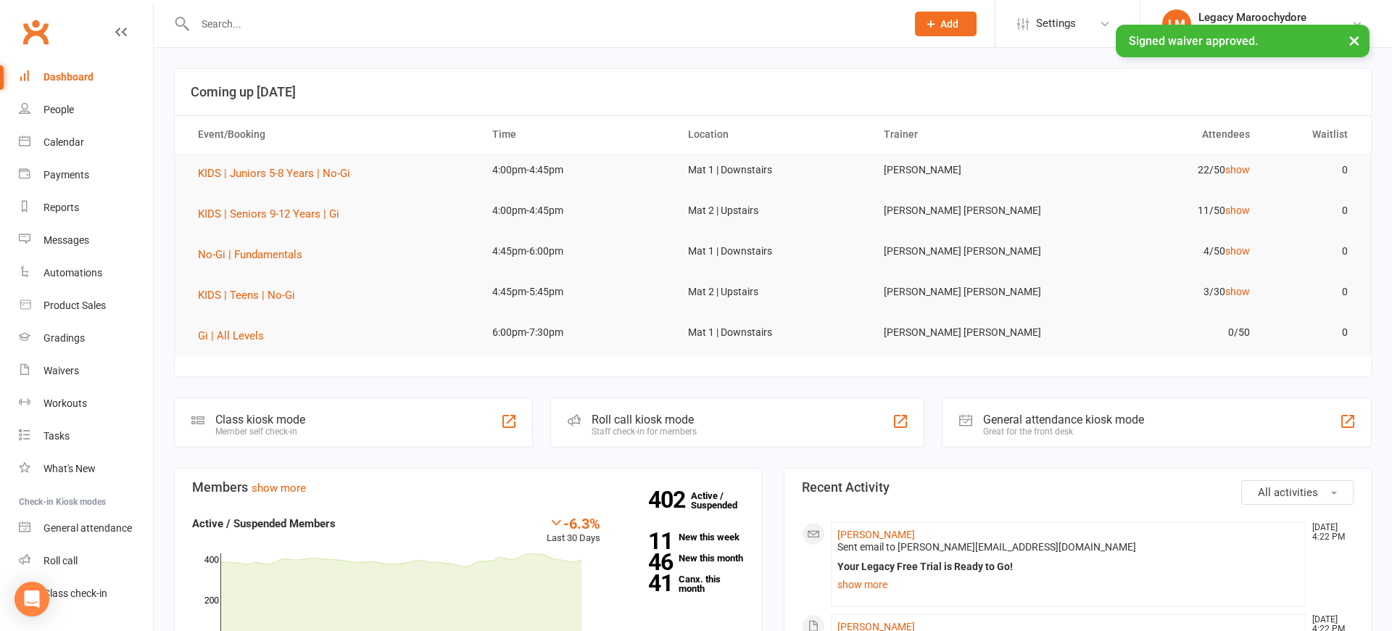
click at [241, 25] on div "× Signed waiver approved." at bounding box center [686, 25] width 1373 height 0
click at [242, 25] on div "× Signed waiver approved." at bounding box center [686, 25] width 1373 height 0
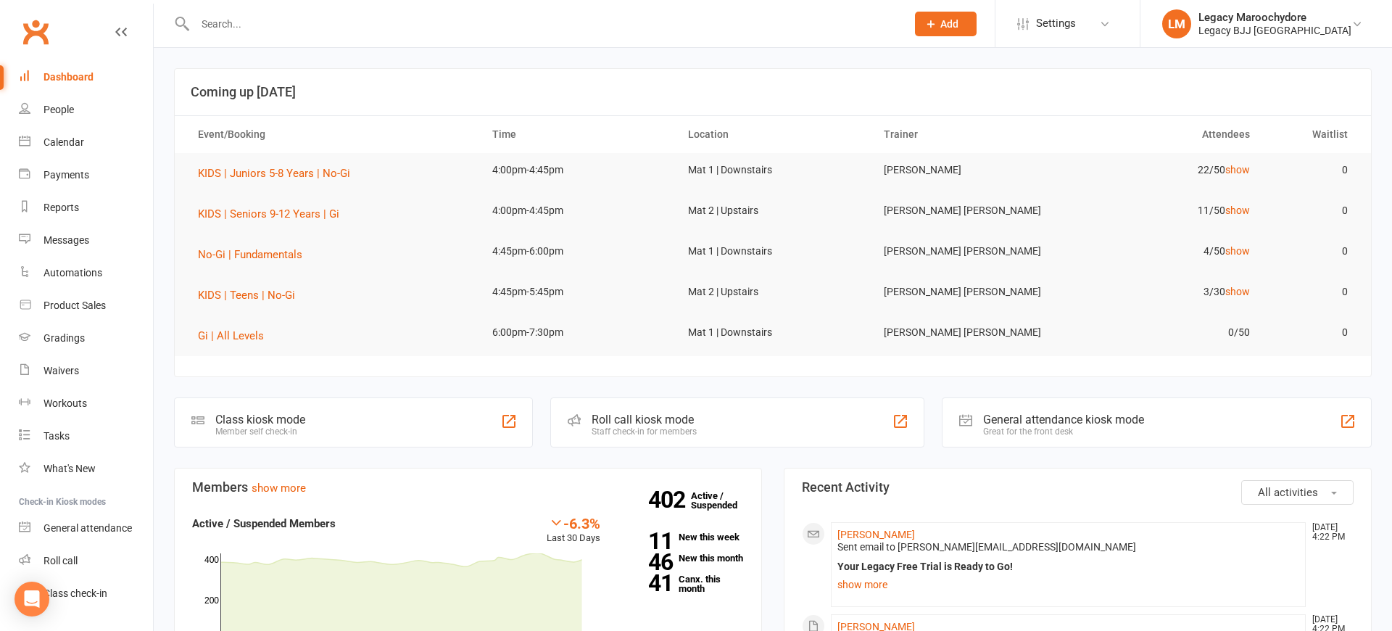
click at [237, 21] on input "text" at bounding box center [543, 24] width 705 height 20
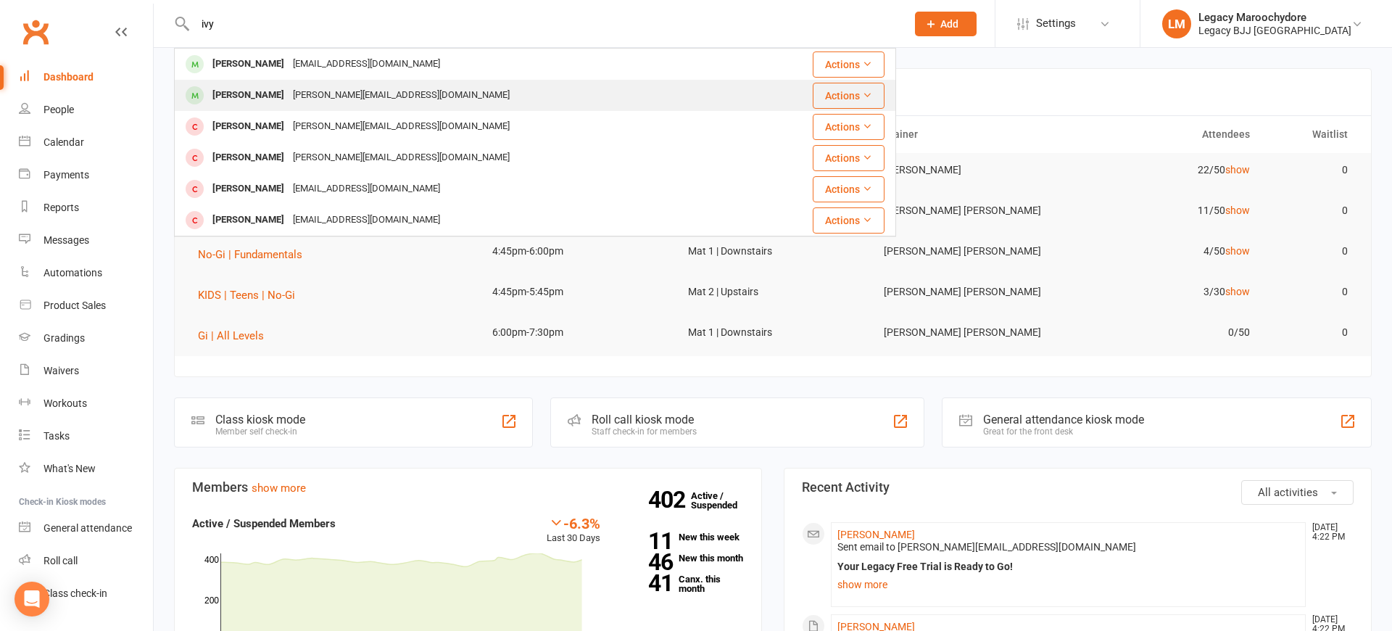
type input "ivy"
click at [230, 92] on div "[PERSON_NAME]" at bounding box center [248, 95] width 80 height 21
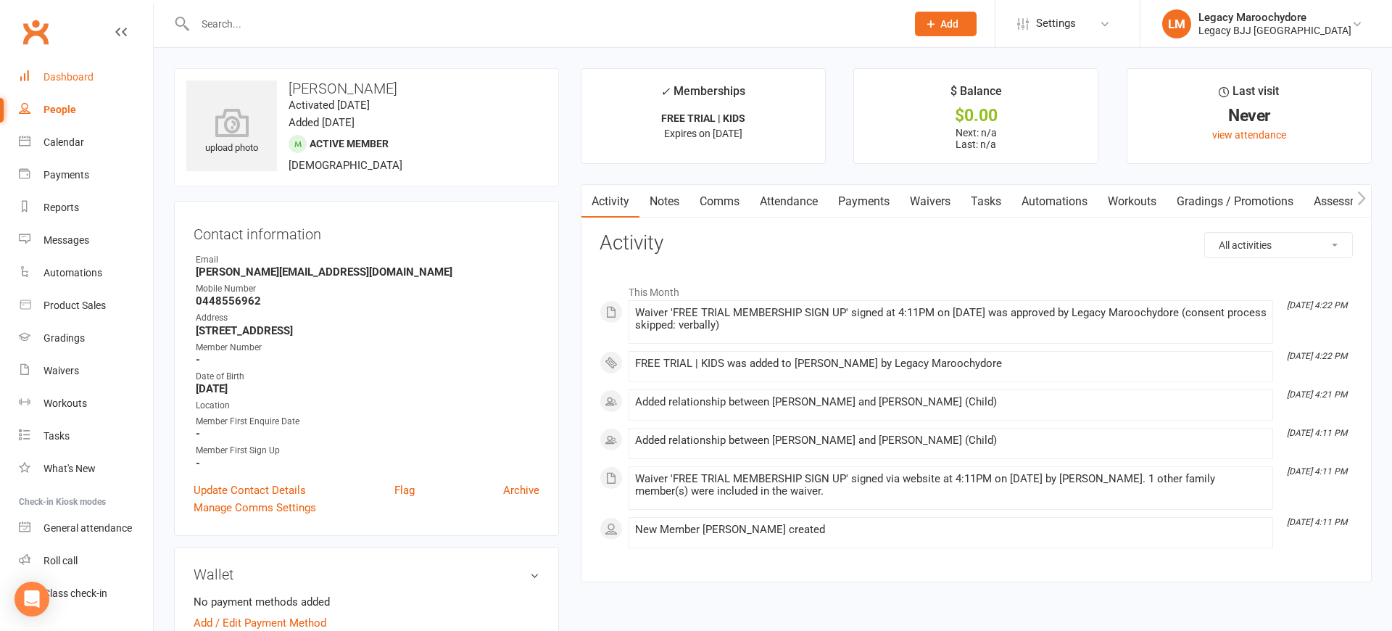
click at [68, 78] on div "Dashboard" at bounding box center [68, 77] width 50 height 12
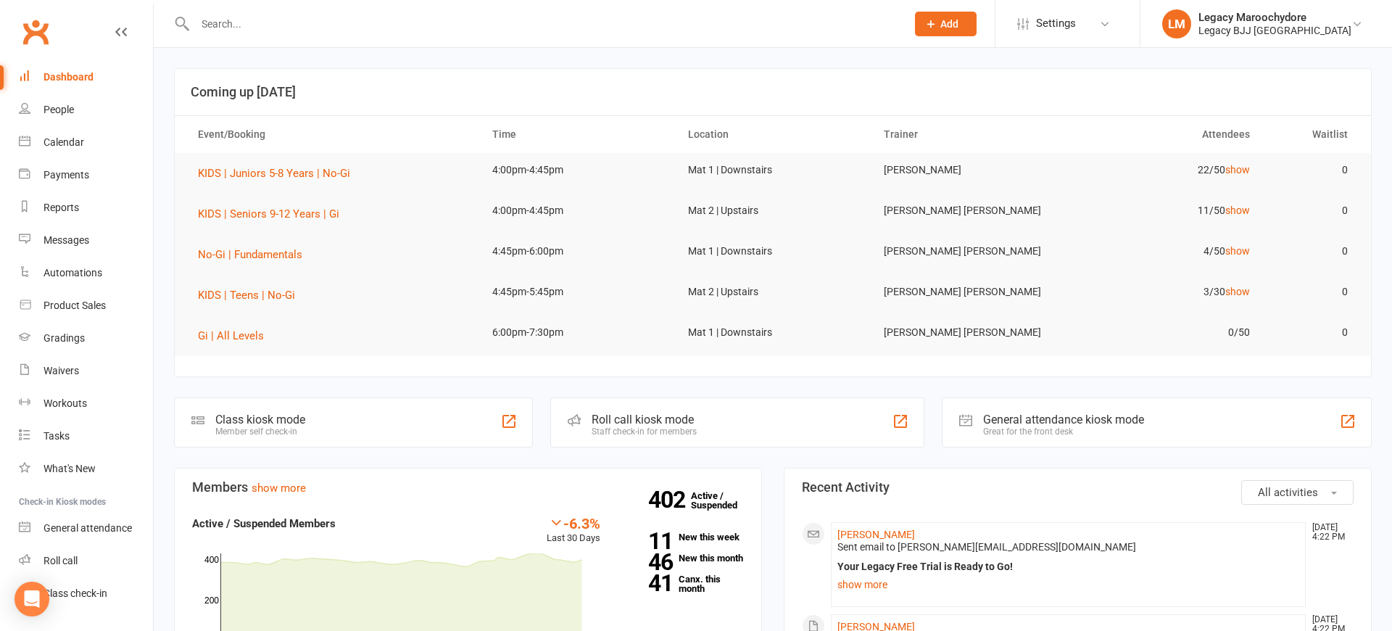
click at [792, 423] on div "Roll call kiosk mode Staff check-in for members" at bounding box center [737, 422] width 374 height 50
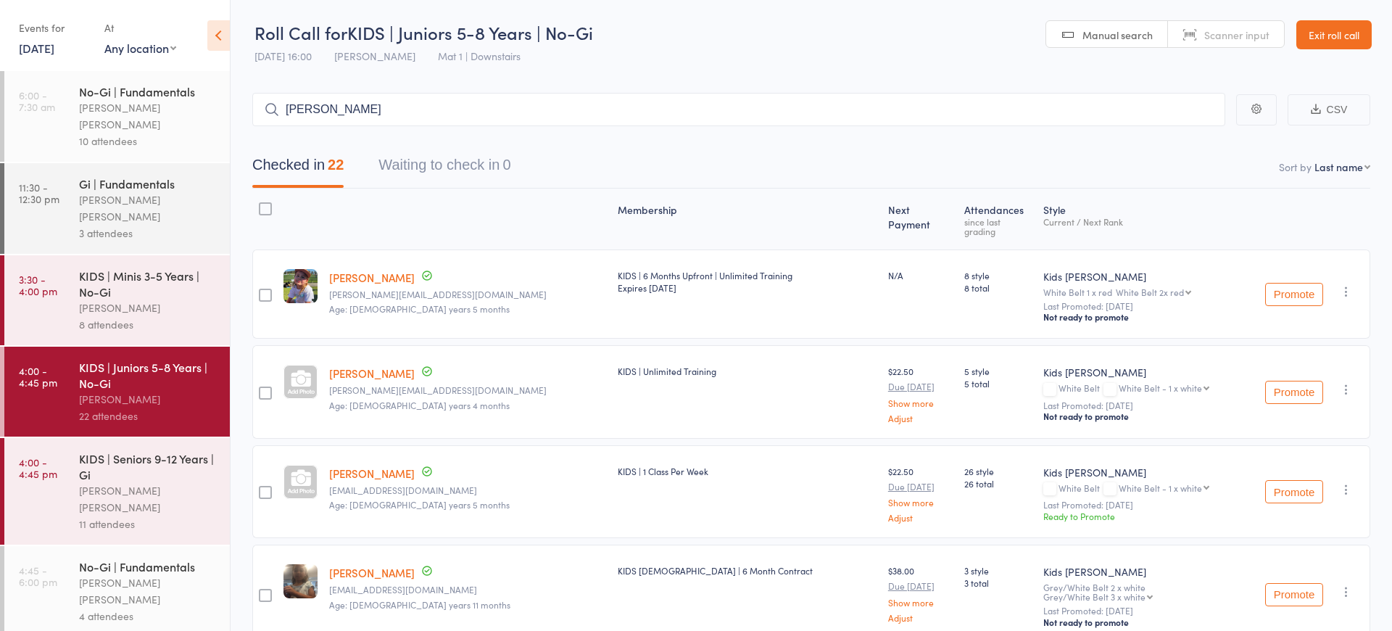
scroll to position [3, 0]
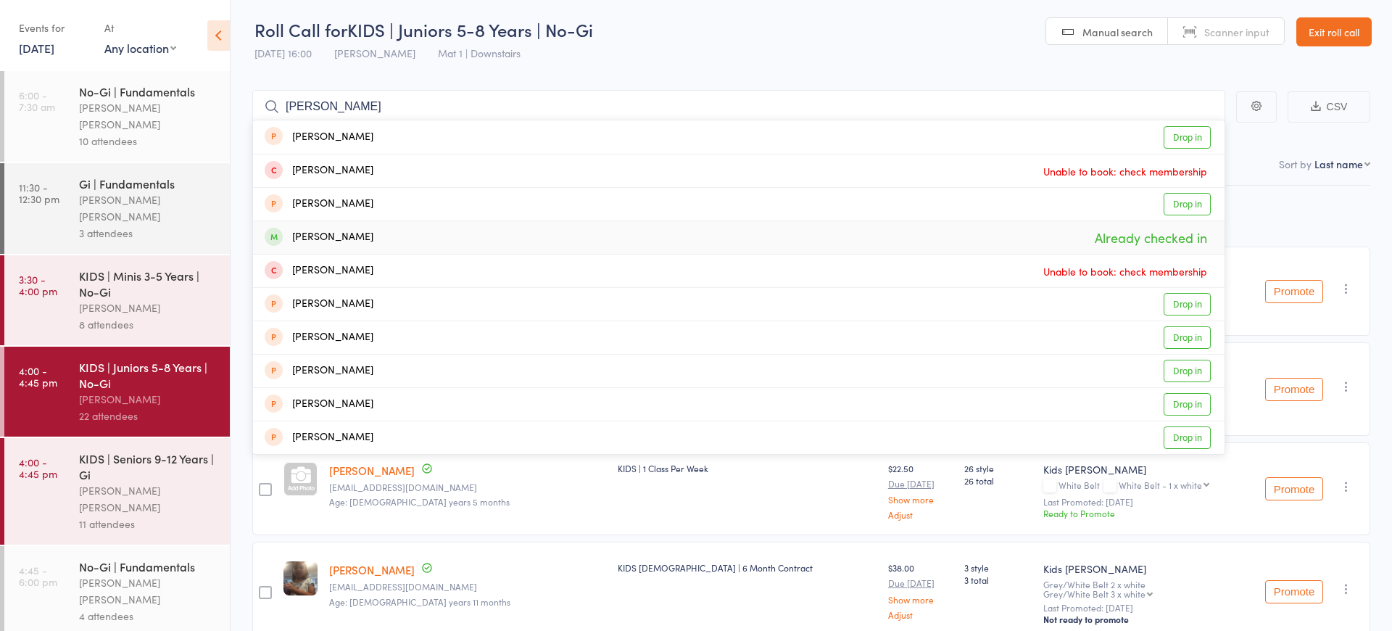
type input "[PERSON_NAME]"
click at [378, 238] on div "[PERSON_NAME] Already checked in" at bounding box center [738, 237] width 971 height 33
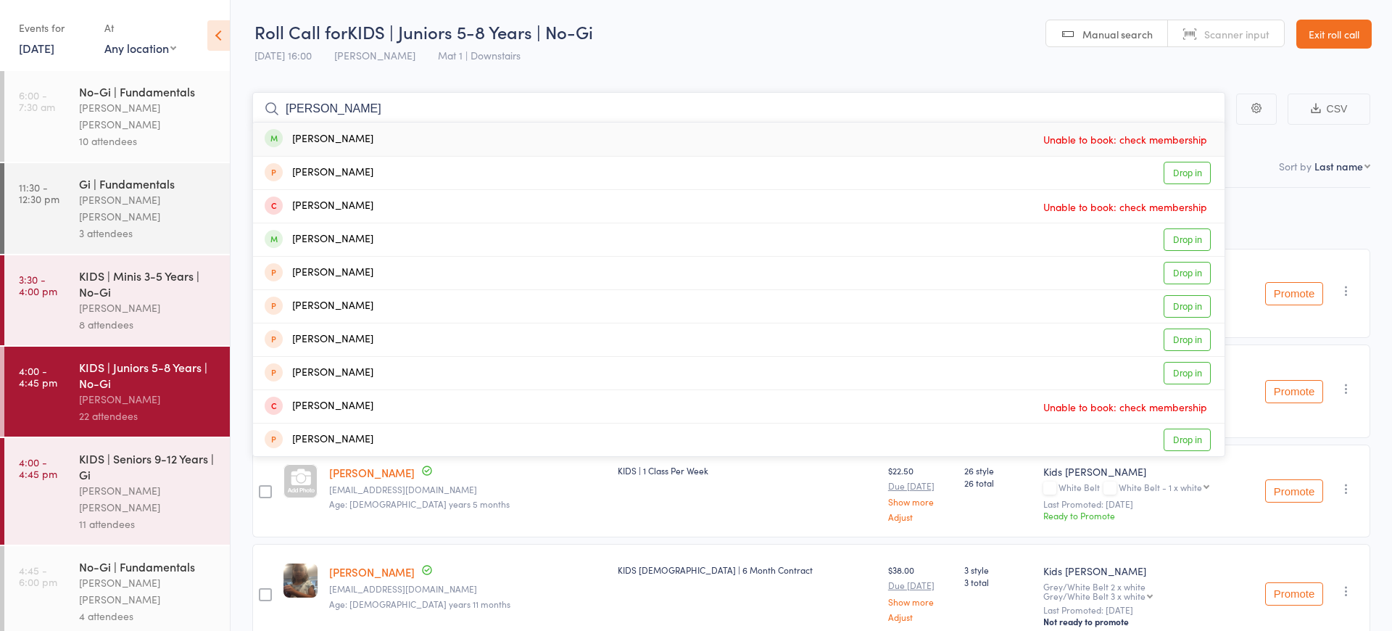
scroll to position [2, 0]
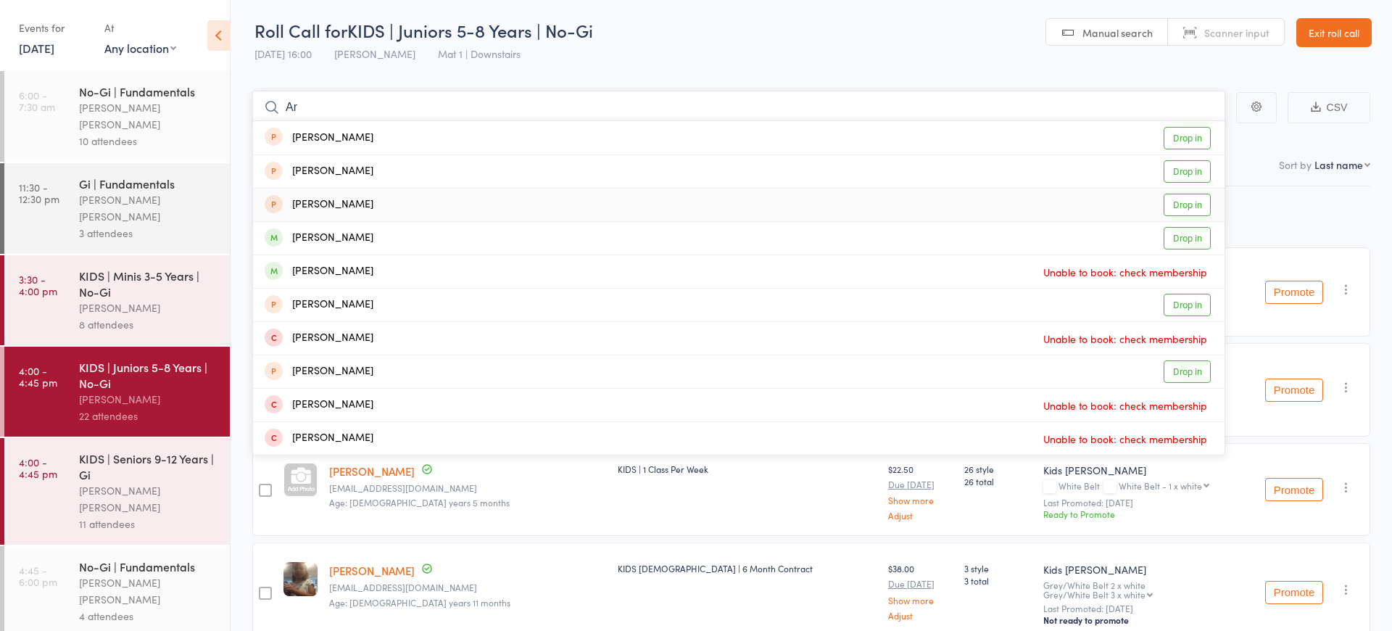
type input "A"
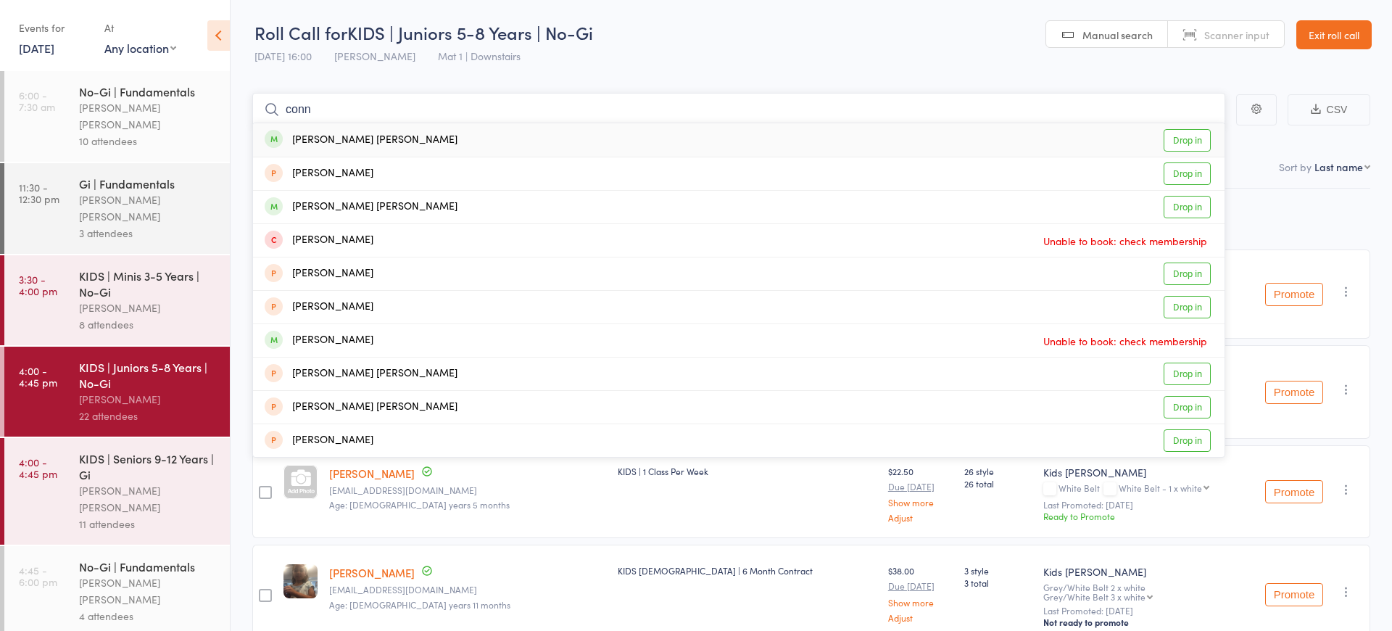
scroll to position [0, 0]
type input "conn"
click at [417, 203] on div "[PERSON_NAME] [PERSON_NAME] Drop in" at bounding box center [738, 207] width 971 height 33
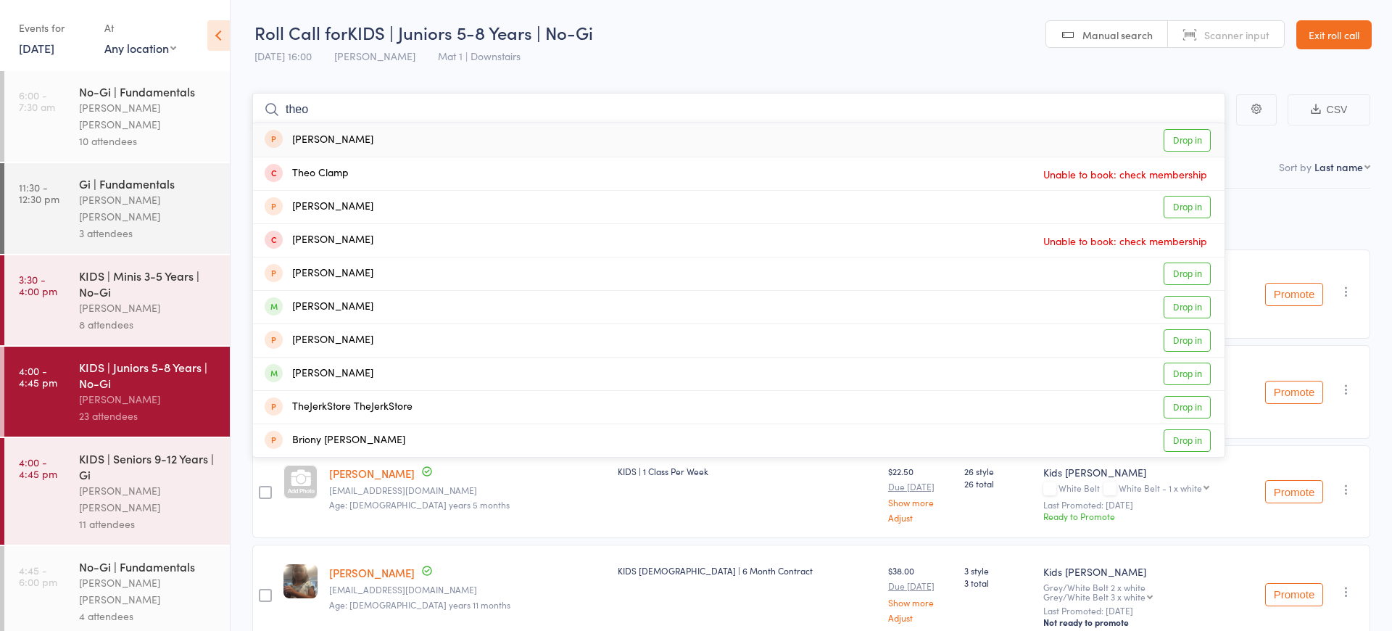
type input "Theo"
drag, startPoint x: 556, startPoint y: 300, endPoint x: 410, endPoint y: 372, distance: 162.4
click at [410, 372] on div "Theodore Seeney Drop in" at bounding box center [738, 373] width 971 height 33
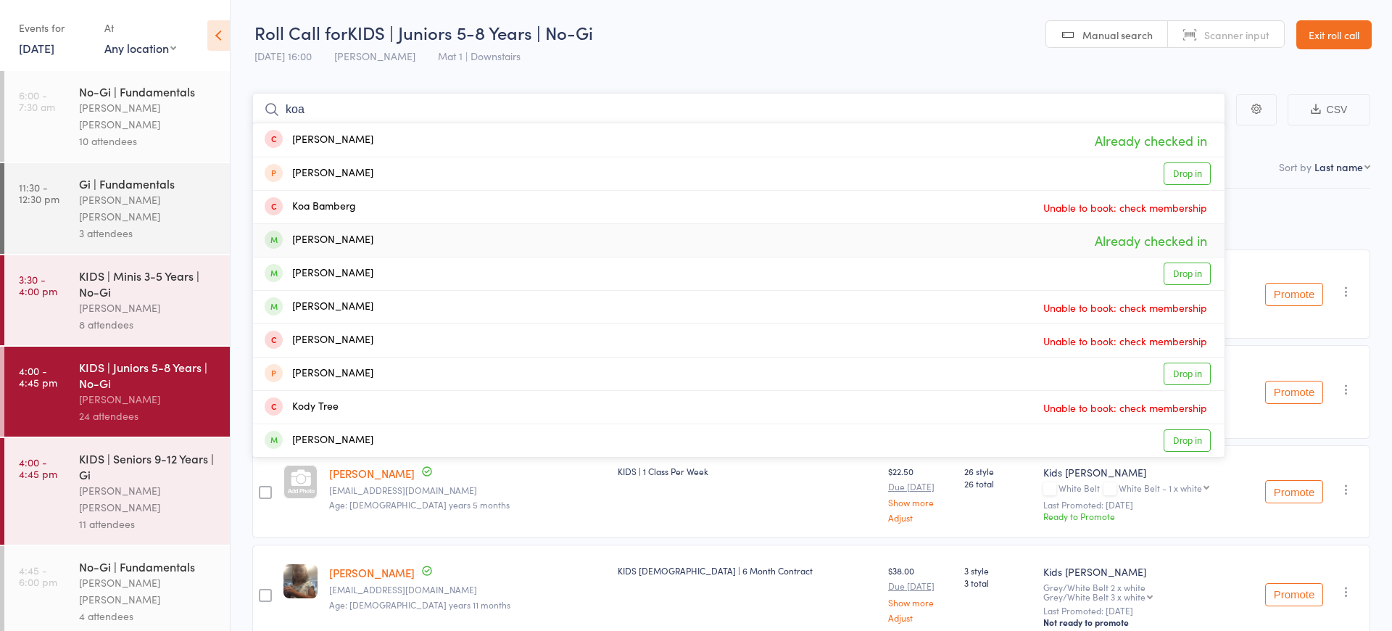
type input "koa"
click at [347, 238] on div "[PERSON_NAME]" at bounding box center [319, 240] width 109 height 17
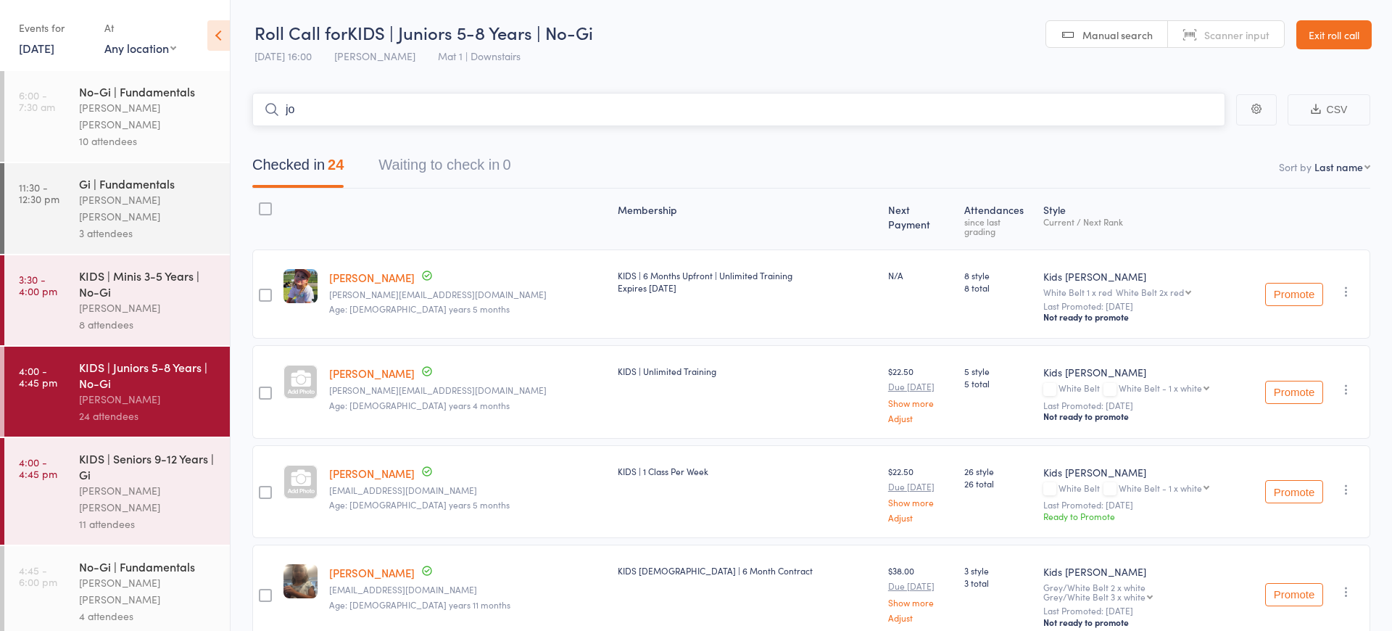
type input "j"
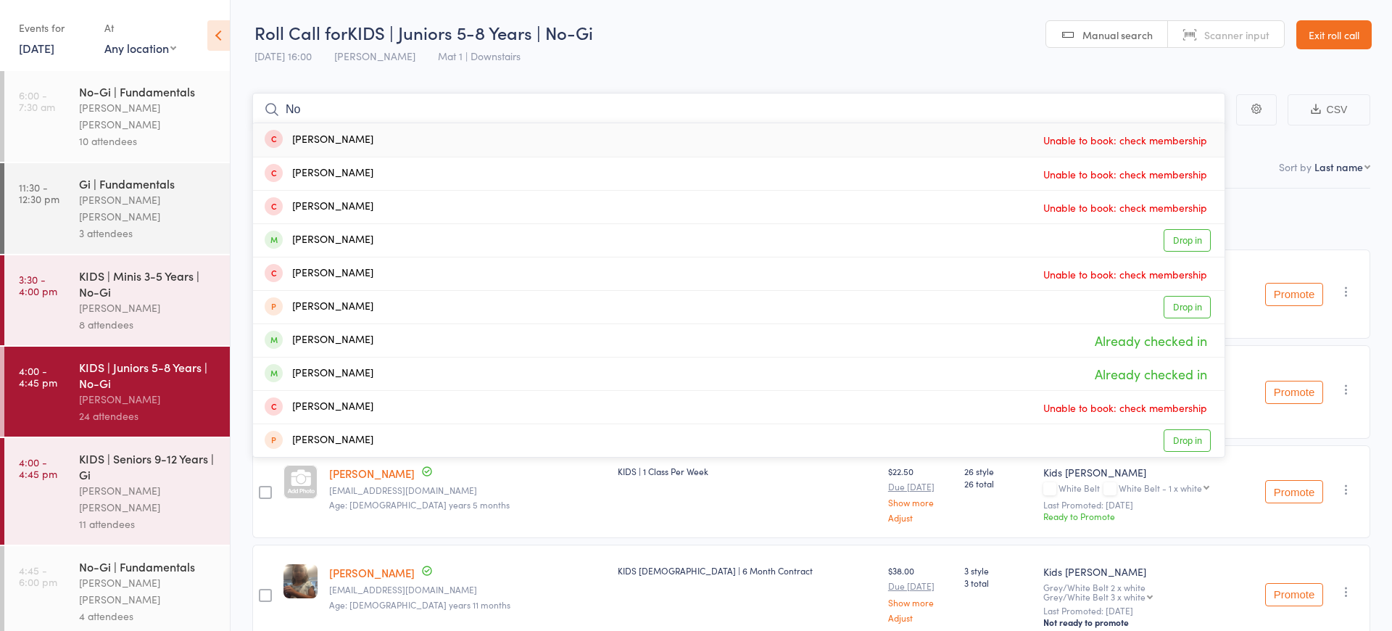
type input "N"
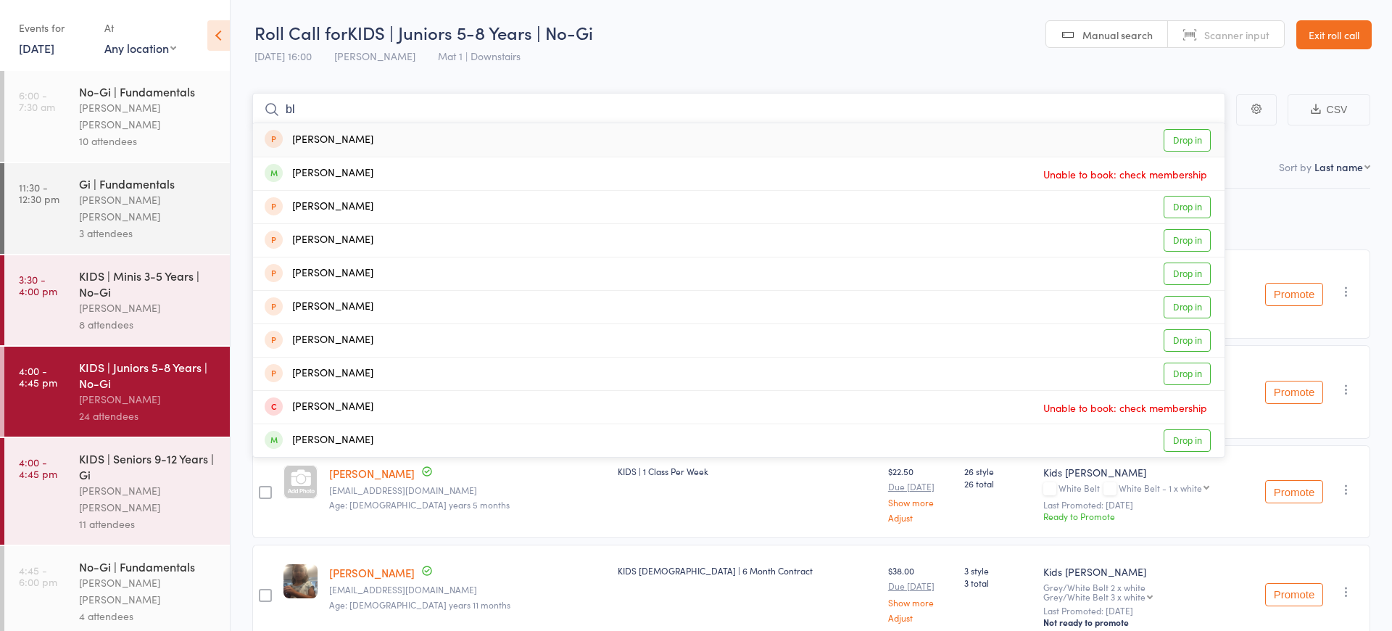
type input "b"
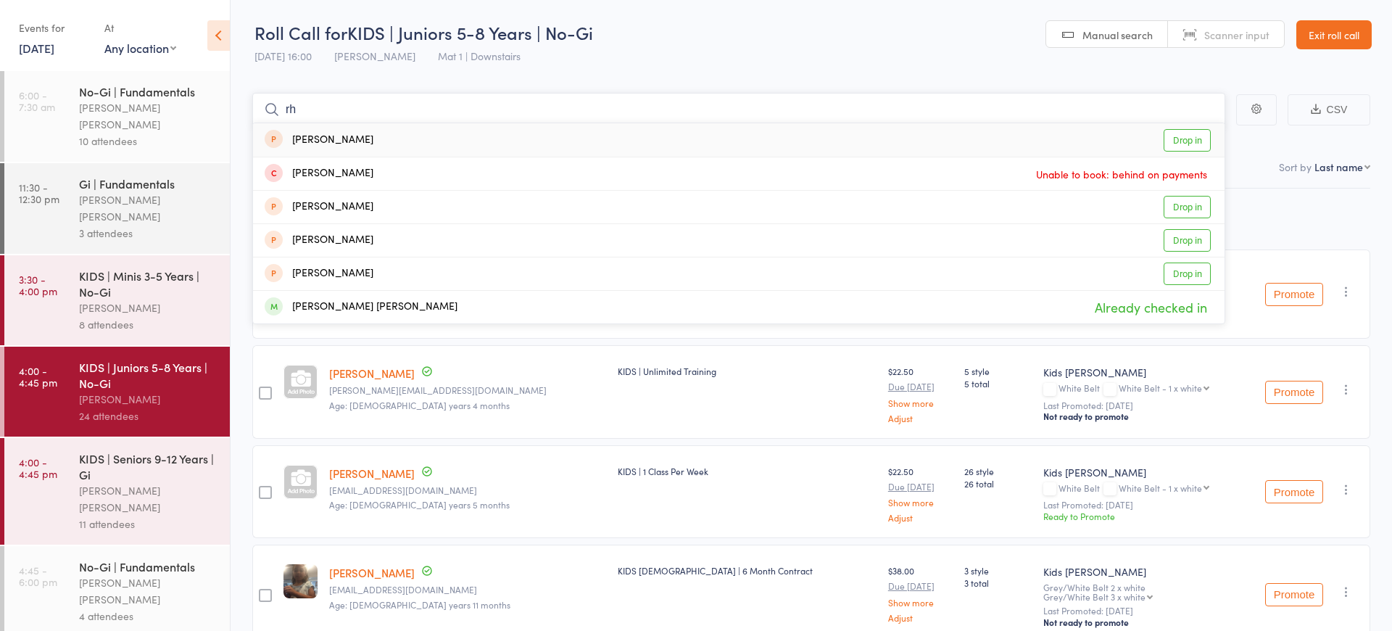
type input "r"
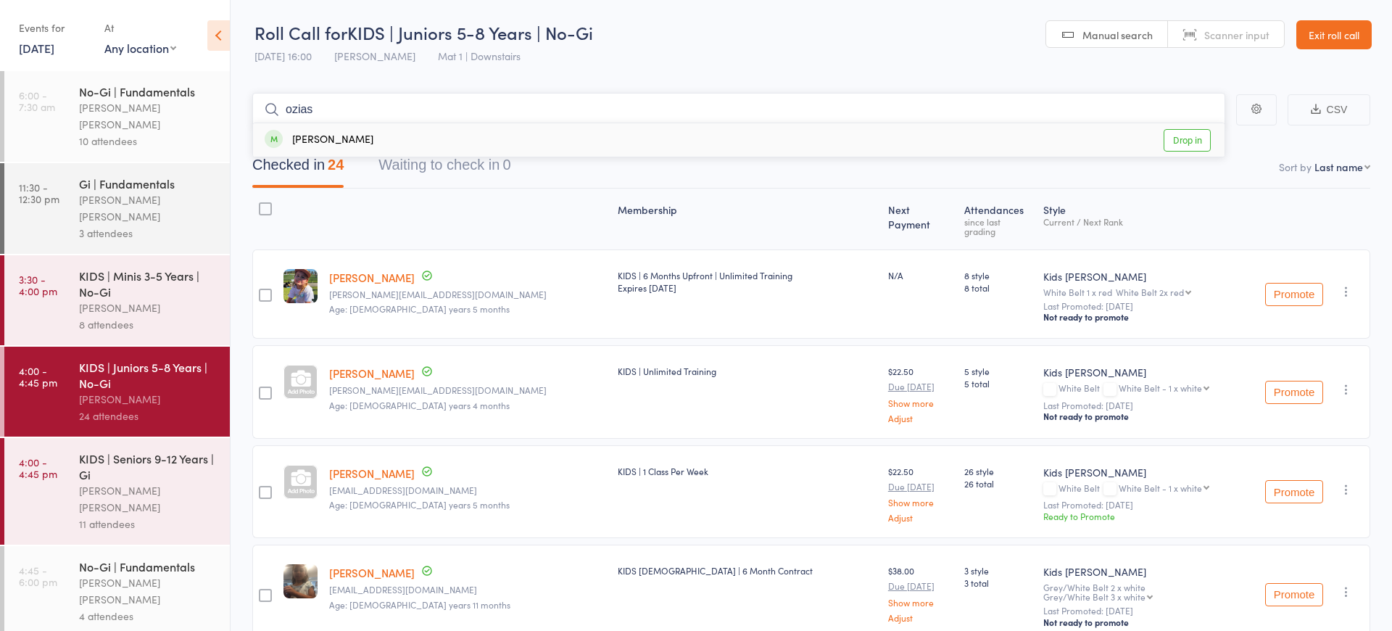
type input "ozias"
click at [373, 141] on div "Ozias Smith Drop in" at bounding box center [738, 139] width 971 height 33
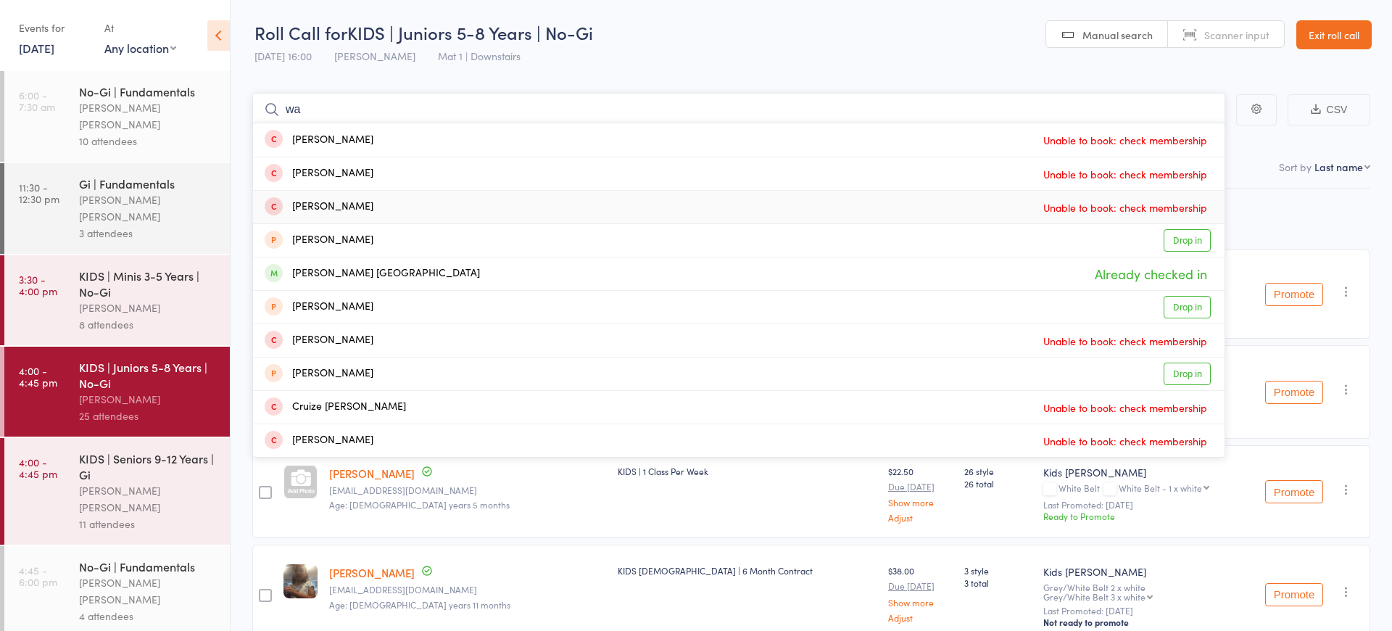
type input "w"
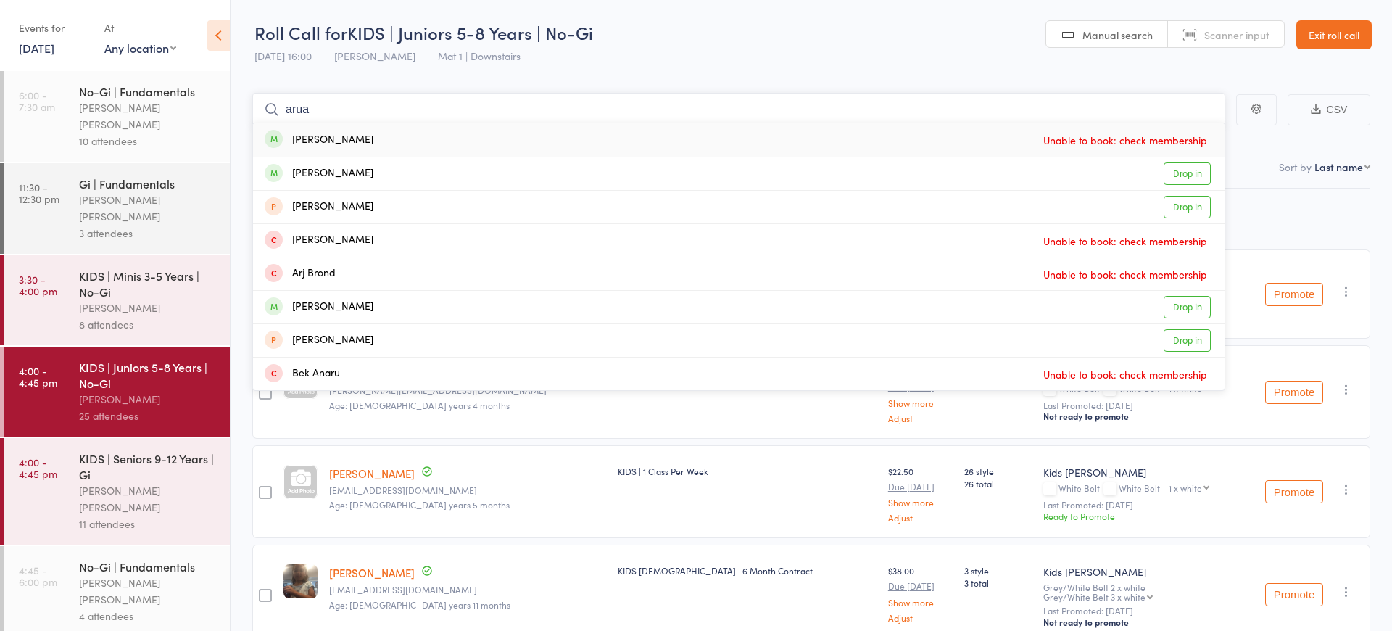
type input "area"
drag, startPoint x: 651, startPoint y: 429, endPoint x: 573, endPoint y: 171, distance: 269.4
click at [573, 171] on div "Aruana Santana Drop in" at bounding box center [738, 173] width 971 height 33
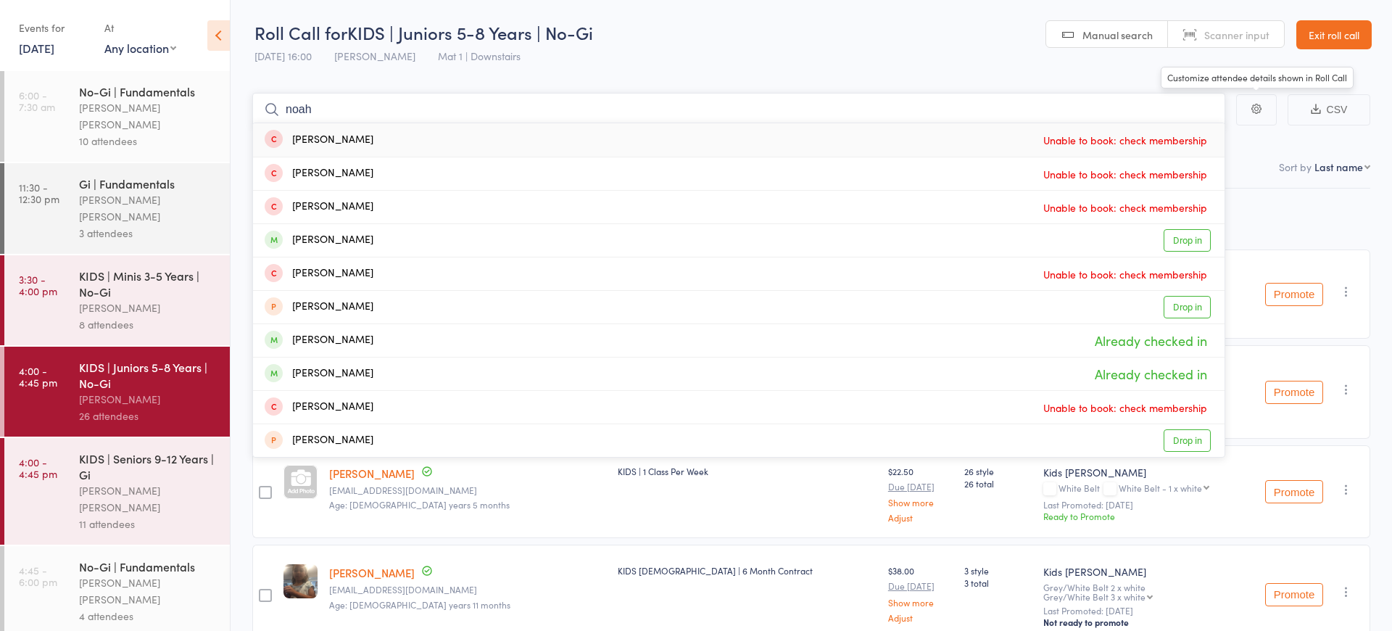
type input "noah"
drag, startPoint x: 782, startPoint y: 25, endPoint x: 733, endPoint y: 31, distance: 49.0
click at [783, 24] on header "Roll Call for KIDS | Juniors 5-8 Years | No-Gi 14 Oct 16:00 Neil Sanchez Mat 1 …" at bounding box center [810, 35] width 1161 height 71
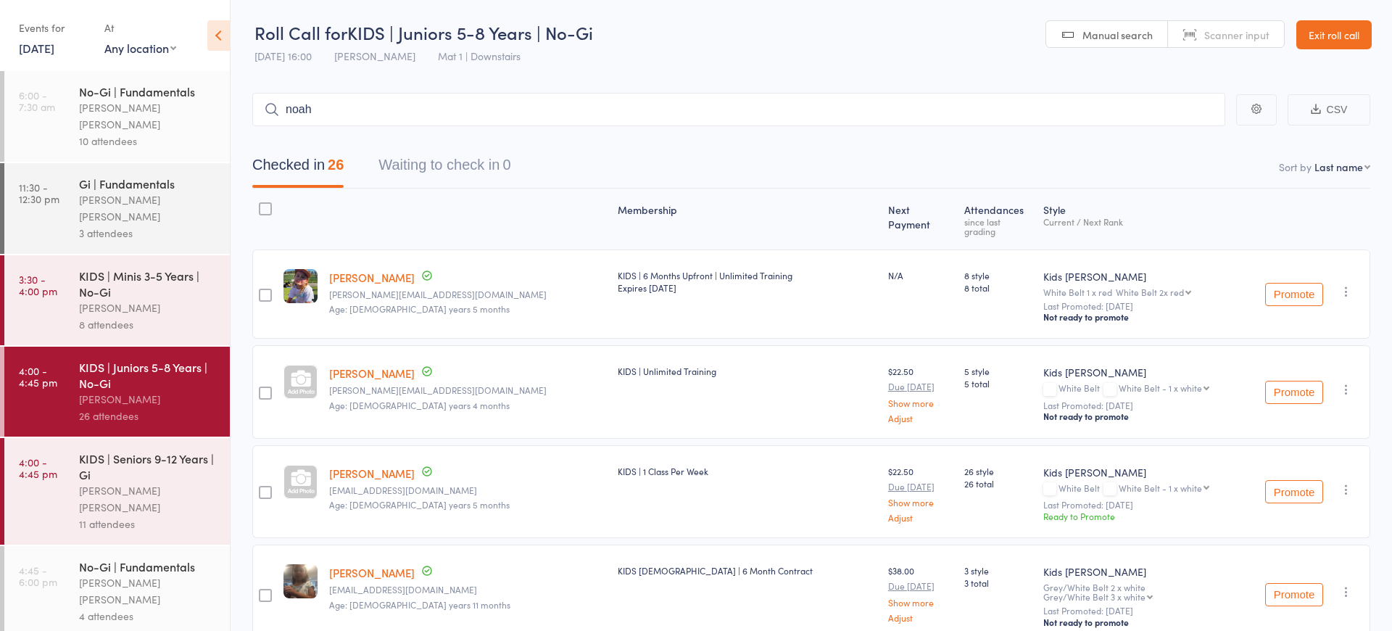
drag, startPoint x: 1337, startPoint y: 43, endPoint x: 1357, endPoint y: 43, distance: 19.6
click at [1340, 43] on link "Exit roll call" at bounding box center [1333, 34] width 75 height 29
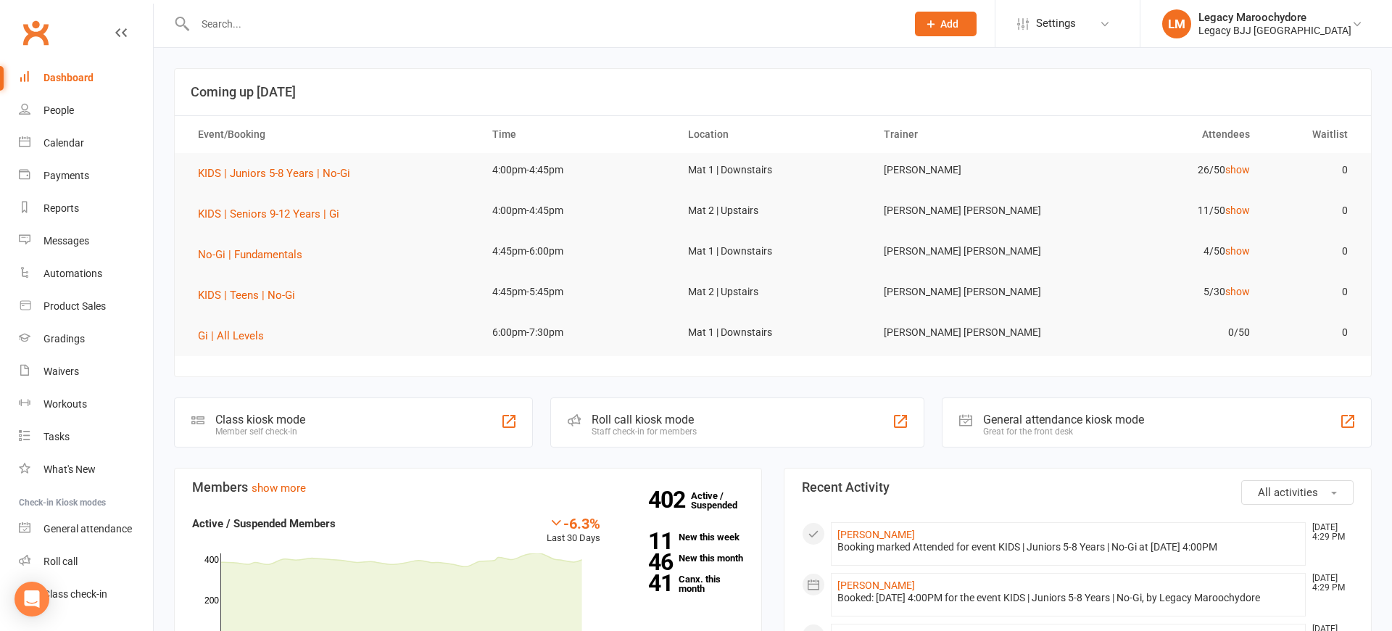
click at [257, 25] on input "text" at bounding box center [543, 24] width 705 height 20
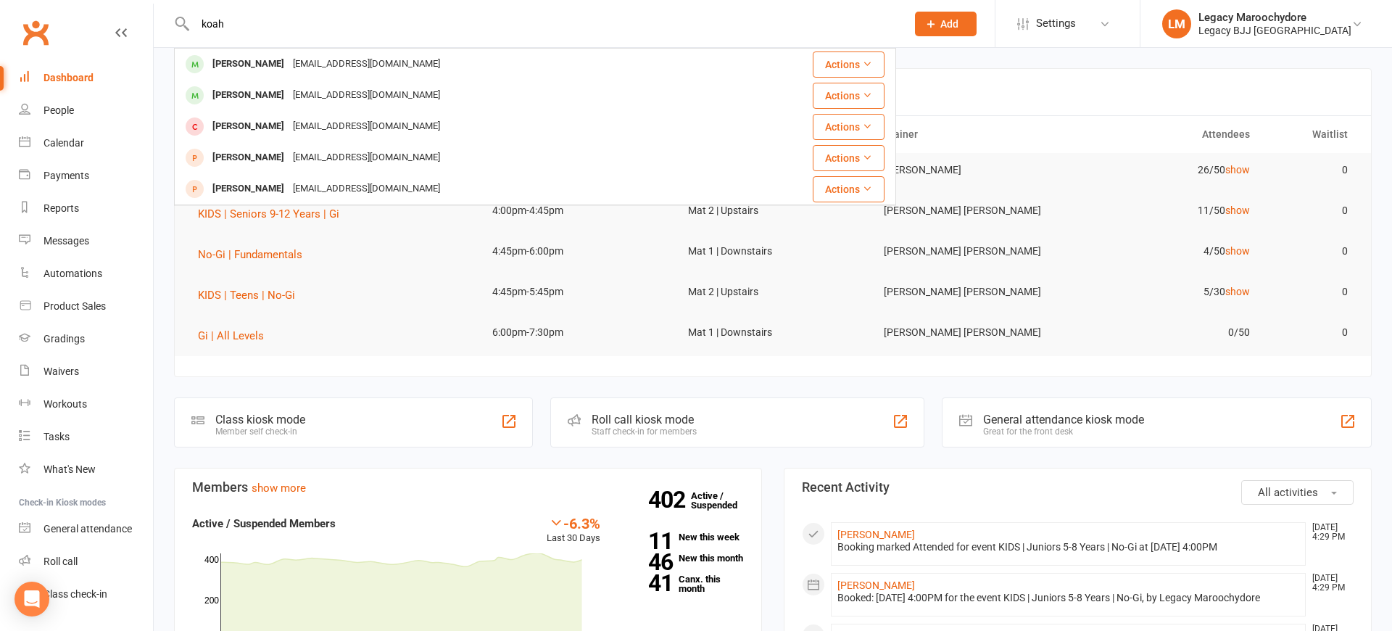
type input "[PERSON_NAME]"
drag, startPoint x: 257, startPoint y: 25, endPoint x: 221, endPoint y: 99, distance: 82.0
click at [220, 99] on div "[PERSON_NAME]" at bounding box center [248, 95] width 80 height 21
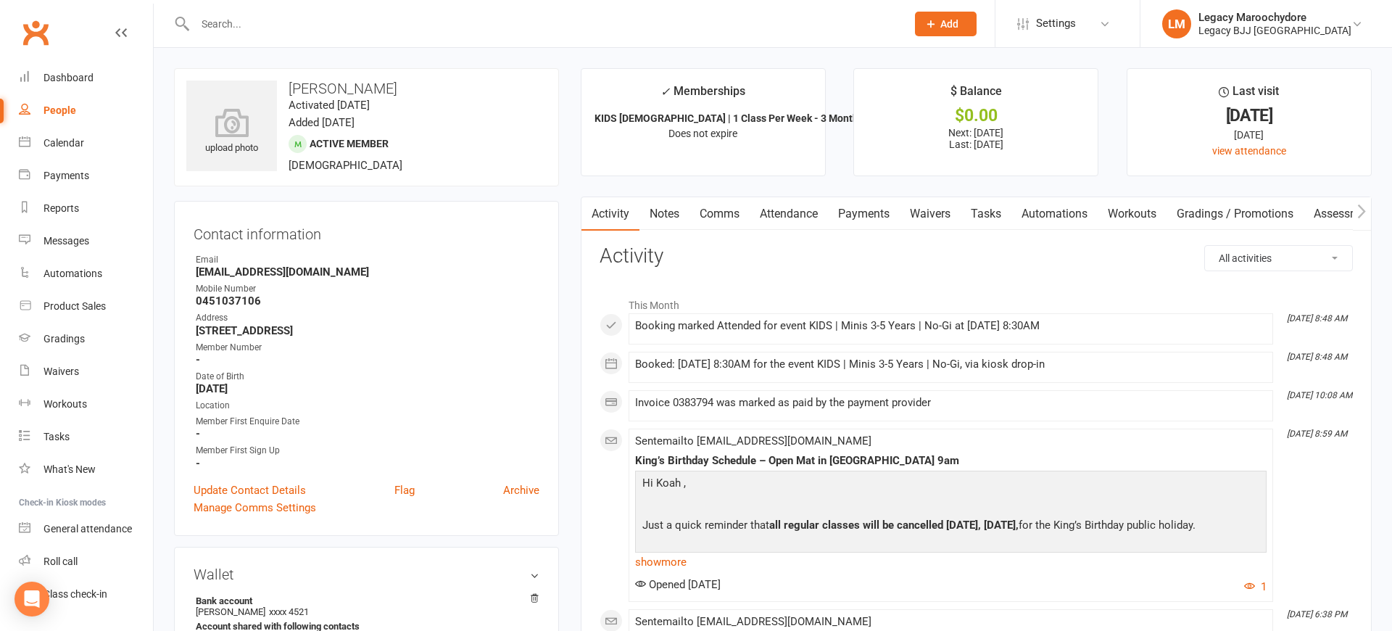
click at [875, 215] on link "Payments" at bounding box center [864, 213] width 72 height 33
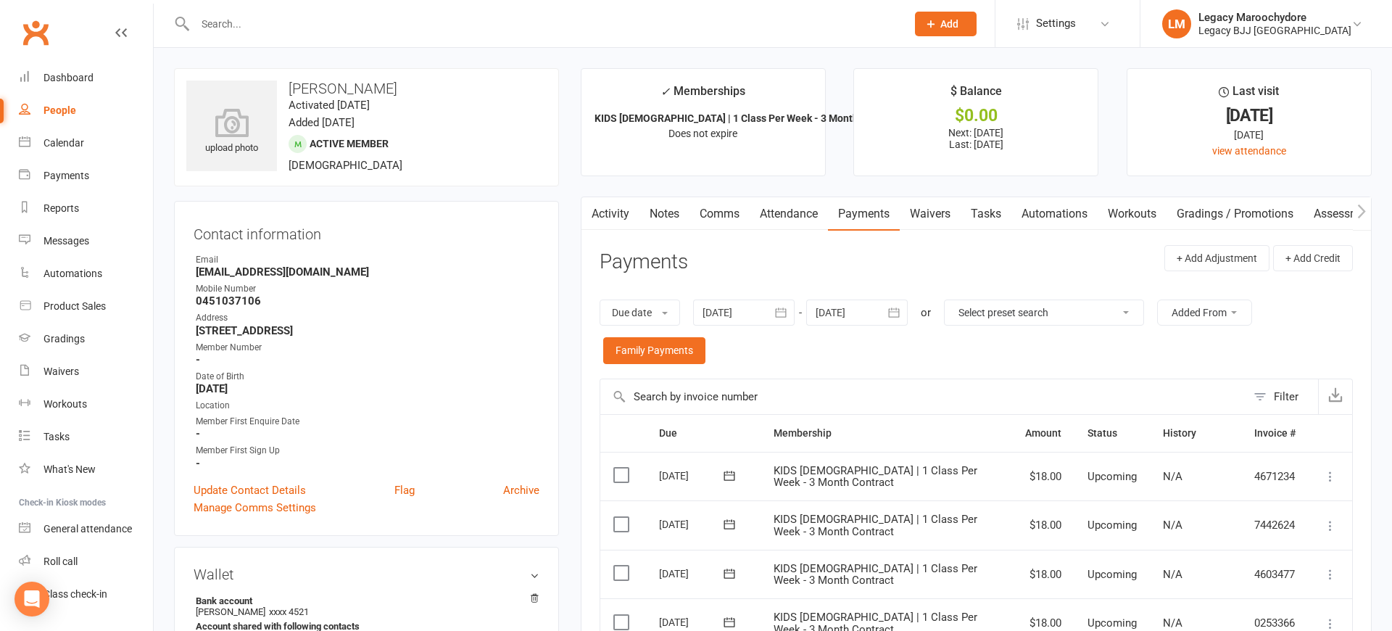
click at [797, 213] on link "Attendance" at bounding box center [788, 213] width 78 height 33
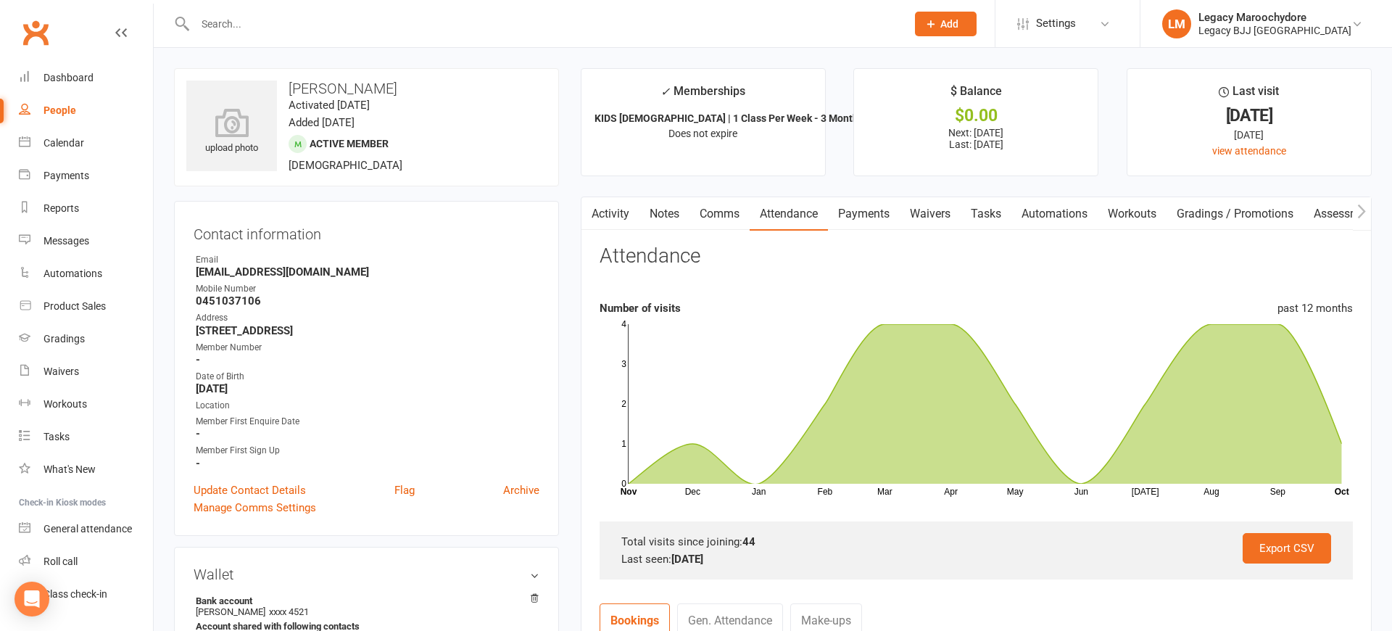
click at [273, 25] on input "text" at bounding box center [543, 24] width 705 height 20
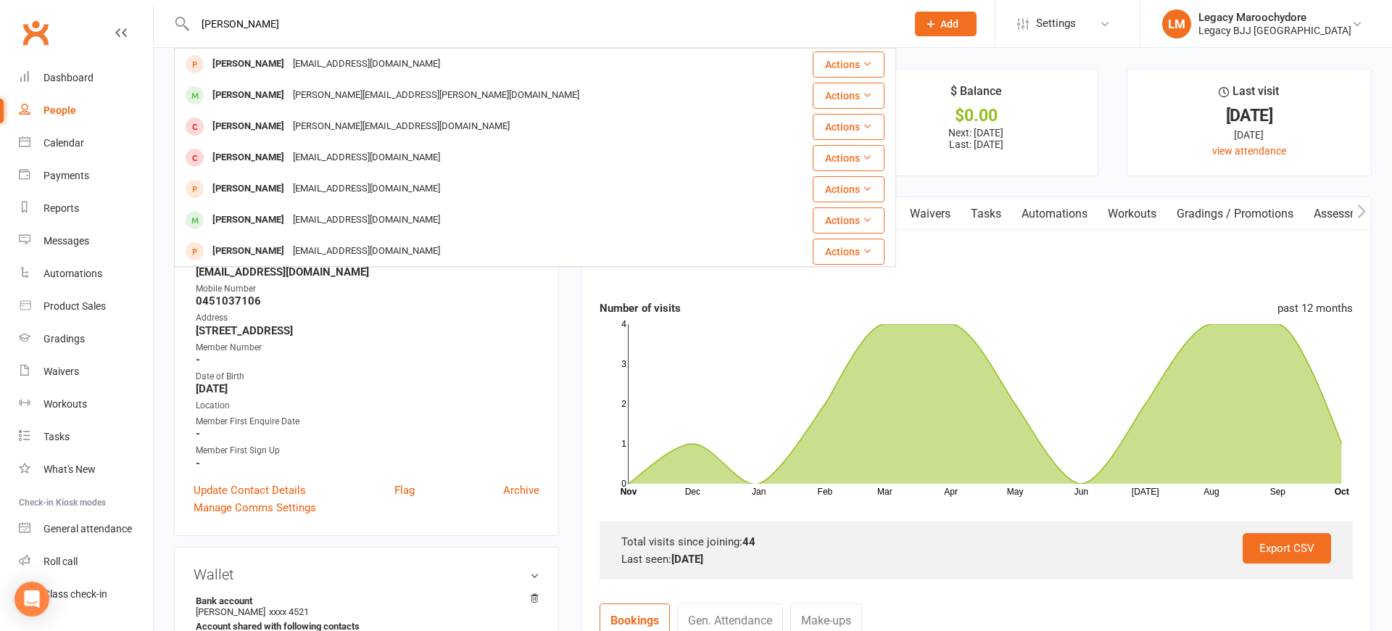
type input "[PERSON_NAME]"
drag, startPoint x: 273, startPoint y: 25, endPoint x: 245, endPoint y: 95, distance: 75.8
click at [245, 95] on div "[PERSON_NAME]" at bounding box center [248, 95] width 80 height 21
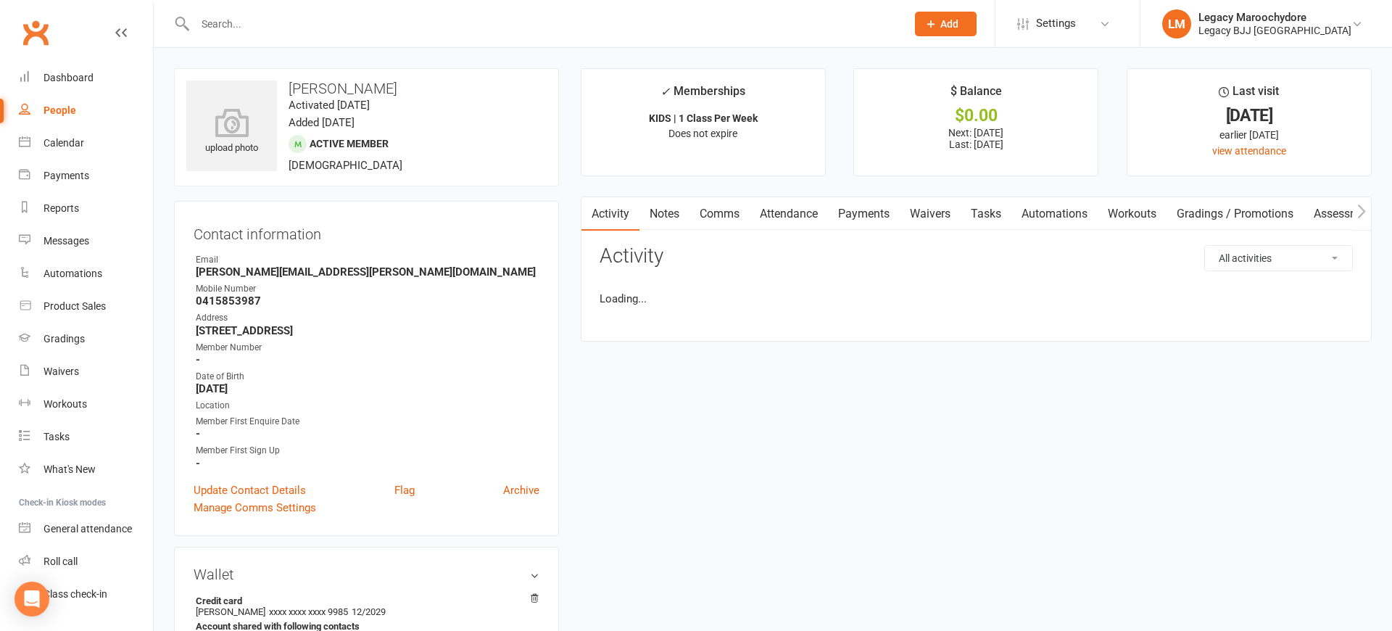
click at [888, 209] on link "Payments" at bounding box center [864, 213] width 72 height 33
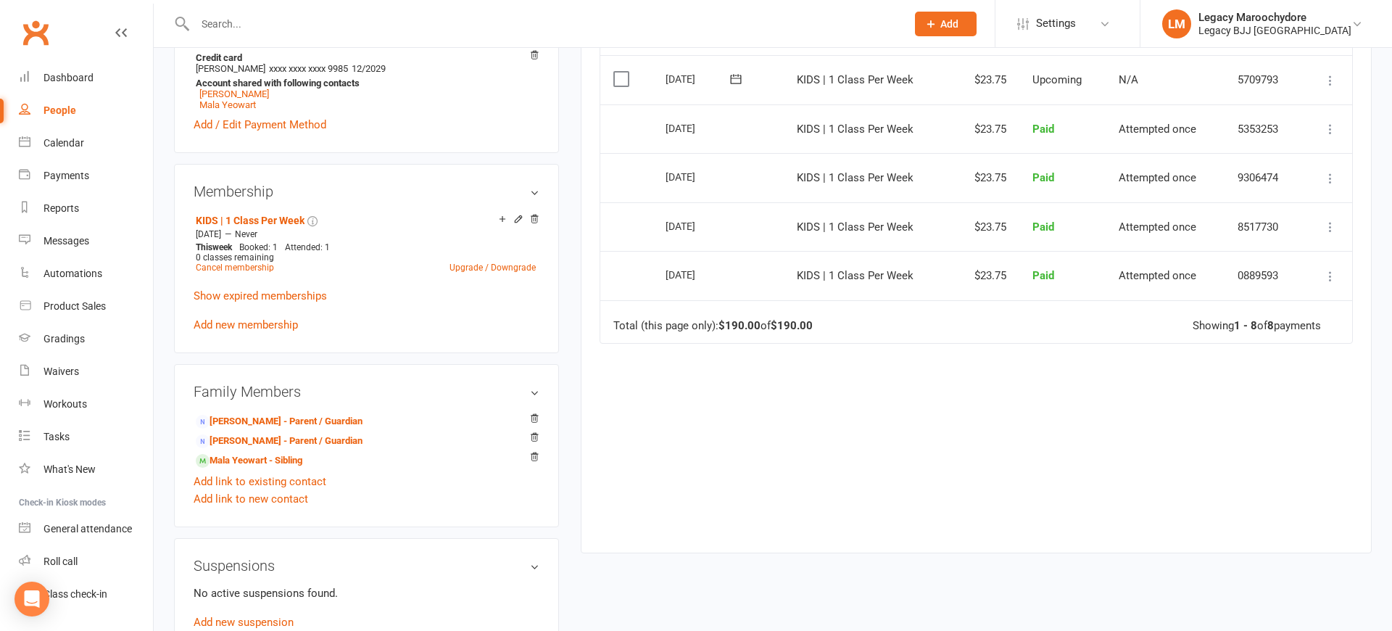
scroll to position [544, 0]
click at [503, 217] on icon at bounding box center [502, 218] width 10 height 10
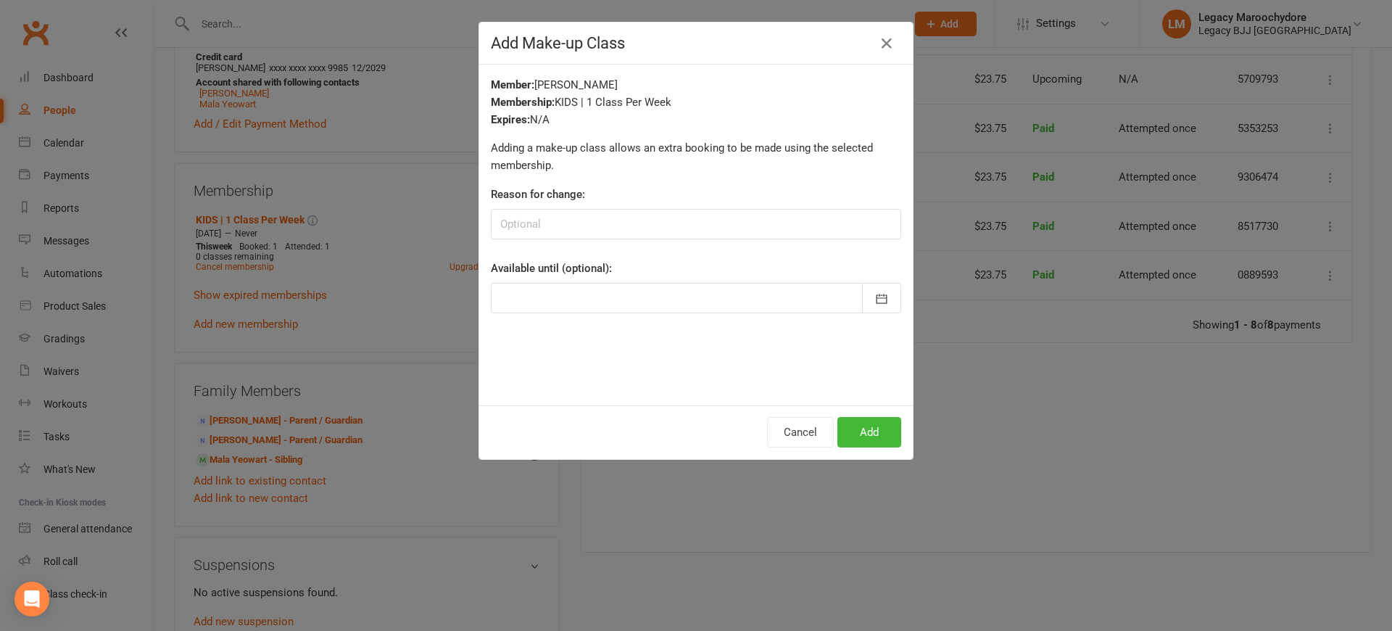
click at [884, 300] on icon "button" at bounding box center [881, 298] width 14 height 14
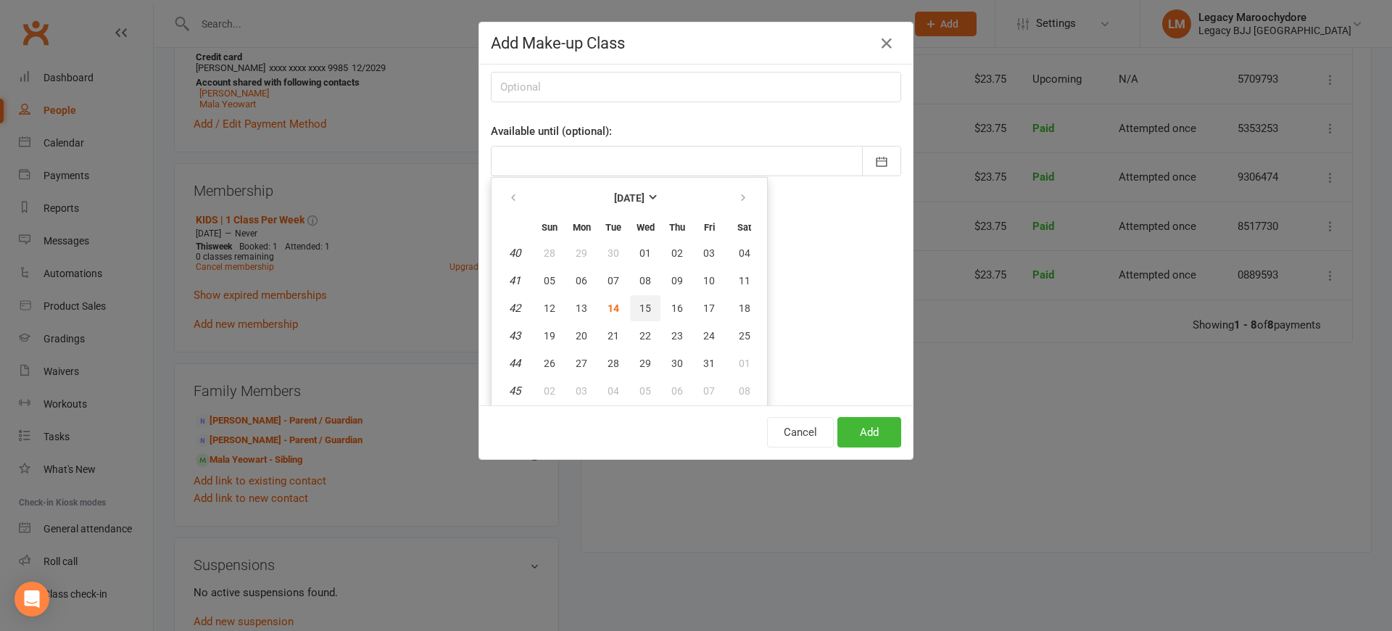
click at [653, 304] on button "15" at bounding box center [645, 308] width 30 height 26
type input "15 Oct 2025"
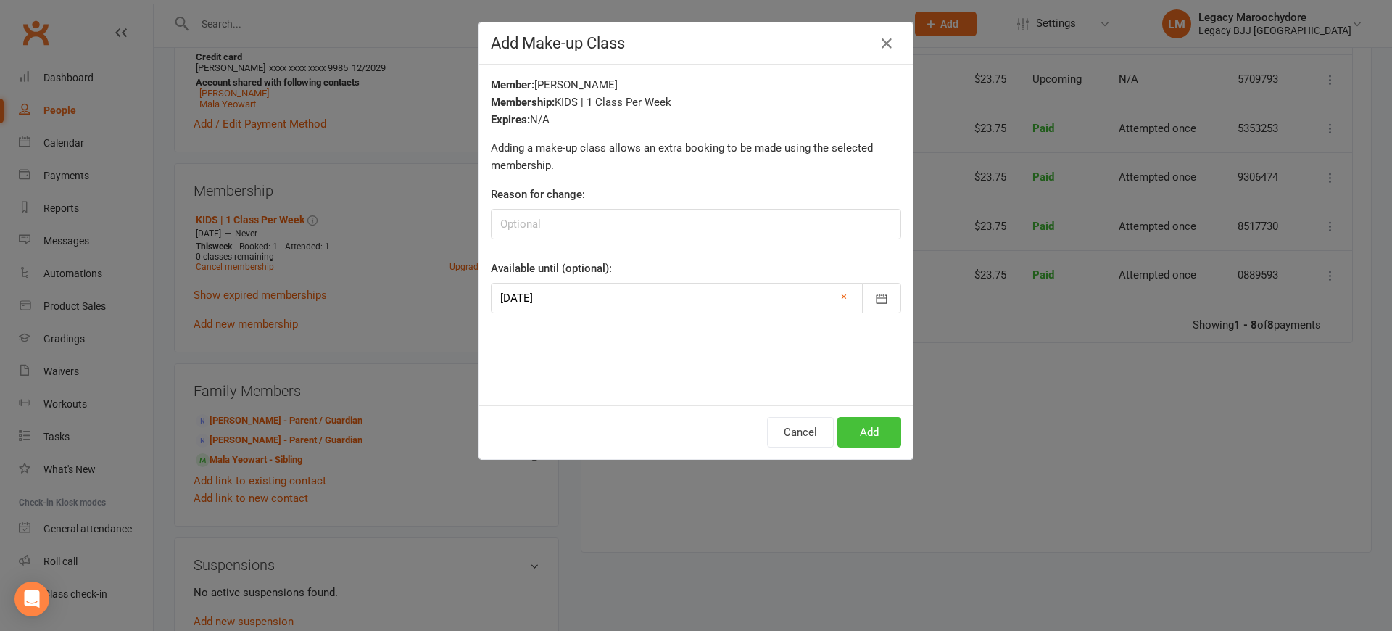
scroll to position [0, 0]
click at [873, 423] on button "Add" at bounding box center [869, 432] width 64 height 30
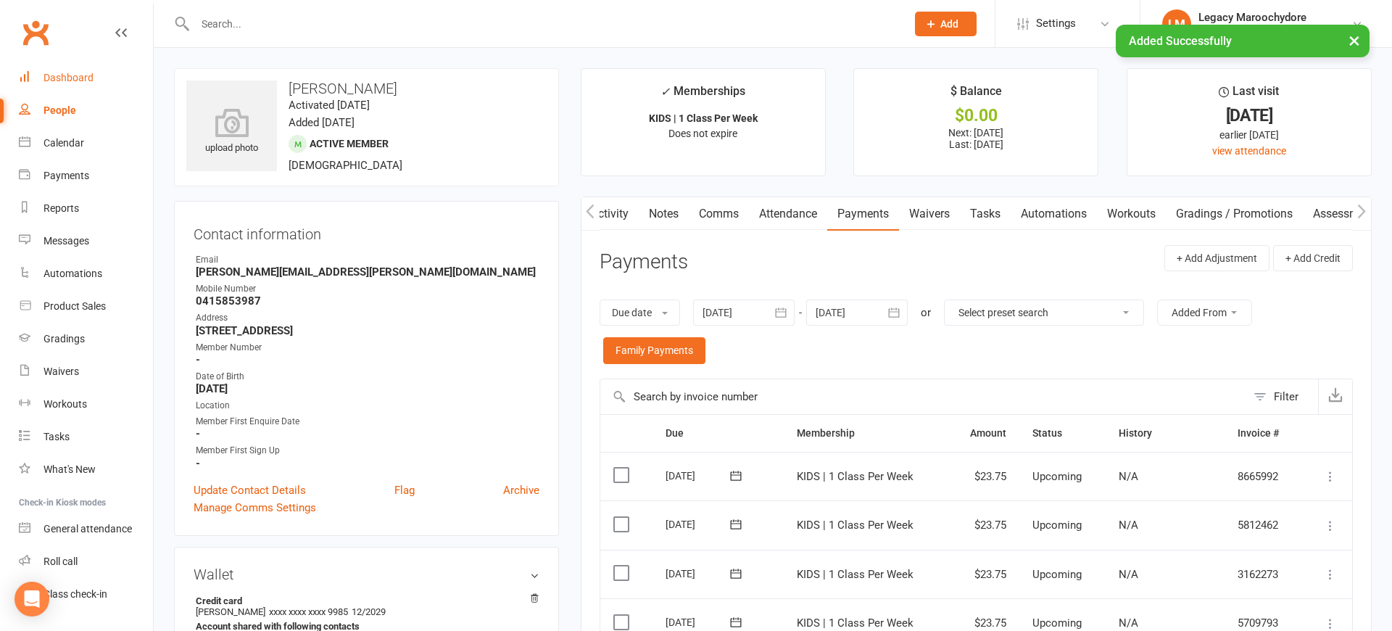
click at [75, 78] on div "Dashboard" at bounding box center [68, 78] width 50 height 12
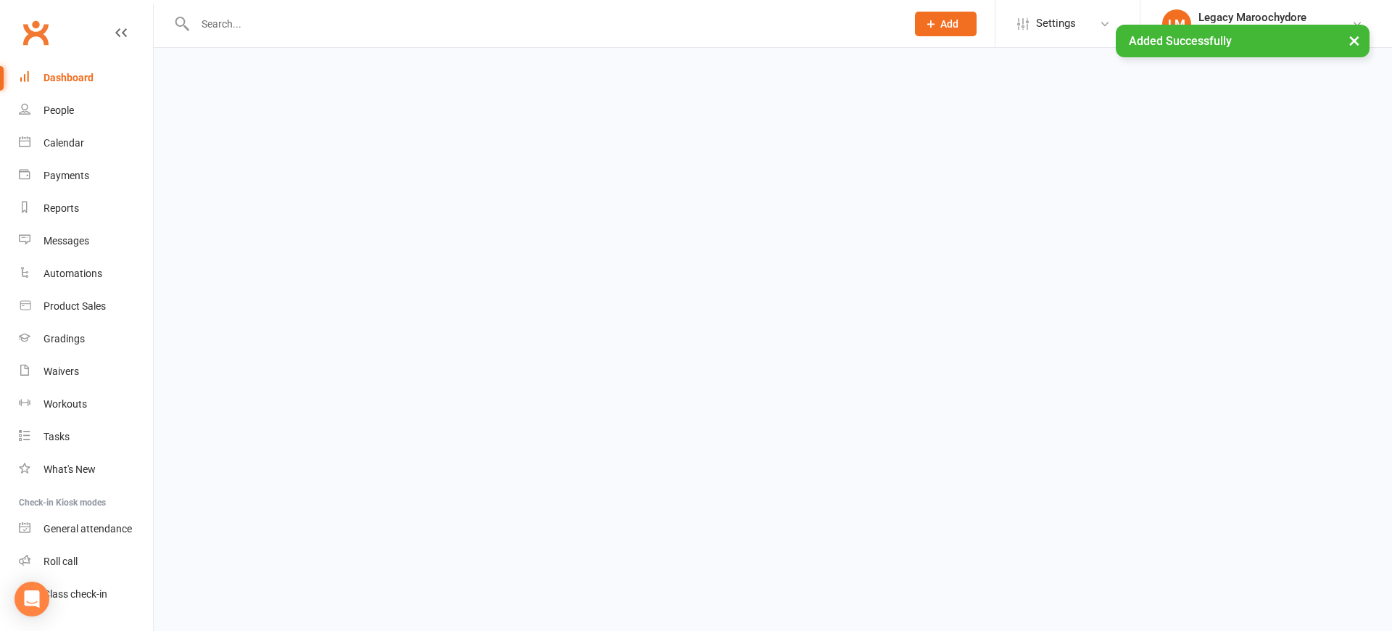
scroll to position [2, 0]
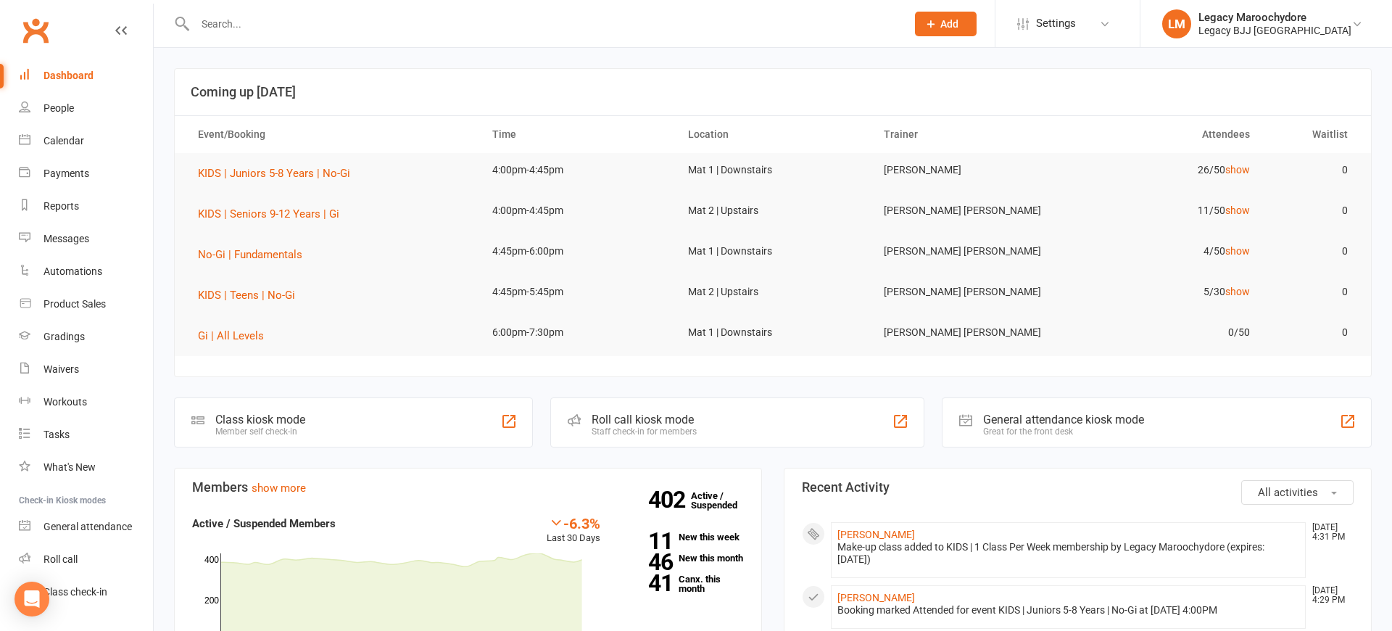
click at [622, 423] on div "Roll call kiosk mode" at bounding box center [643, 419] width 105 height 14
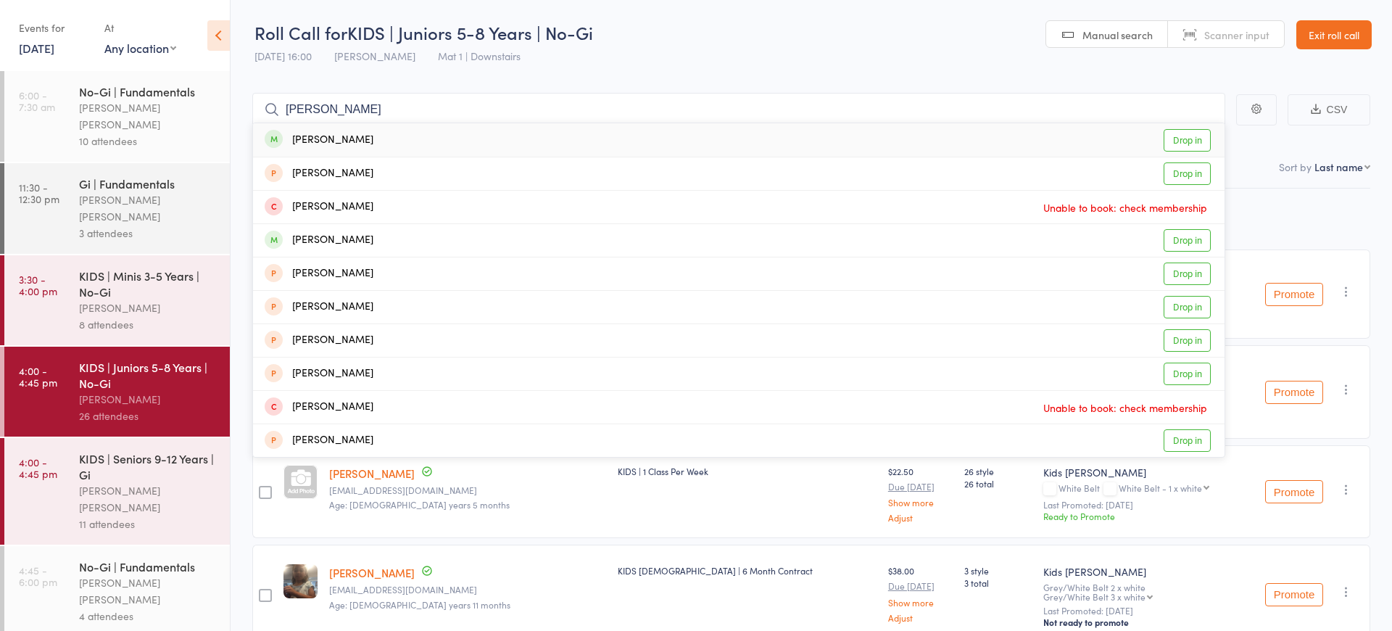
type input "[PERSON_NAME]"
drag, startPoint x: 365, startPoint y: 121, endPoint x: 1199, endPoint y: 141, distance: 833.7
click at [1199, 141] on link "Drop in" at bounding box center [1186, 140] width 47 height 22
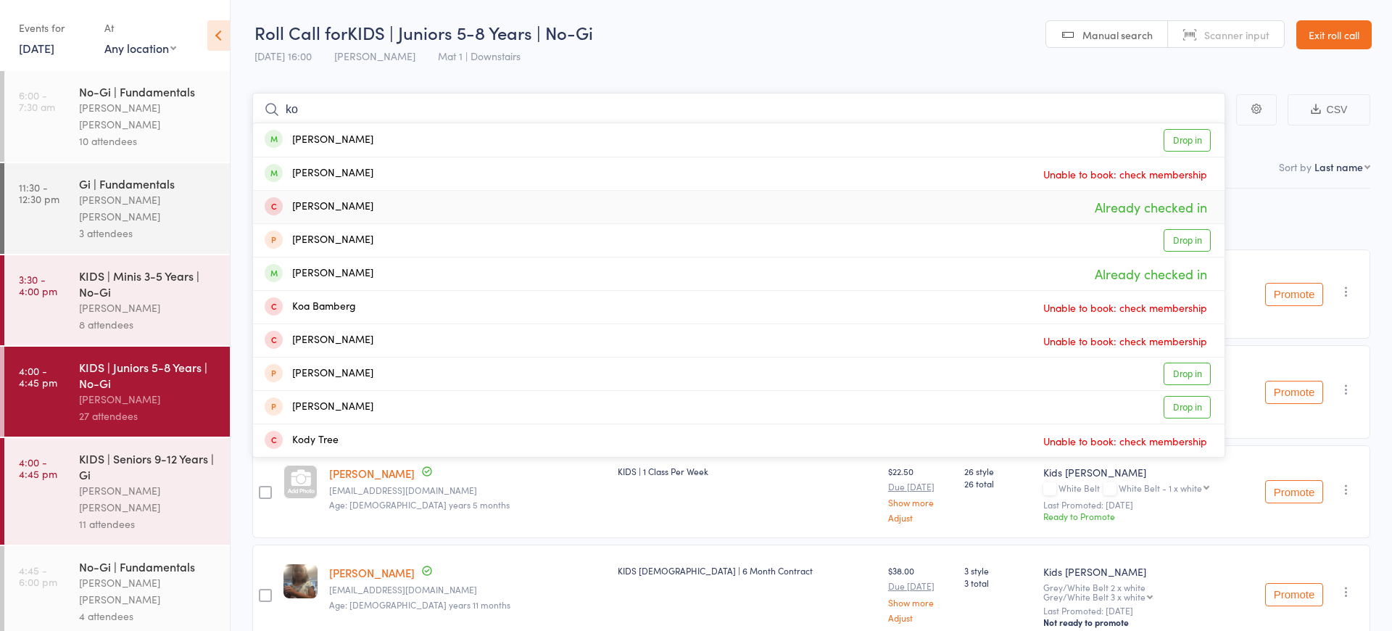
type input "k"
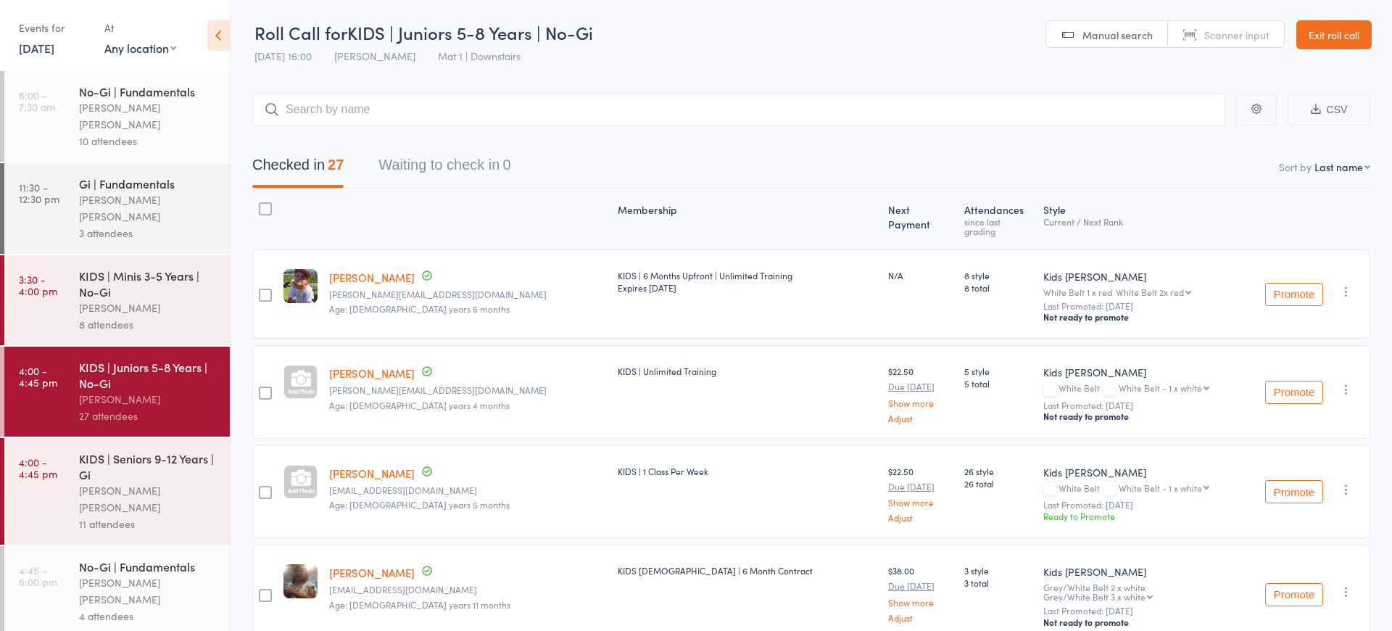
click at [1316, 35] on link "Exit roll call" at bounding box center [1333, 34] width 75 height 29
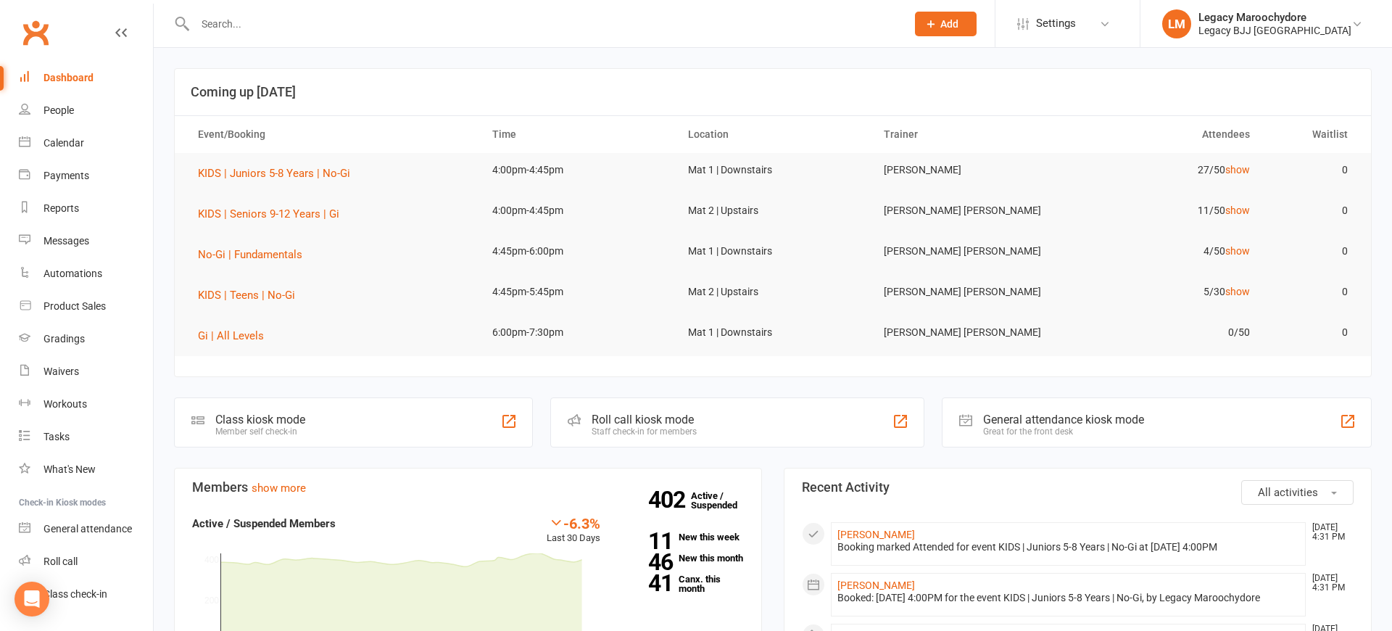
click at [236, 25] on input "text" at bounding box center [543, 24] width 705 height 20
type input "N"
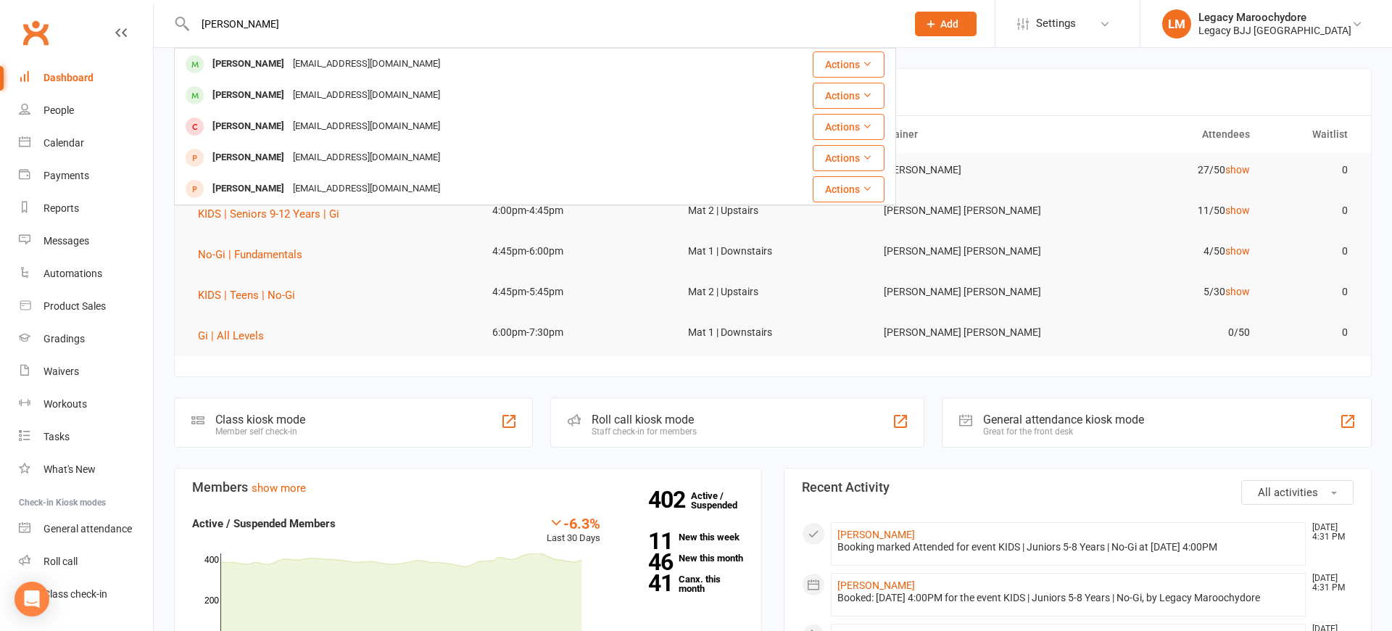
type input "[PERSON_NAME]"
drag, startPoint x: 236, startPoint y: 47, endPoint x: 256, endPoint y: 94, distance: 51.3
click at [253, 94] on div "Koah Blair" at bounding box center [248, 95] width 80 height 21
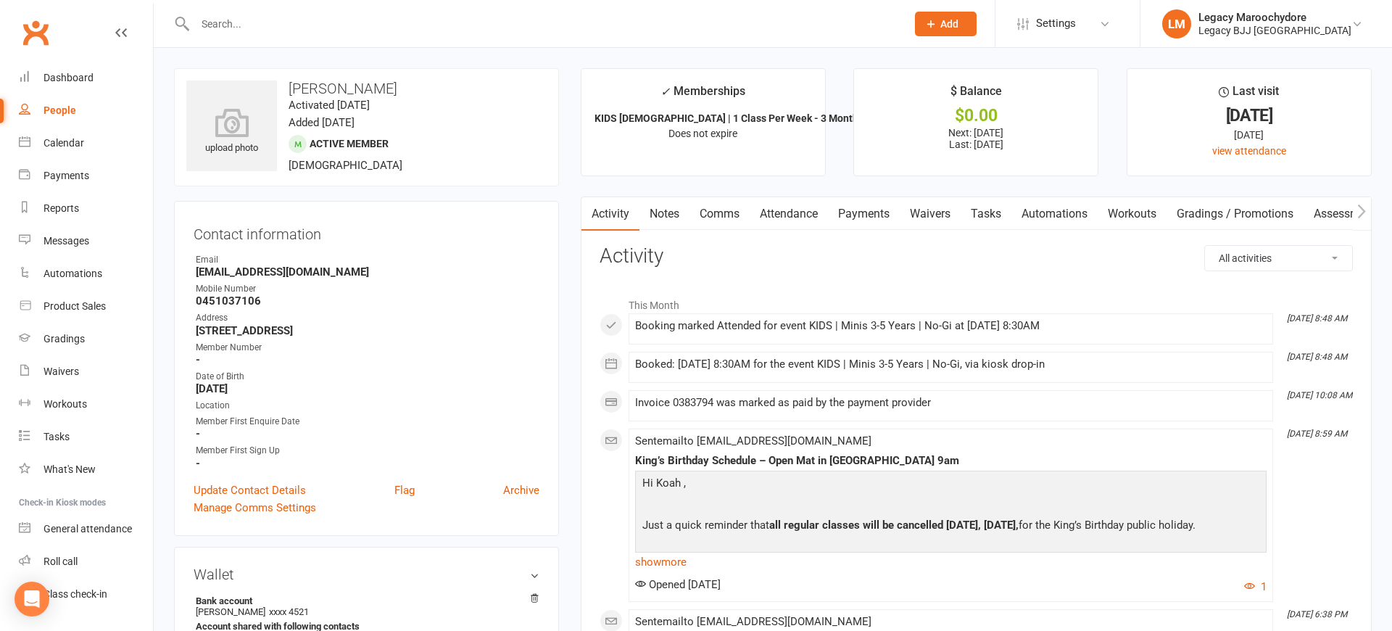
click at [712, 215] on link "Comms" at bounding box center [719, 213] width 60 height 33
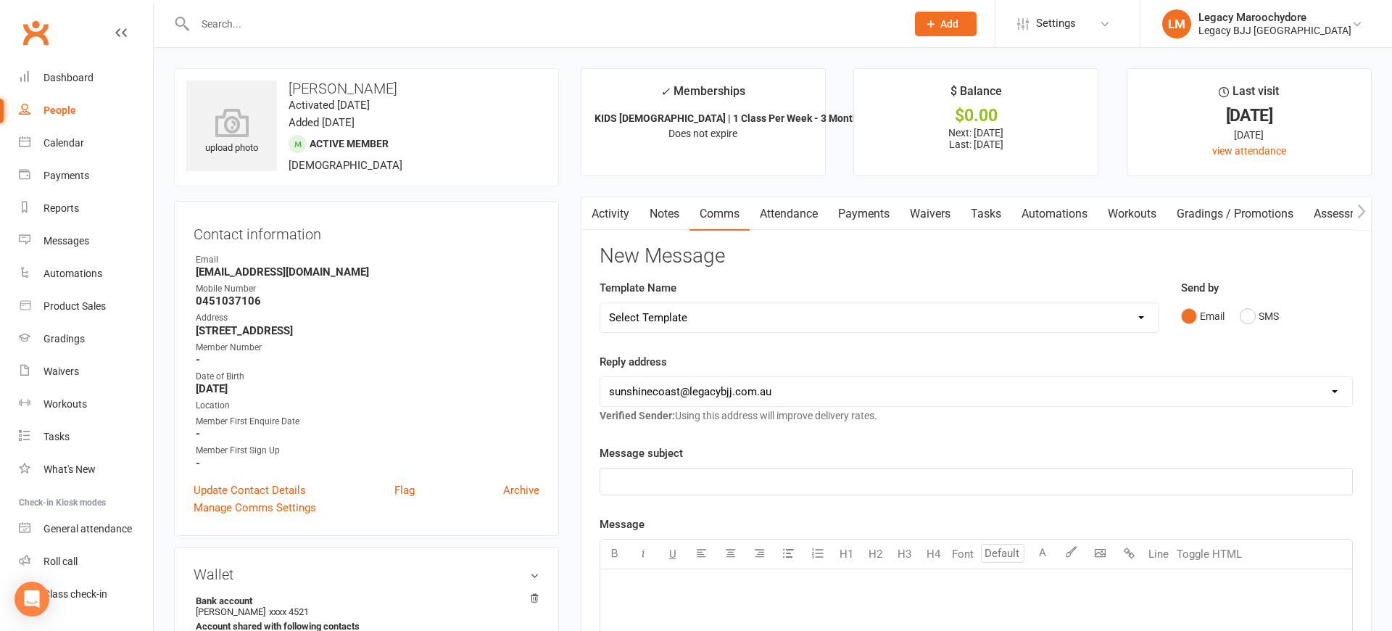
click at [870, 215] on link "Payments" at bounding box center [864, 213] width 72 height 33
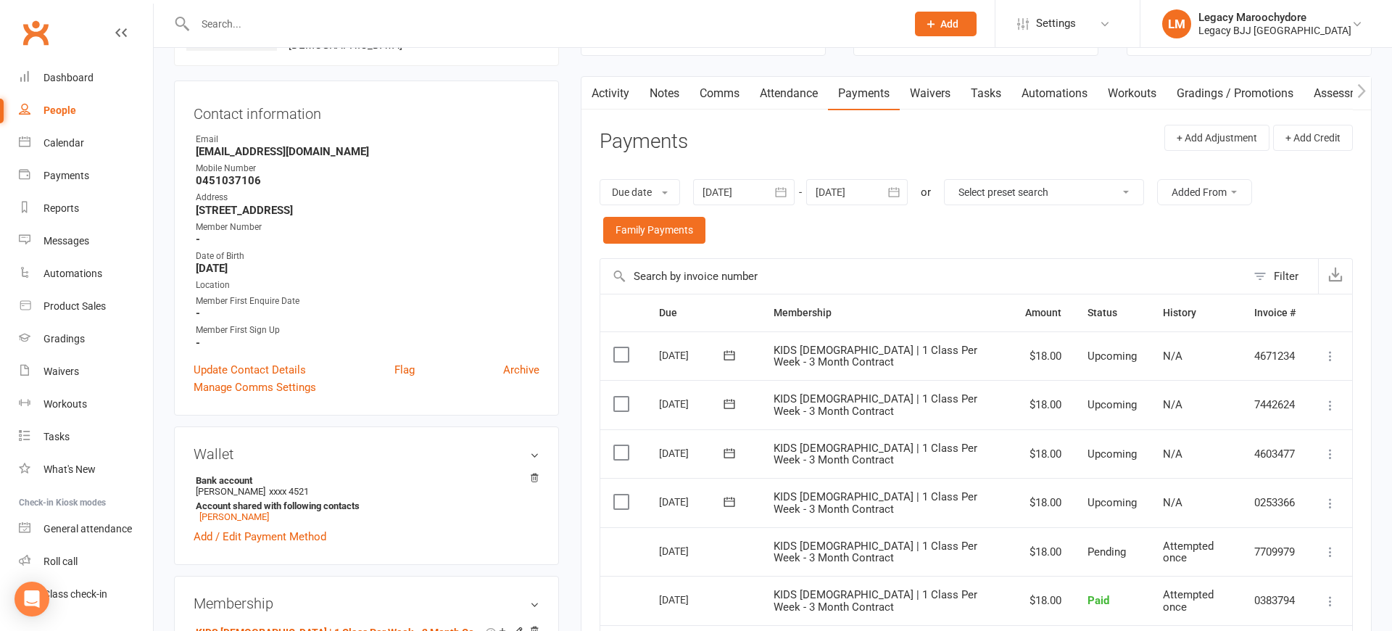
scroll to position [119, 0]
click at [772, 190] on button "button" at bounding box center [781, 193] width 26 height 26
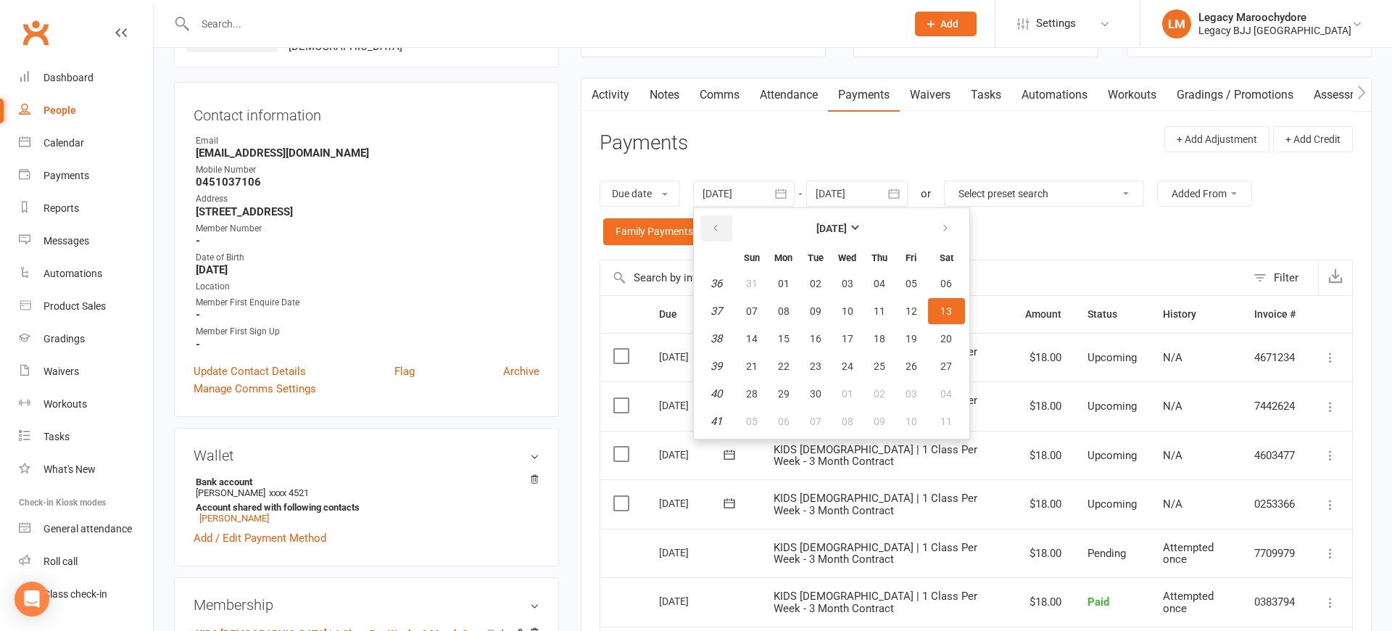
click at [720, 223] on icon "button" at bounding box center [715, 229] width 10 height 12
click at [725, 223] on button "button" at bounding box center [716, 228] width 31 height 26
click at [825, 281] on button "03" at bounding box center [815, 283] width 30 height 26
type input "03 Jun 2025"
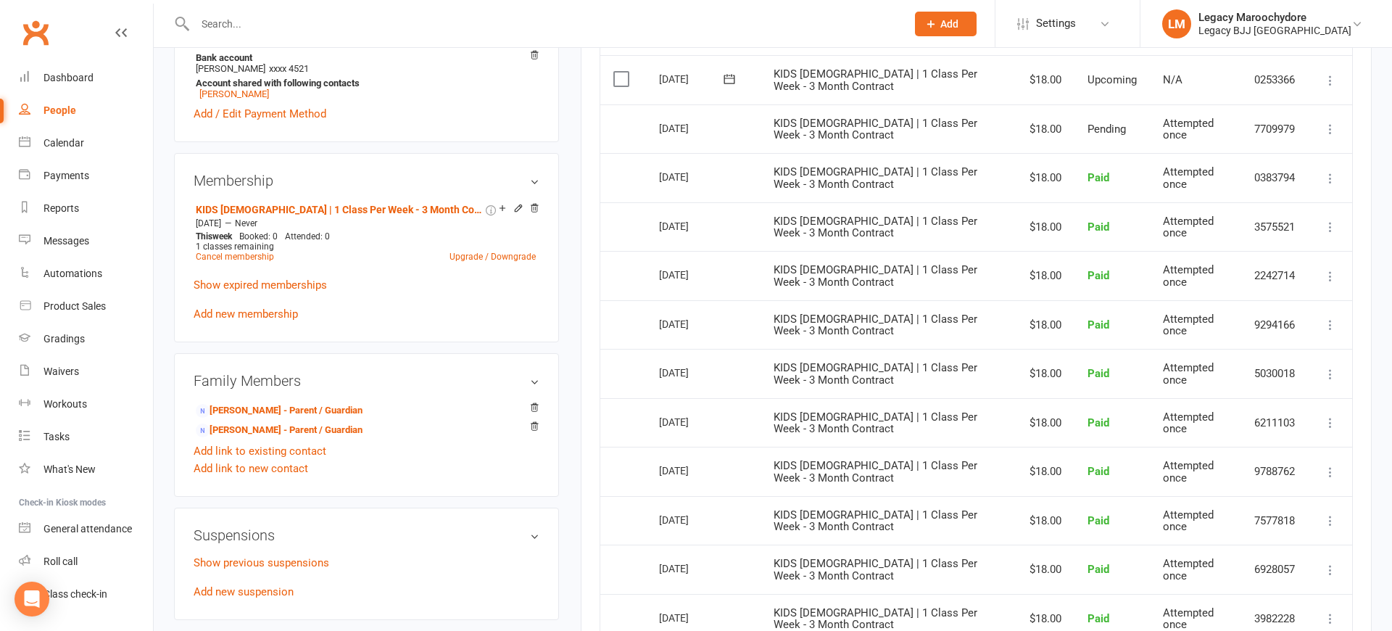
scroll to position [529, 0]
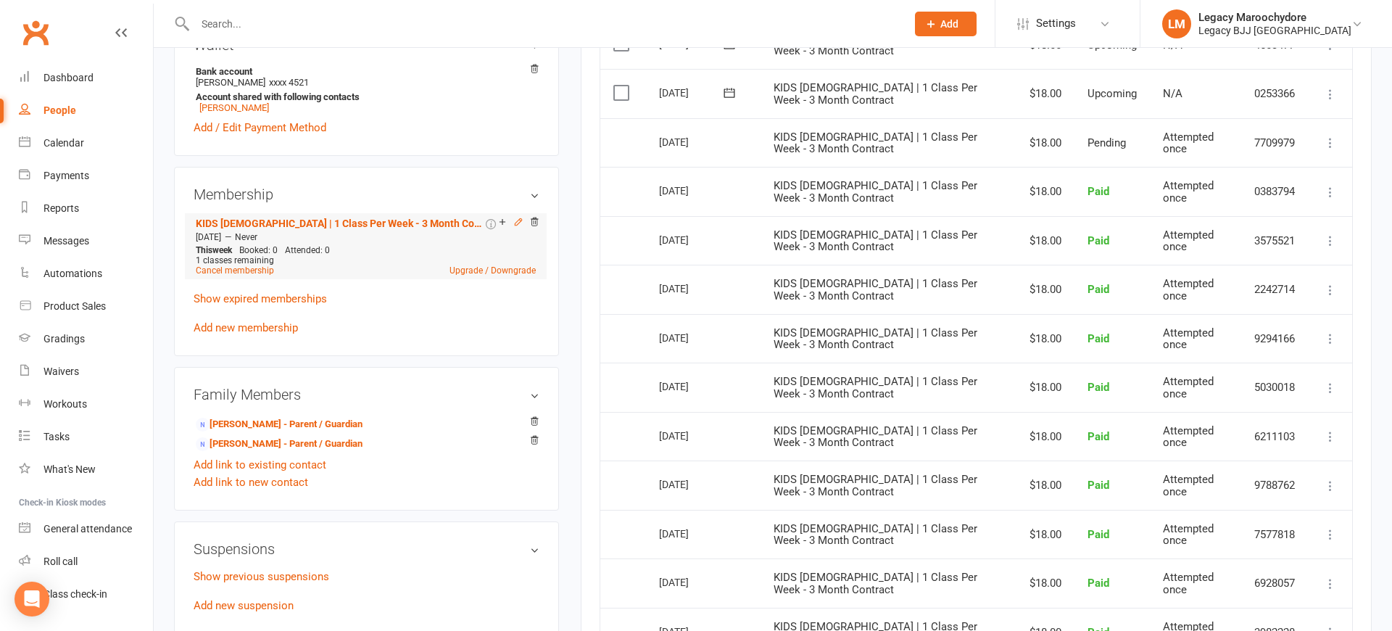
click at [518, 223] on icon at bounding box center [518, 222] width 10 height 10
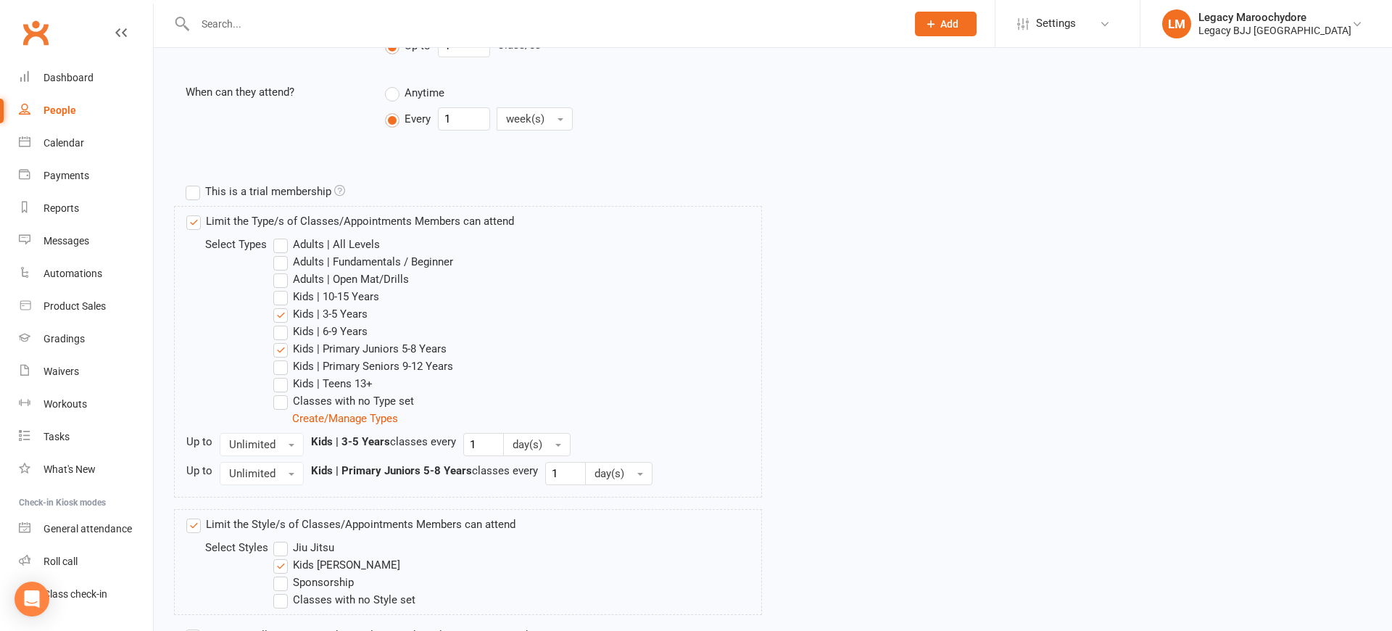
scroll to position [397, 0]
click at [285, 331] on label "Kids | 6-9 Years" at bounding box center [320, 330] width 94 height 17
click at [283, 322] on input "Kids | 6-9 Years" at bounding box center [277, 322] width 9 height 0
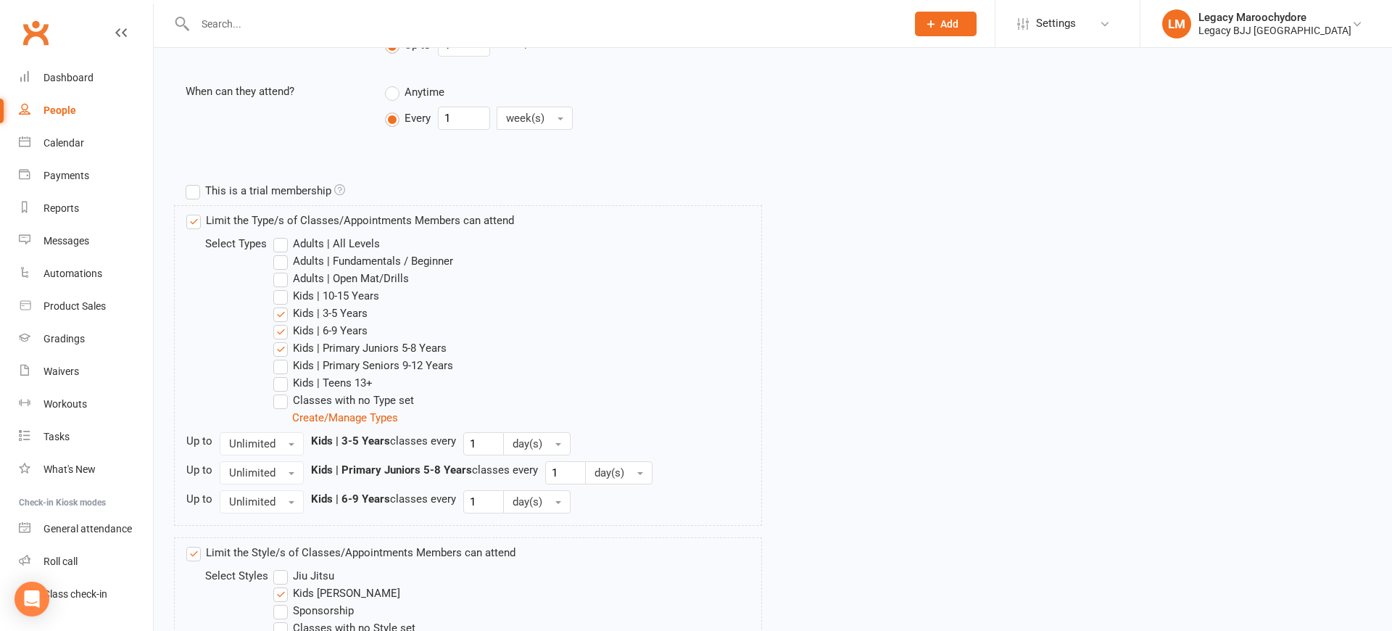
click at [275, 365] on label "Kids | Primary Seniors 9-12 Years" at bounding box center [363, 365] width 180 height 17
click at [275, 357] on input "Kids | Primary Seniors 9-12 Years" at bounding box center [277, 357] width 9 height 0
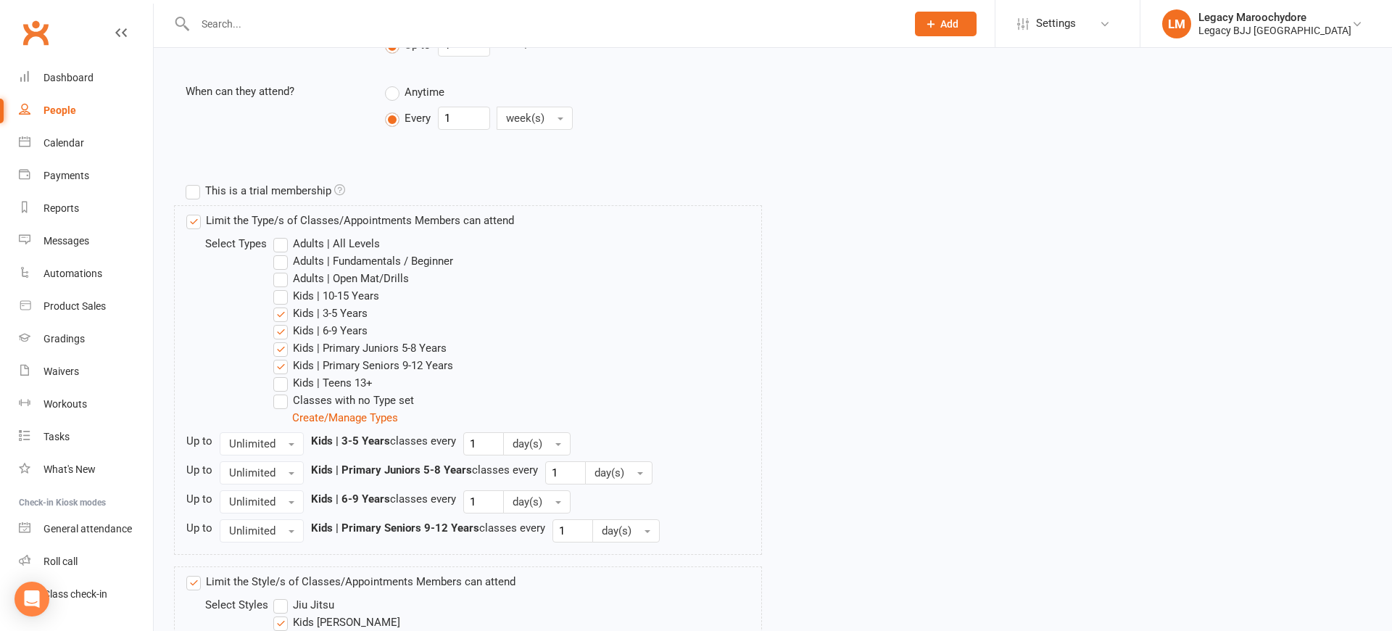
click at [286, 381] on label "Kids | Teens 13+" at bounding box center [322, 382] width 99 height 17
click at [283, 374] on input "Kids | Teens 13+" at bounding box center [277, 374] width 9 height 0
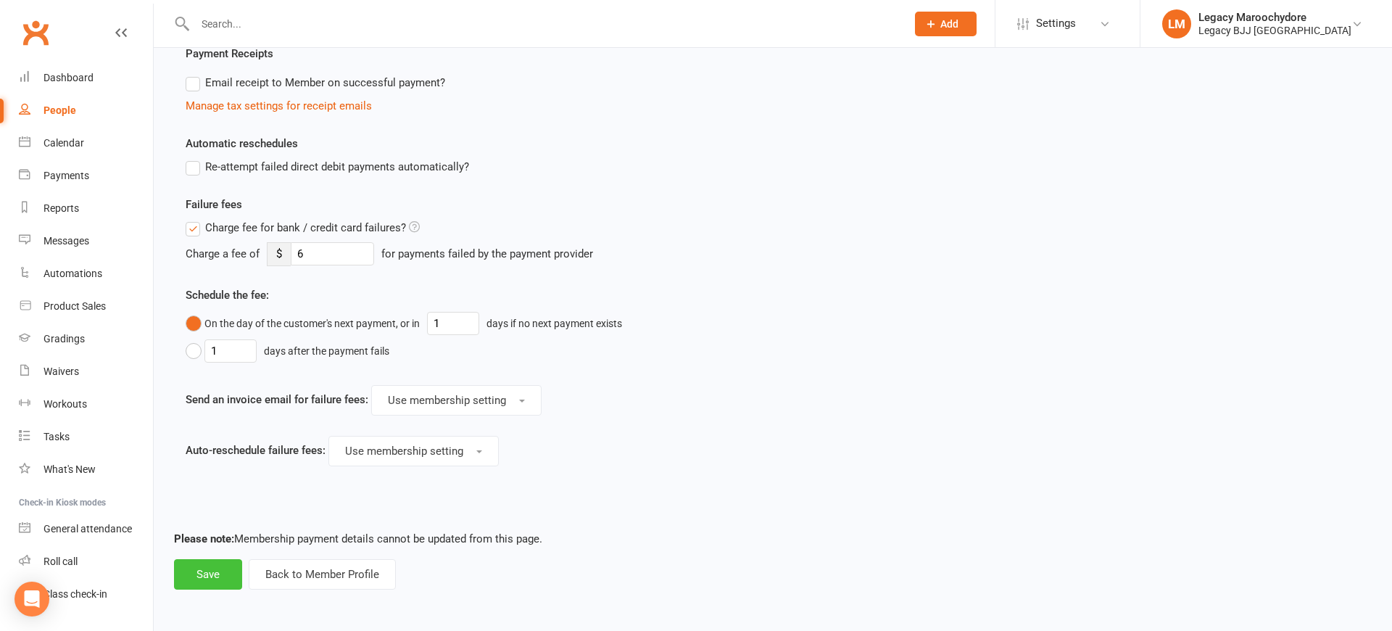
scroll to position [1102, 0]
click at [212, 582] on button "Save" at bounding box center [208, 575] width 68 height 30
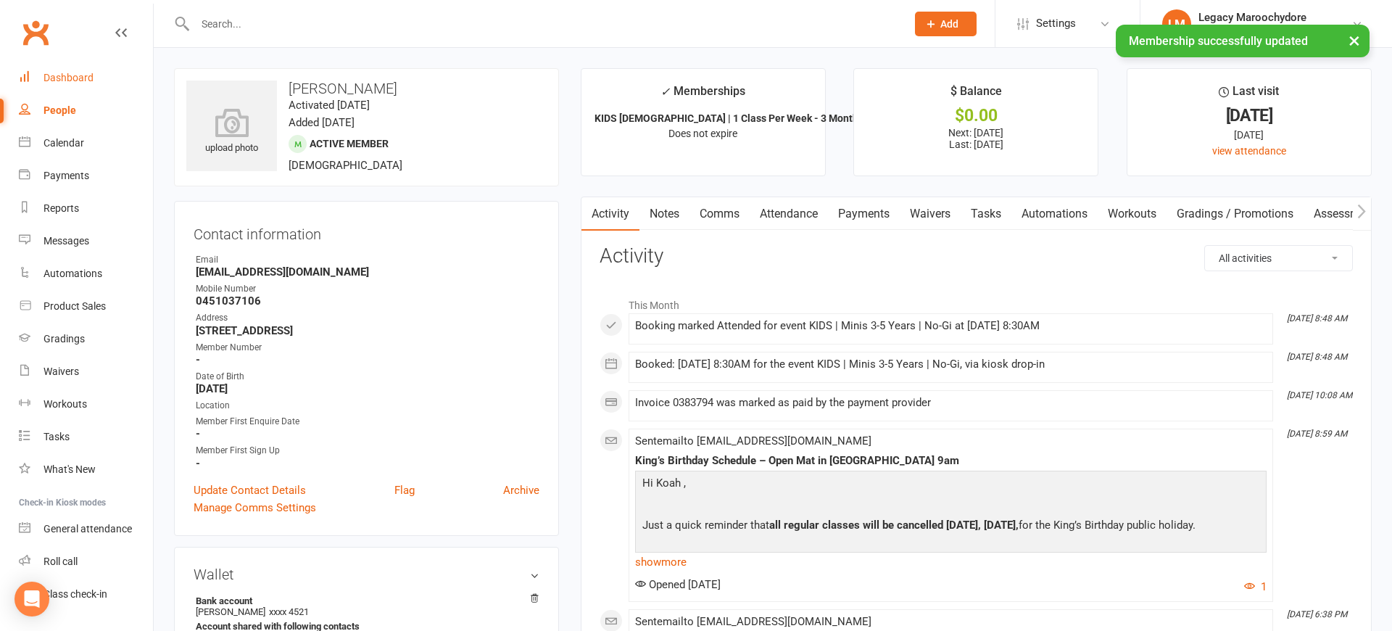
click at [61, 78] on div "Dashboard" at bounding box center [68, 78] width 50 height 12
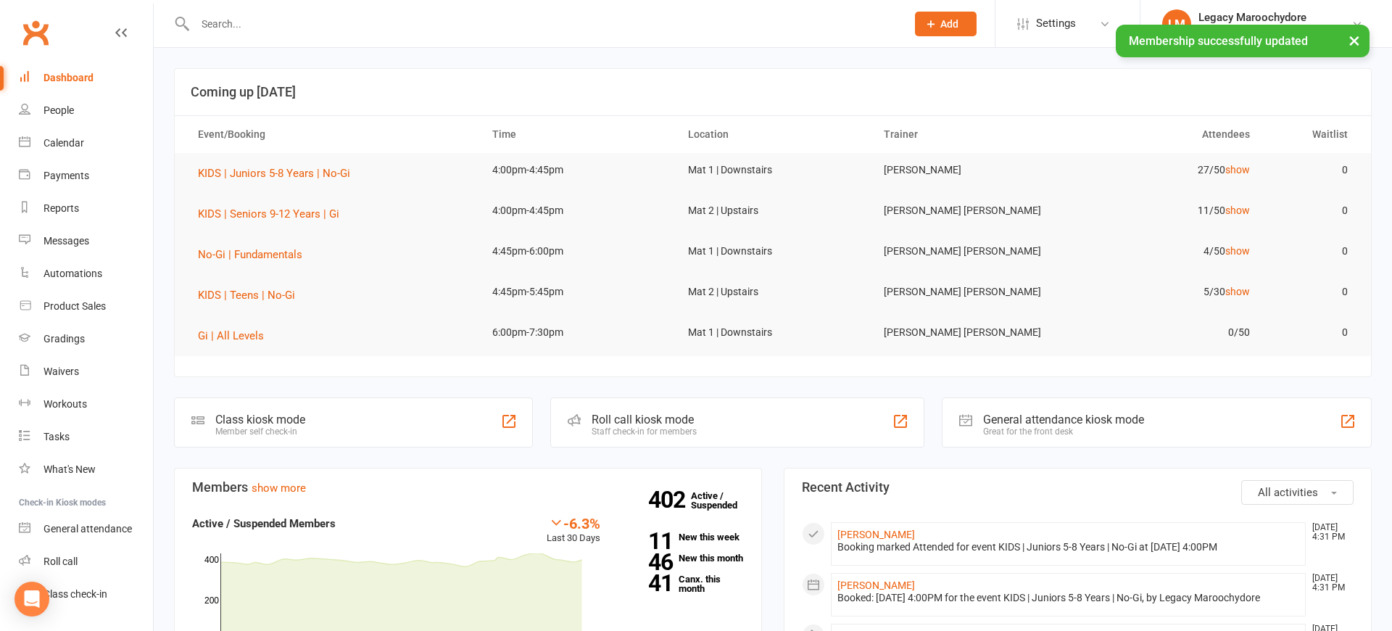
click at [678, 431] on div "Staff check-in for members" at bounding box center [643, 431] width 105 height 10
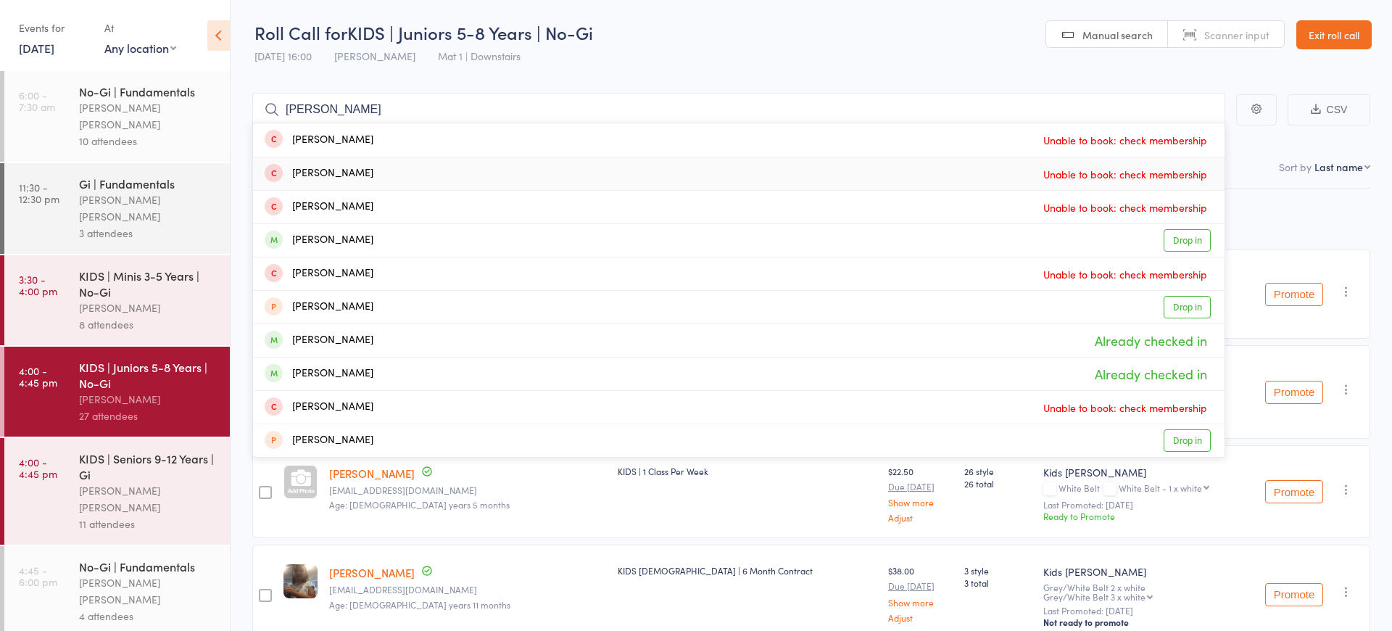
type input "[PERSON_NAME]"
click at [357, 176] on div "[PERSON_NAME] Unable to book: check membership" at bounding box center [738, 173] width 971 height 33
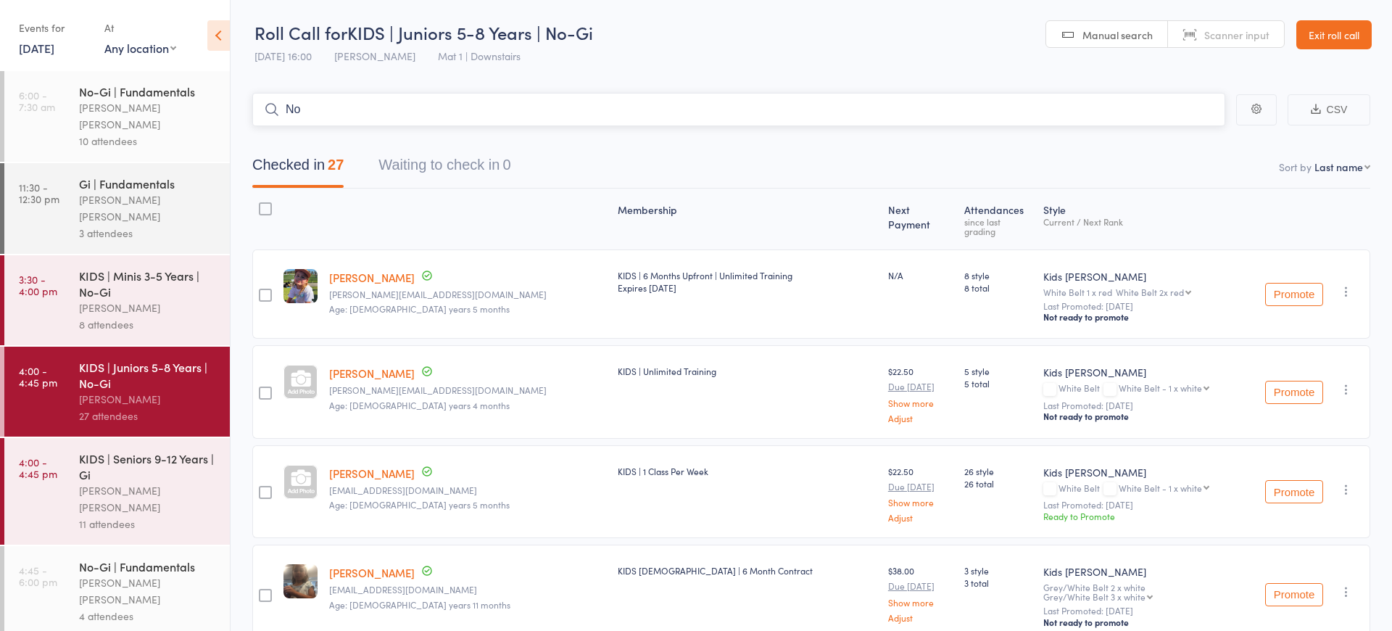
type input "N"
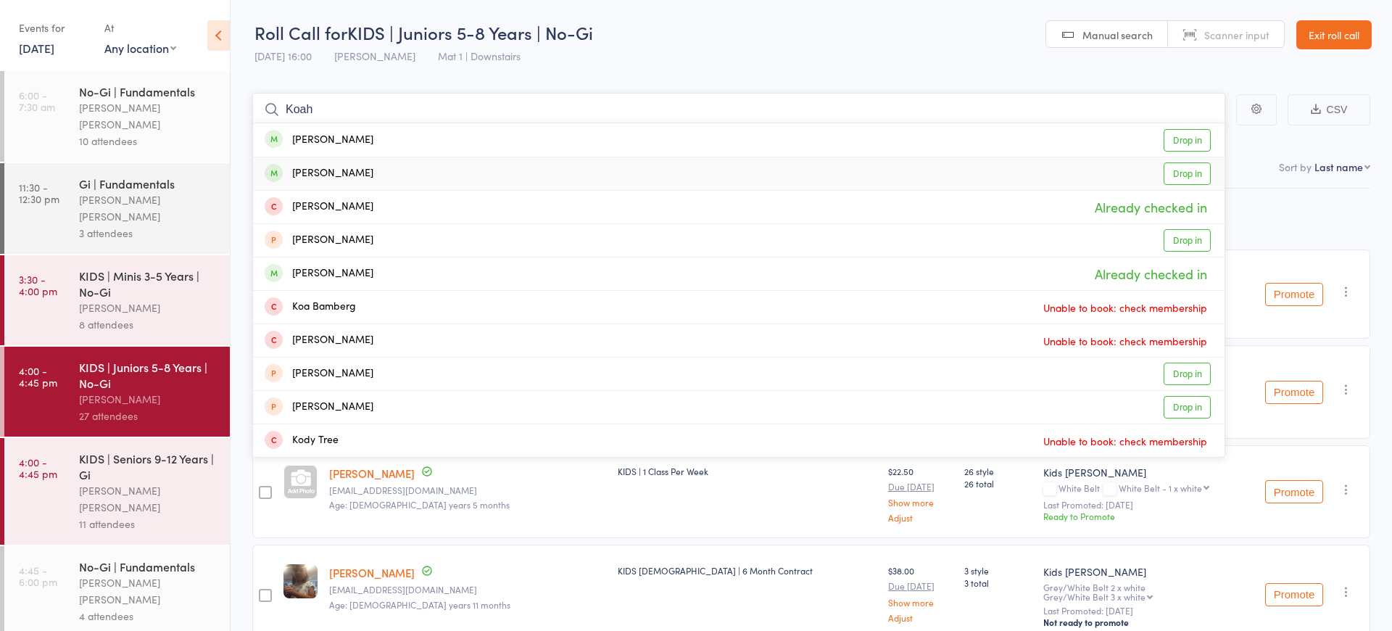
type input "Koah"
click at [1184, 175] on link "Drop in" at bounding box center [1186, 173] width 47 height 22
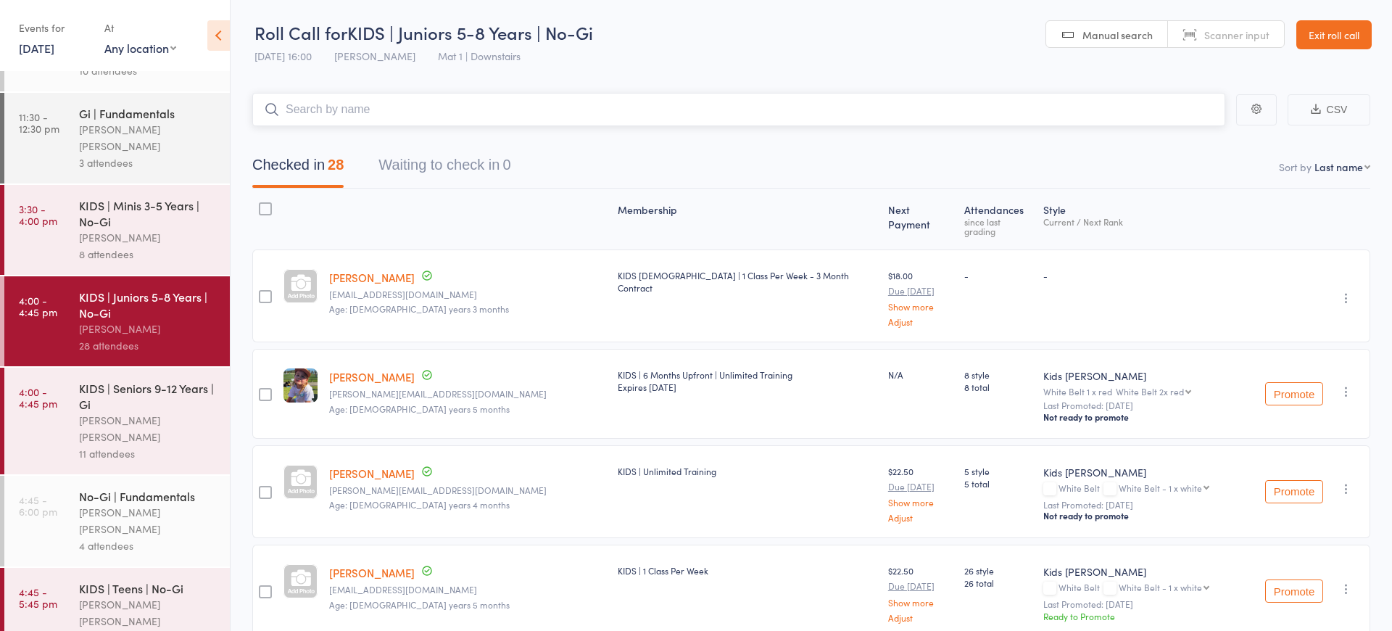
scroll to position [71, 0]
click at [136, 379] on div "KIDS | Seniors 9-12 Years | Gi" at bounding box center [148, 395] width 138 height 32
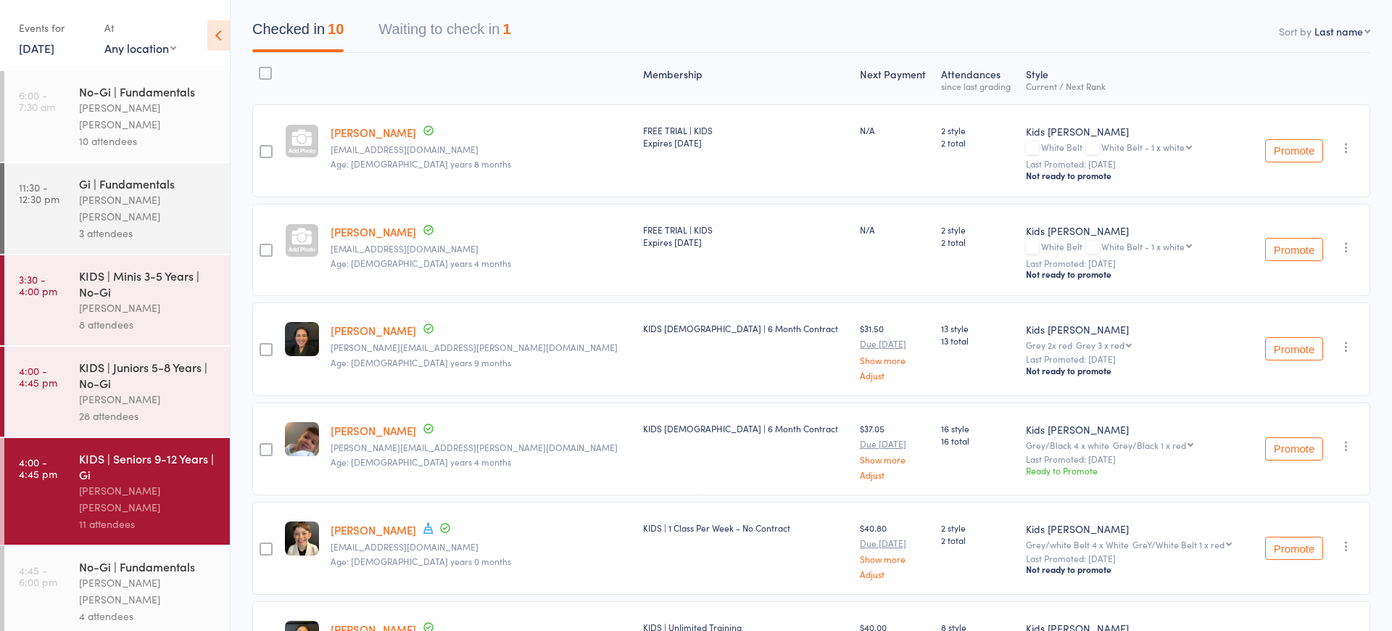
scroll to position [91, 0]
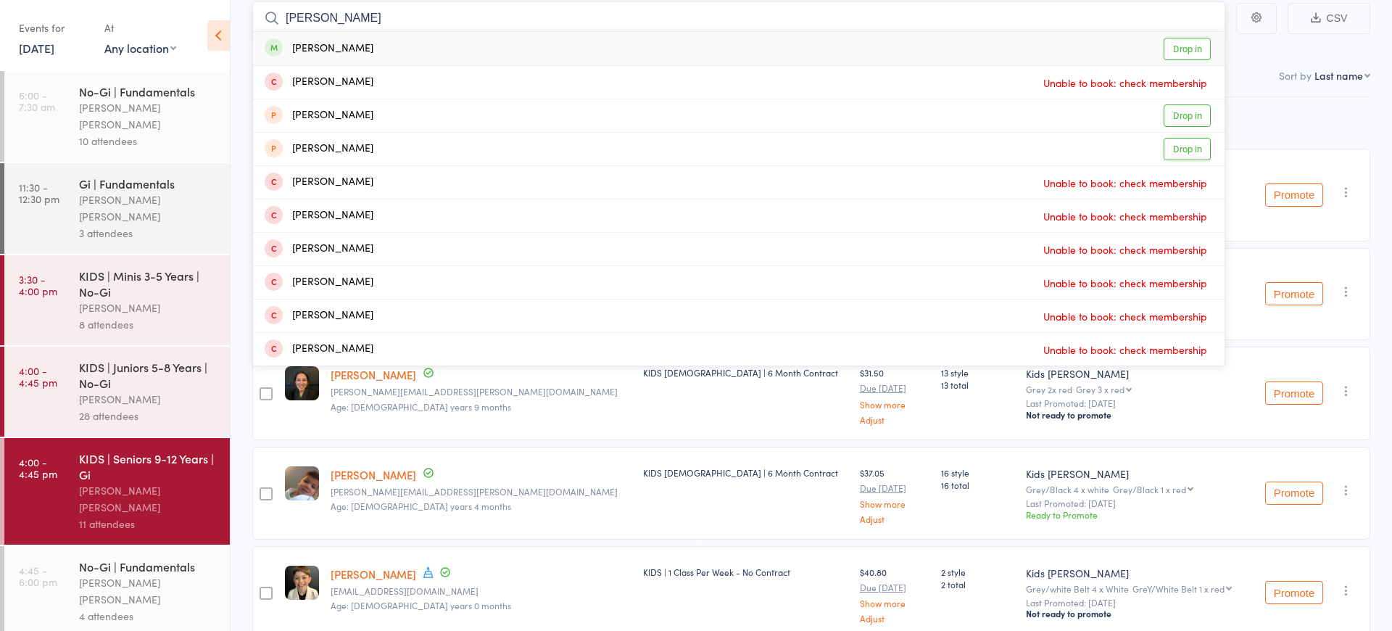
type input "max mc"
click at [1184, 52] on link "Drop in" at bounding box center [1186, 49] width 47 height 22
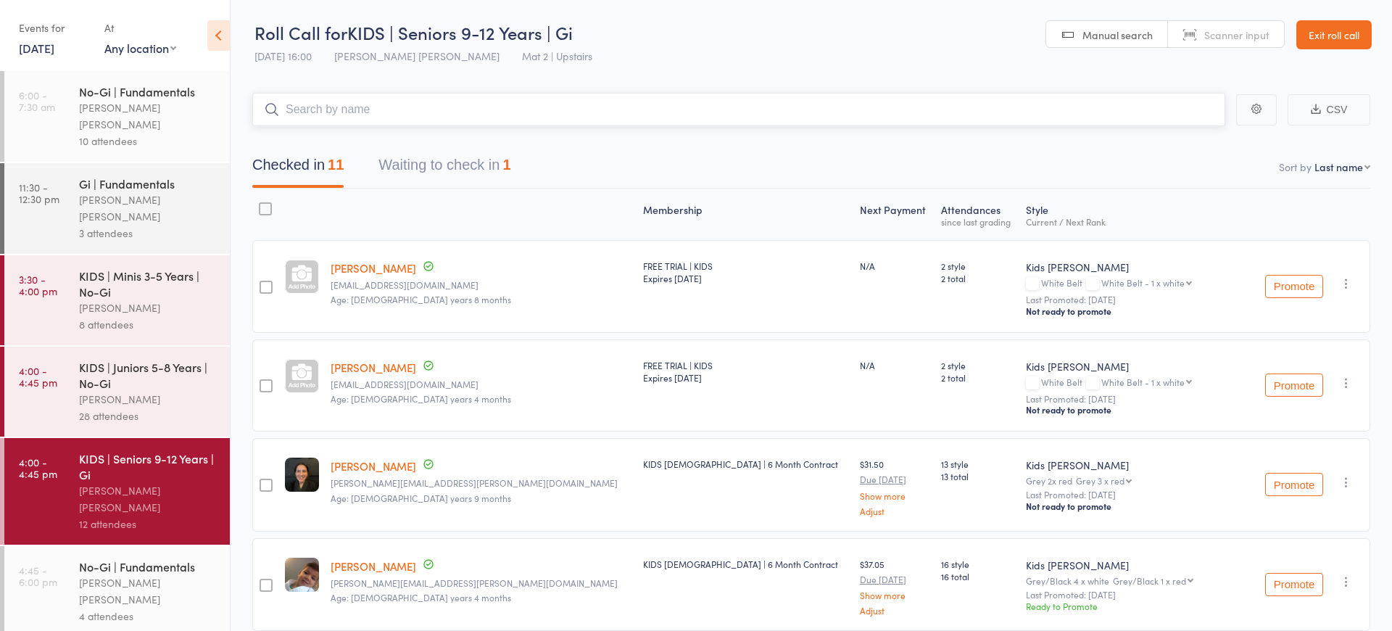
scroll to position [0, 0]
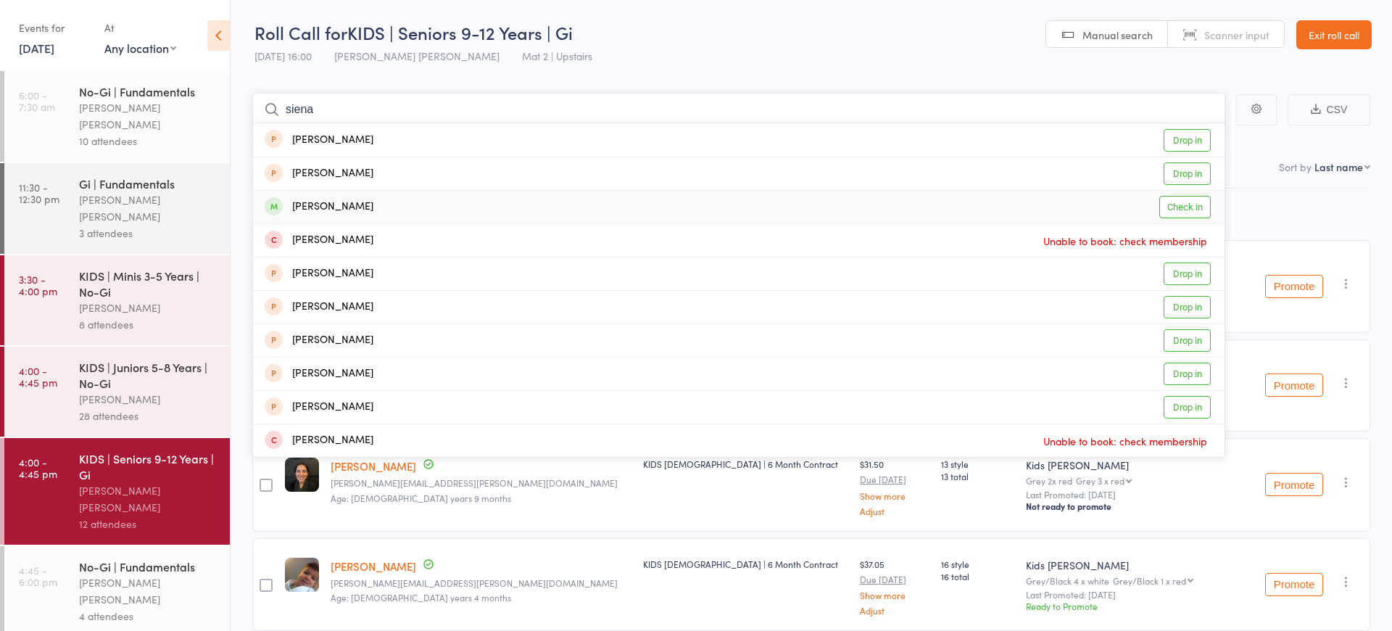
type input "siena"
click at [381, 199] on div "Sienna Dubbels Check in" at bounding box center [738, 207] width 971 height 33
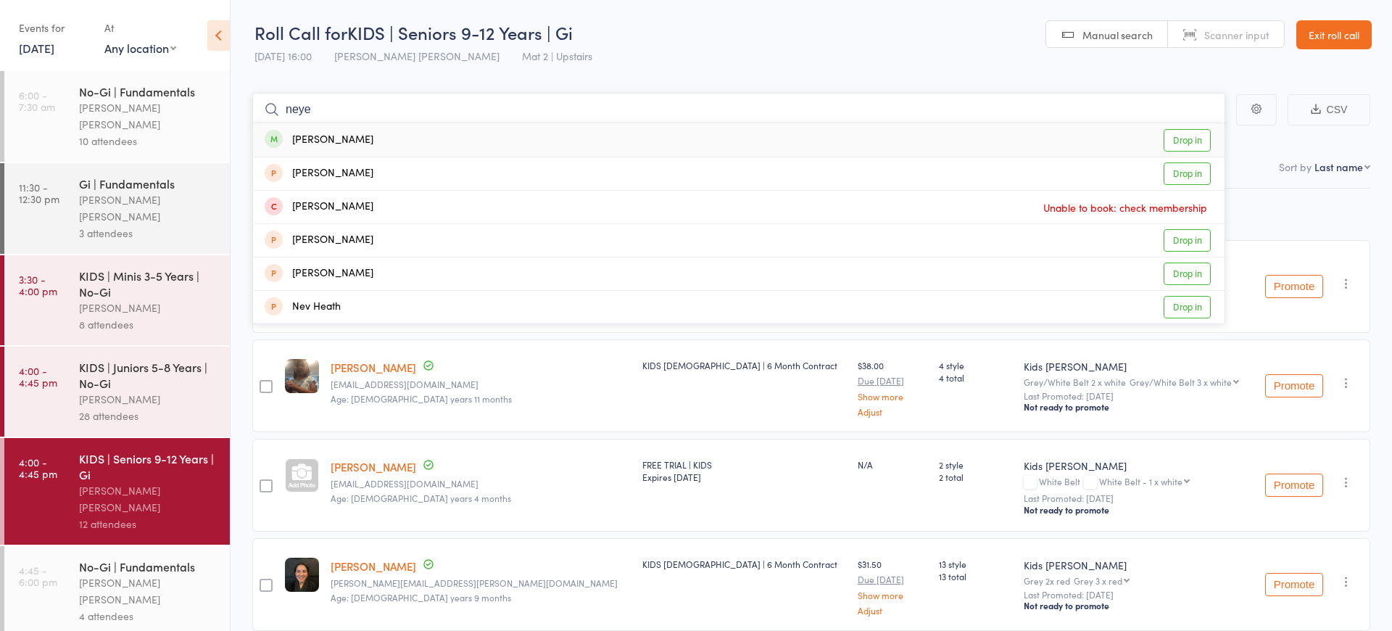
type input "neye"
click at [402, 130] on div "Neyen Valenzuela Drop in" at bounding box center [738, 139] width 971 height 33
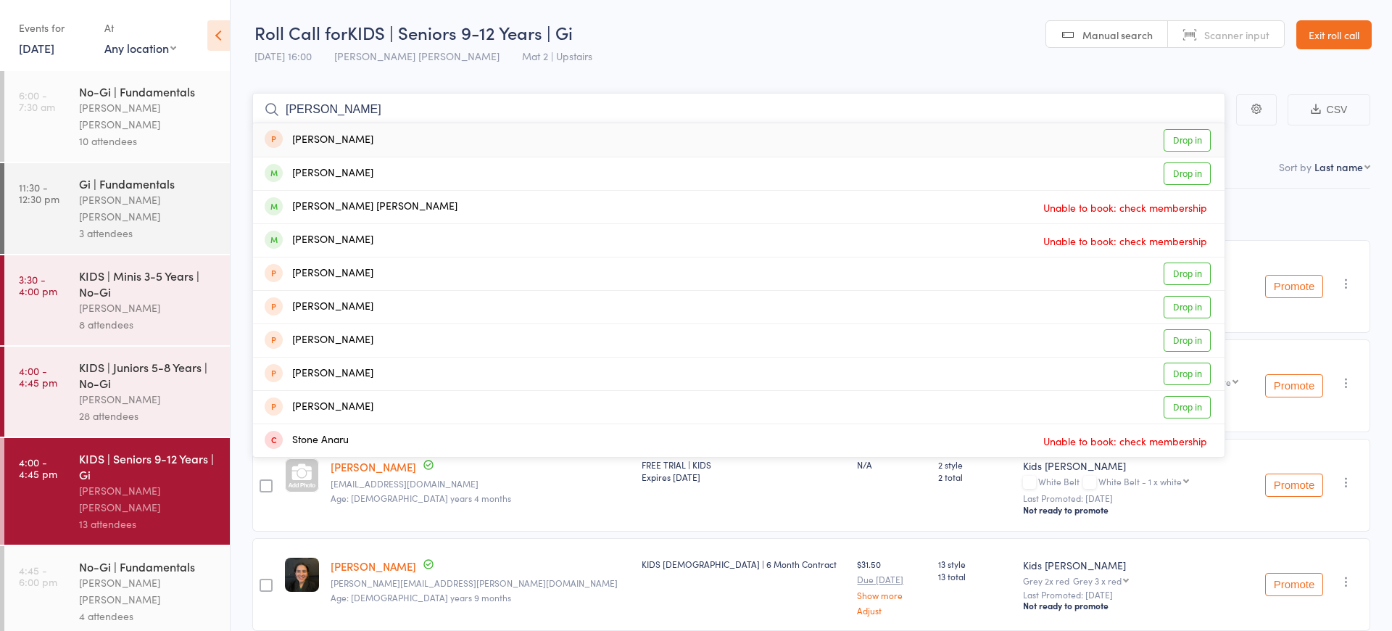
type input "Antonio"
drag, startPoint x: 336, startPoint y: 134, endPoint x: 351, endPoint y: 171, distance: 40.0
click at [351, 171] on div "Antonio Schembri" at bounding box center [319, 173] width 109 height 17
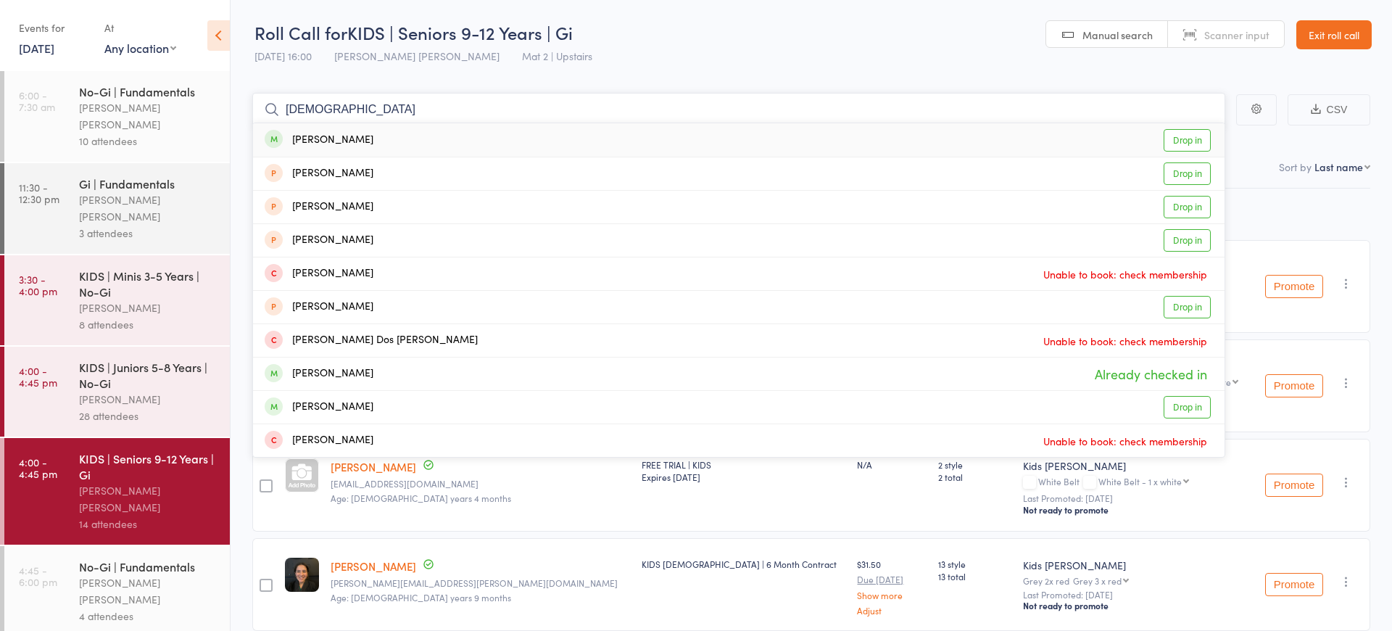
type input "Santo"
click at [369, 132] on div "Santo Rossetti Drop in" at bounding box center [738, 139] width 971 height 33
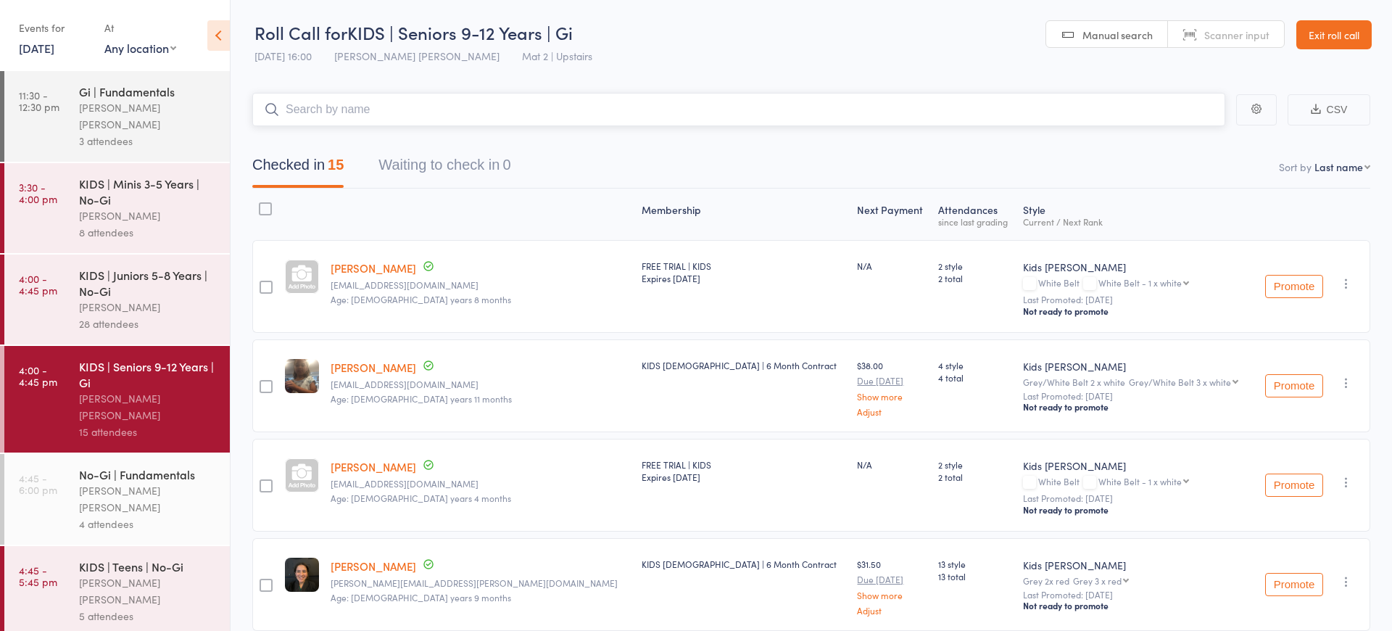
scroll to position [91, 0]
click at [128, 575] on div "[PERSON_NAME] [PERSON_NAME]" at bounding box center [148, 591] width 138 height 33
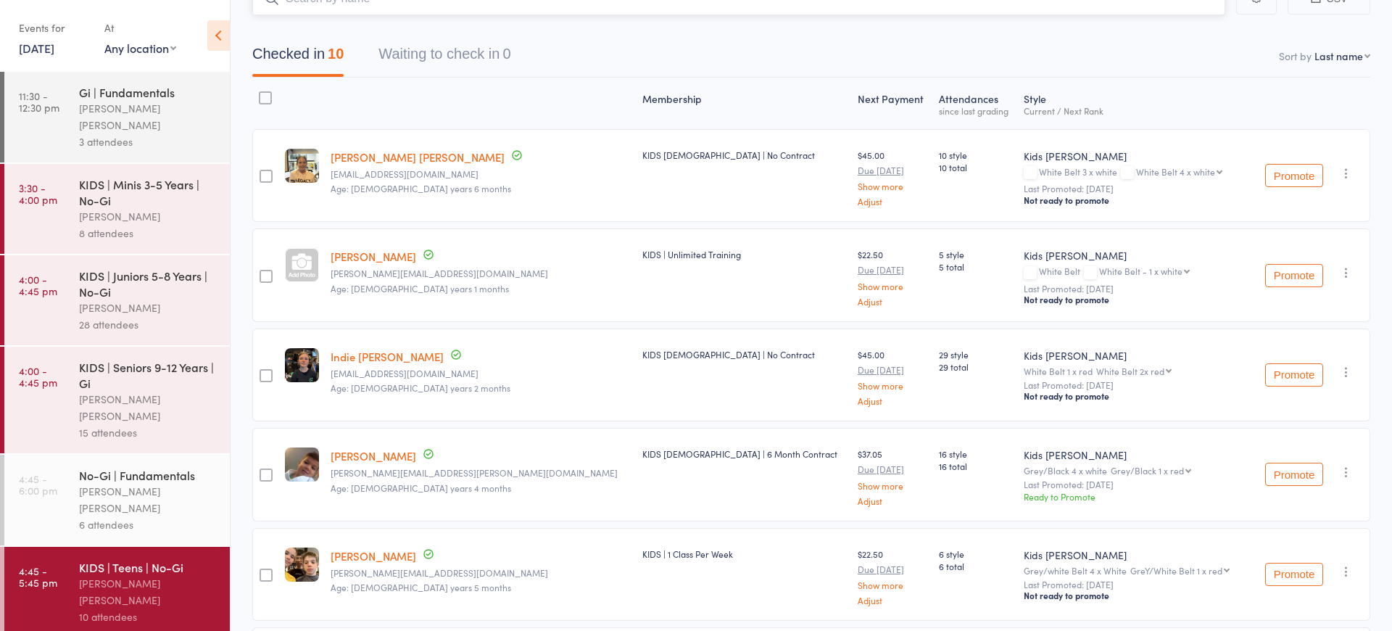
scroll to position [112, 0]
click at [133, 516] on div "6 attendees" at bounding box center [148, 524] width 138 height 17
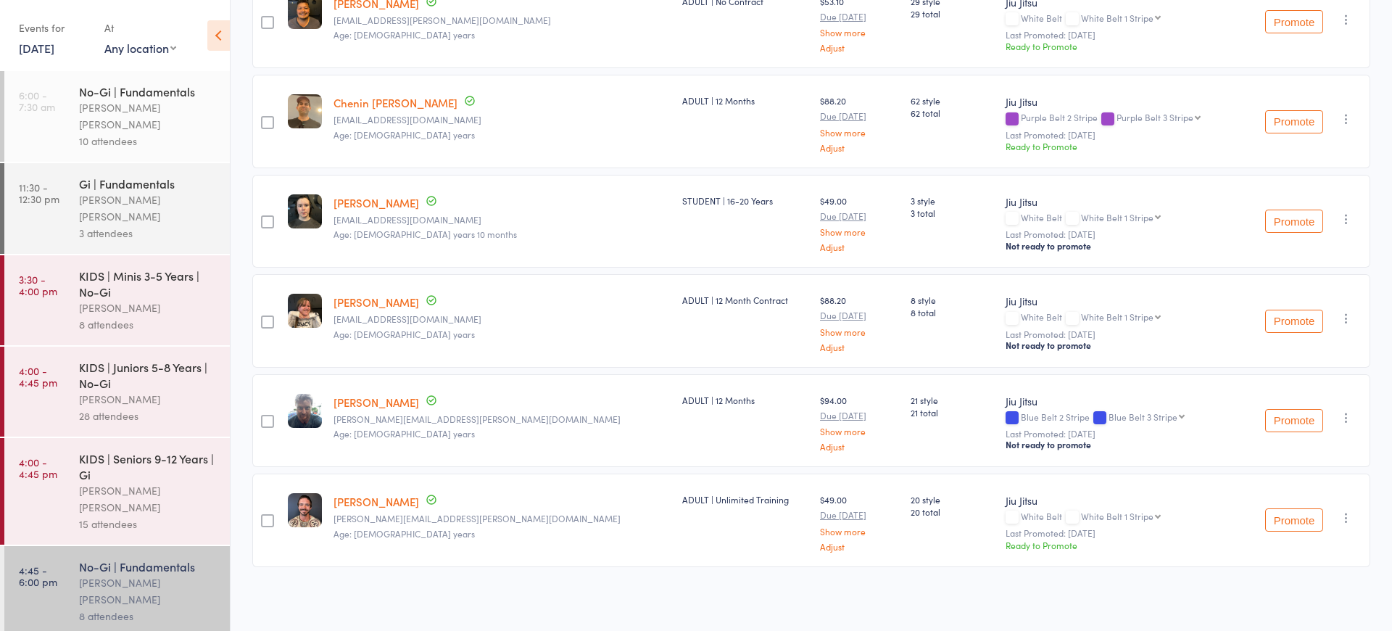
scroll to position [463, 0]
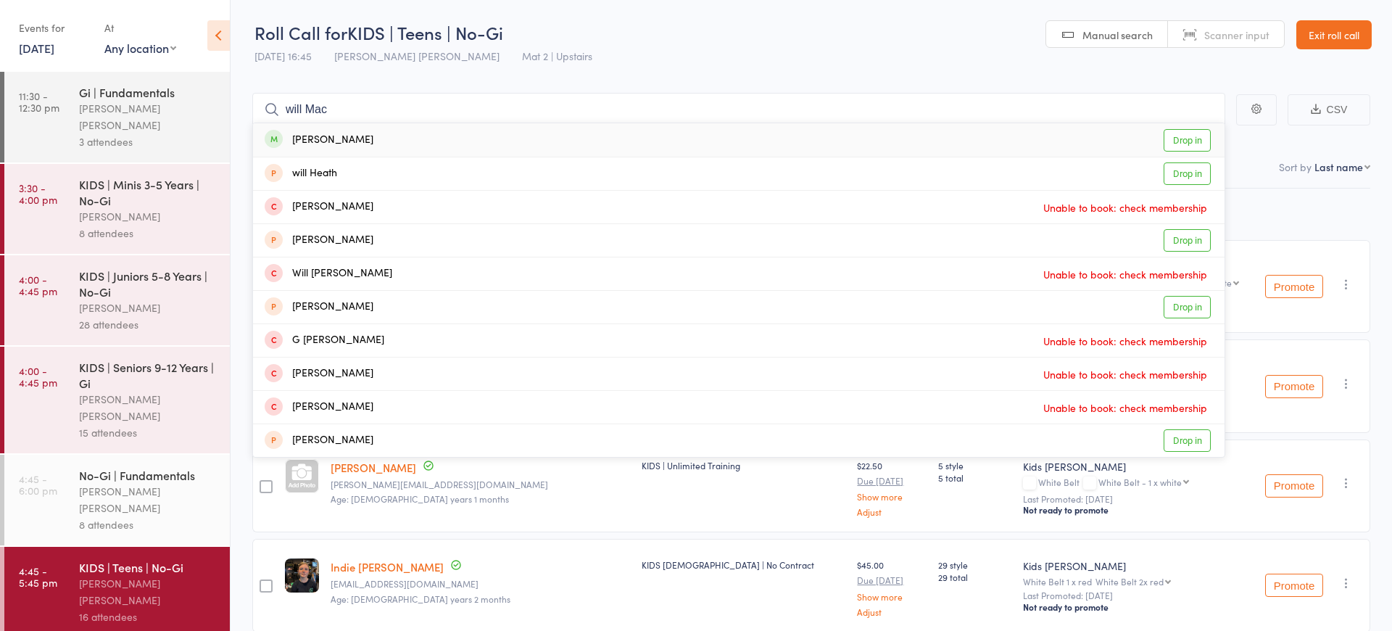
type input "will Mac"
drag, startPoint x: 402, startPoint y: 308, endPoint x: 1179, endPoint y: 145, distance: 793.9
click at [1179, 145] on link "Drop in" at bounding box center [1186, 140] width 47 height 22
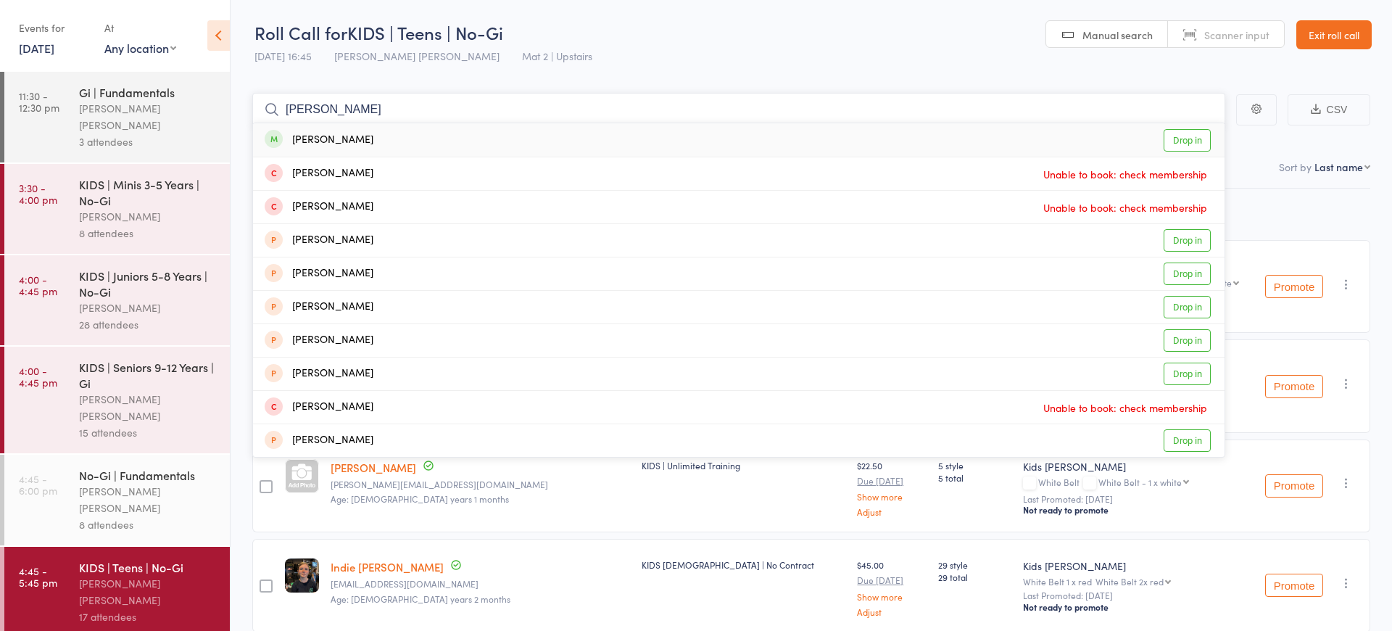
type input "Alex baker"
click at [372, 136] on div "Alexander Baker Drop in" at bounding box center [738, 139] width 971 height 33
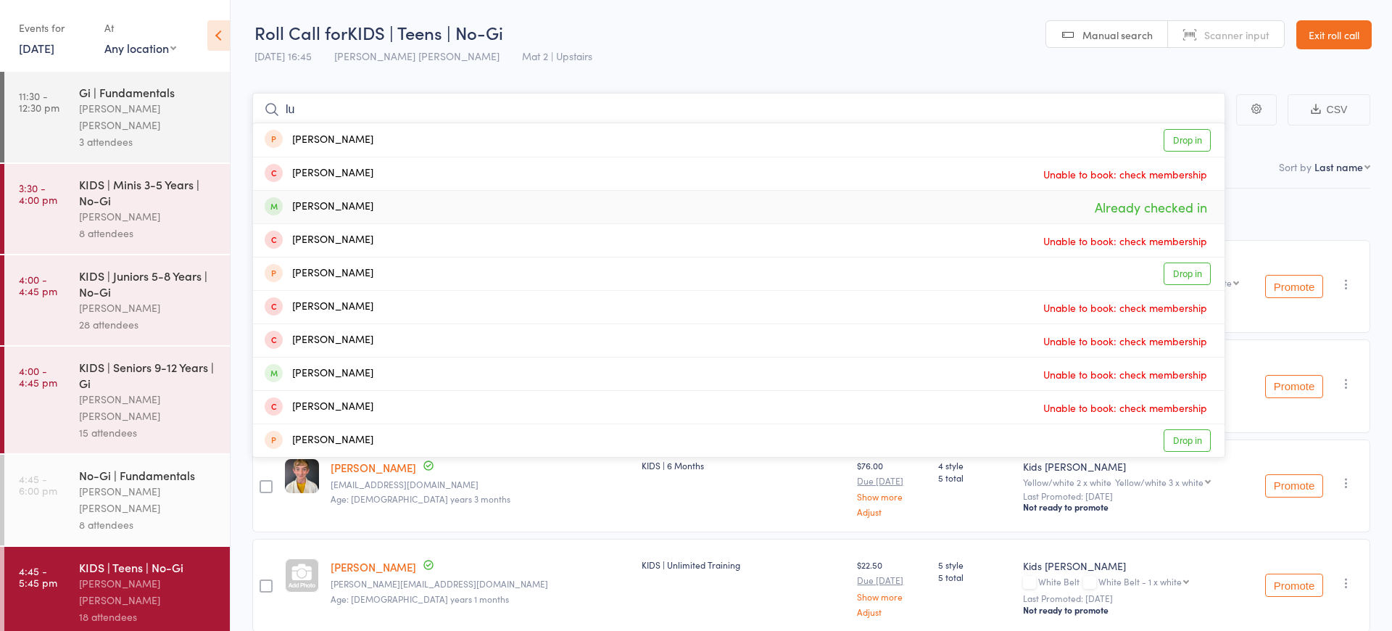
type input "l"
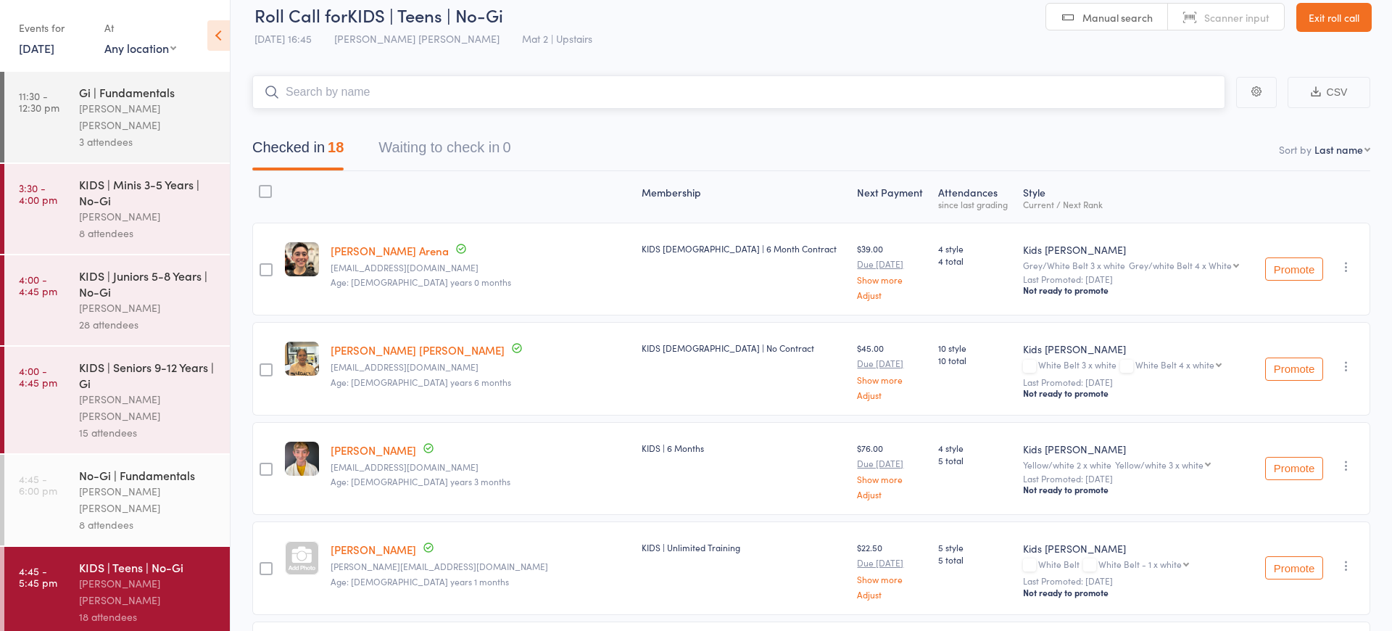
scroll to position [16, 0]
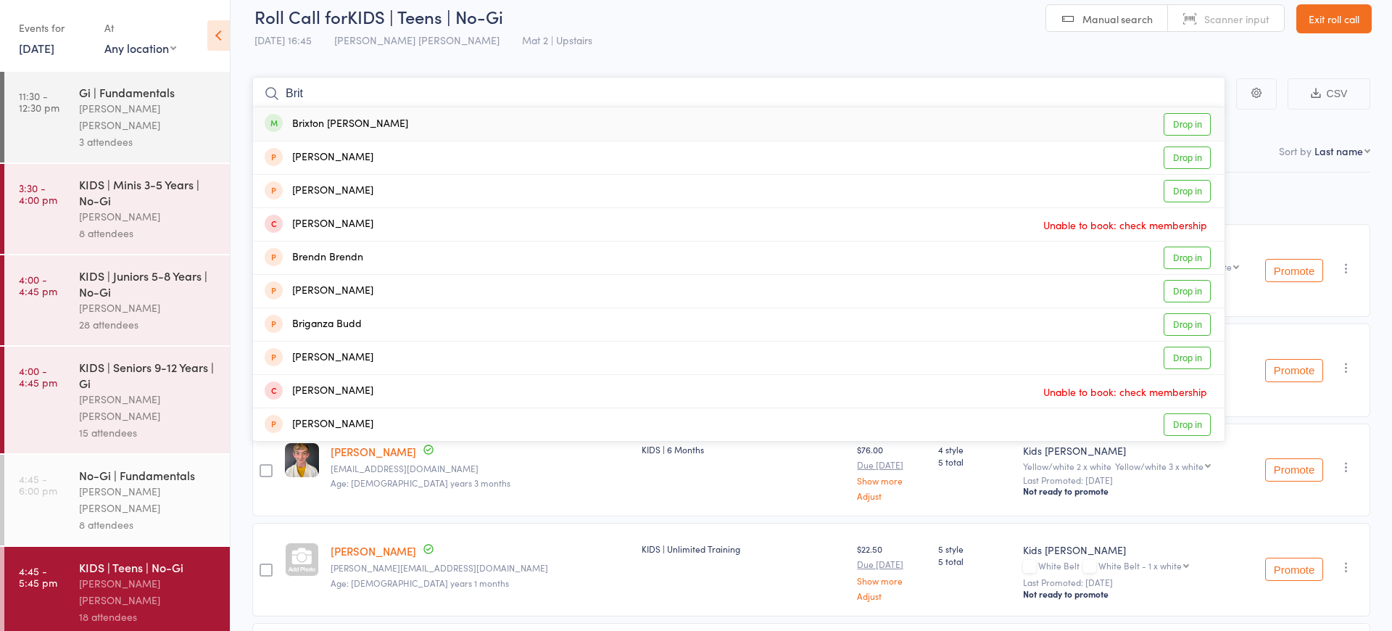
type input "Brit"
drag, startPoint x: 656, startPoint y: 400, endPoint x: 416, endPoint y: 121, distance: 368.0
click at [416, 121] on div "Brixton Naus Drop in" at bounding box center [738, 123] width 971 height 33
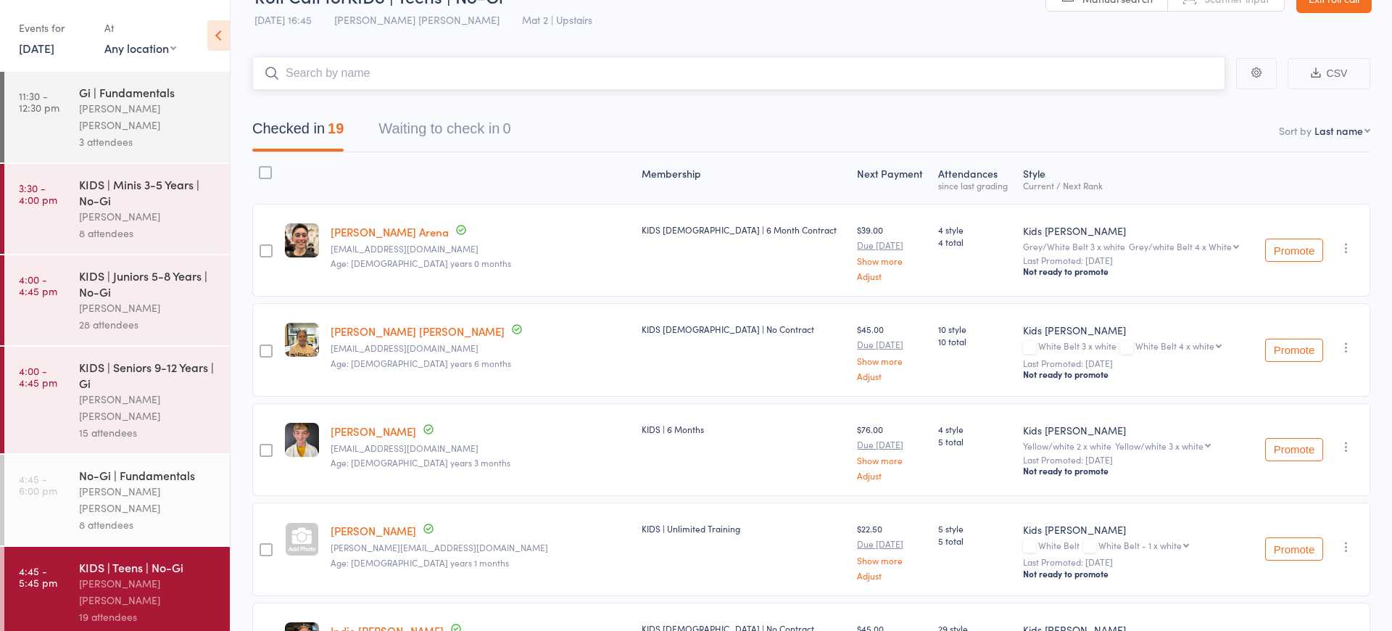
scroll to position [2, 0]
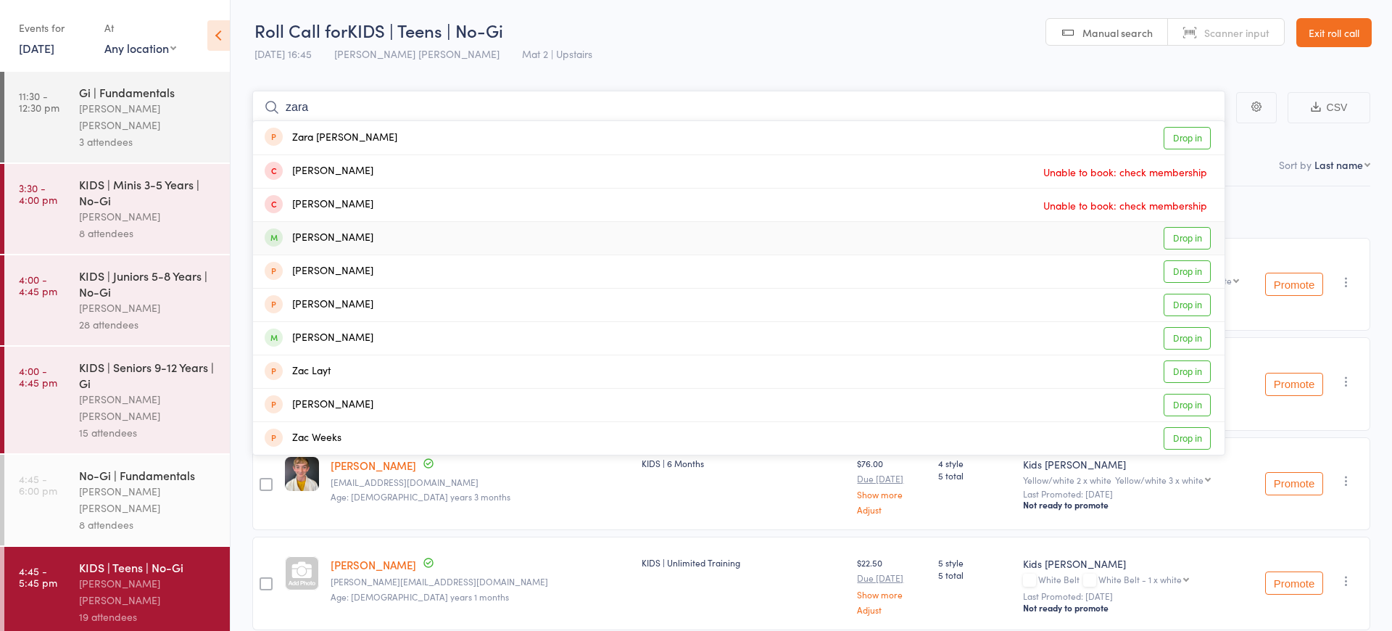
type input "zara"
click at [441, 230] on div "Zarah Grimm Drop in" at bounding box center [738, 238] width 971 height 33
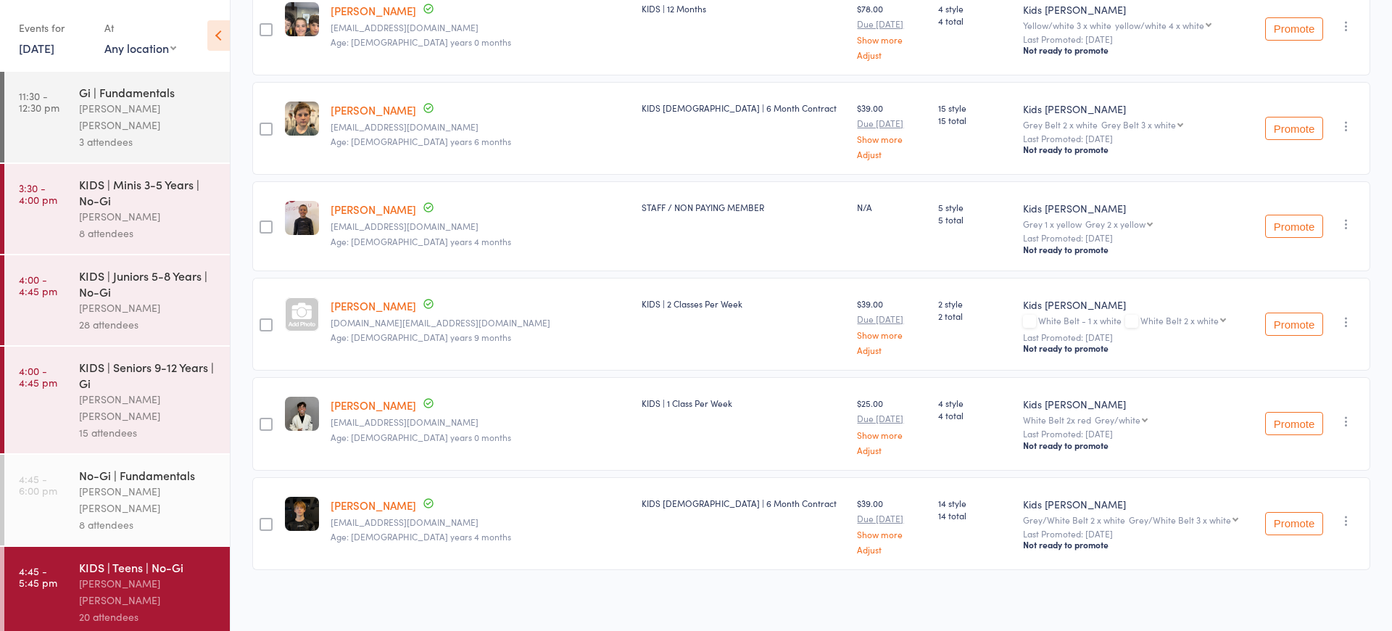
scroll to position [1651, 0]
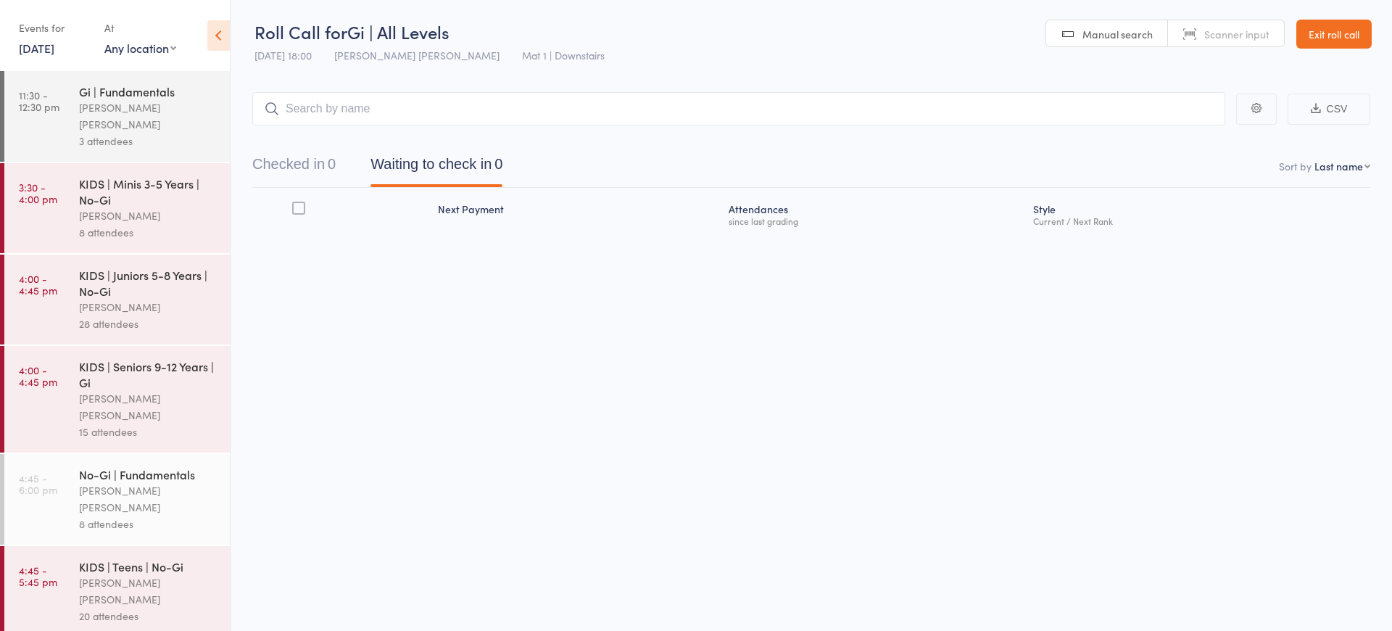
scroll to position [91, 0]
click at [141, 549] on div "KIDS | Teens | No-Gi Lucas Costa Santana 20 attendees" at bounding box center [154, 591] width 151 height 91
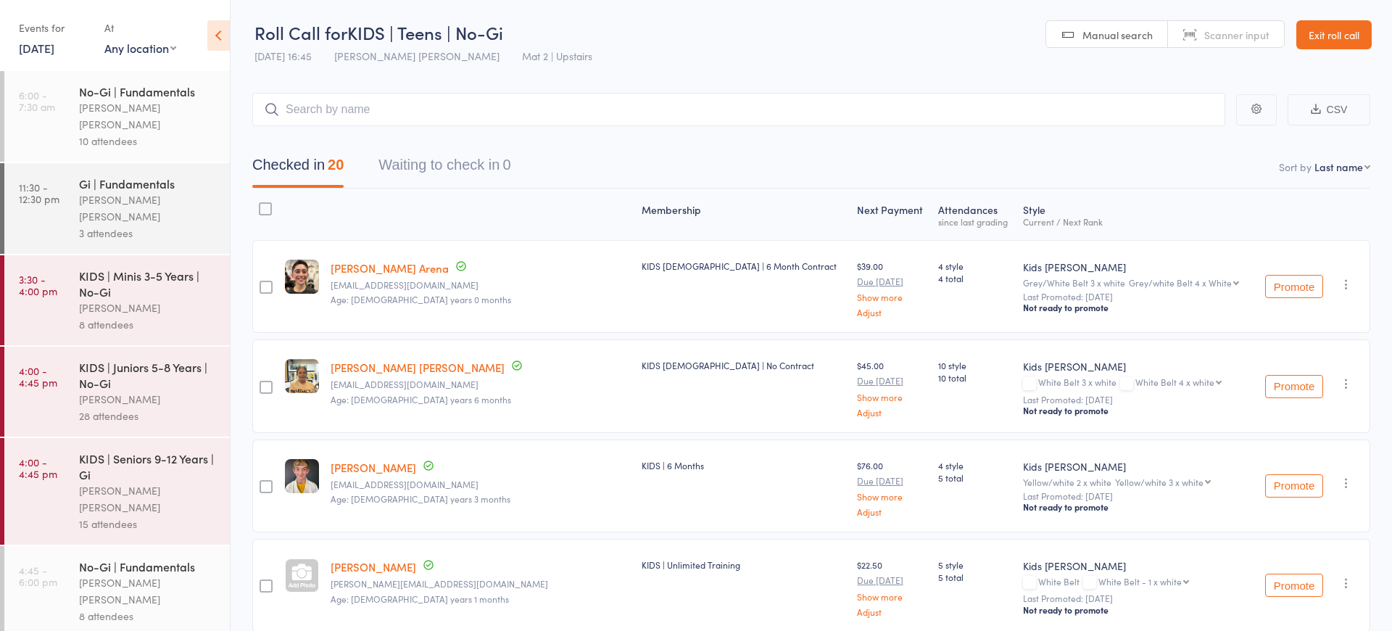
click at [1344, 38] on link "Exit roll call" at bounding box center [1333, 34] width 75 height 29
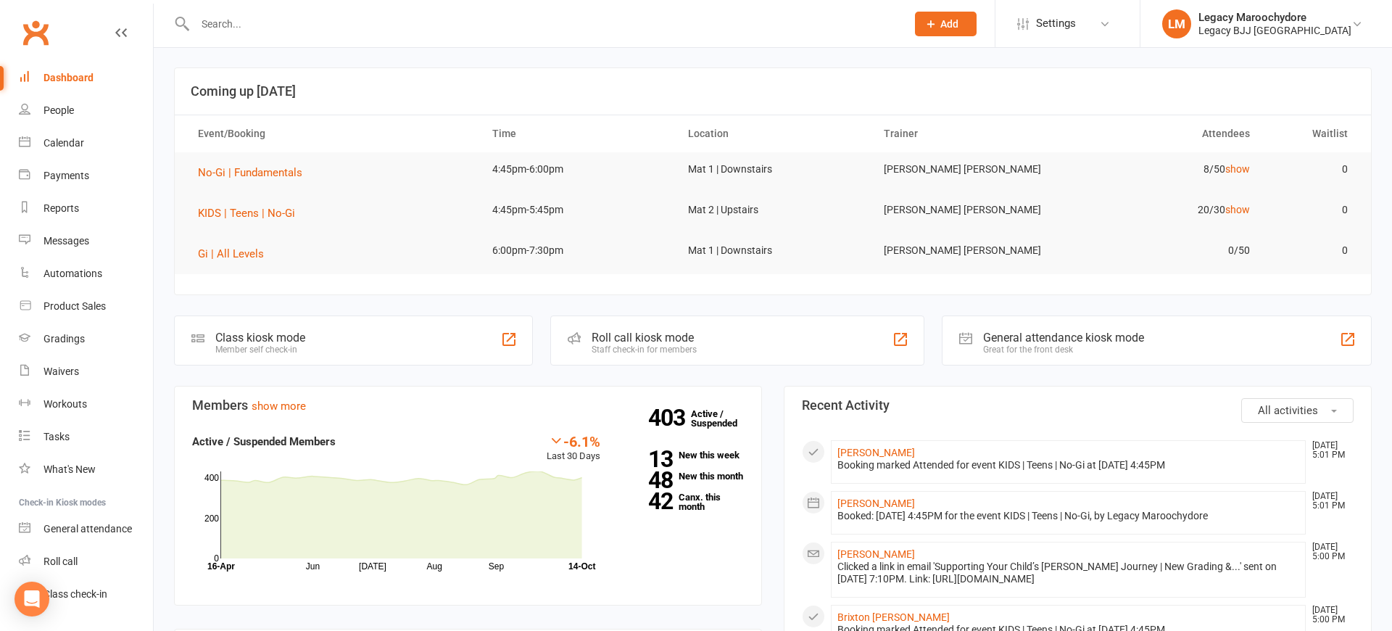
click at [654, 334] on div "Roll call kiosk mode" at bounding box center [643, 338] width 105 height 14
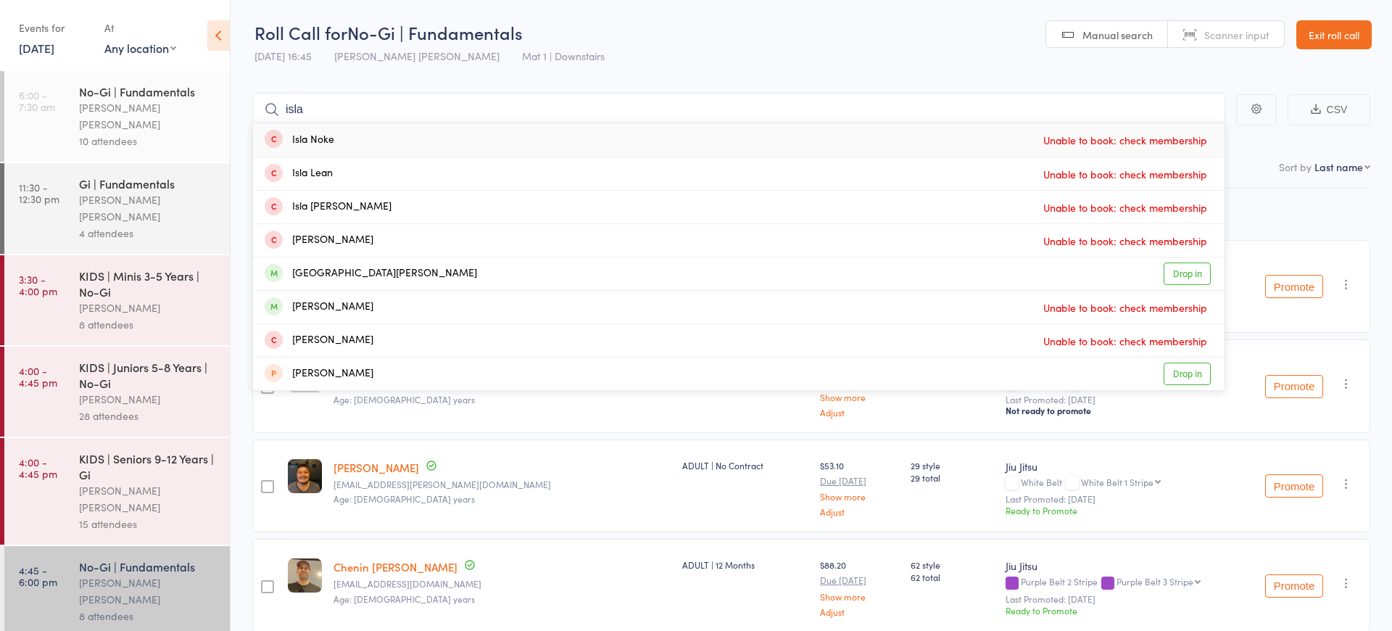
type input "Isla"
drag, startPoint x: 420, startPoint y: 258, endPoint x: 1189, endPoint y: 275, distance: 769.9
click at [1189, 275] on link "Drop in" at bounding box center [1186, 273] width 47 height 22
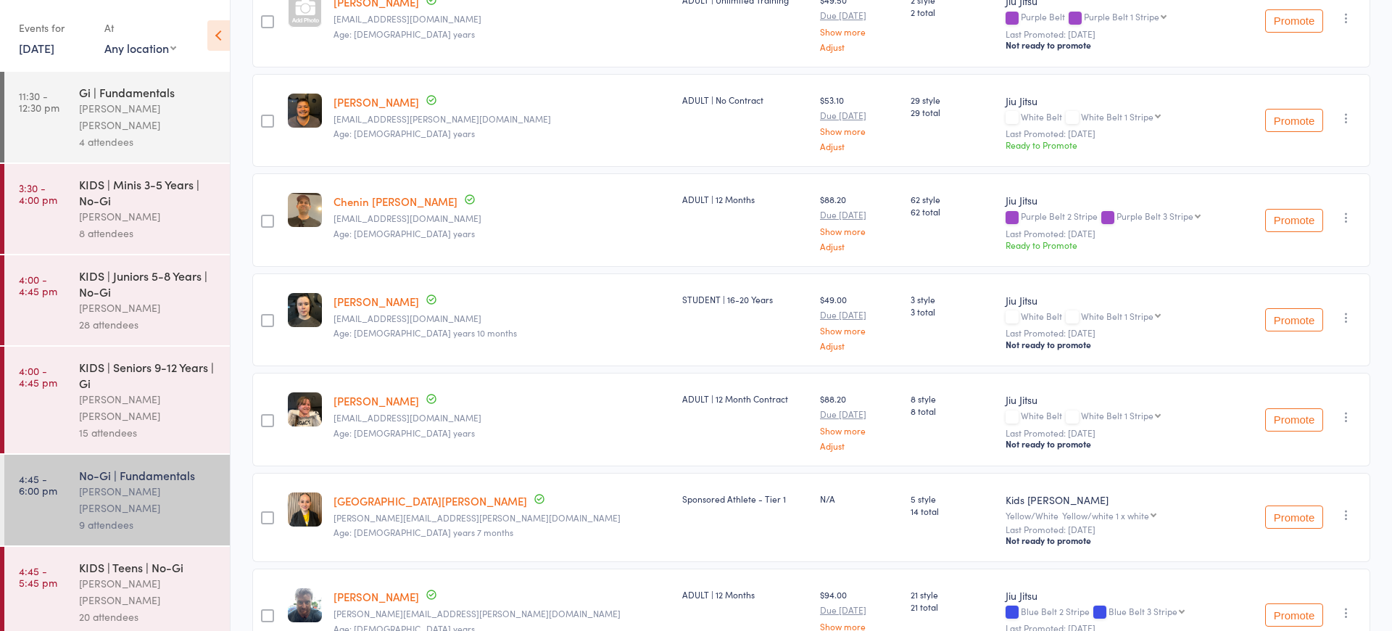
scroll to position [396, 0]
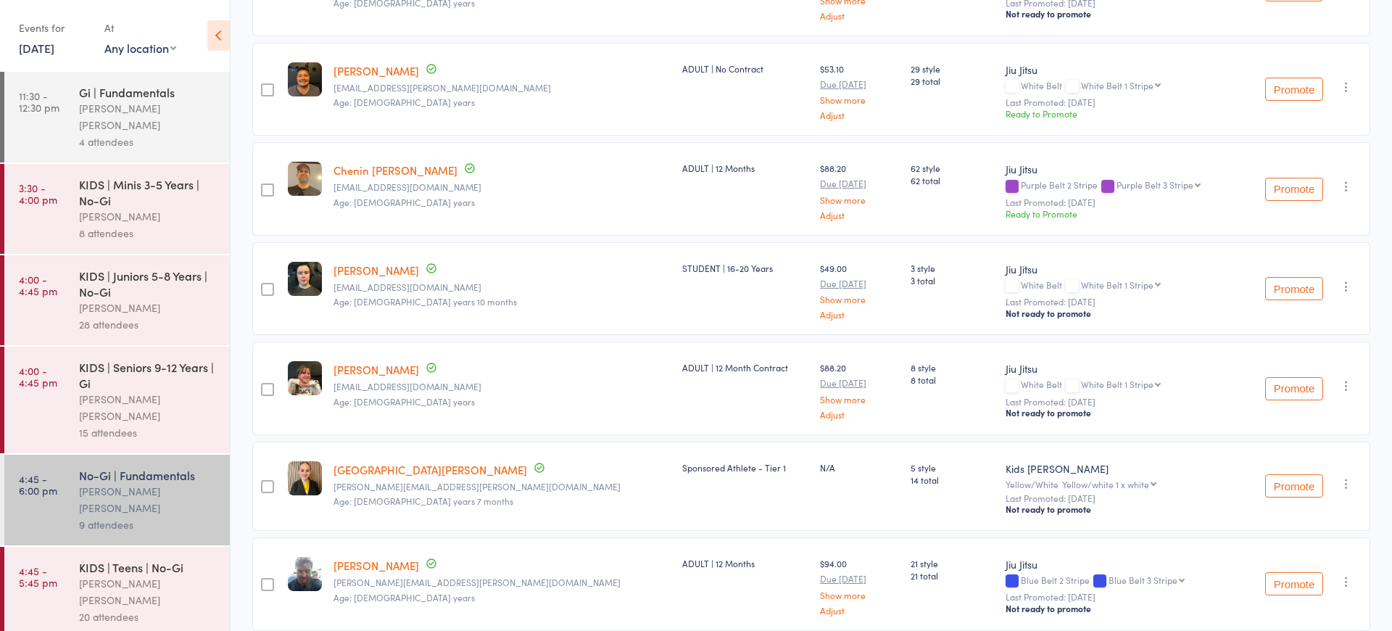
click at [359, 370] on link "[PERSON_NAME]" at bounding box center [376, 369] width 86 height 15
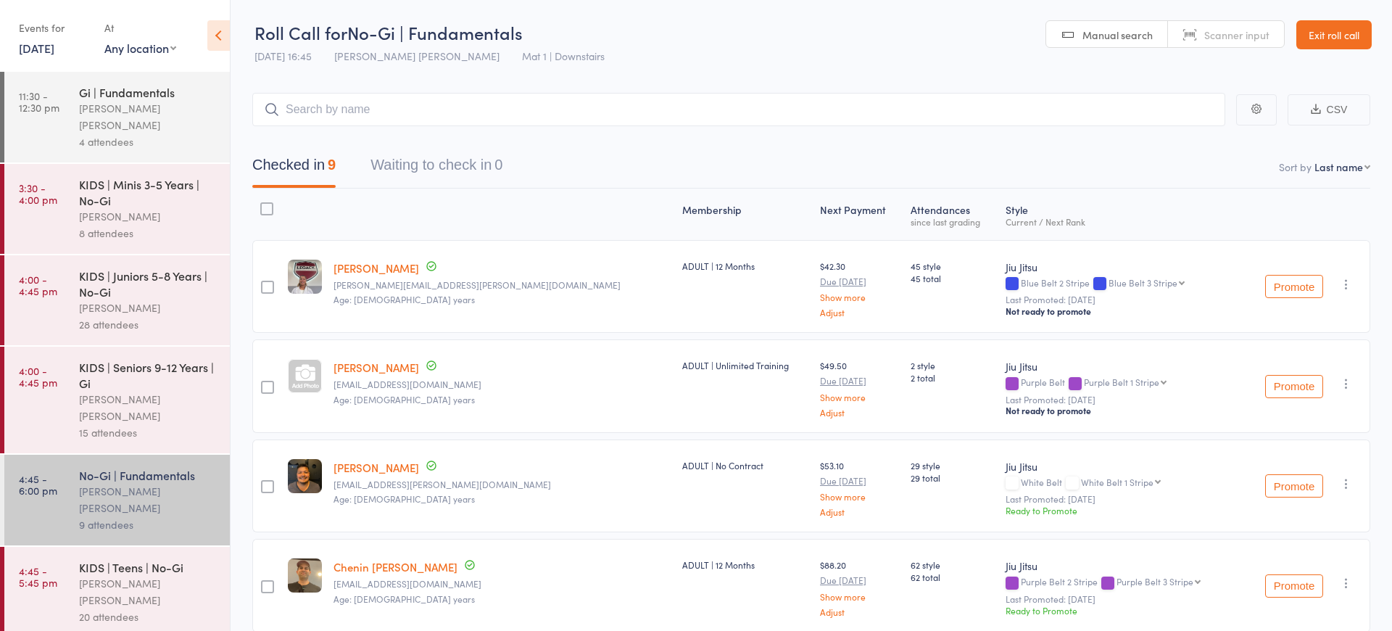
scroll to position [0, 0]
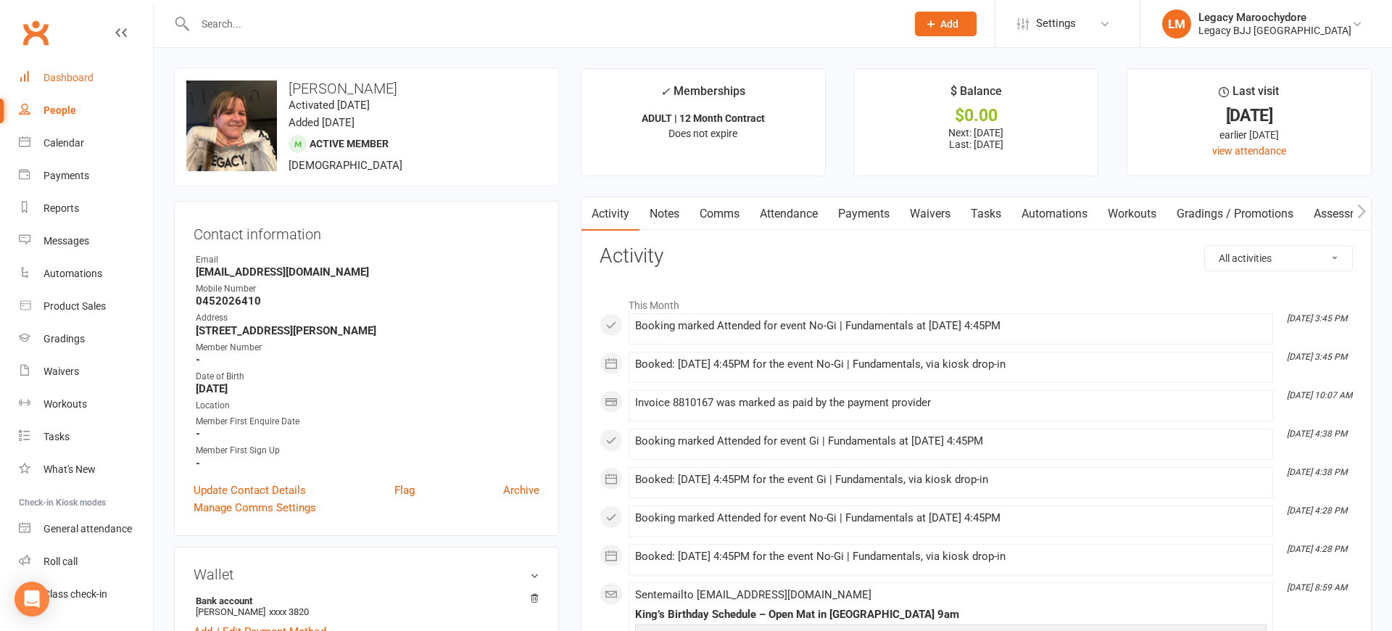
click at [49, 70] on link "Dashboard" at bounding box center [86, 78] width 134 height 33
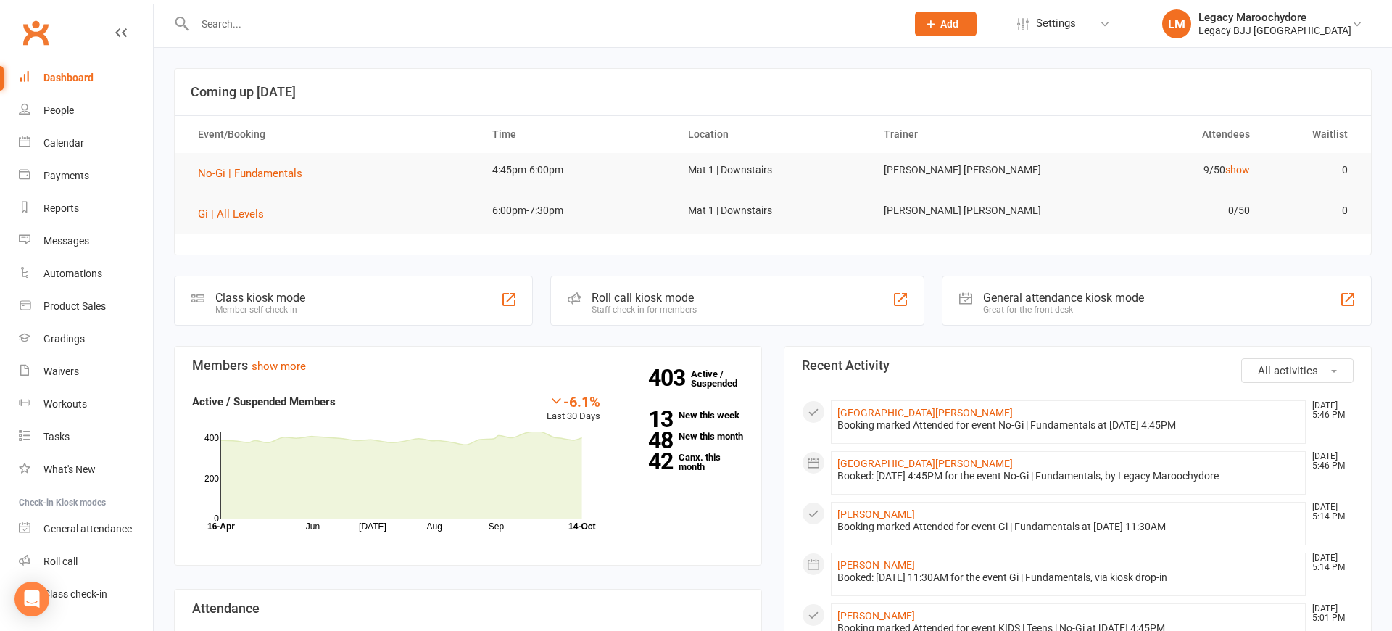
click at [273, 24] on input "text" at bounding box center [543, 24] width 705 height 20
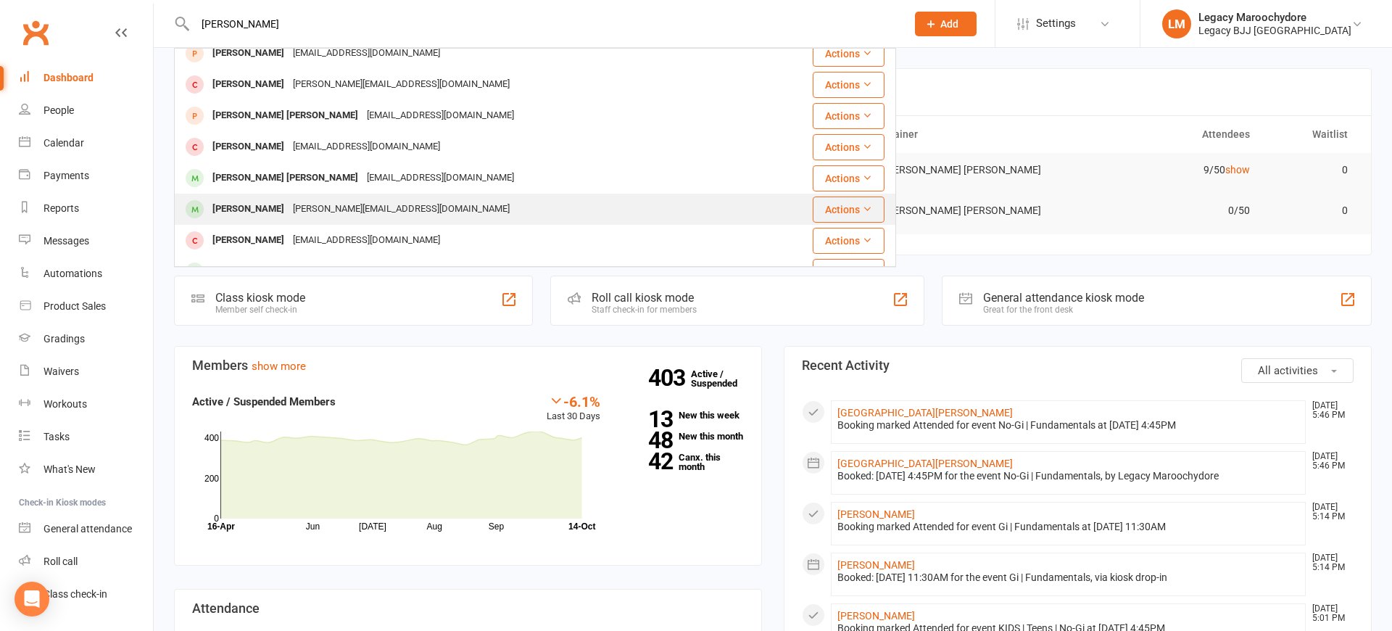
scroll to position [265, 0]
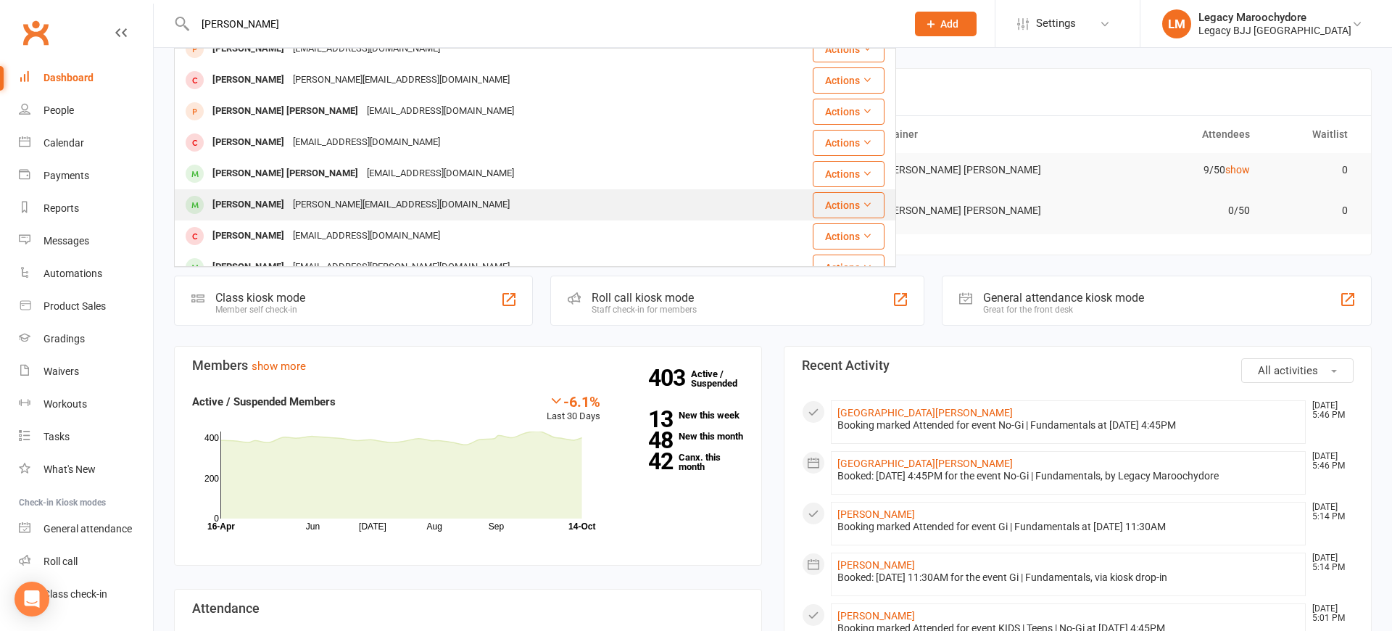
type input "[PERSON_NAME]"
click at [278, 199] on div "Cooper Chapman" at bounding box center [248, 204] width 80 height 21
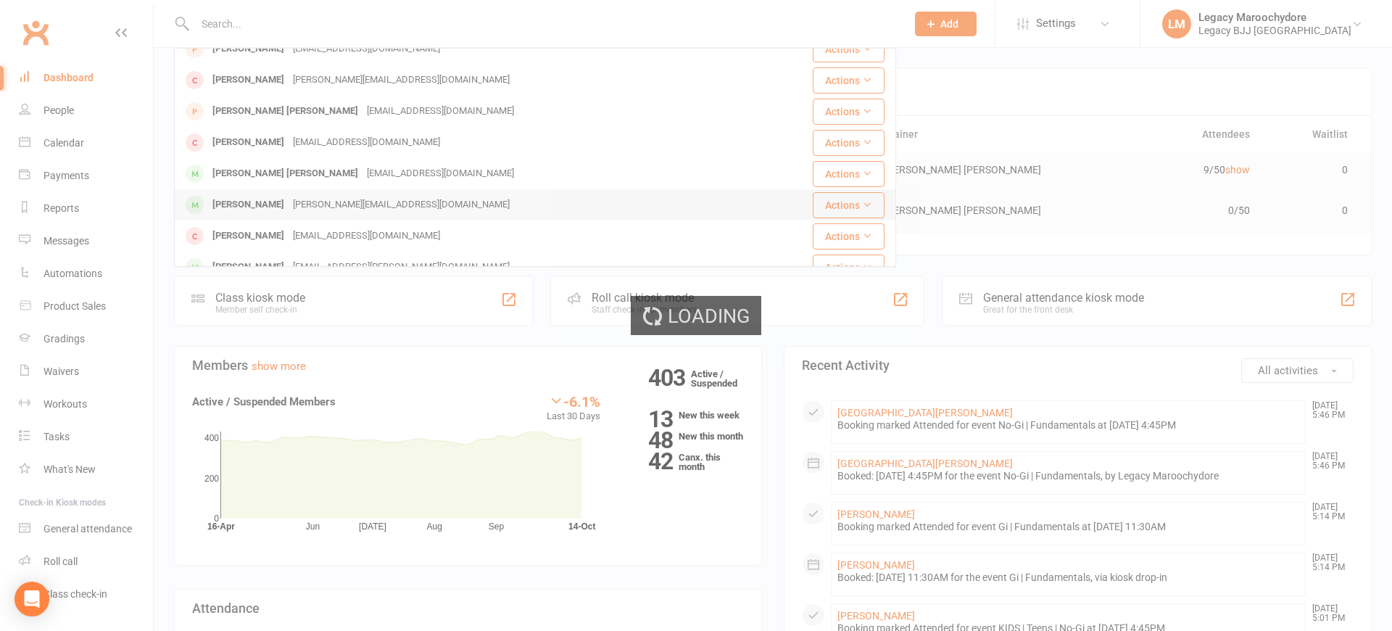
scroll to position [0, 0]
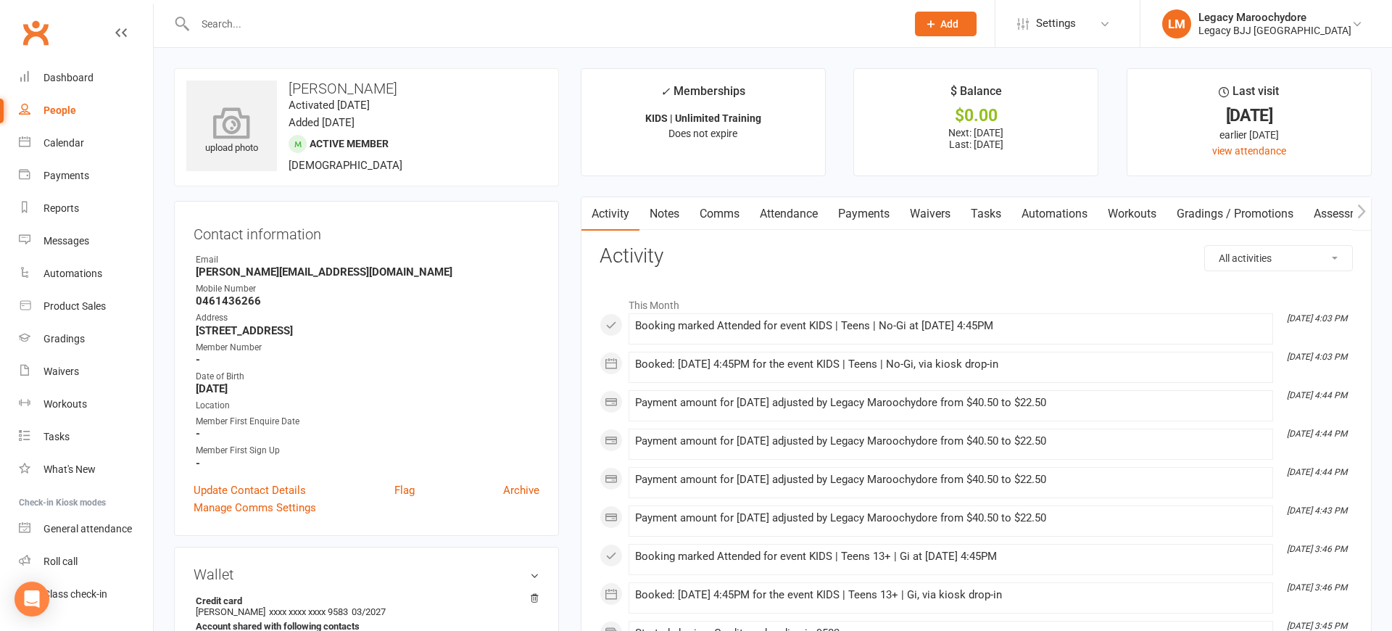
click at [242, 128] on icon at bounding box center [232, 123] width 100 height 32
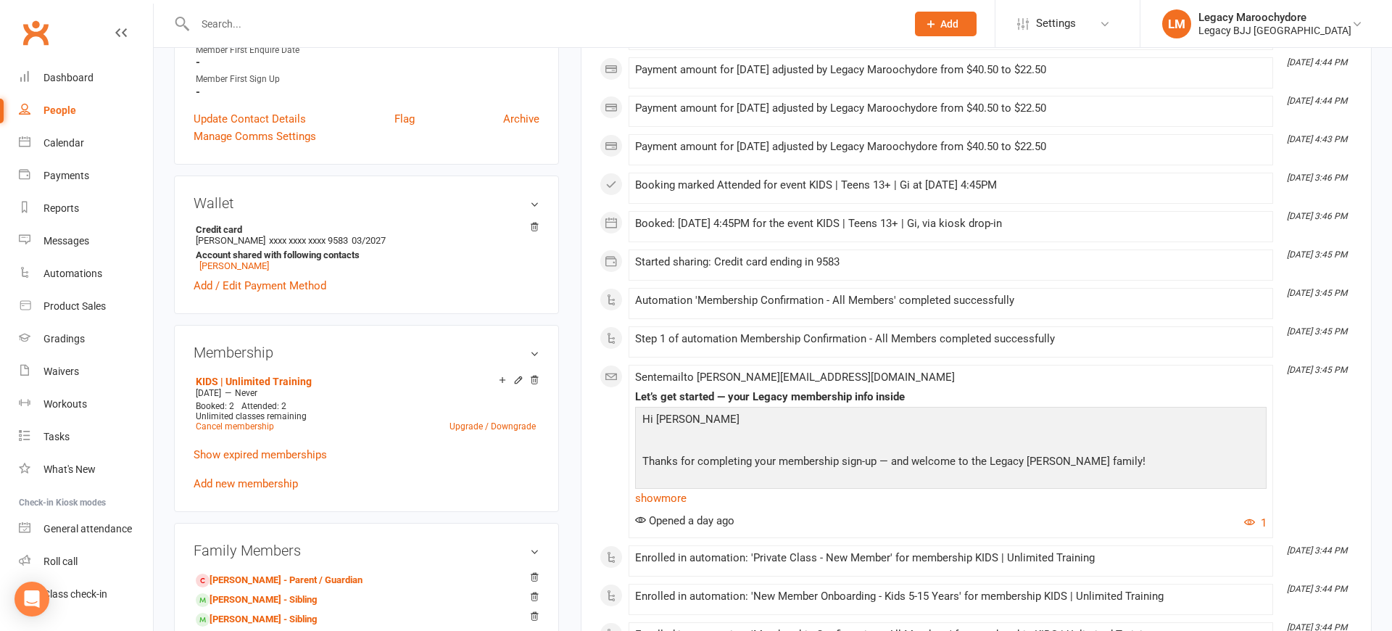
scroll to position [433, 0]
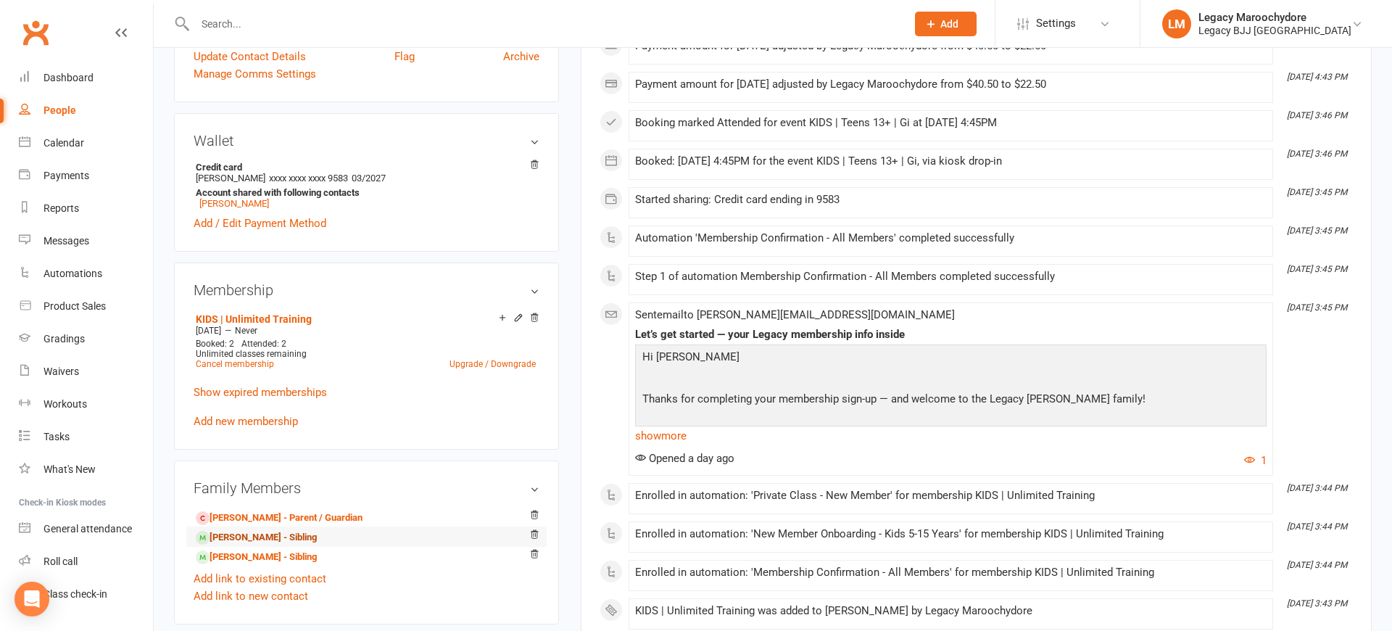
click at [243, 535] on link "Noah Chapman - Sibling" at bounding box center [256, 537] width 121 height 15
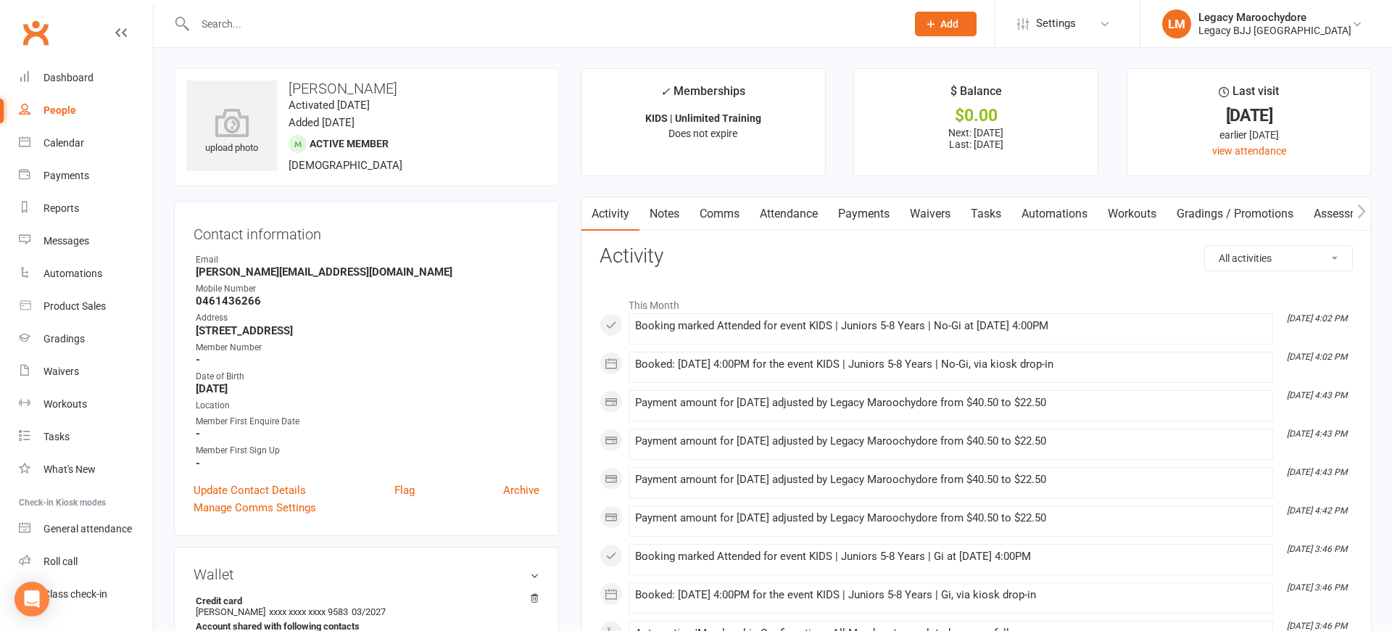
click at [278, 122] on div "upload photo Noah Chapman Activated 29 September, 2025 Added 28 September, 2025…" at bounding box center [366, 127] width 385 height 118
click at [260, 122] on icon at bounding box center [232, 123] width 100 height 32
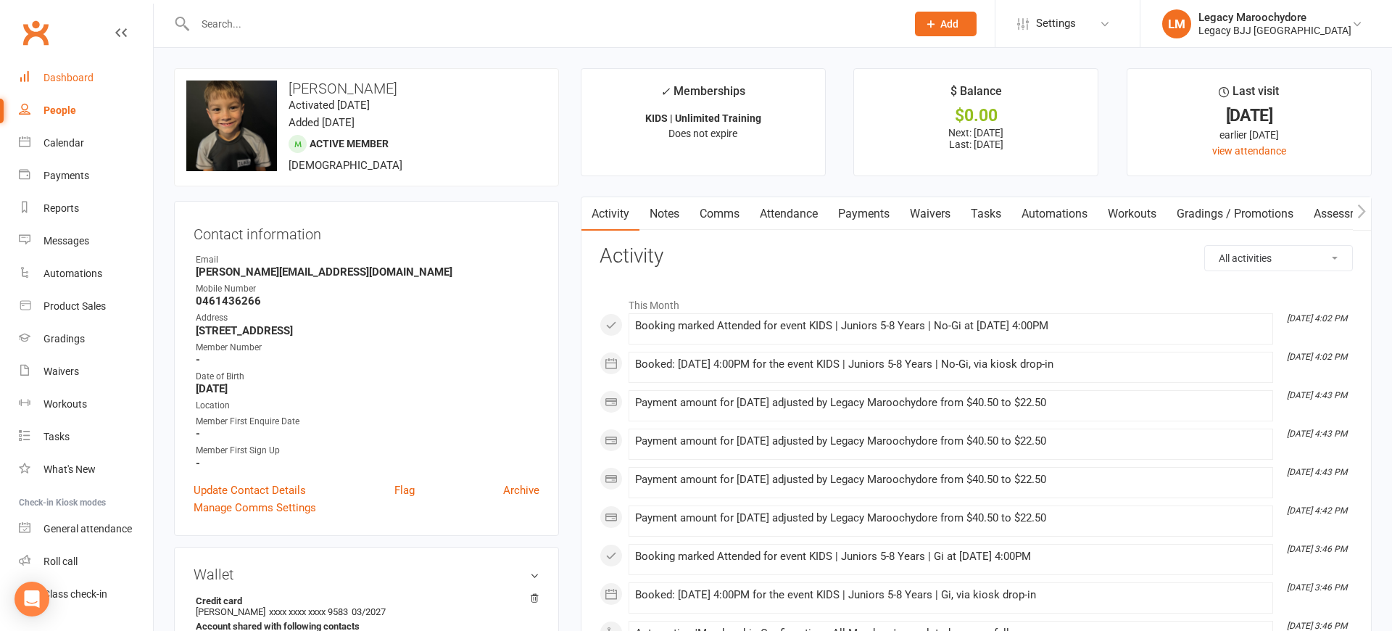
scroll to position [0, 1]
click at [62, 77] on div "Dashboard" at bounding box center [68, 78] width 50 height 12
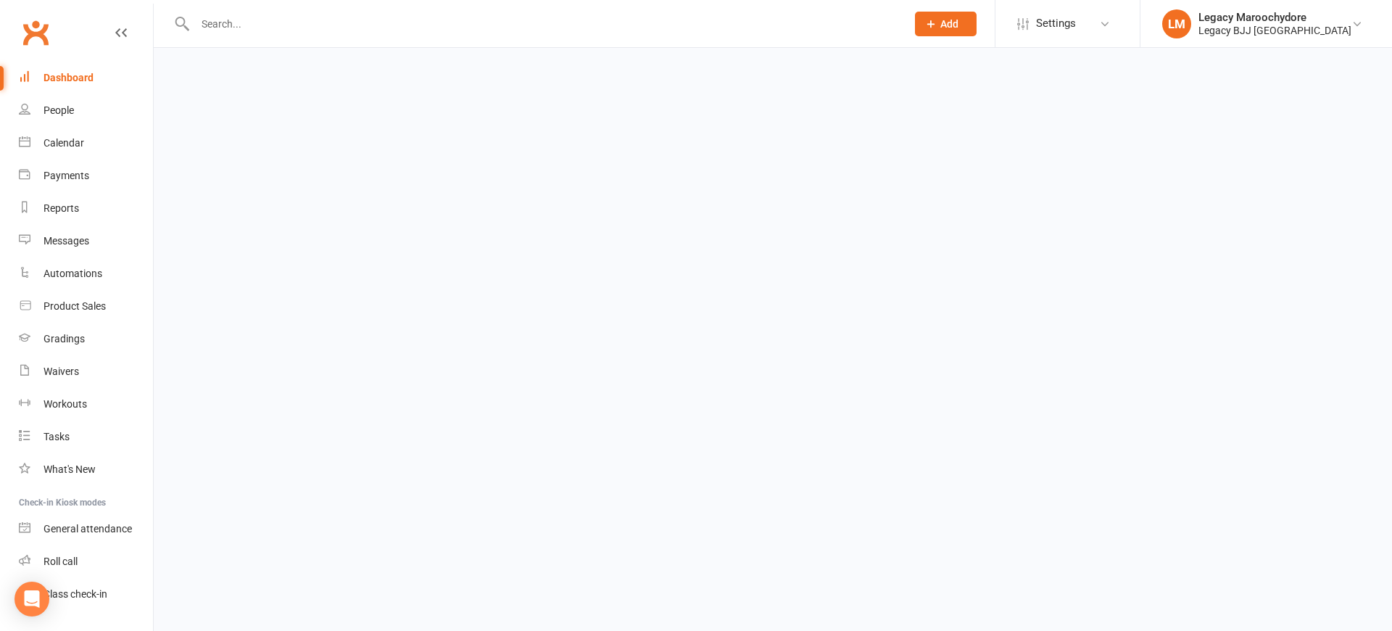
scroll to position [2, 0]
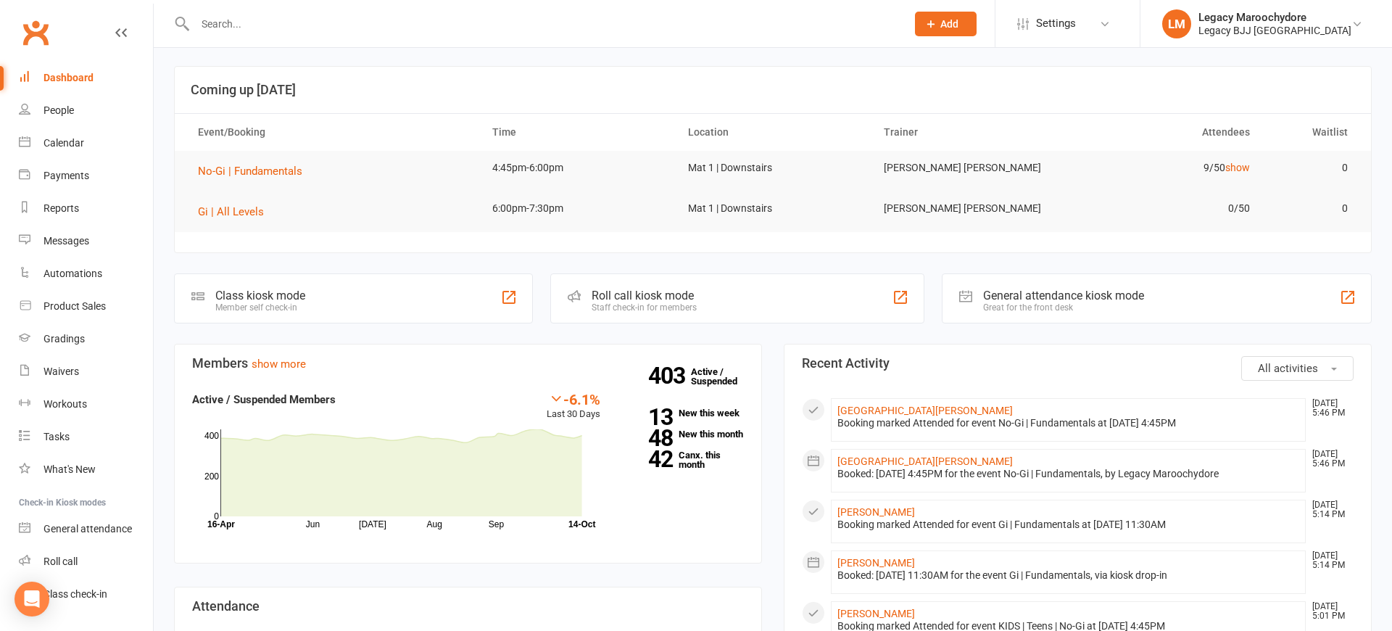
click at [72, 76] on div "Dashboard" at bounding box center [68, 78] width 50 height 12
click at [52, 79] on div "Dashboard" at bounding box center [68, 78] width 50 height 12
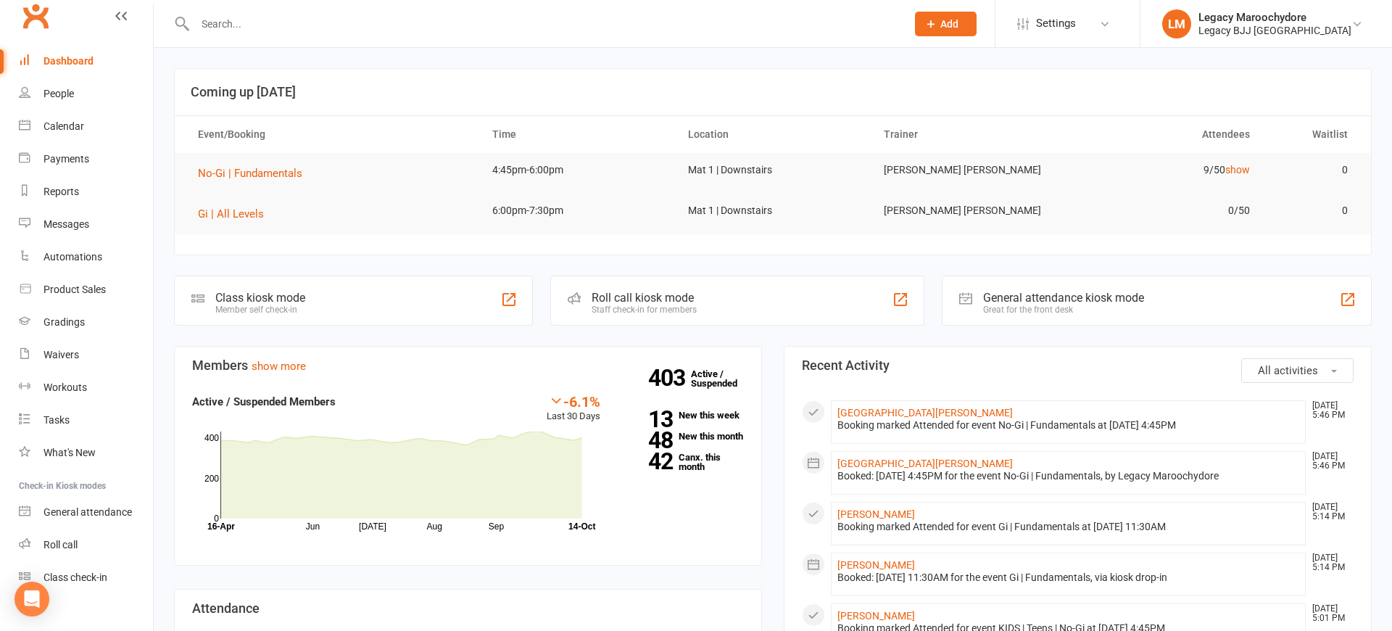
click at [644, 303] on div "Roll call kiosk mode" at bounding box center [643, 298] width 105 height 14
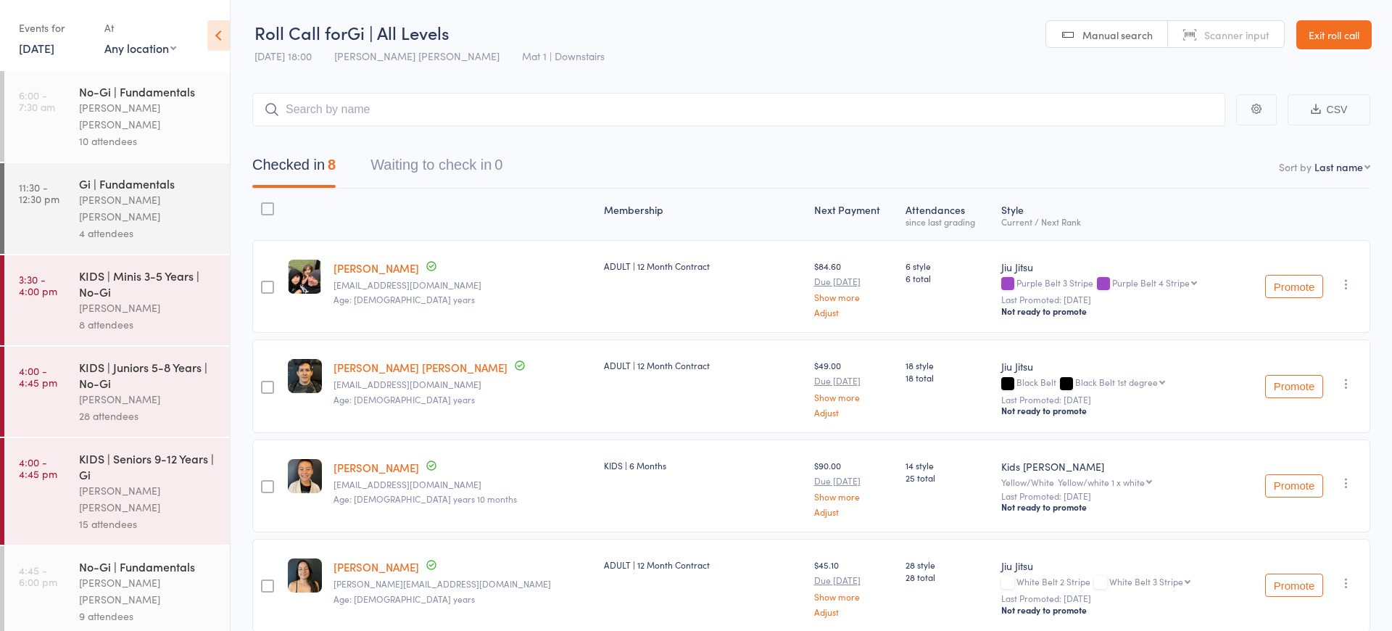
click at [1323, 37] on link "Exit roll call" at bounding box center [1333, 34] width 75 height 29
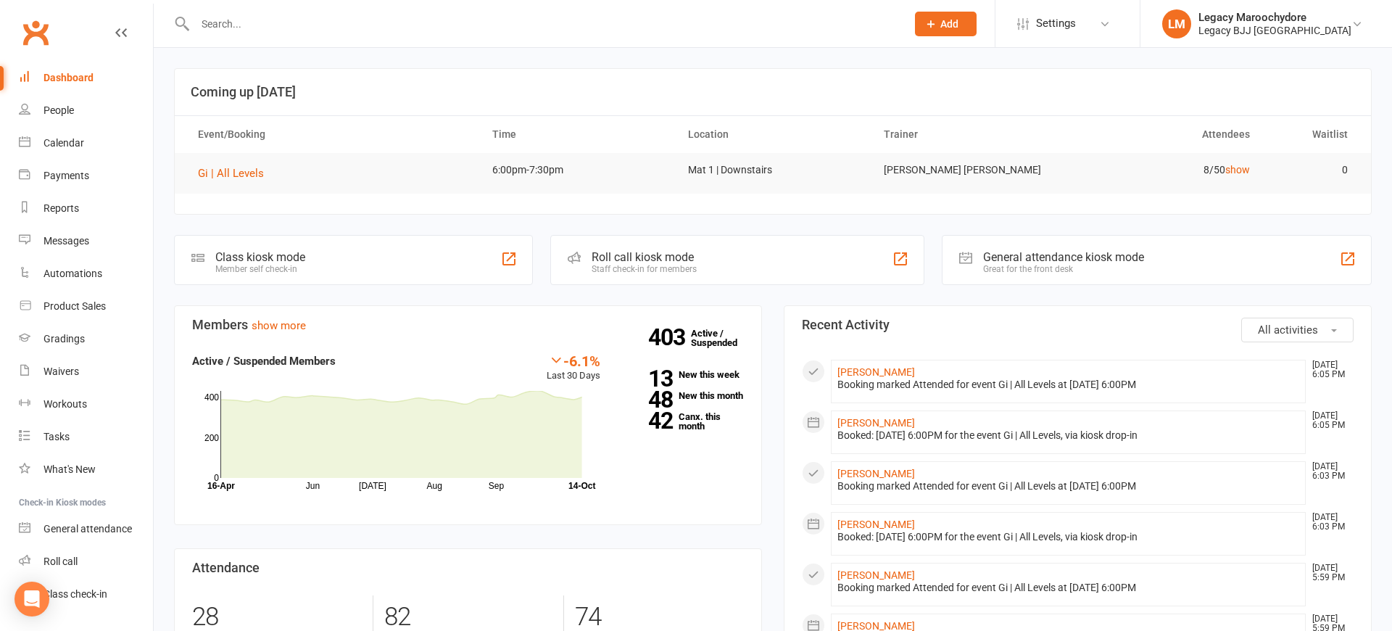
click at [250, 21] on input "text" at bounding box center [543, 24] width 705 height 20
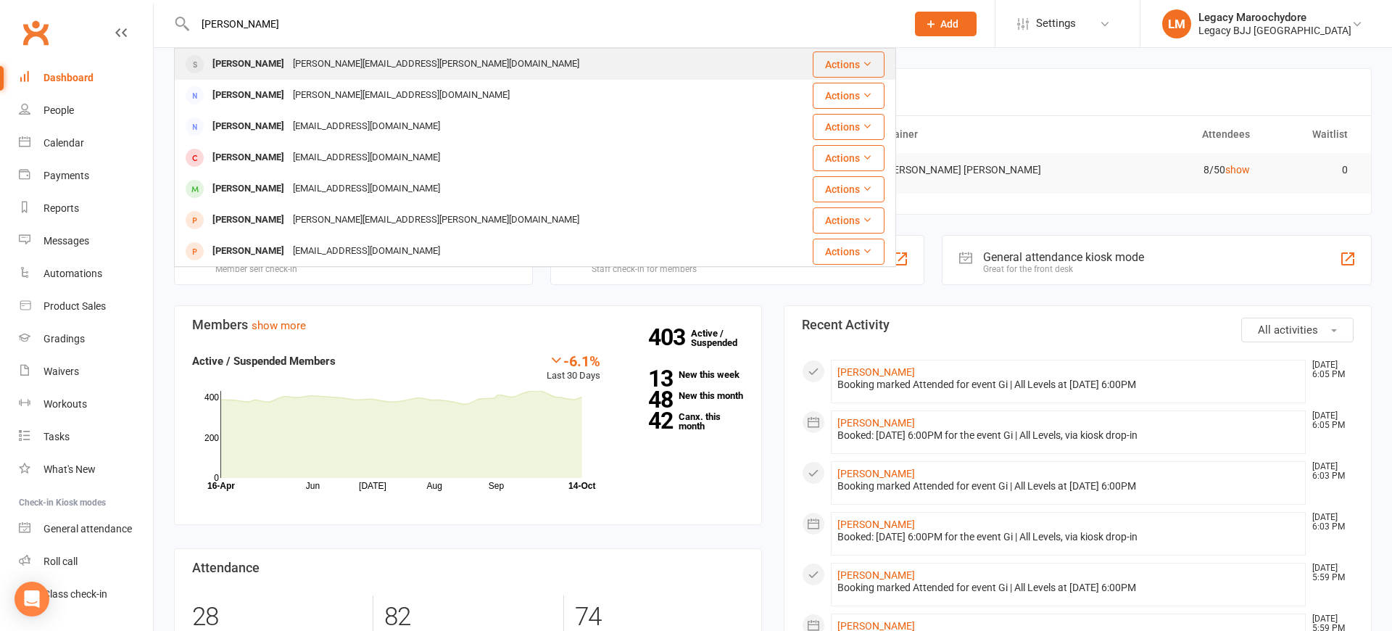
type input "[PERSON_NAME]"
click at [232, 71] on div "[PERSON_NAME]" at bounding box center [248, 64] width 80 height 21
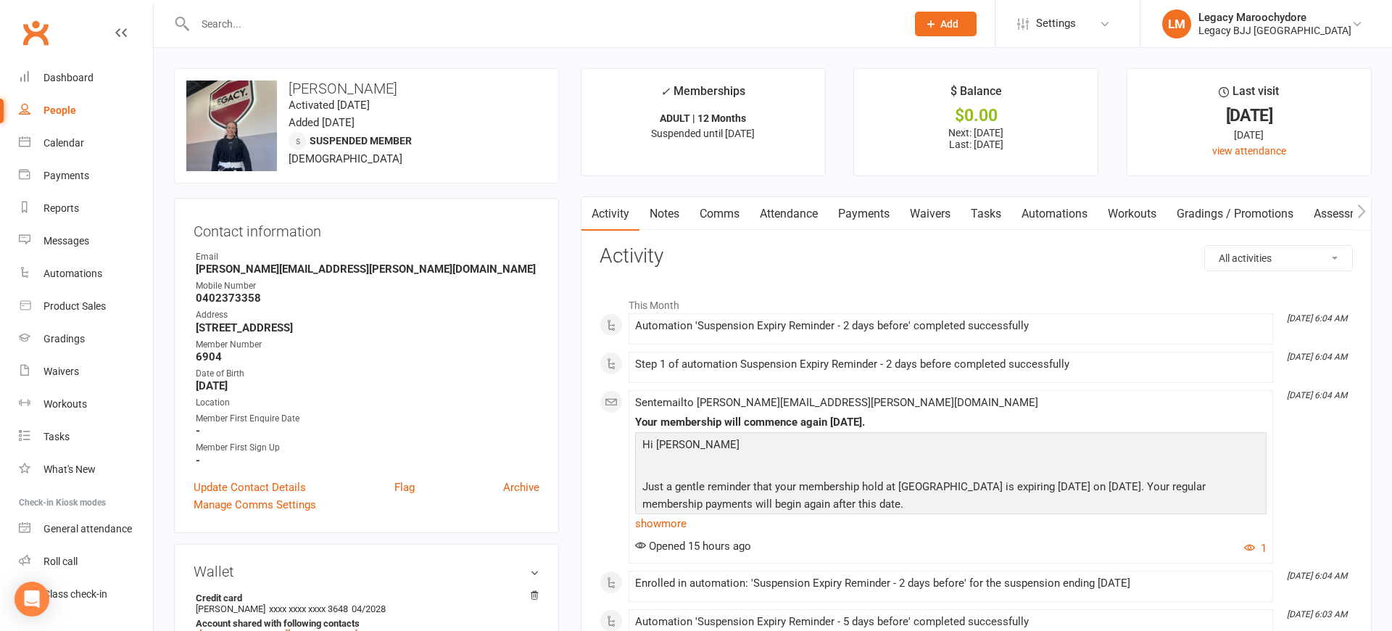
click at [777, 210] on link "Attendance" at bounding box center [788, 213] width 78 height 33
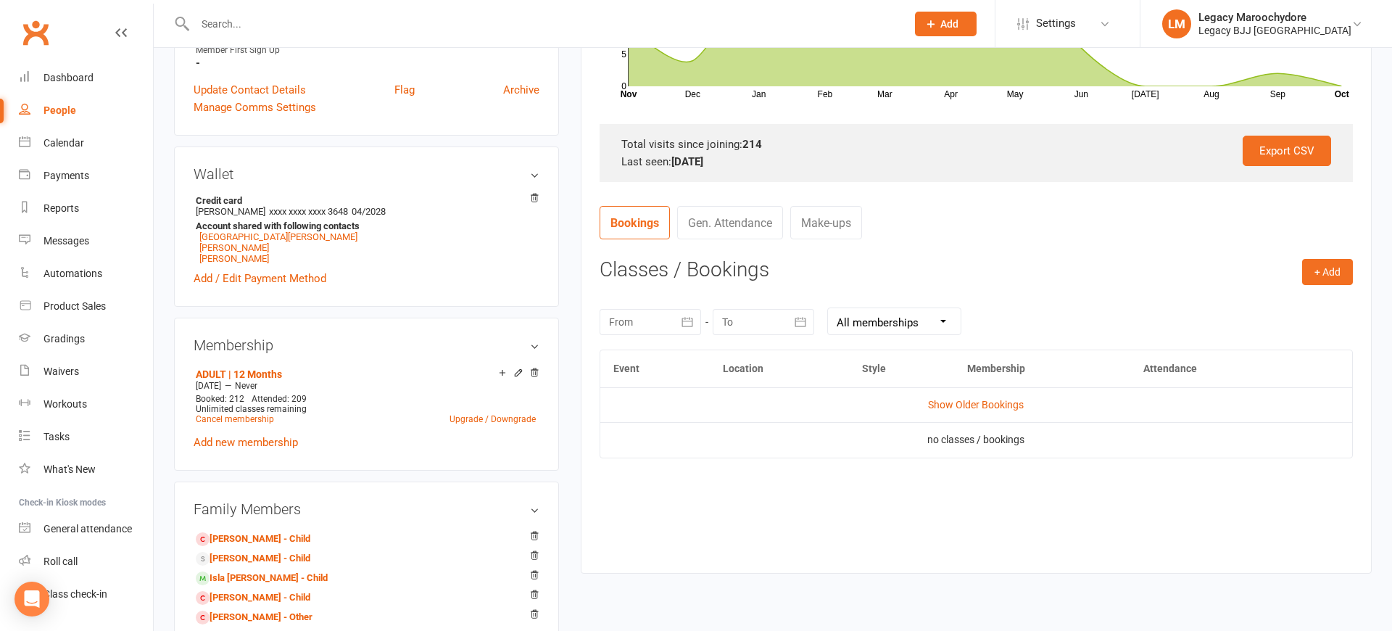
scroll to position [353, 0]
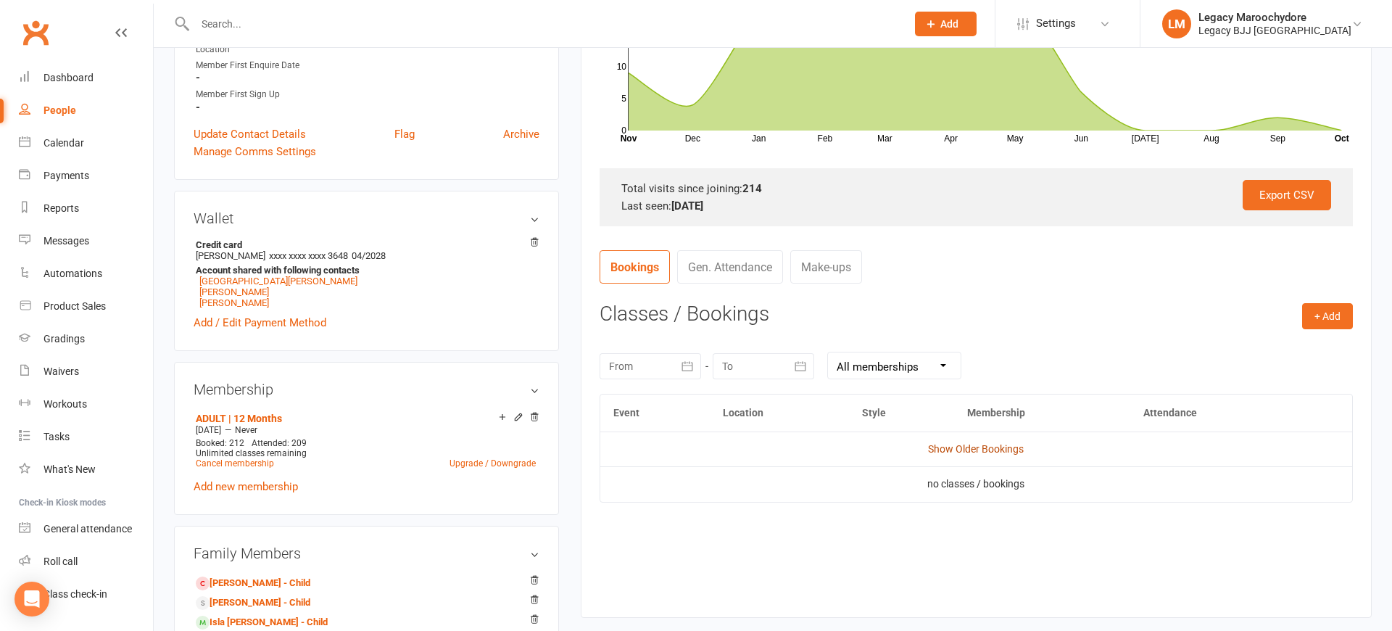
click at [965, 449] on link "Show Older Bookings" at bounding box center [976, 449] width 96 height 12
click at [963, 448] on link "Hide Older Bookings" at bounding box center [976, 449] width 91 height 12
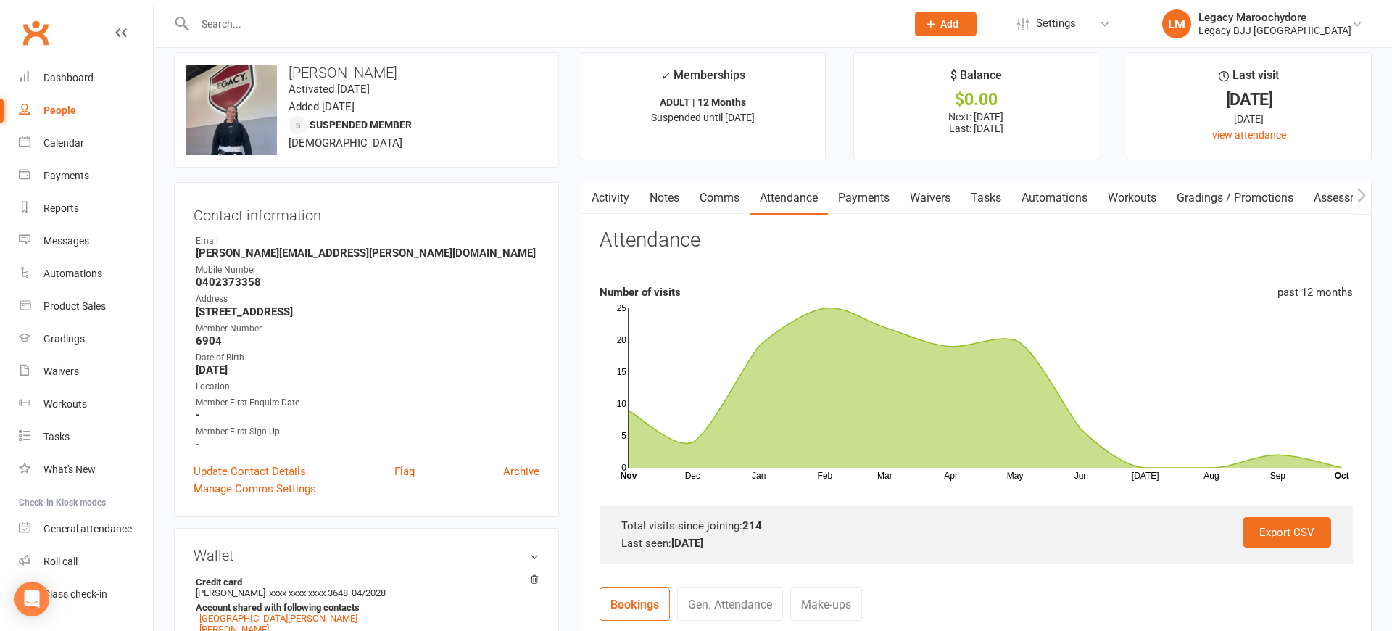
scroll to position [3, 0]
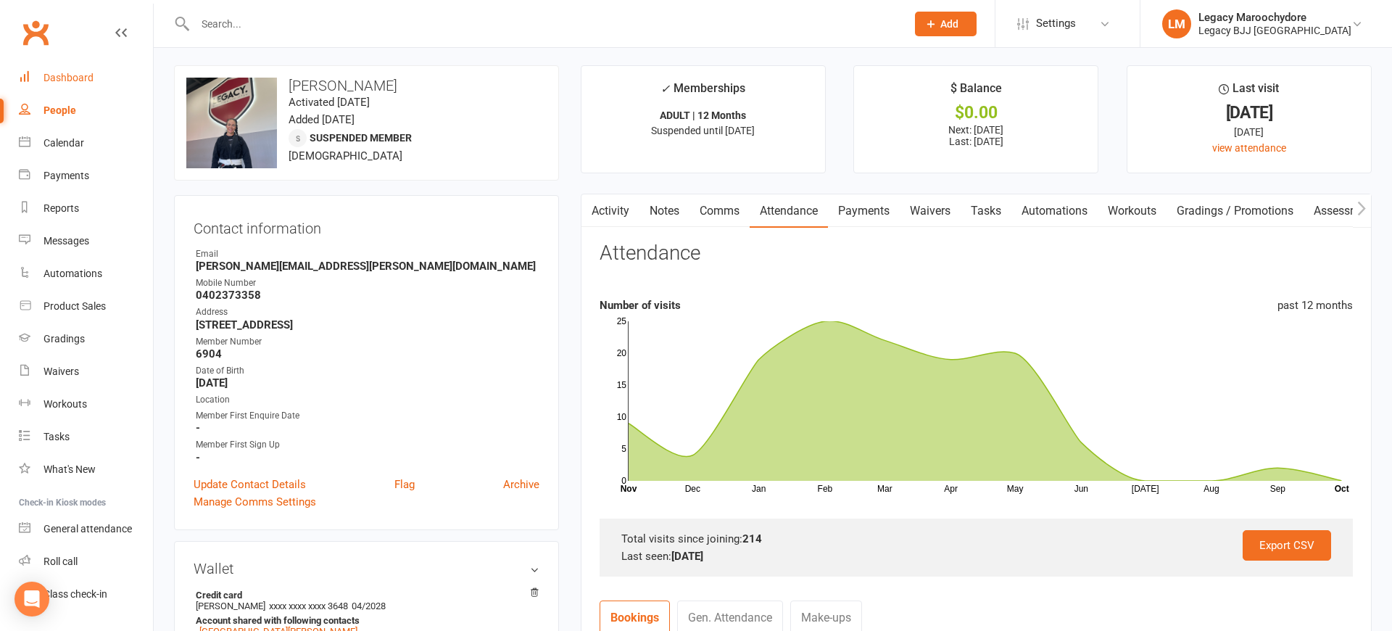
click at [50, 75] on div "Dashboard" at bounding box center [68, 78] width 50 height 12
